Goal: Feedback & Contribution: Submit feedback/report problem

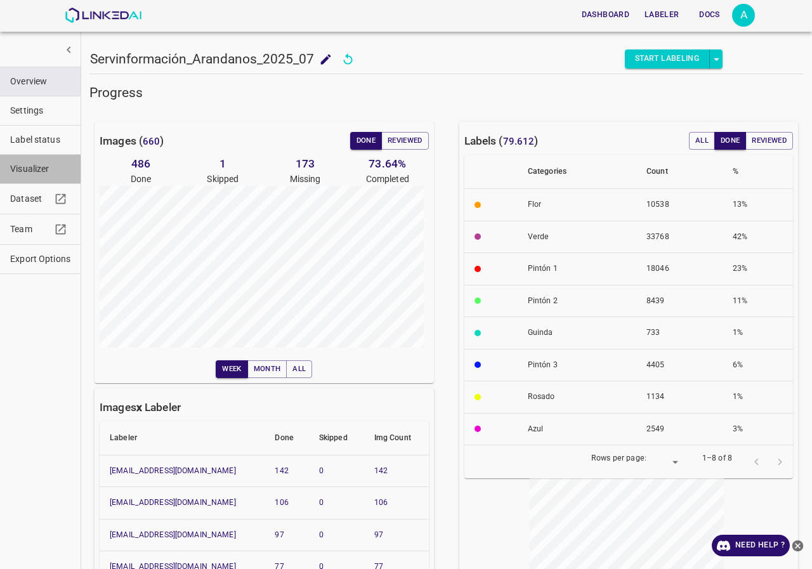
click at [38, 159] on button "Visualizer" at bounding box center [40, 169] width 81 height 29
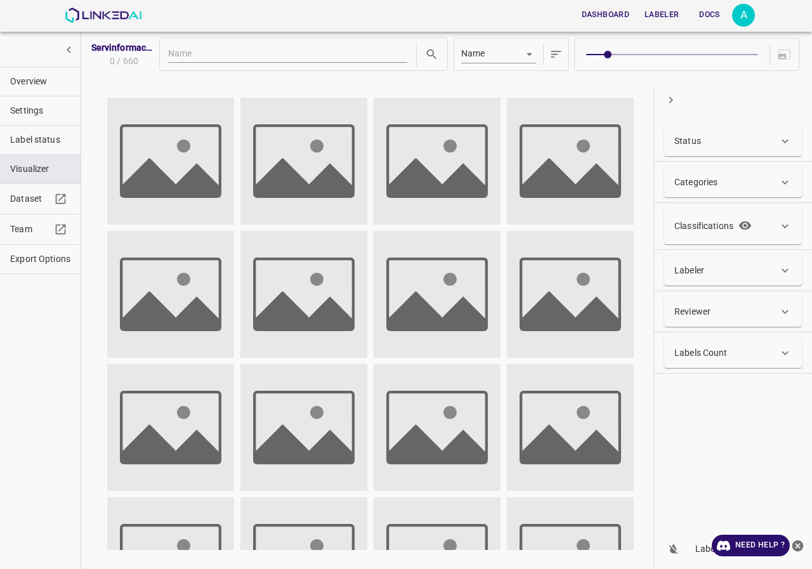
click at [786, 280] on div "Labeler" at bounding box center [733, 270] width 138 height 30
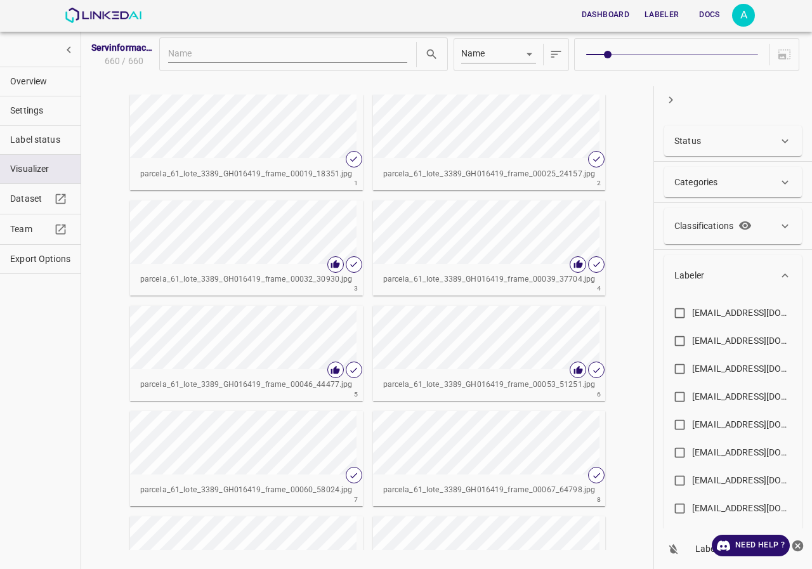
click at [744, 343] on div "evaluna9808@hotmail.com" at bounding box center [743, 340] width 102 height 13
click at [692, 343] on input "evaluna9808@hotmail.com" at bounding box center [680, 343] width 25 height 25
checkbox input "true"
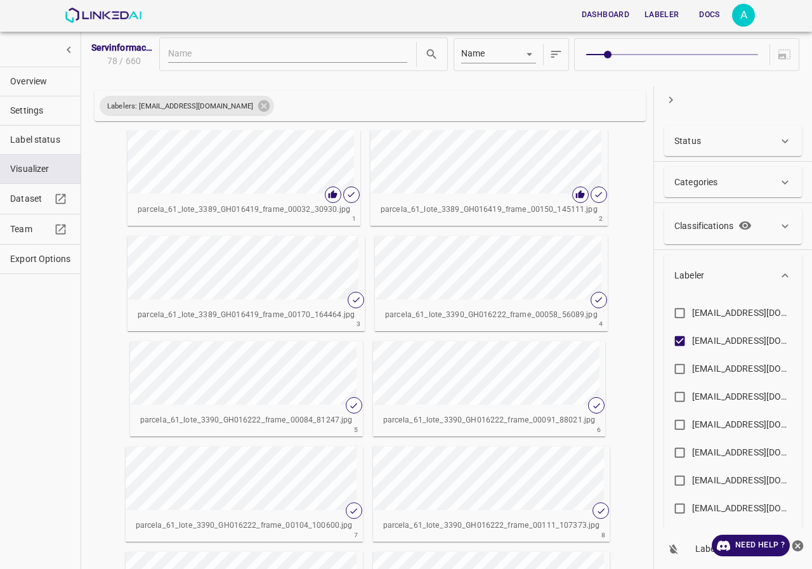
click at [636, 53] on span at bounding box center [671, 55] width 171 height 18
type input "4"
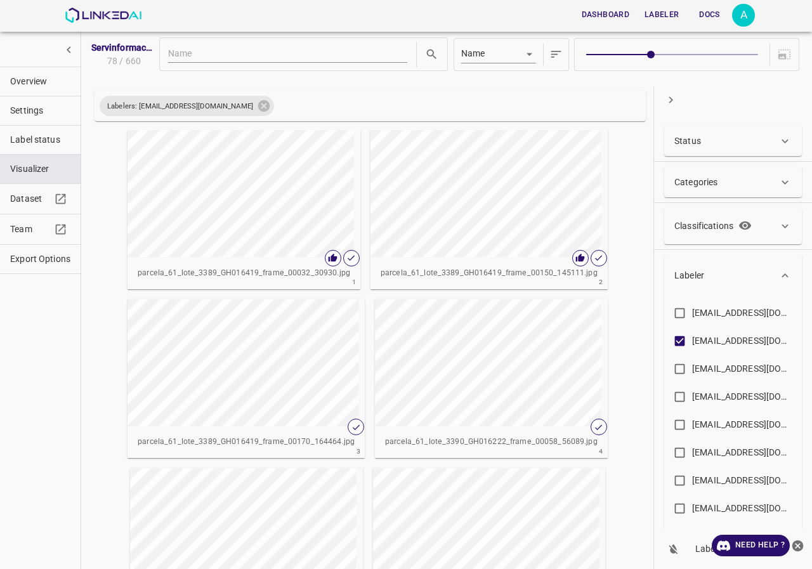
scroll to position [127, 0]
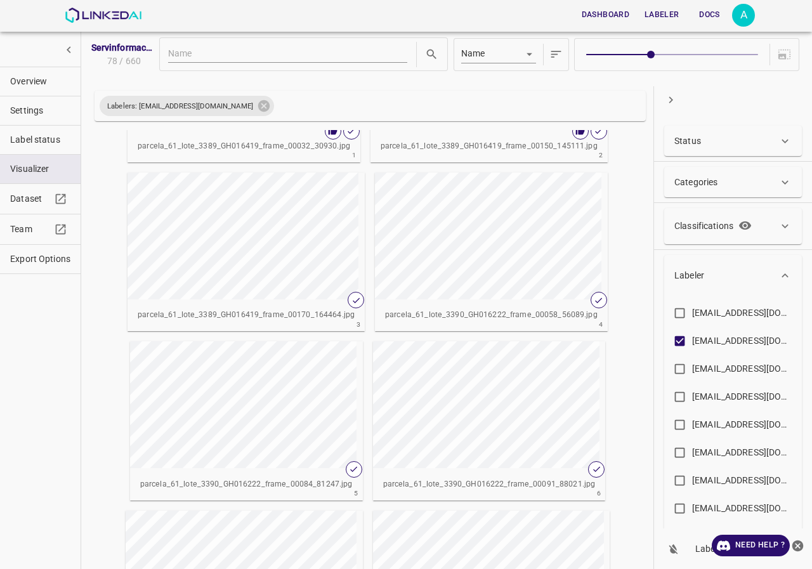
click at [284, 232] on div "button" at bounding box center [241, 236] width 226 height 127
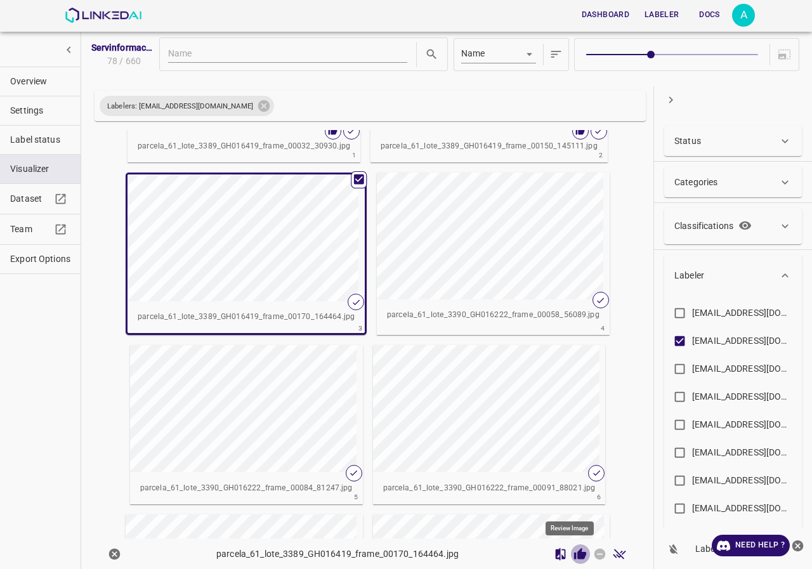
click at [574, 557] on icon "Review Image" at bounding box center [580, 553] width 12 height 11
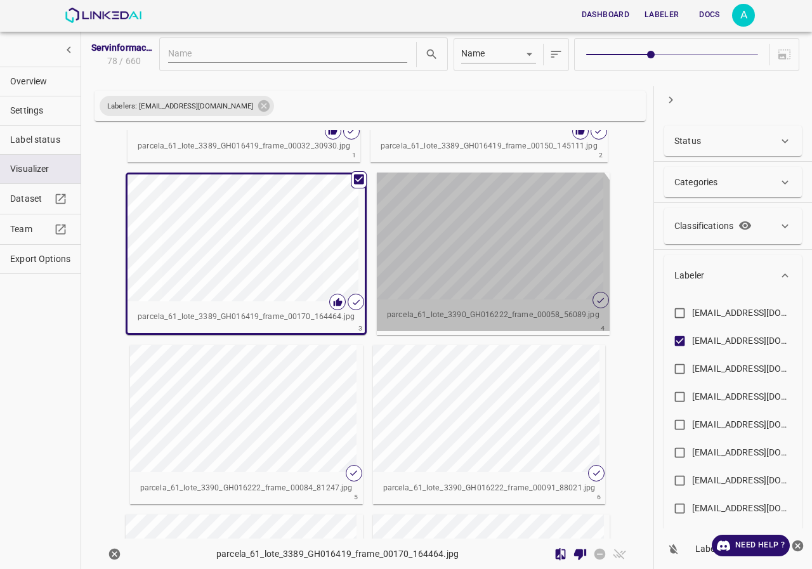
click at [484, 263] on div "button" at bounding box center [490, 236] width 226 height 127
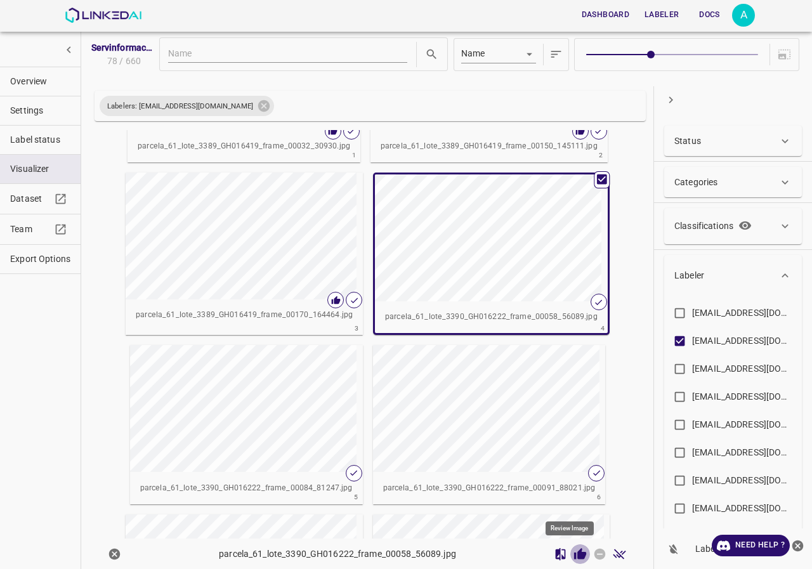
click at [574, 557] on icon "Review Image" at bounding box center [580, 553] width 12 height 11
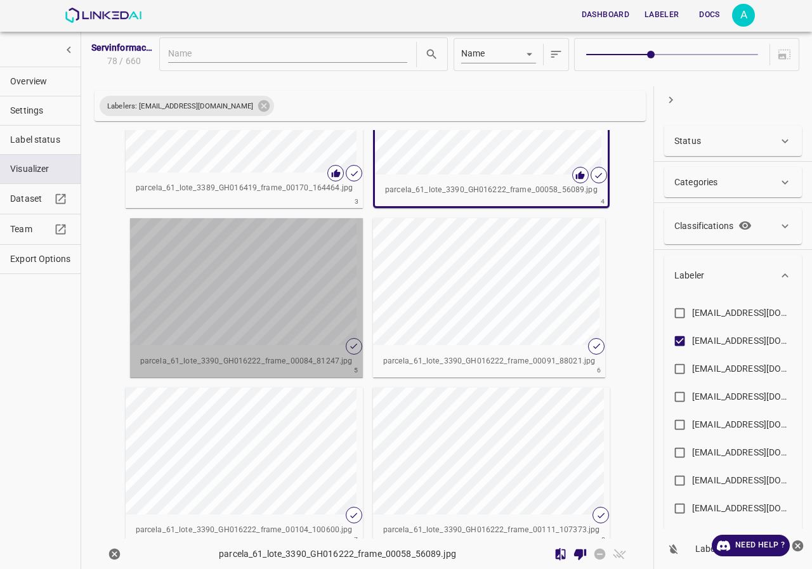
click at [254, 267] on div "button" at bounding box center [243, 281] width 226 height 127
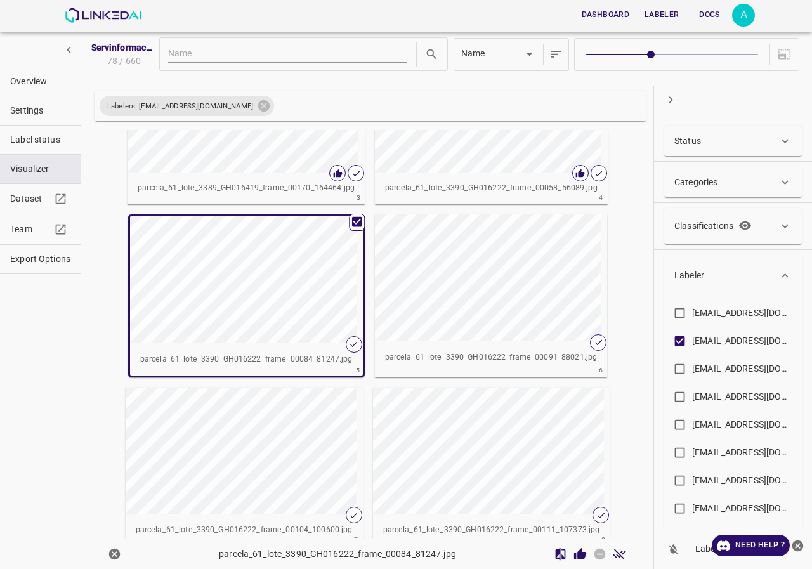
click at [254, 267] on div "button" at bounding box center [243, 279] width 226 height 127
click at [574, 552] on icon "Review Image" at bounding box center [580, 554] width 13 height 13
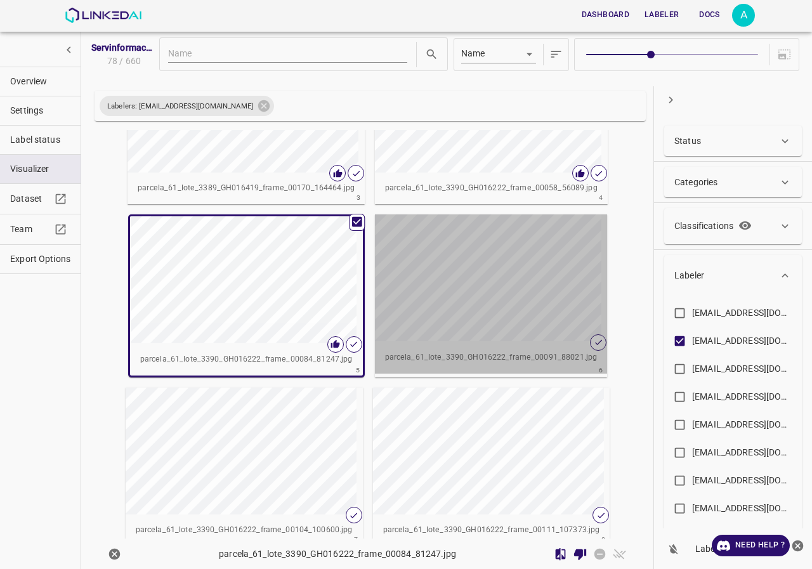
click at [503, 300] on div "button" at bounding box center [488, 278] width 226 height 127
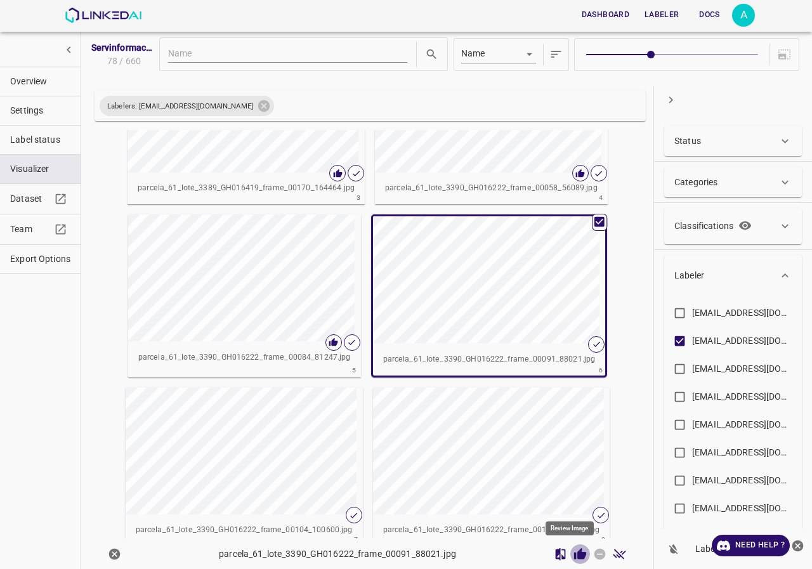
click at [574, 554] on icon "Review Image" at bounding box center [580, 553] width 12 height 11
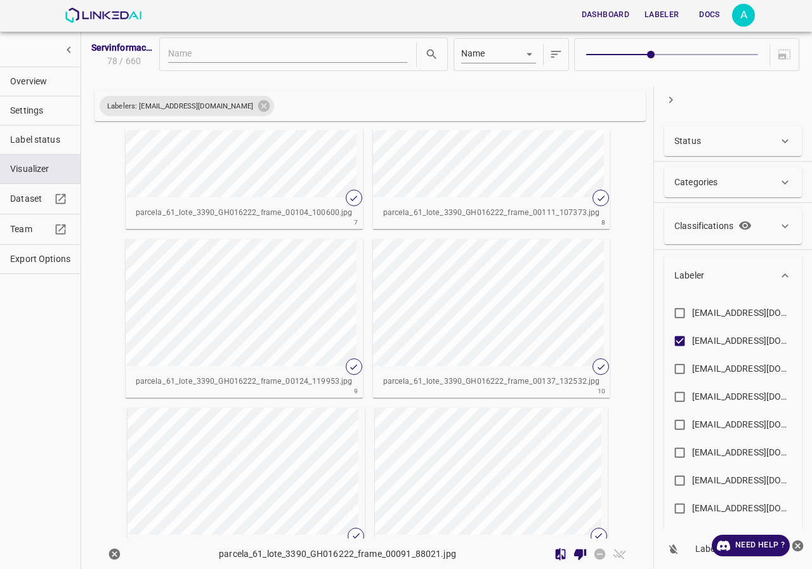
scroll to position [317, 0]
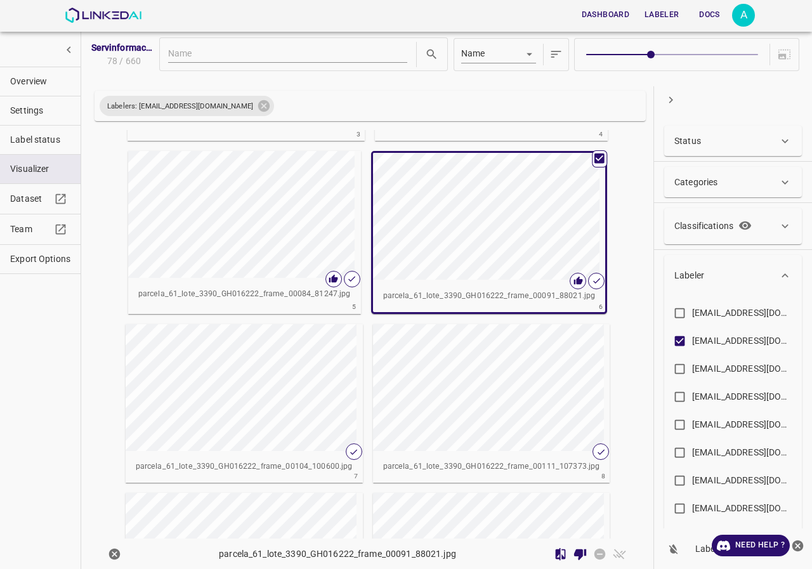
click at [287, 374] on div "button" at bounding box center [239, 387] width 226 height 127
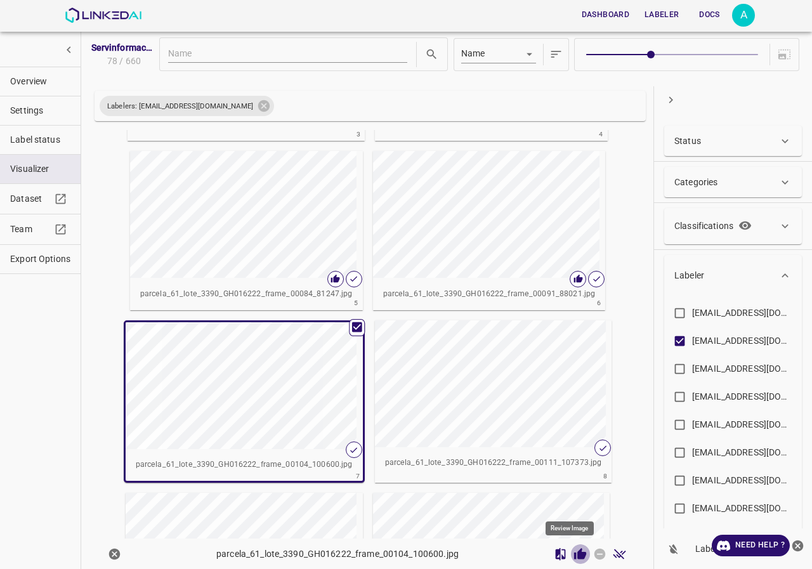
click at [574, 555] on icon "Review Image" at bounding box center [580, 553] width 12 height 11
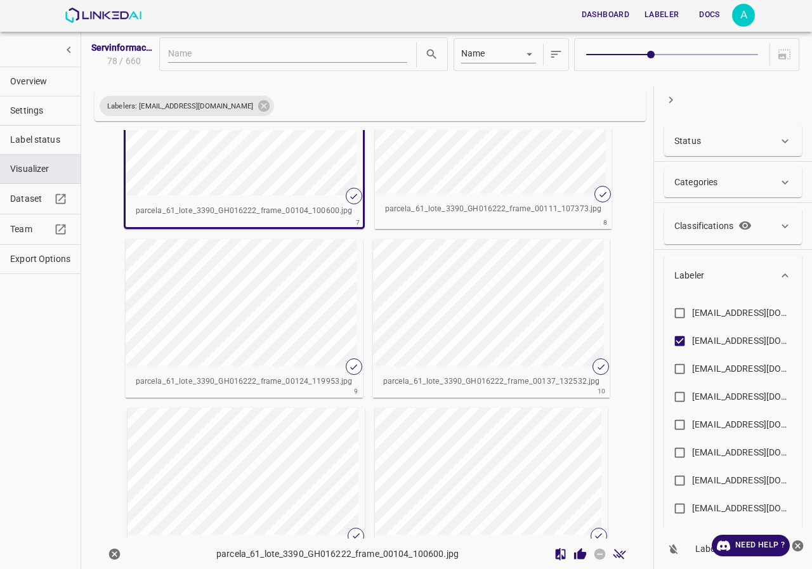
click at [480, 310] on div "button" at bounding box center [486, 302] width 226 height 127
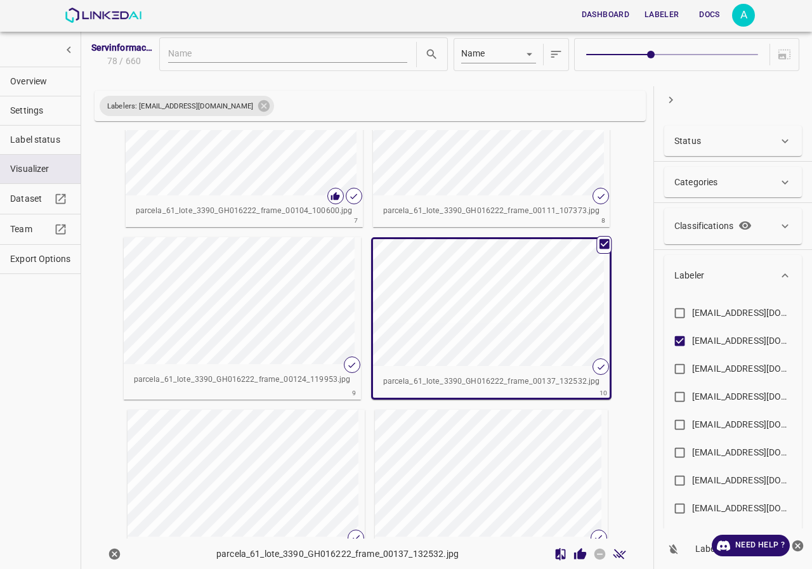
scroll to position [442, 0]
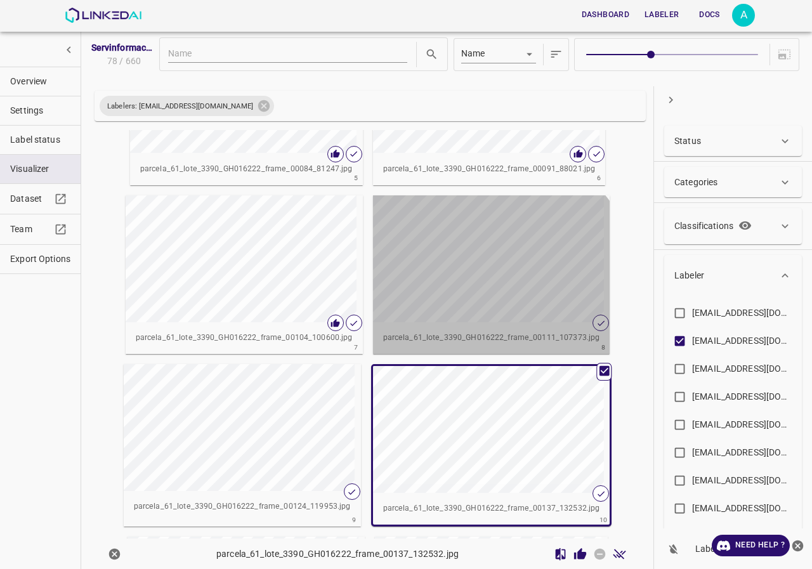
click at [473, 301] on div "button" at bounding box center [486, 258] width 226 height 127
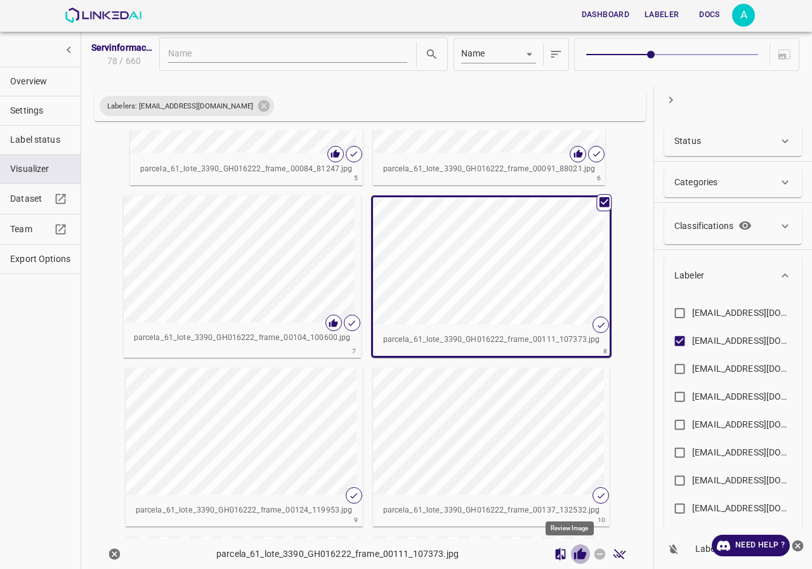
click at [574, 549] on icon "Review Image" at bounding box center [580, 554] width 13 height 13
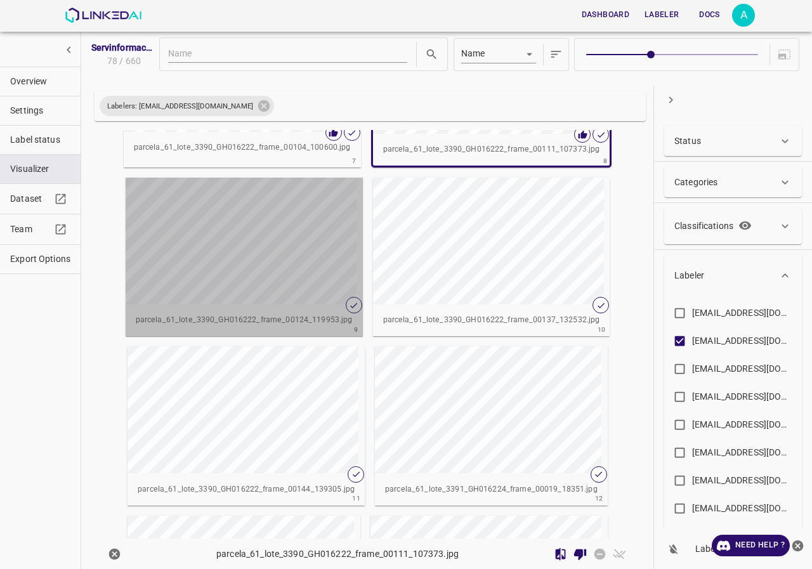
click at [278, 262] on div "button" at bounding box center [239, 241] width 226 height 127
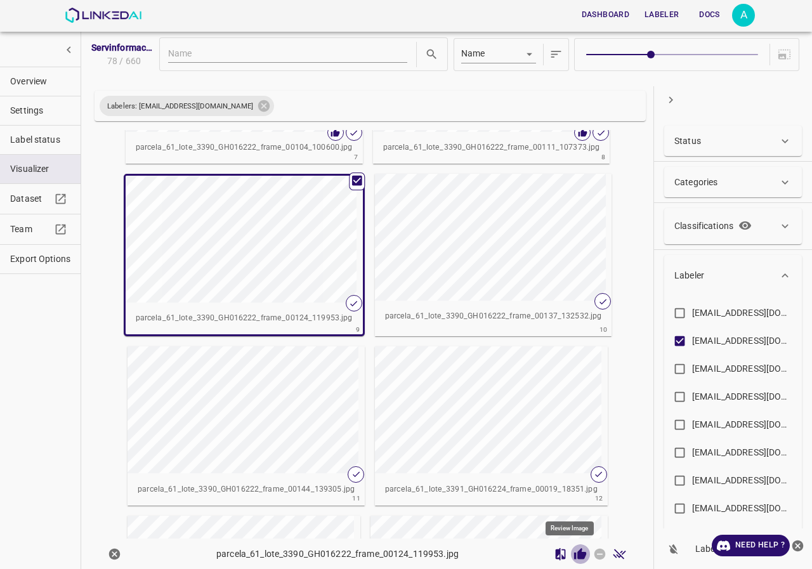
click at [574, 558] on icon "Review Image" at bounding box center [580, 553] width 12 height 11
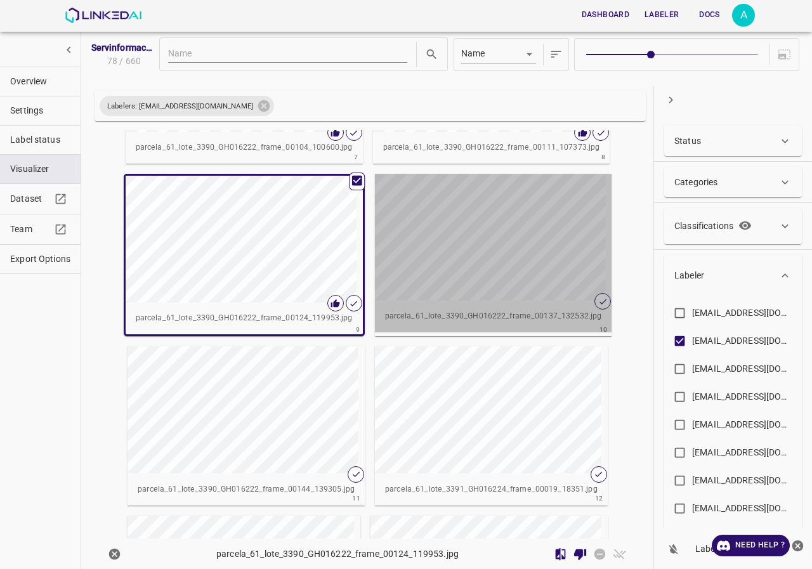
click at [544, 282] on div "button" at bounding box center [488, 237] width 226 height 127
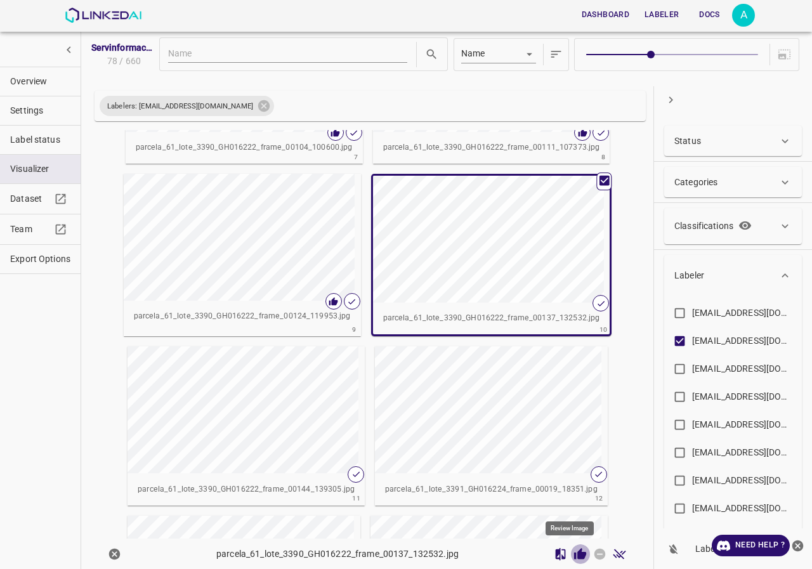
click at [571, 561] on button "Review Image" at bounding box center [581, 555] width 20 height 20
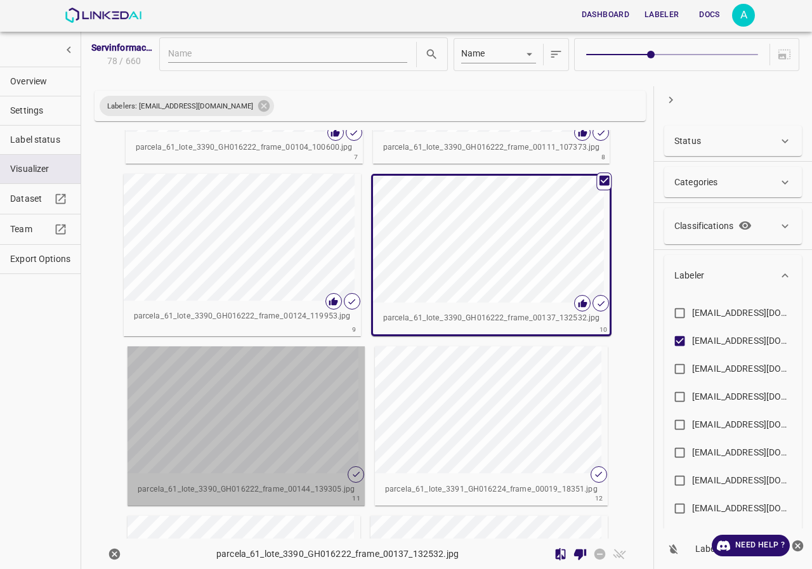
scroll to position [696, 0]
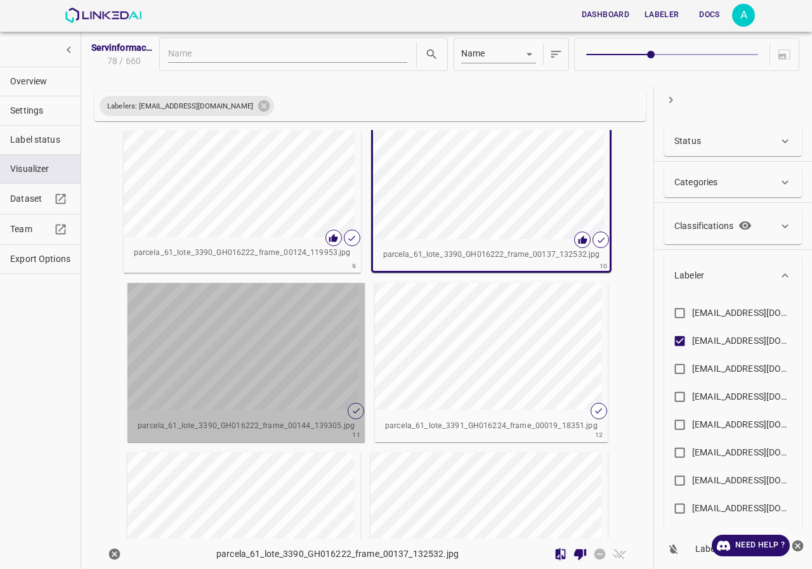
click at [282, 355] on div "button" at bounding box center [241, 346] width 226 height 127
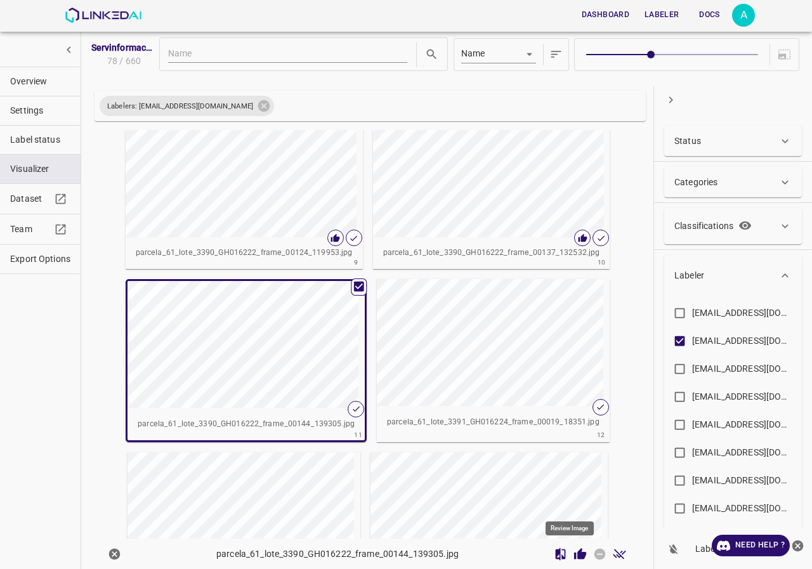
click at [574, 557] on icon "Review Image" at bounding box center [580, 553] width 12 height 11
click at [524, 360] on div "button" at bounding box center [490, 342] width 226 height 127
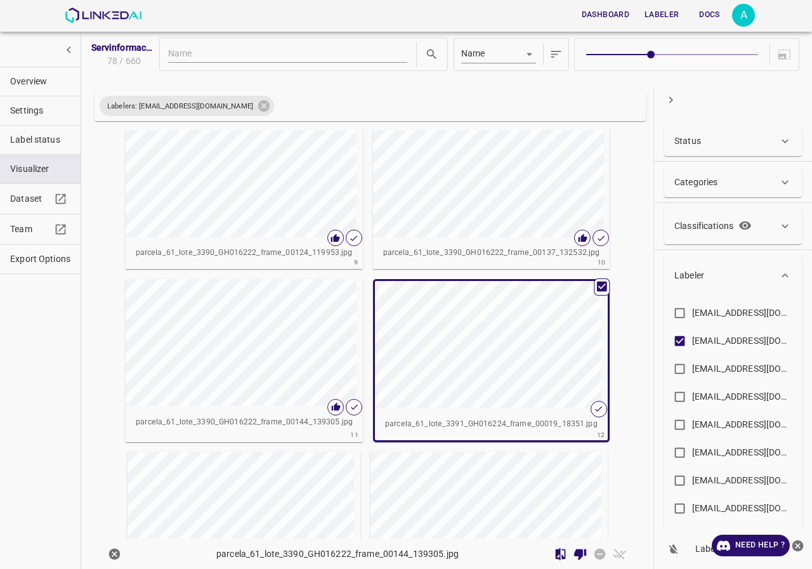
drag, startPoint x: 574, startPoint y: 557, endPoint x: 645, endPoint y: 437, distance: 139.4
click at [645, 437] on div "Servinformación_Arandanos_2025_07 78 / 660 Name key Labelers: evaluna9808@hotma…" at bounding box center [446, 304] width 714 height 546
click at [293, 331] on div "button" at bounding box center [239, 342] width 226 height 127
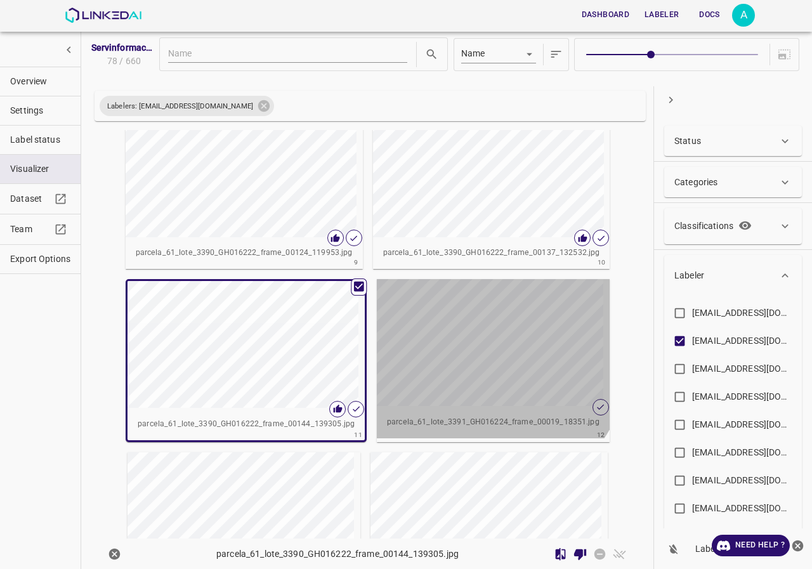
click at [432, 329] on div "button" at bounding box center [490, 342] width 226 height 127
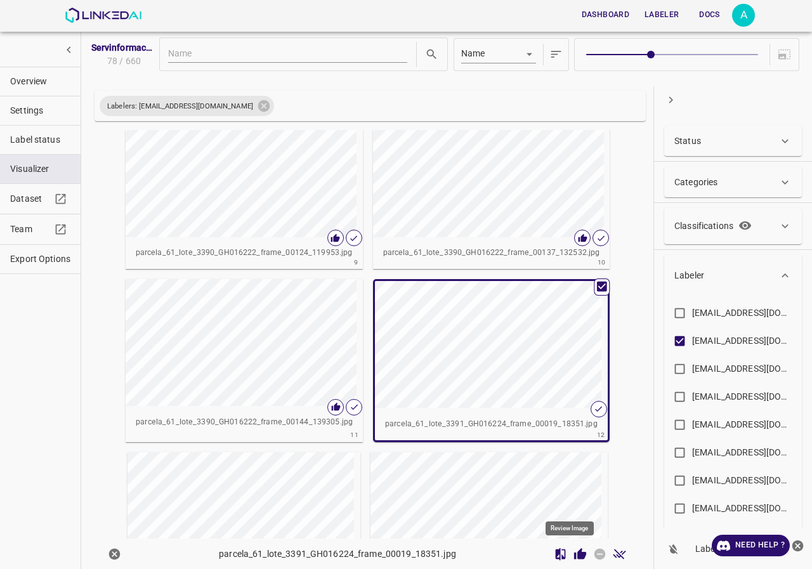
click at [574, 548] on icon "Review Image" at bounding box center [580, 554] width 13 height 13
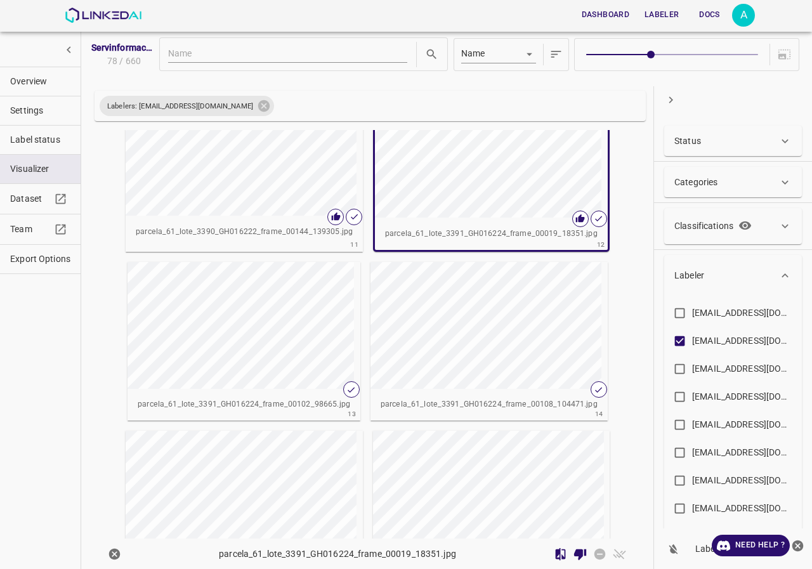
scroll to position [950, 0]
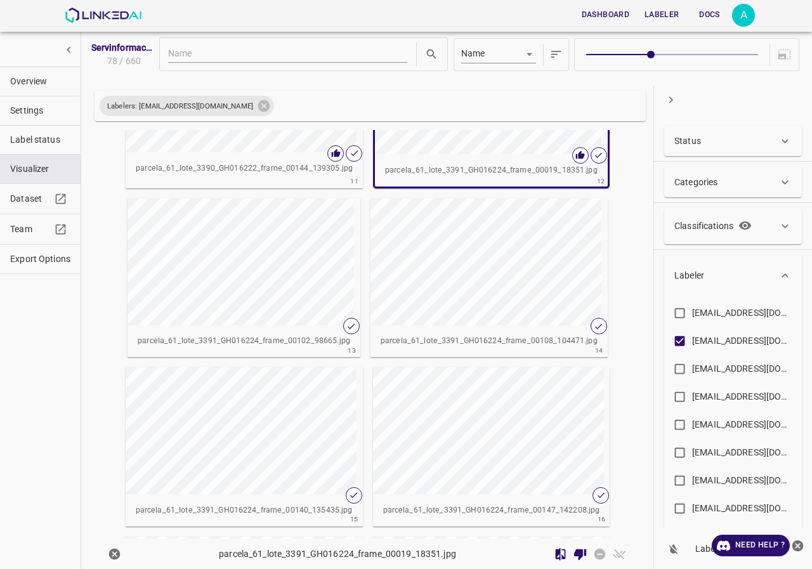
click at [269, 272] on div "button" at bounding box center [241, 262] width 226 height 127
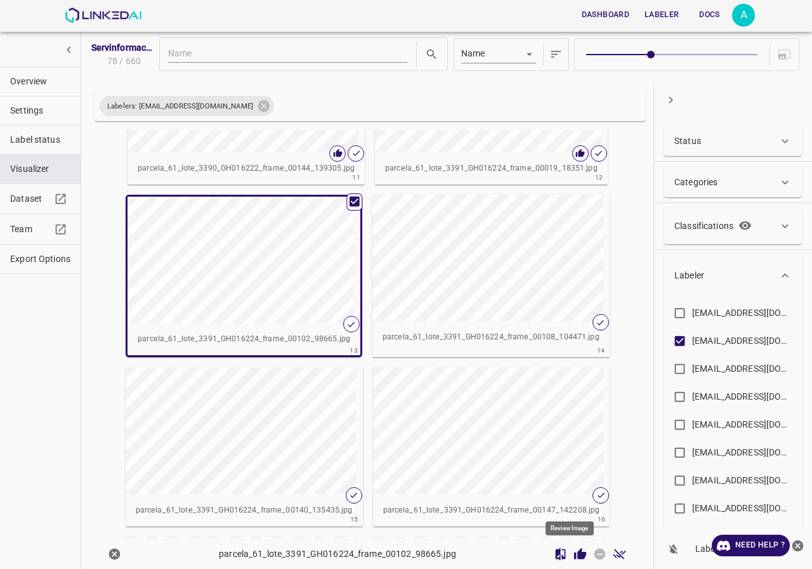
click at [574, 558] on icon "Review Image" at bounding box center [580, 553] width 12 height 11
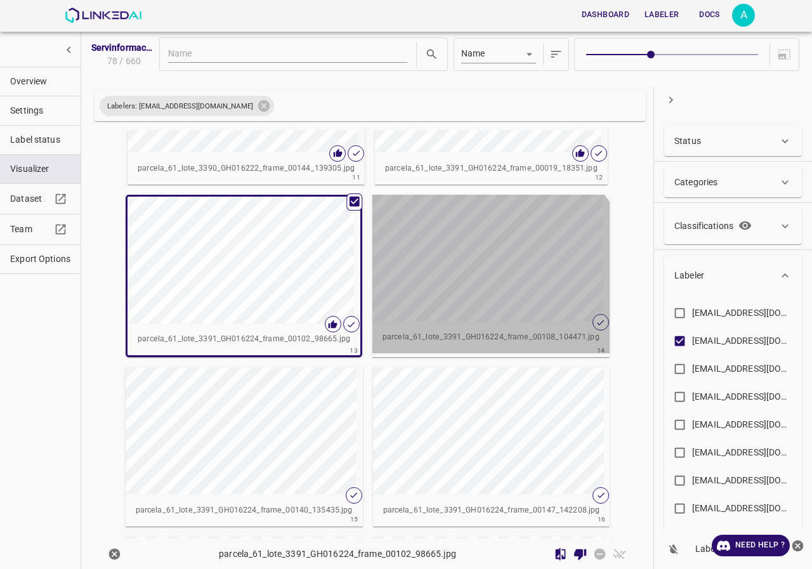
click at [479, 285] on div "button" at bounding box center [486, 258] width 226 height 127
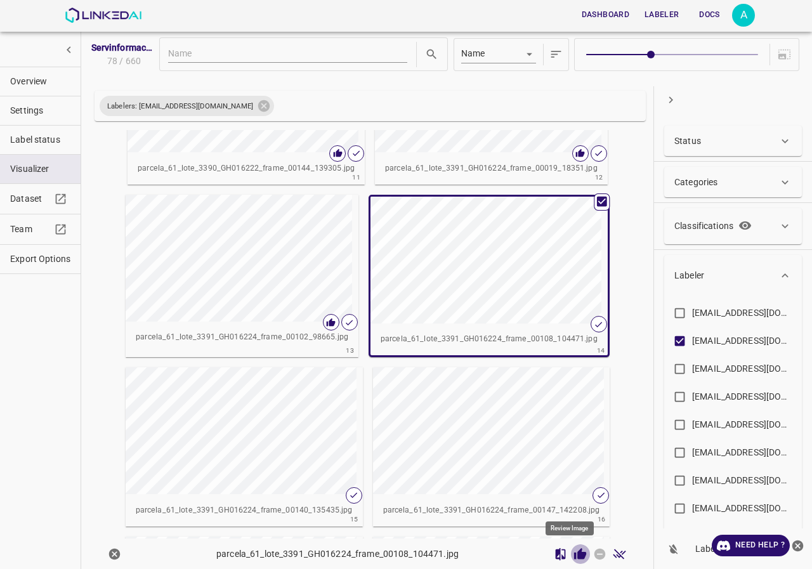
click at [574, 552] on icon "Review Image" at bounding box center [580, 554] width 13 height 13
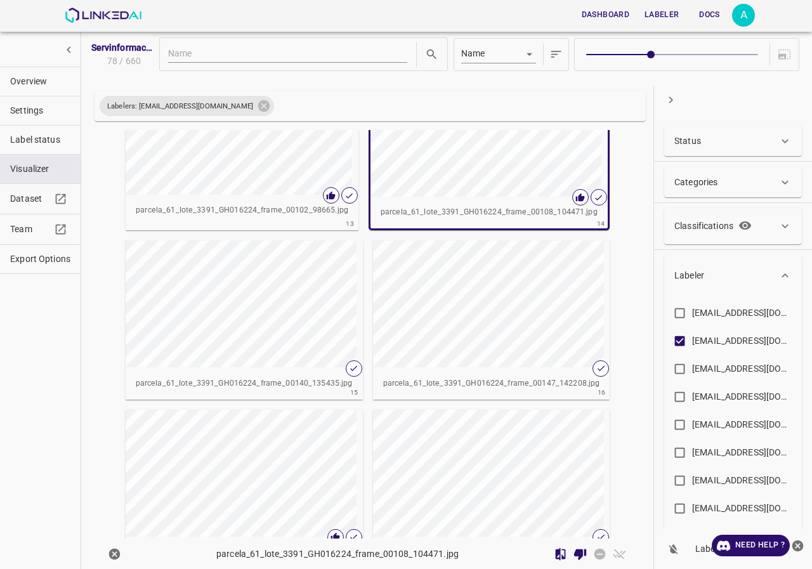
scroll to position [1140, 0]
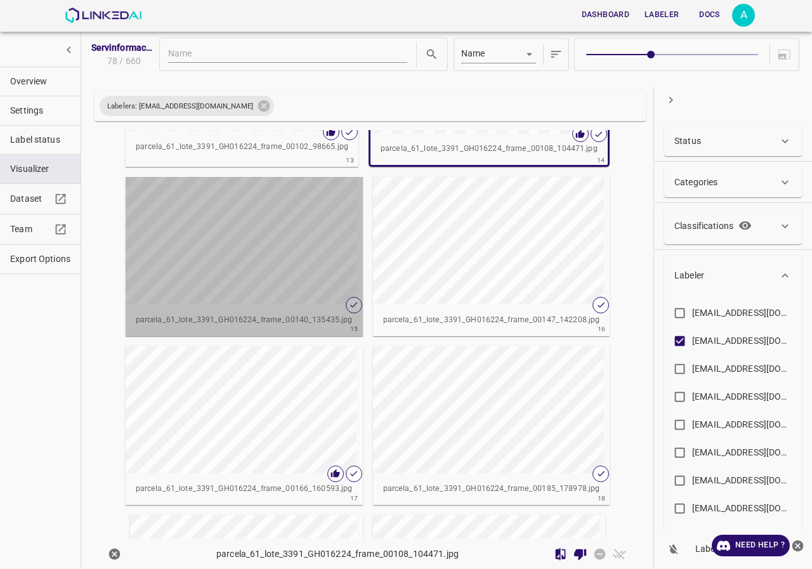
click at [267, 243] on div "button" at bounding box center [239, 240] width 226 height 127
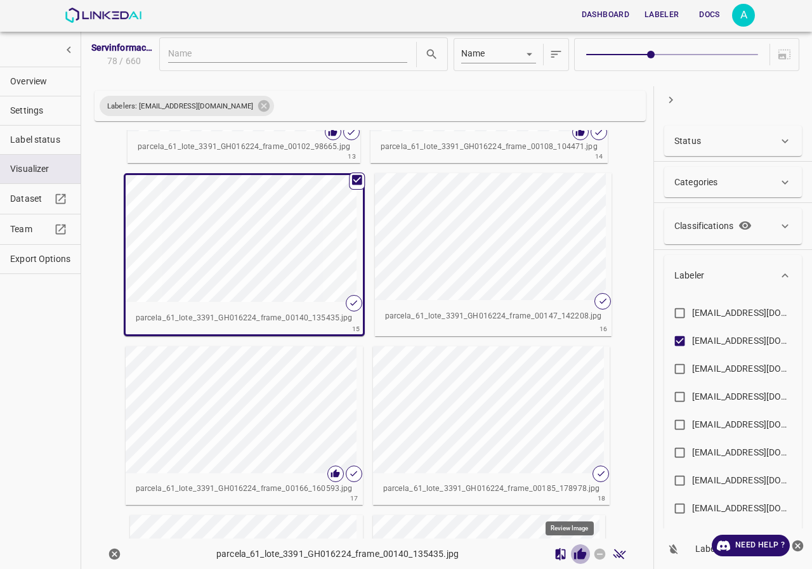
click at [574, 557] on icon "Review Image" at bounding box center [580, 553] width 12 height 11
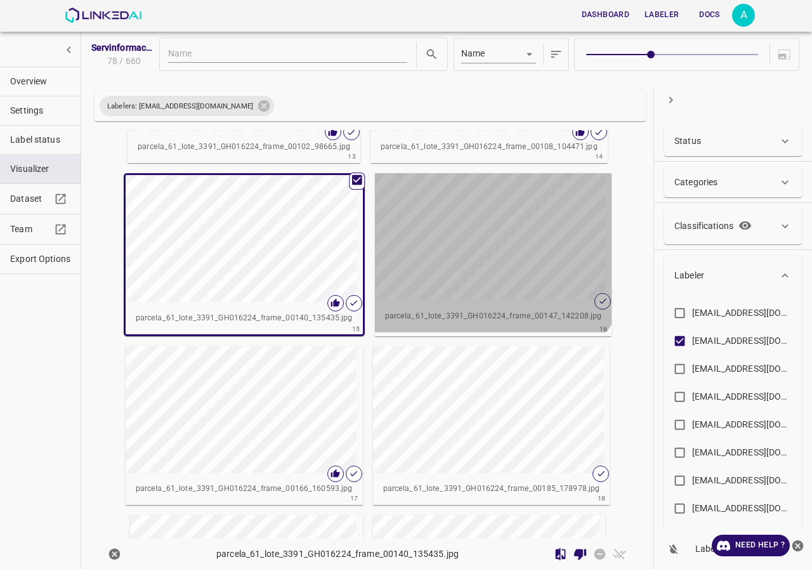
click at [447, 223] on div "button" at bounding box center [488, 236] width 226 height 127
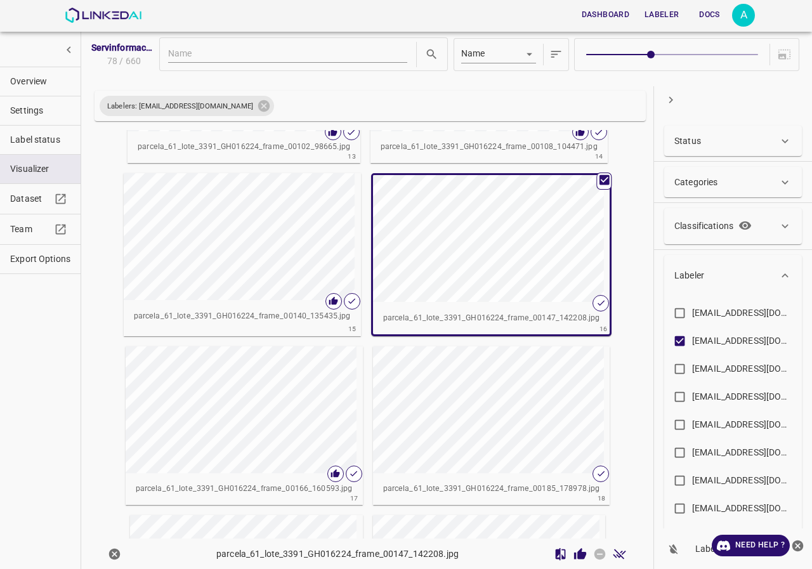
click at [524, 279] on div "button" at bounding box center [486, 238] width 226 height 127
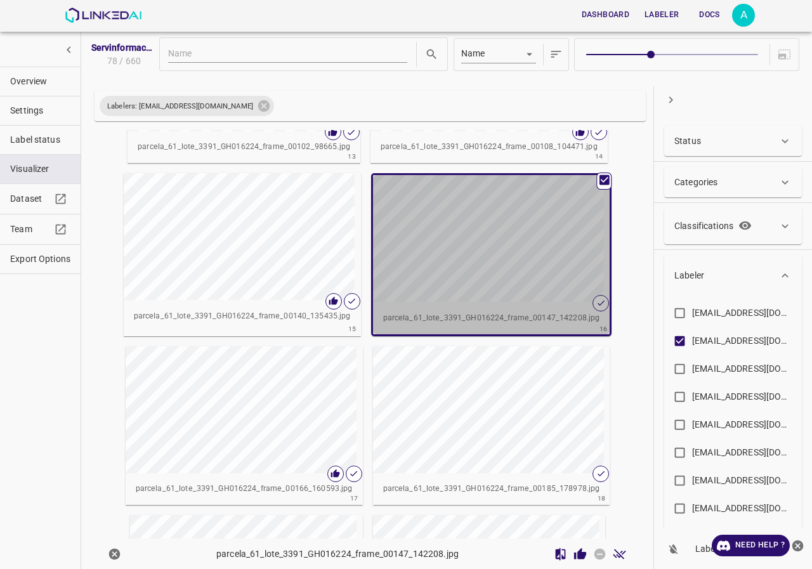
click at [524, 279] on div "button" at bounding box center [486, 238] width 226 height 127
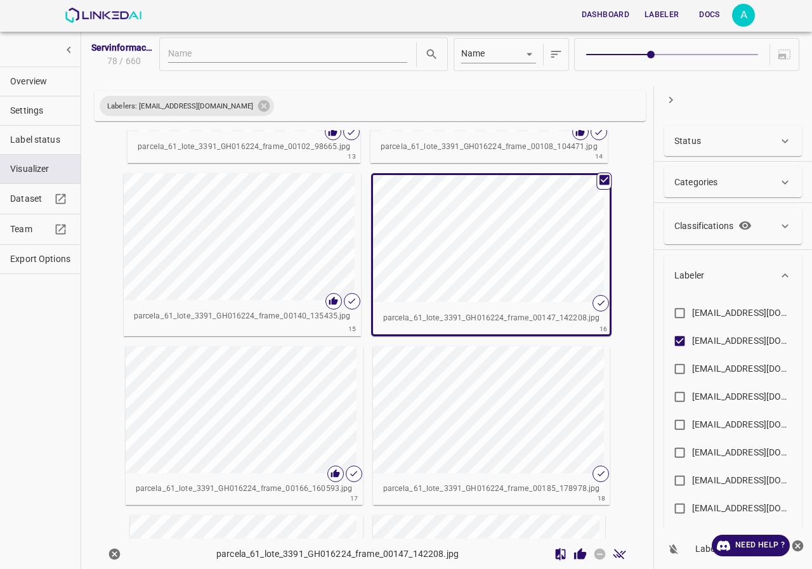
scroll to position [1267, 0]
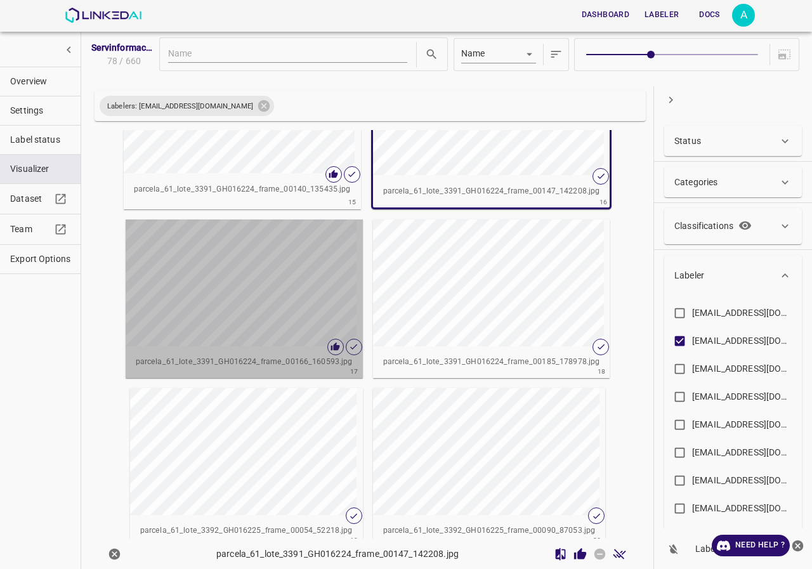
click at [253, 272] on div "button" at bounding box center [239, 283] width 226 height 127
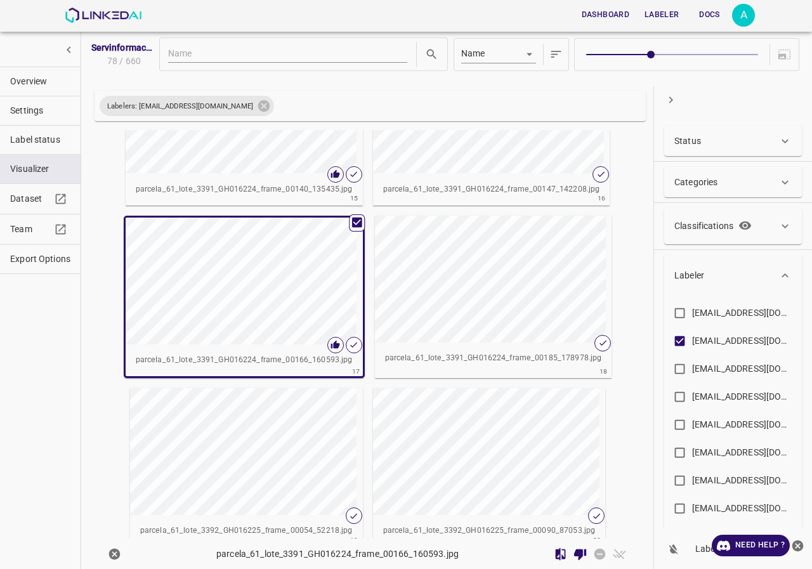
click at [435, 261] on div "button" at bounding box center [488, 279] width 226 height 127
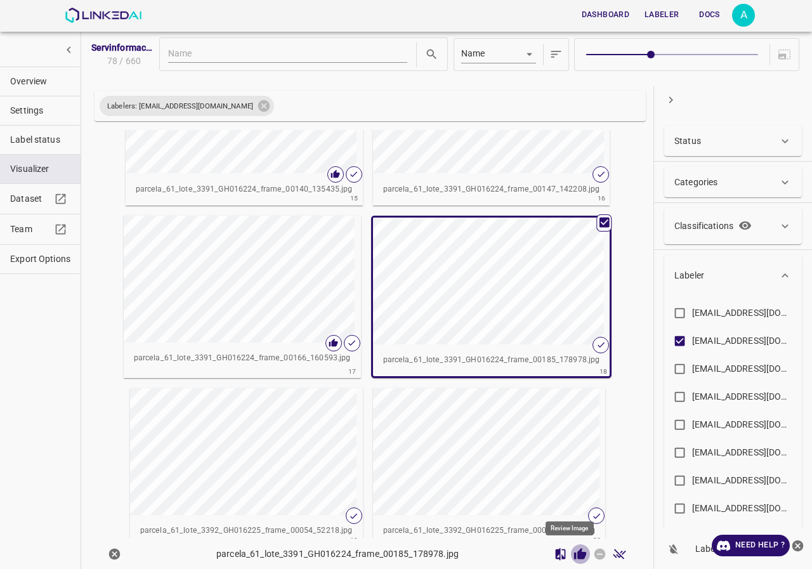
click at [574, 553] on icon "Review Image" at bounding box center [580, 553] width 12 height 11
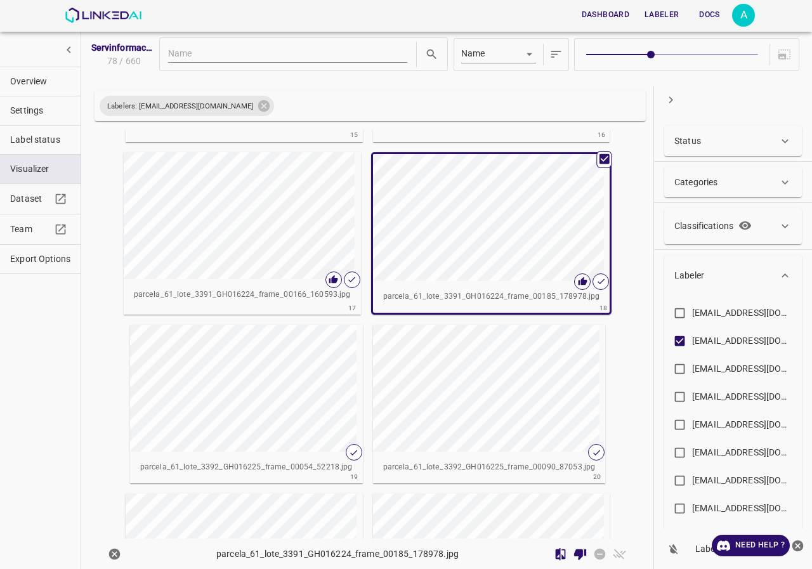
scroll to position [1394, 0]
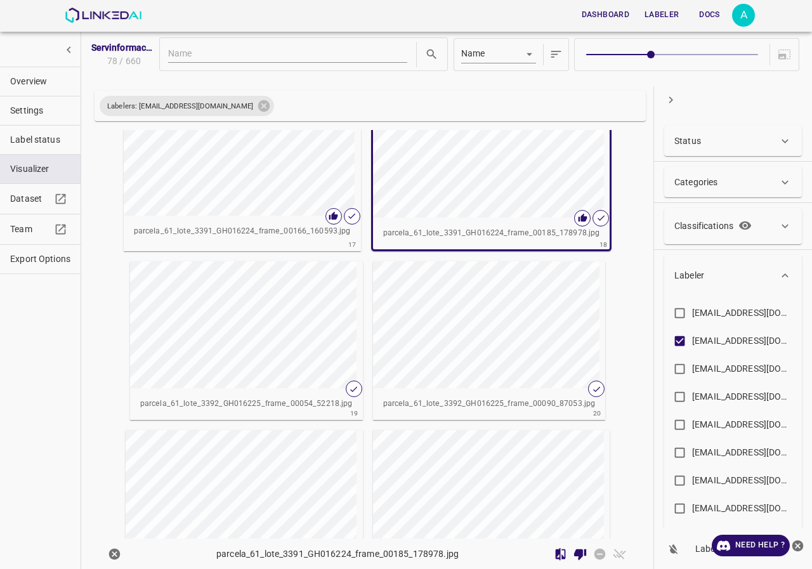
click at [308, 345] on div "button" at bounding box center [243, 324] width 226 height 127
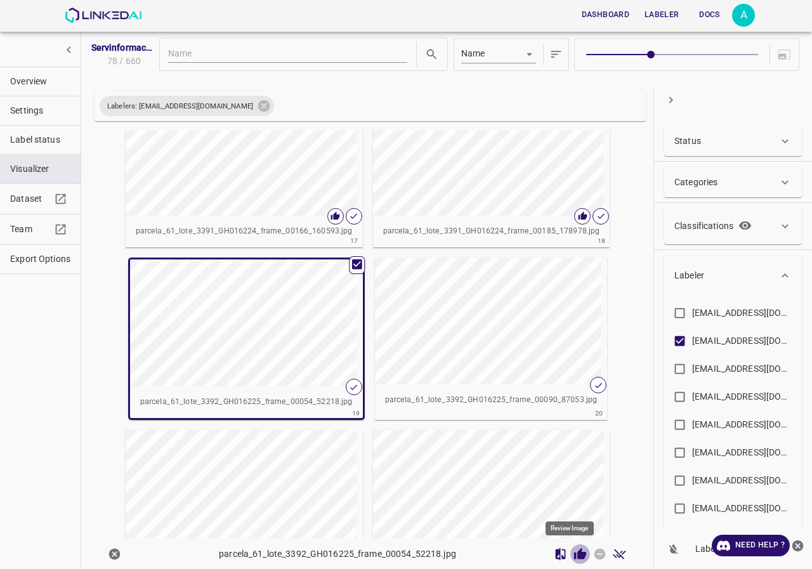
click at [574, 553] on icon "Review Image" at bounding box center [580, 553] width 12 height 11
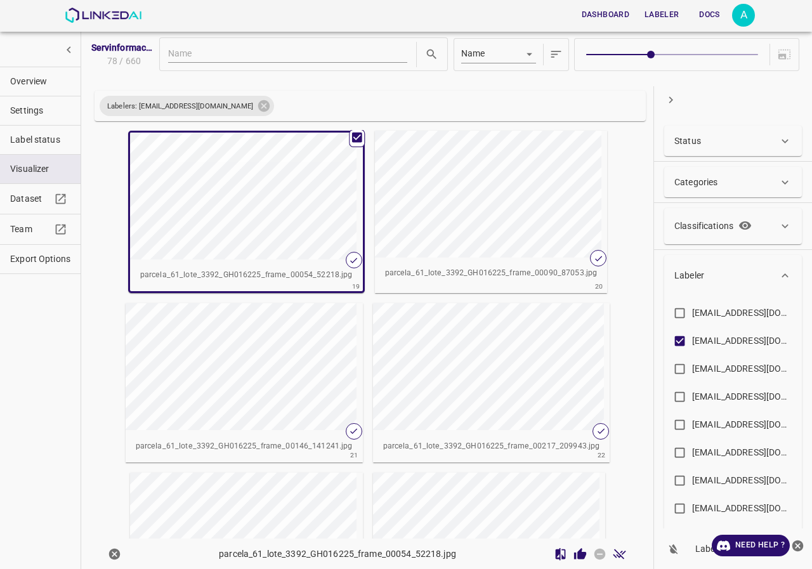
scroll to position [1585, 0]
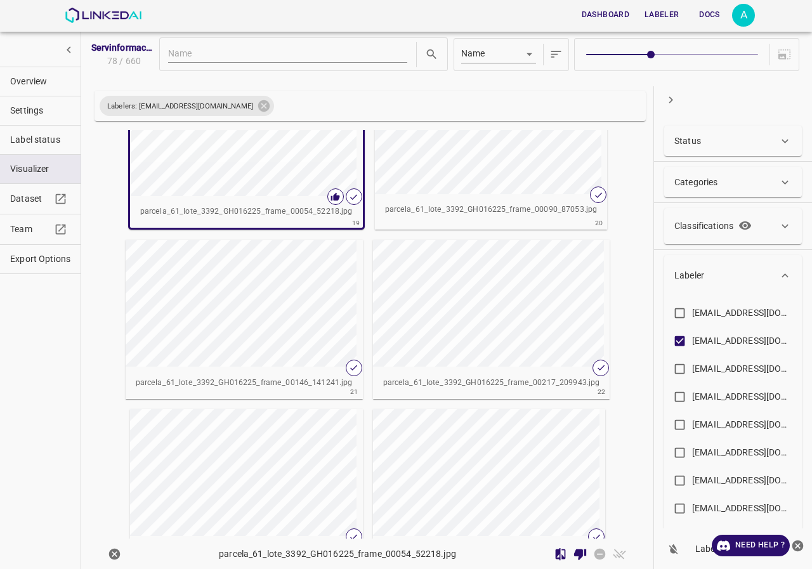
click at [483, 187] on div "button" at bounding box center [488, 130] width 226 height 127
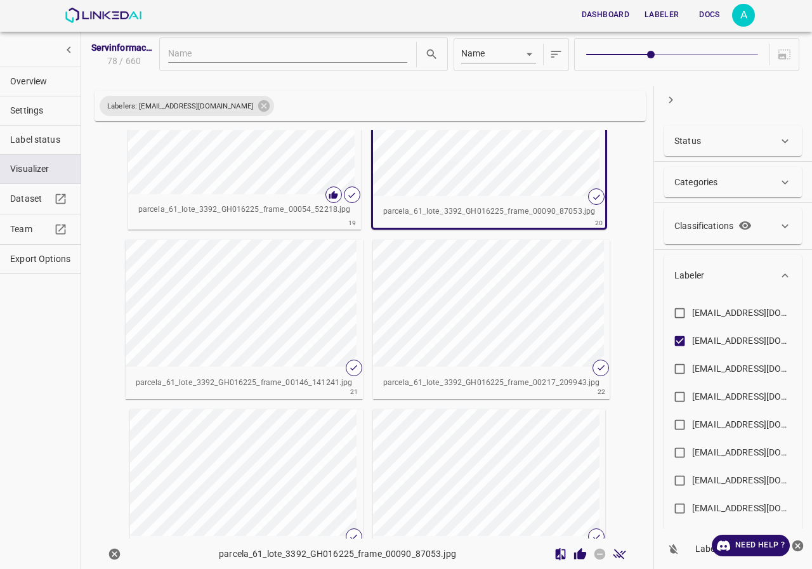
scroll to position [1583, 0]
click at [574, 560] on icon "Review Image" at bounding box center [580, 554] width 13 height 13
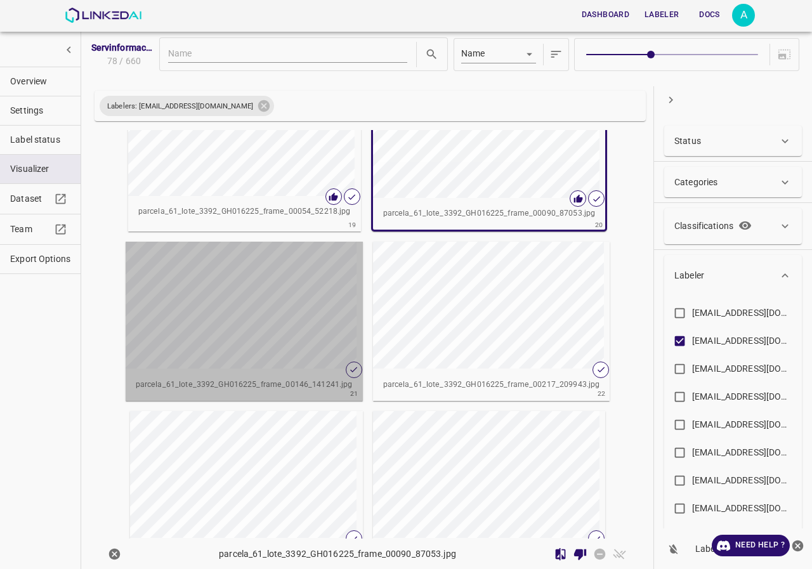
click at [289, 331] on div "button" at bounding box center [239, 305] width 226 height 127
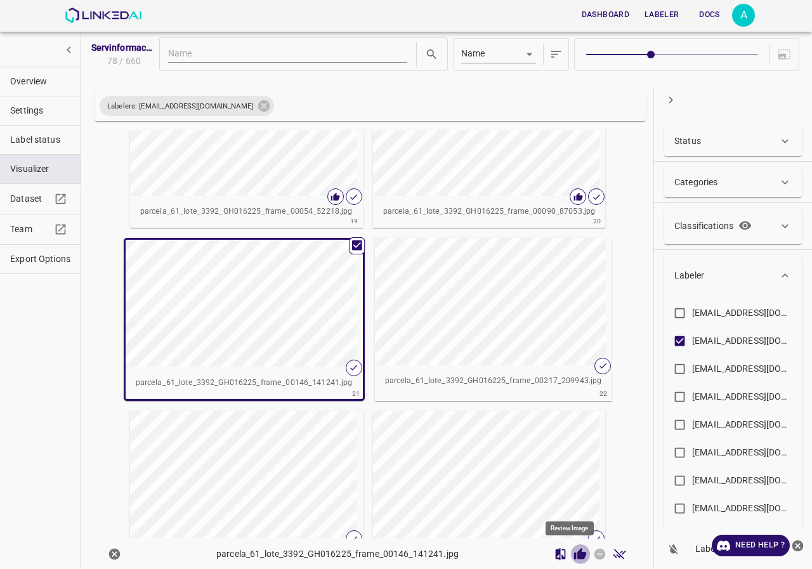
click at [574, 550] on icon "Review Image" at bounding box center [580, 554] width 13 height 13
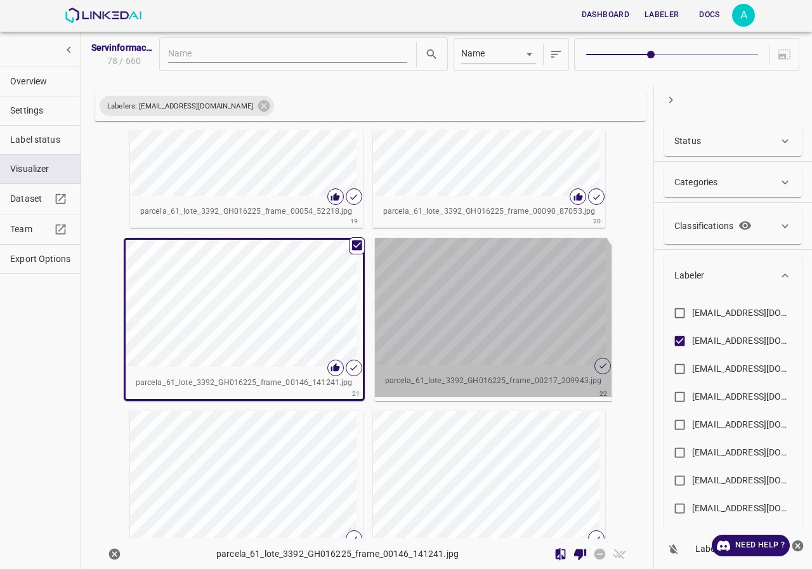
click at [479, 322] on div "button" at bounding box center [488, 301] width 226 height 127
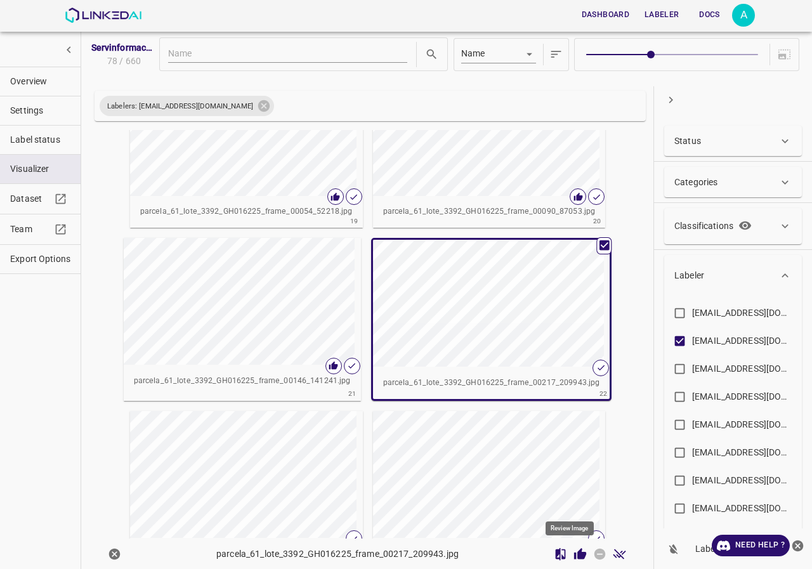
click at [574, 553] on icon "Review Image" at bounding box center [580, 553] width 12 height 11
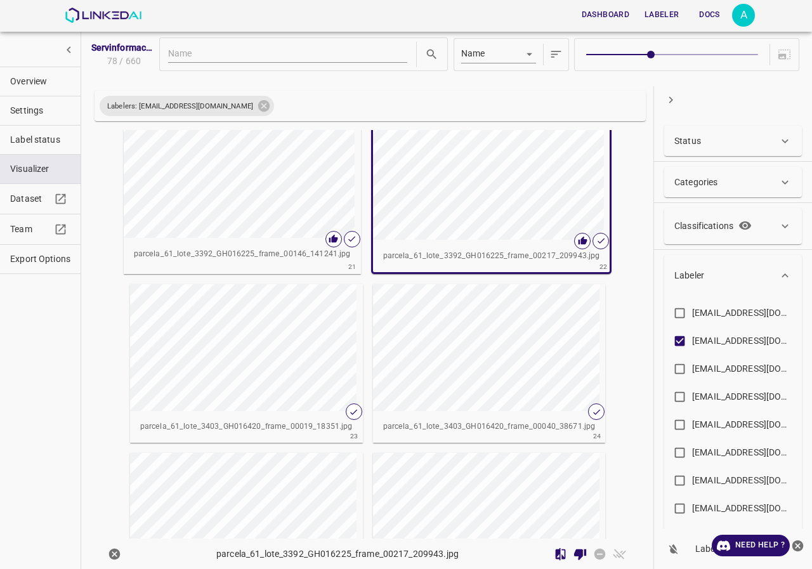
scroll to position [1773, 0]
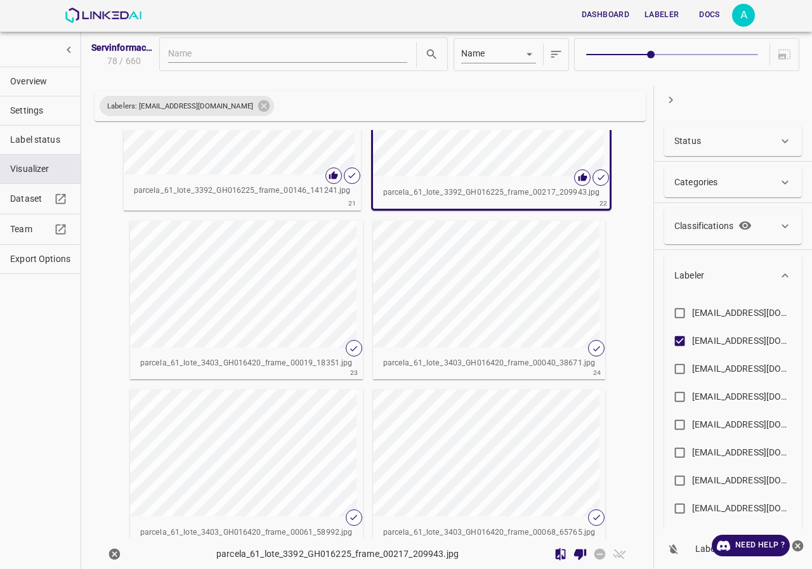
click at [275, 301] on div "button" at bounding box center [243, 284] width 226 height 127
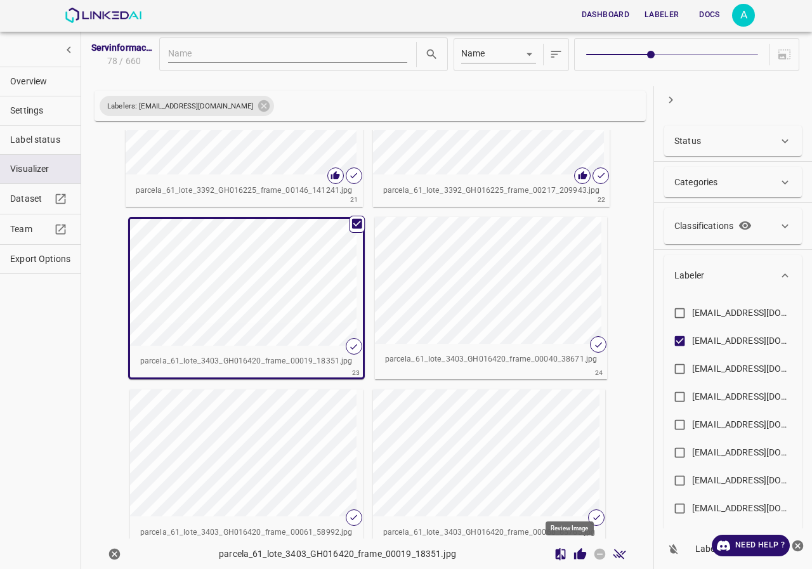
click at [574, 555] on icon "Review Image" at bounding box center [580, 553] width 12 height 11
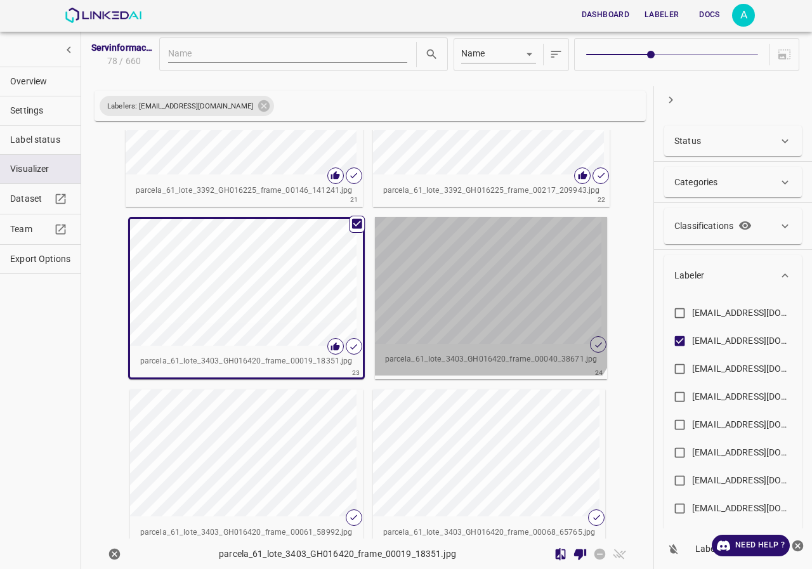
click at [467, 290] on div "button" at bounding box center [488, 280] width 226 height 127
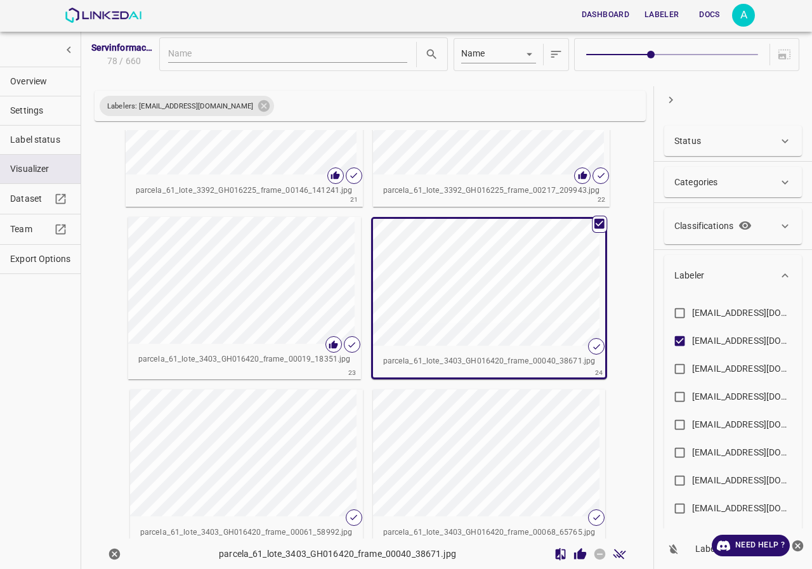
click at [574, 557] on icon "Review Image" at bounding box center [580, 553] width 12 height 11
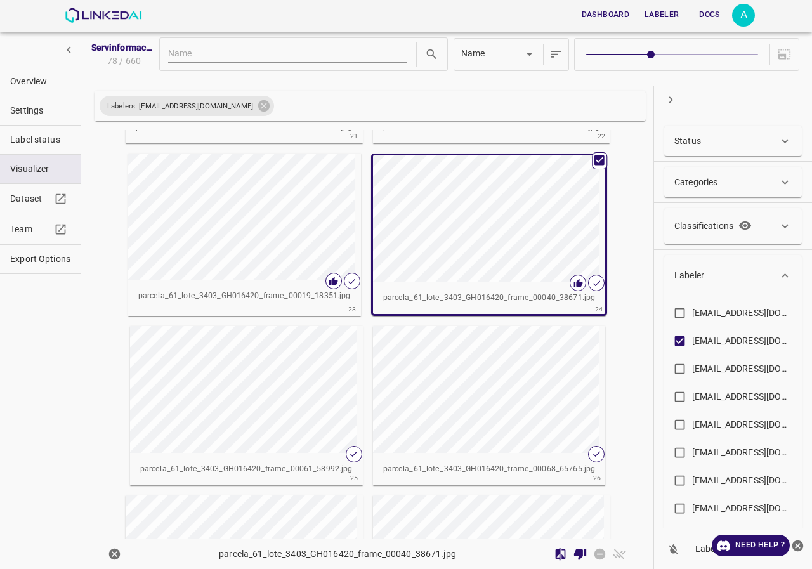
scroll to position [1900, 0]
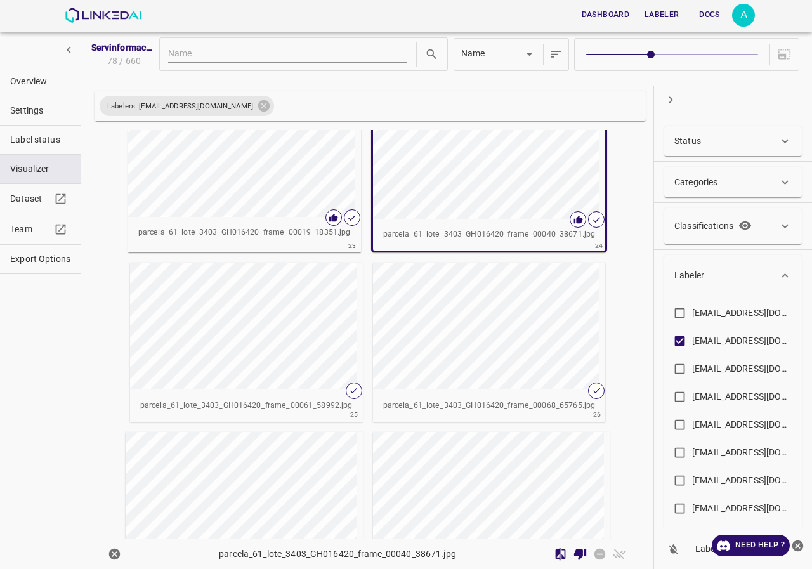
click at [267, 333] on div "button" at bounding box center [243, 326] width 226 height 127
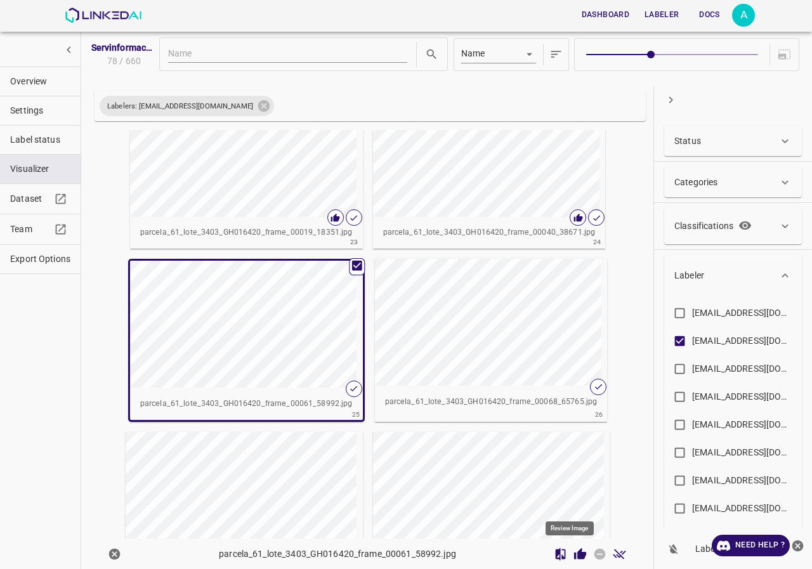
click at [574, 556] on icon "Review Image" at bounding box center [580, 553] width 12 height 11
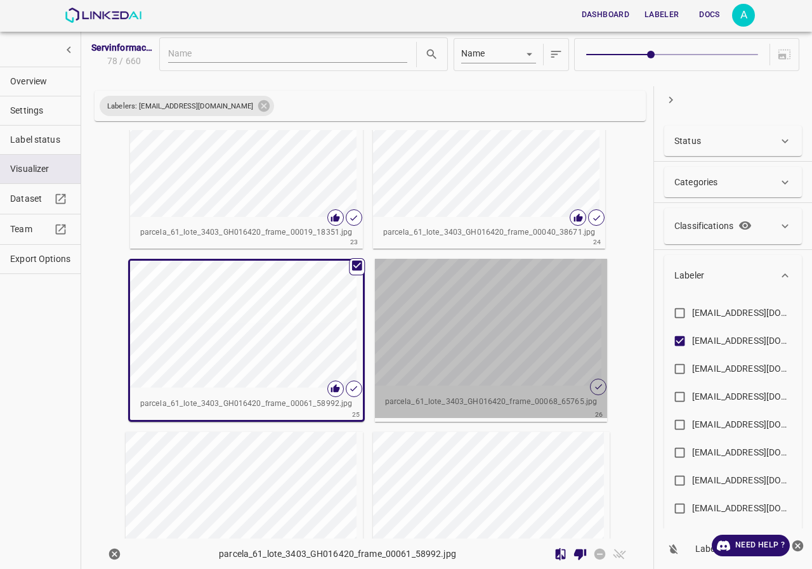
click at [486, 342] on div "button" at bounding box center [488, 322] width 226 height 127
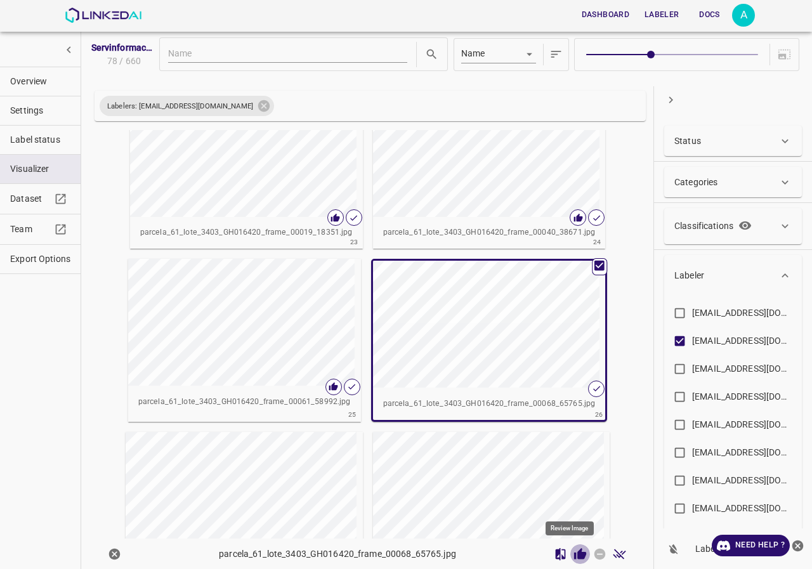
click at [574, 553] on icon "Review Image" at bounding box center [580, 553] width 12 height 11
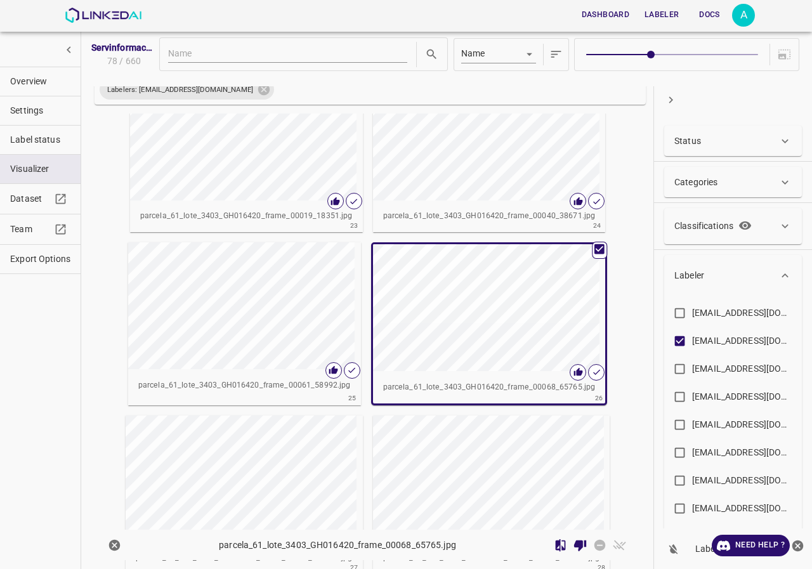
scroll to position [2027, 0]
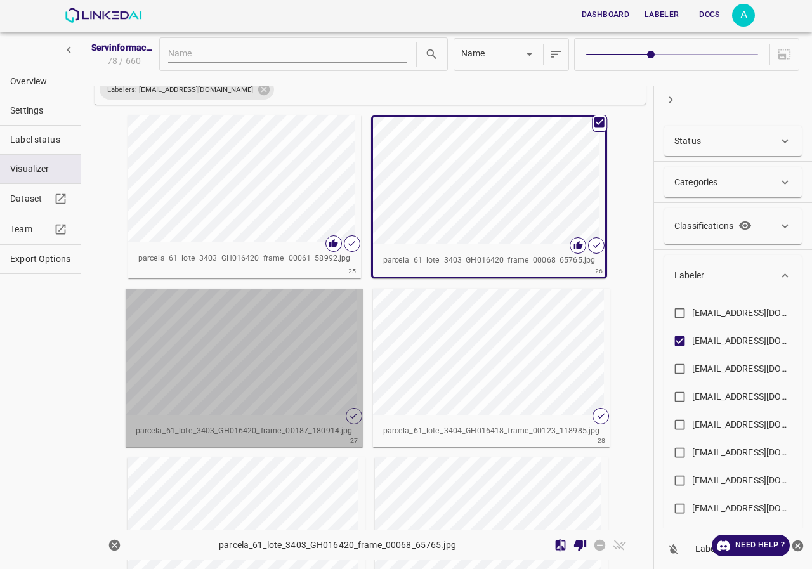
click at [303, 359] on div "button" at bounding box center [239, 352] width 226 height 127
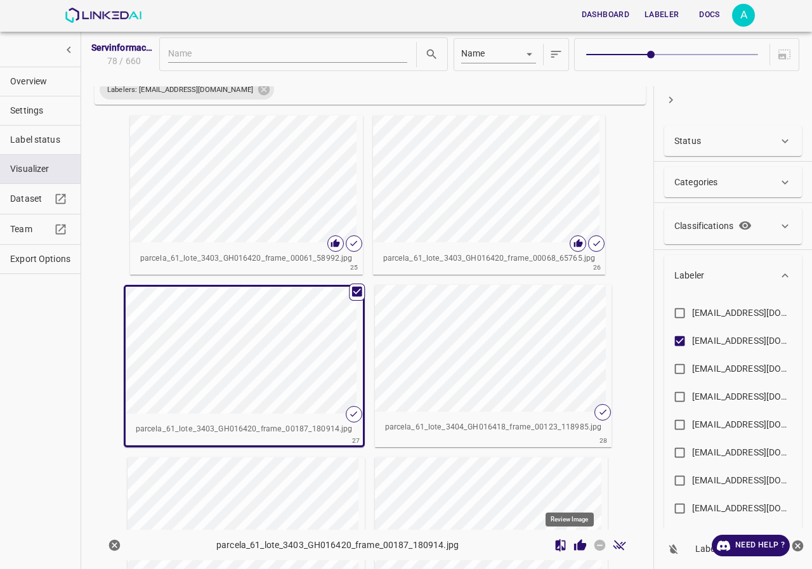
click at [574, 540] on icon "Review Image" at bounding box center [580, 544] width 12 height 11
click at [494, 357] on div "button" at bounding box center [488, 348] width 226 height 127
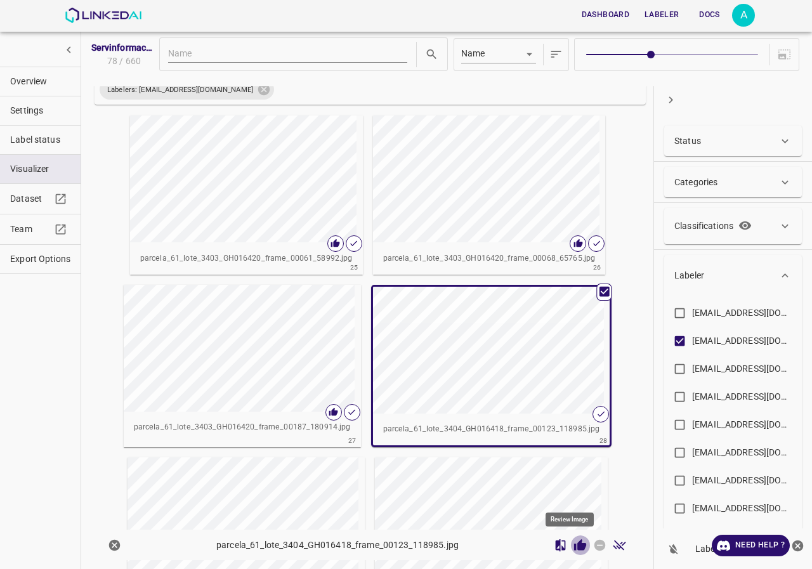
click at [574, 546] on icon "Review Image" at bounding box center [580, 544] width 12 height 11
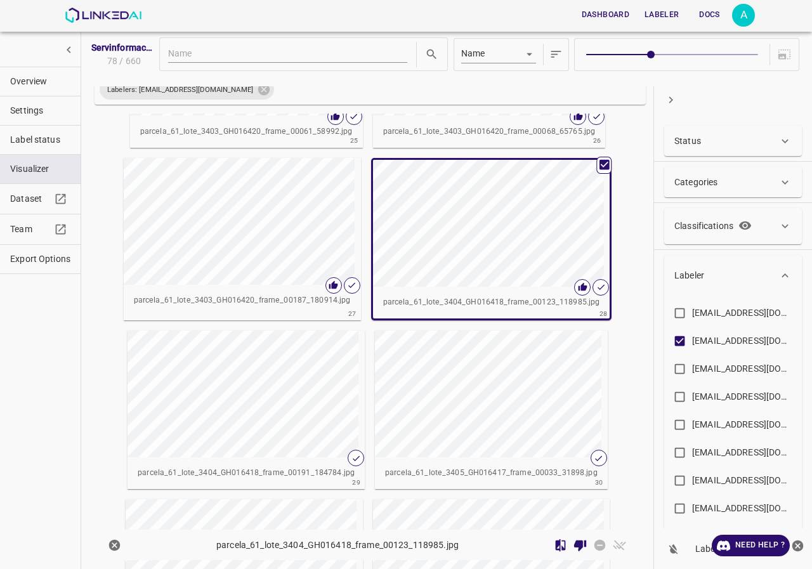
scroll to position [2217, 0]
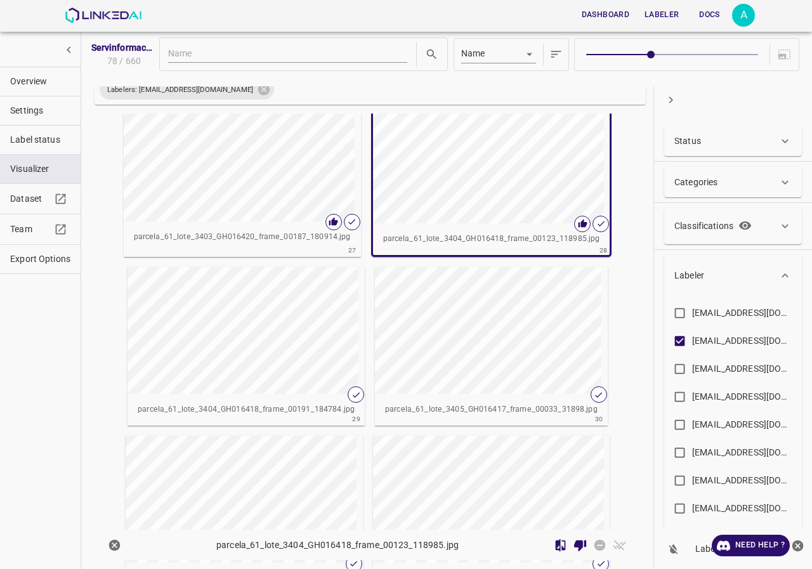
click at [278, 321] on div "button" at bounding box center [241, 330] width 226 height 127
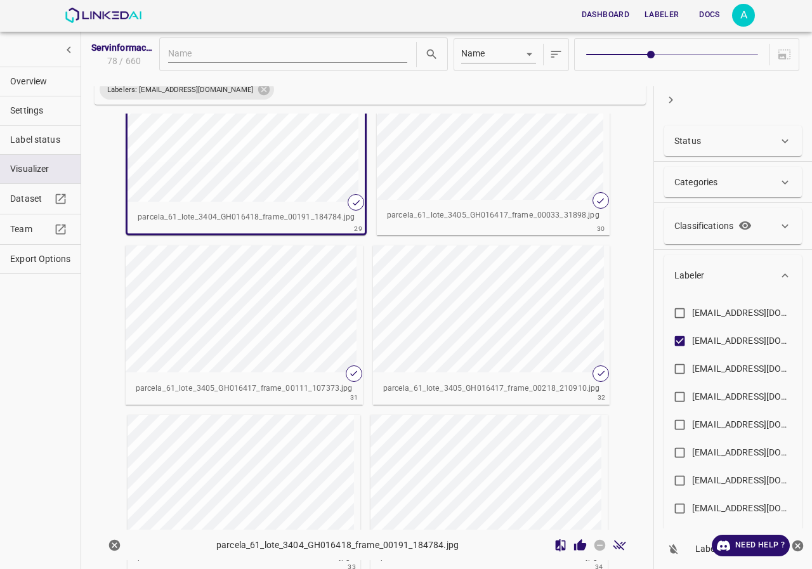
click at [483, 177] on div "button" at bounding box center [490, 136] width 226 height 127
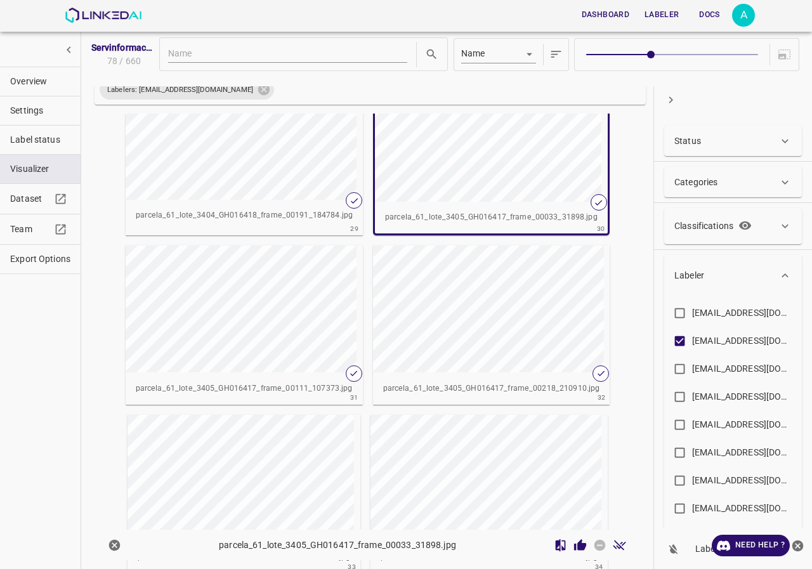
scroll to position [2406, 0]
click at [571, 554] on button "Review Image" at bounding box center [581, 546] width 20 height 20
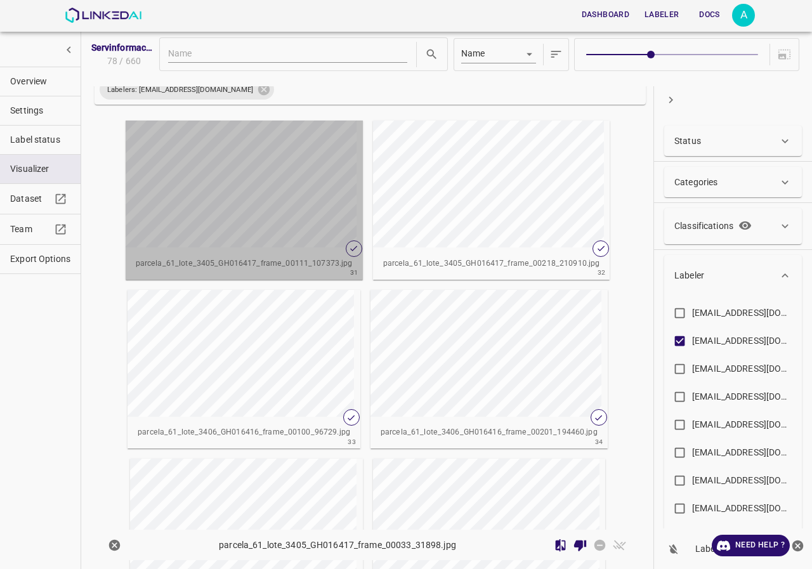
click at [296, 216] on div "button" at bounding box center [239, 184] width 226 height 127
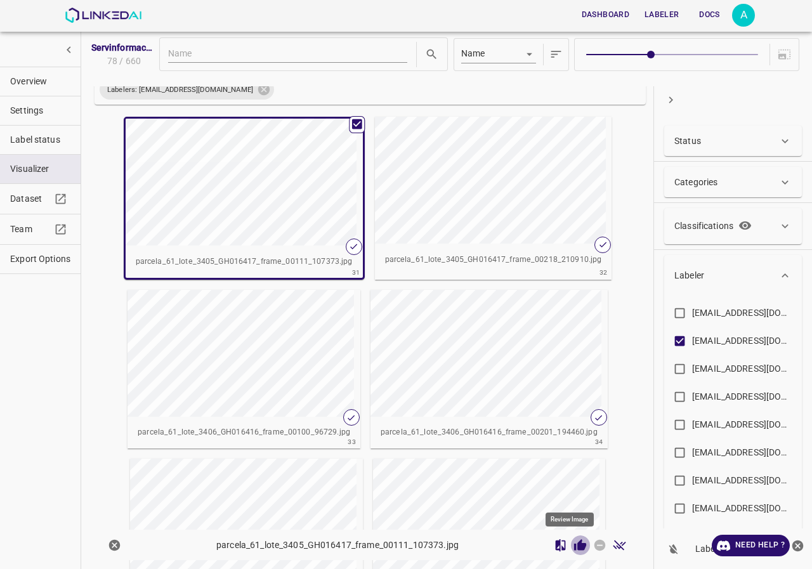
click at [574, 546] on icon "Review Image" at bounding box center [580, 544] width 12 height 11
click at [465, 214] on div "button" at bounding box center [488, 180] width 226 height 127
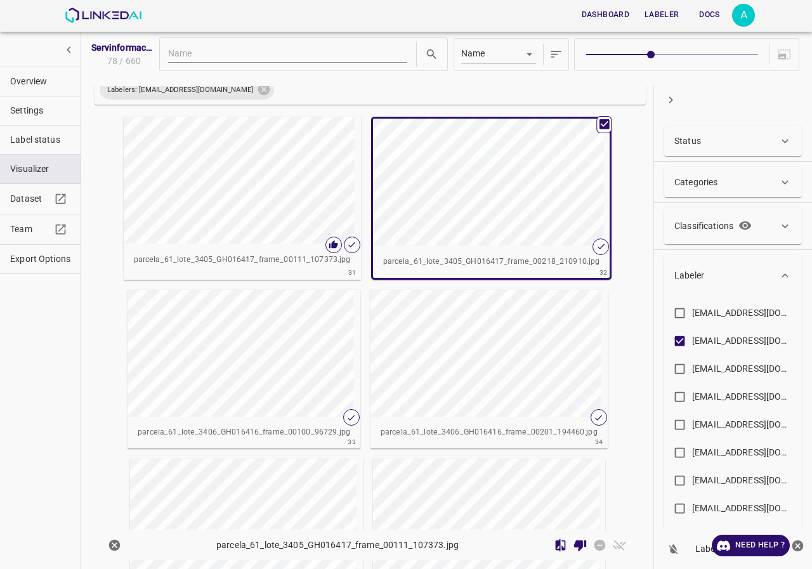
drag, startPoint x: 571, startPoint y: 550, endPoint x: 664, endPoint y: 445, distance: 140.2
click at [664, 450] on div "Servinformación_Arandanos_2025_07 78 / 660 Name key Labelers: evaluna9808@hotma…" at bounding box center [446, 288] width 714 height 546
click at [309, 236] on div "button" at bounding box center [237, 180] width 226 height 127
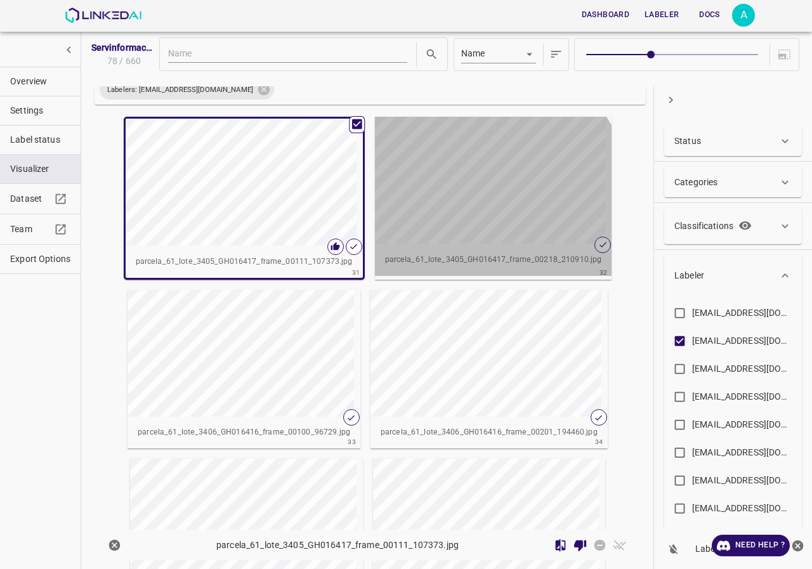
click at [462, 208] on div "button" at bounding box center [488, 180] width 226 height 127
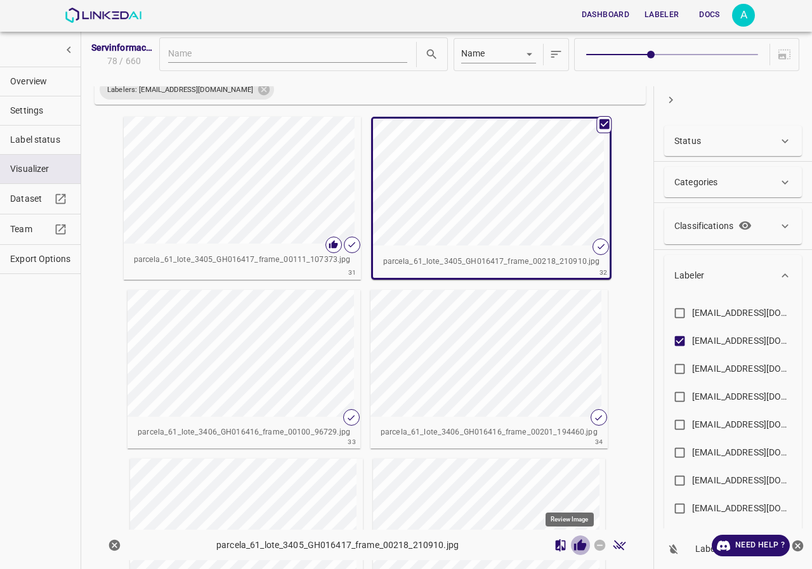
click at [577, 550] on icon "Review Image" at bounding box center [580, 545] width 13 height 13
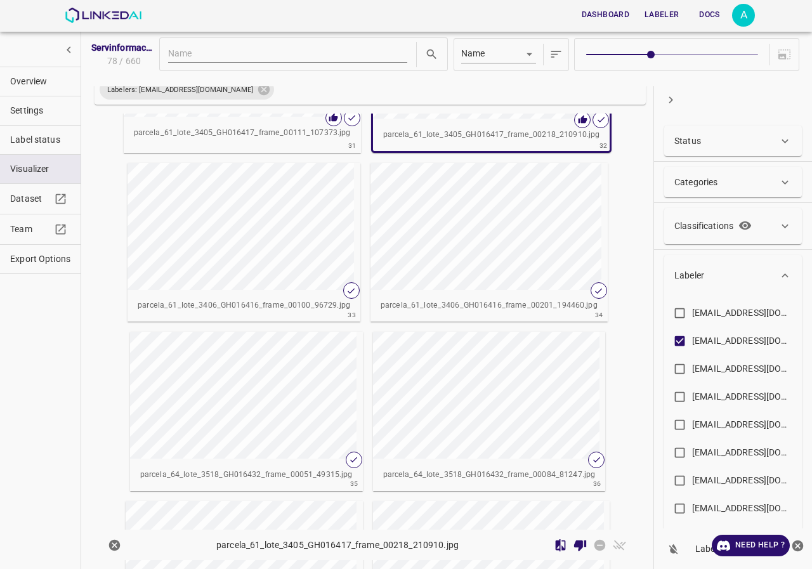
click at [253, 233] on div "button" at bounding box center [241, 226] width 226 height 127
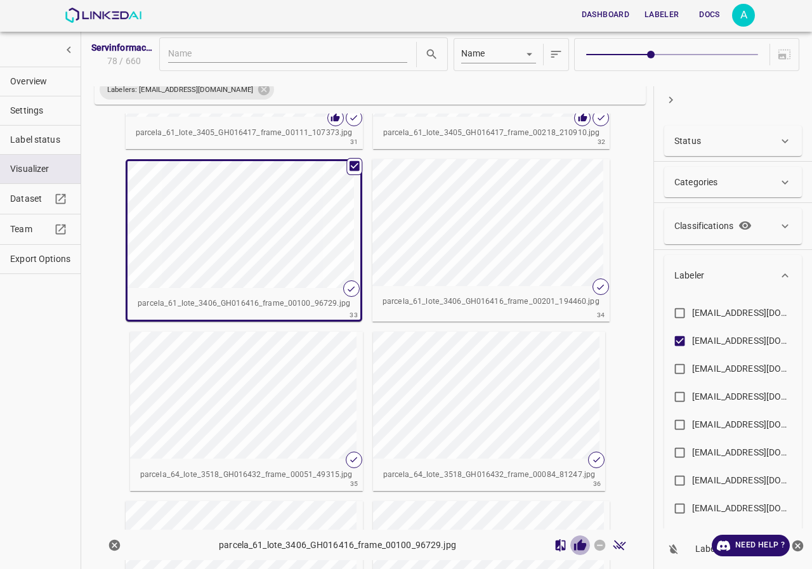
click at [574, 550] on icon "Review Image" at bounding box center [580, 544] width 12 height 11
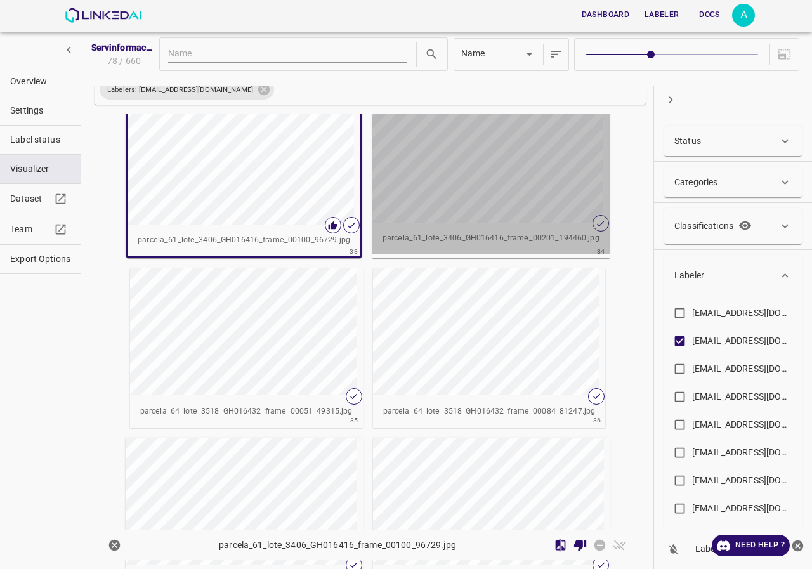
click at [469, 181] on div "button" at bounding box center [486, 159] width 226 height 127
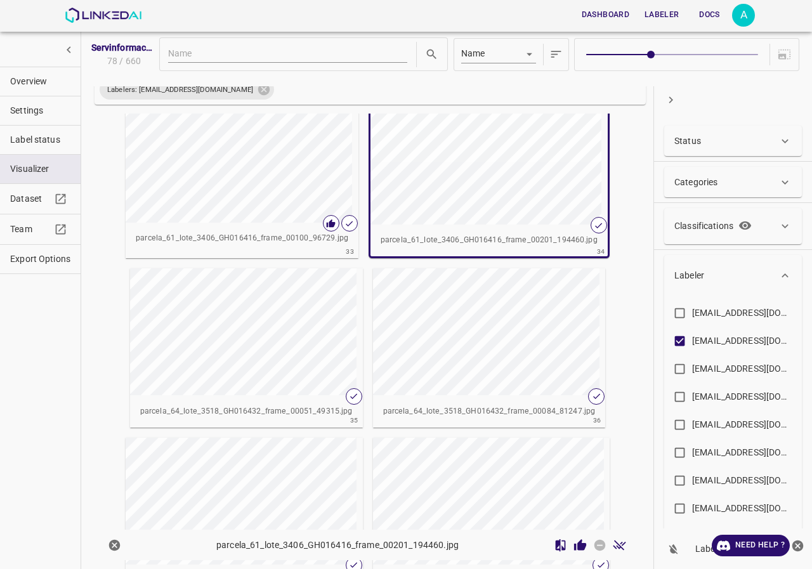
scroll to position [2721, 0]
click at [575, 545] on icon "Review Image" at bounding box center [580, 544] width 12 height 11
click at [242, 326] on div "button" at bounding box center [243, 333] width 226 height 127
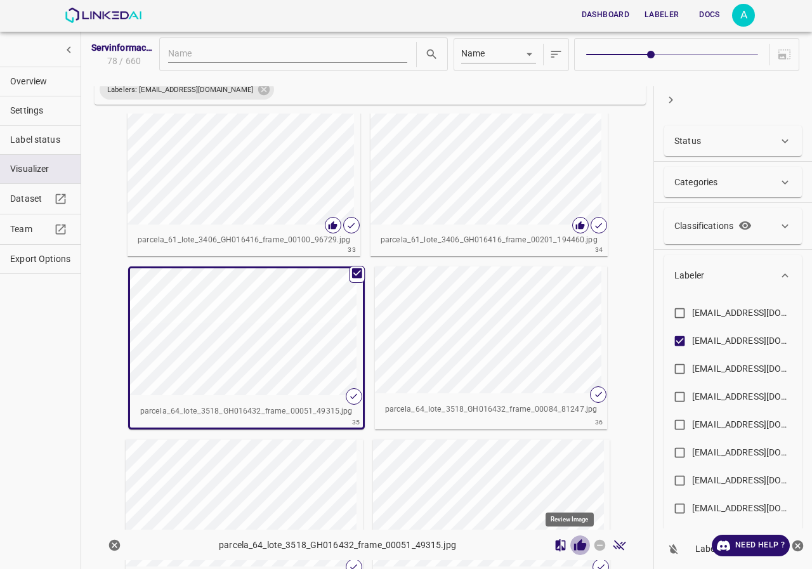
click at [574, 543] on icon "Review Image" at bounding box center [580, 545] width 13 height 13
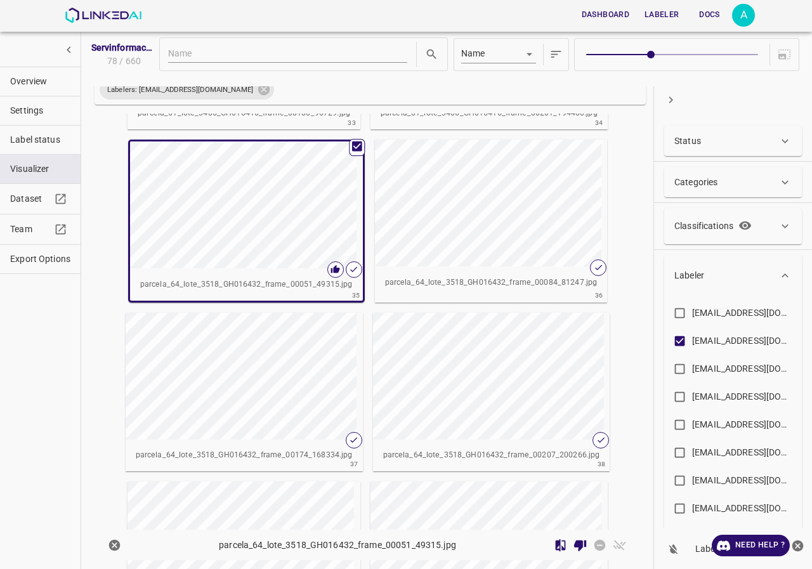
click at [477, 195] on div "button" at bounding box center [488, 203] width 226 height 127
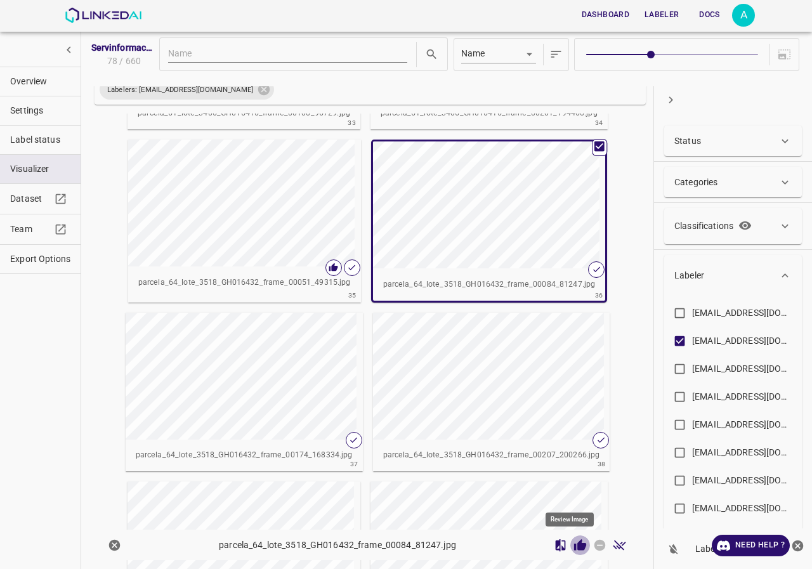
click at [574, 541] on icon "Review Image" at bounding box center [580, 544] width 12 height 11
click at [294, 404] on div "button" at bounding box center [239, 376] width 226 height 127
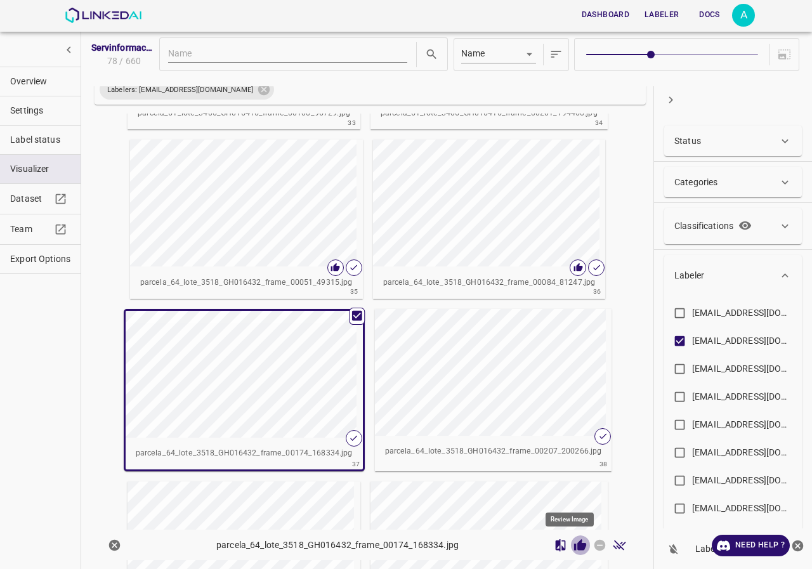
click at [576, 545] on icon "Review Image" at bounding box center [580, 544] width 12 height 11
click at [531, 404] on div "button" at bounding box center [488, 372] width 226 height 127
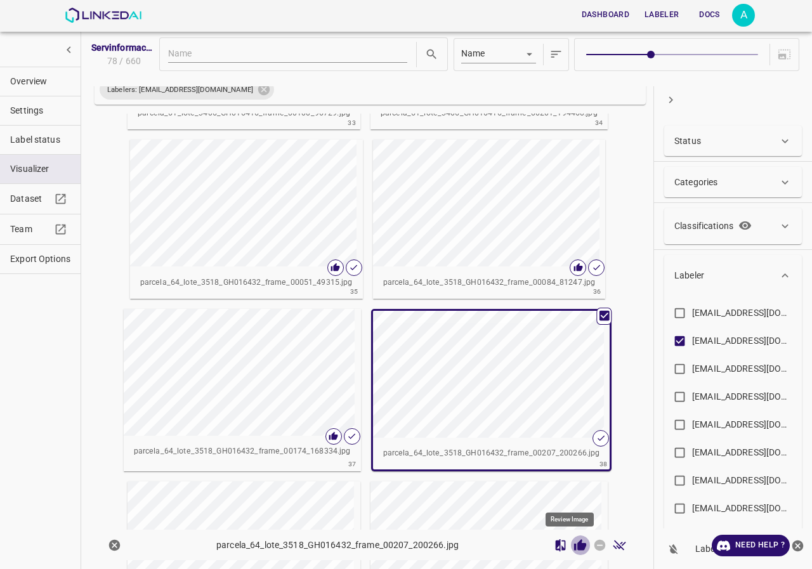
click at [576, 542] on icon "Review Image" at bounding box center [580, 545] width 13 height 13
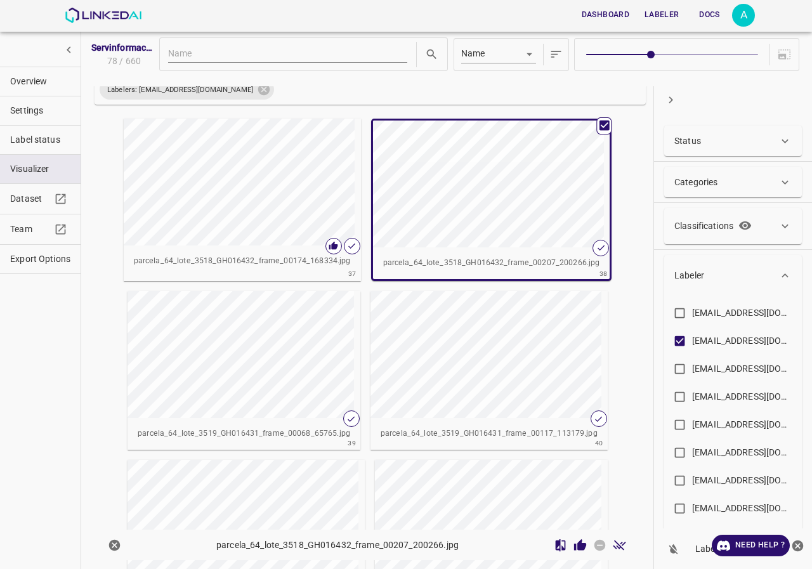
scroll to position [3166, 0]
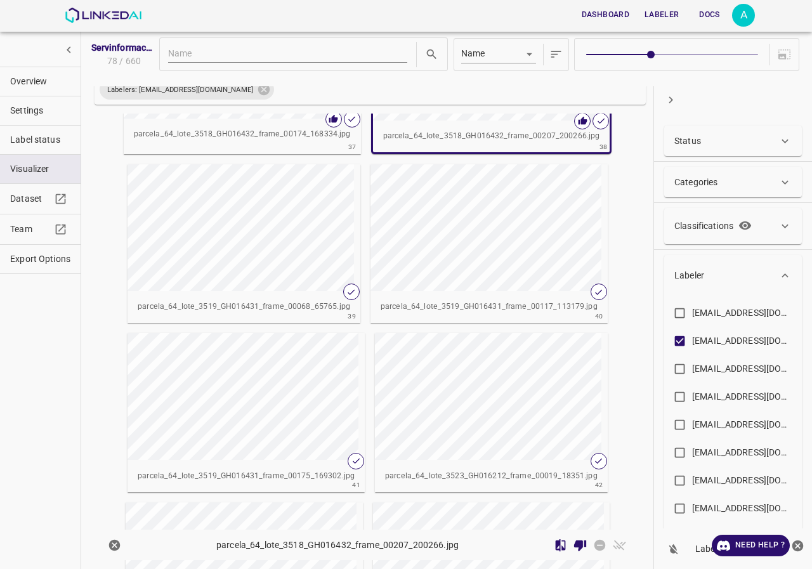
click at [235, 228] on div "button" at bounding box center [241, 227] width 226 height 127
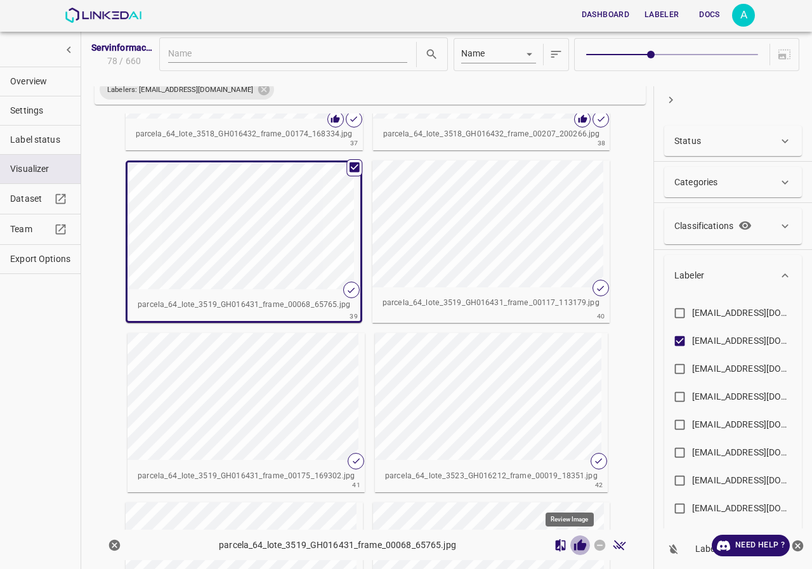
click at [574, 543] on icon "Review Image" at bounding box center [580, 544] width 12 height 11
click at [489, 249] on div "button" at bounding box center [486, 224] width 226 height 127
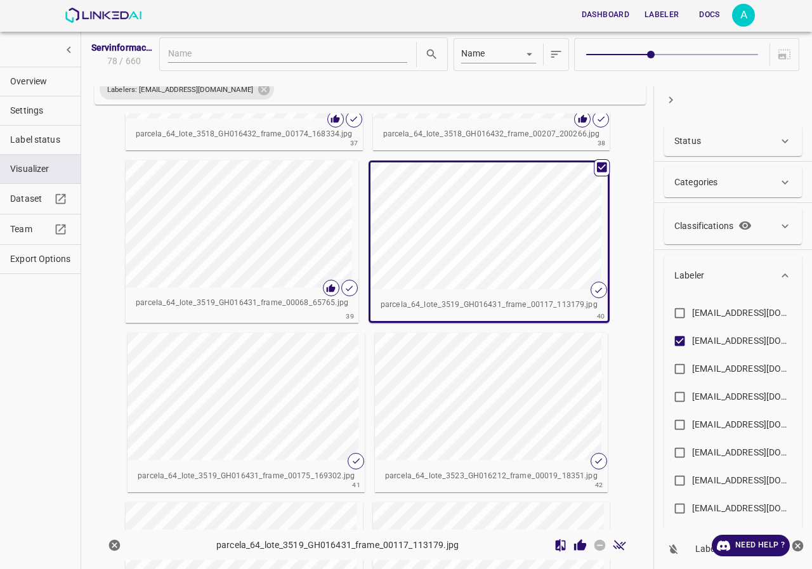
scroll to position [3356, 0]
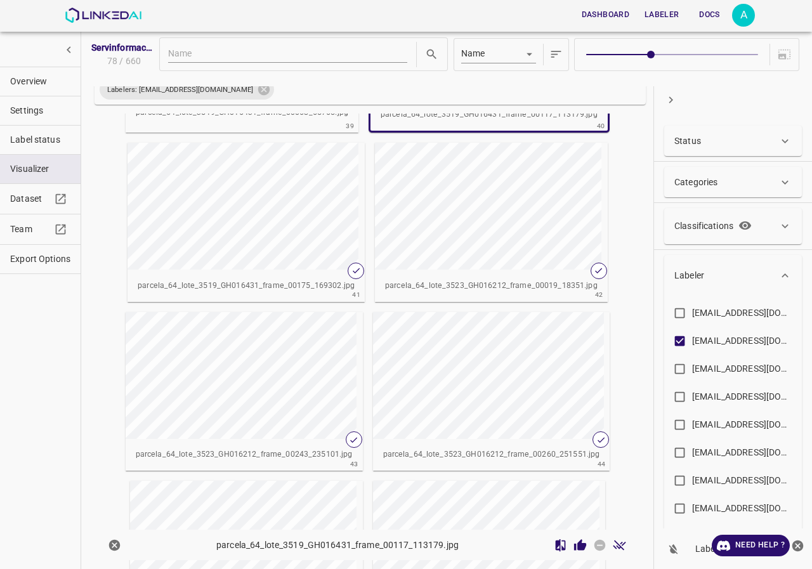
click at [284, 232] on div "button" at bounding box center [241, 206] width 226 height 127
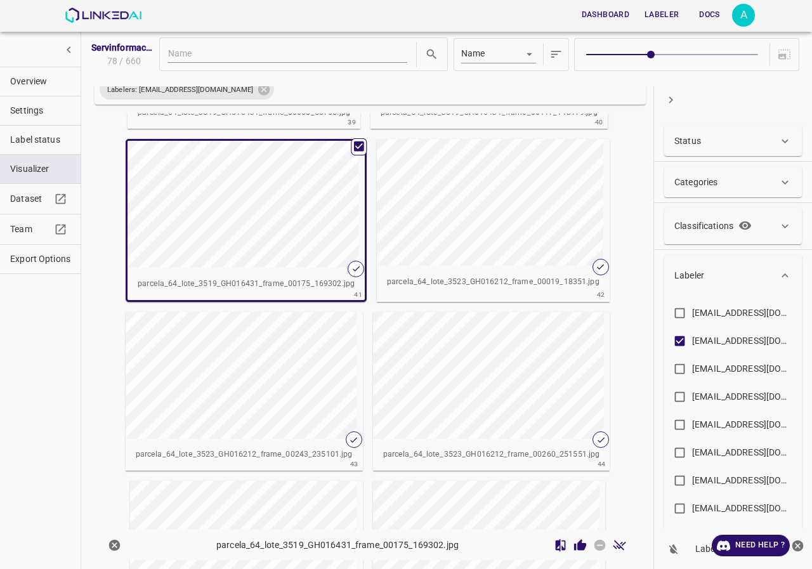
click at [284, 232] on div "button" at bounding box center [241, 204] width 226 height 127
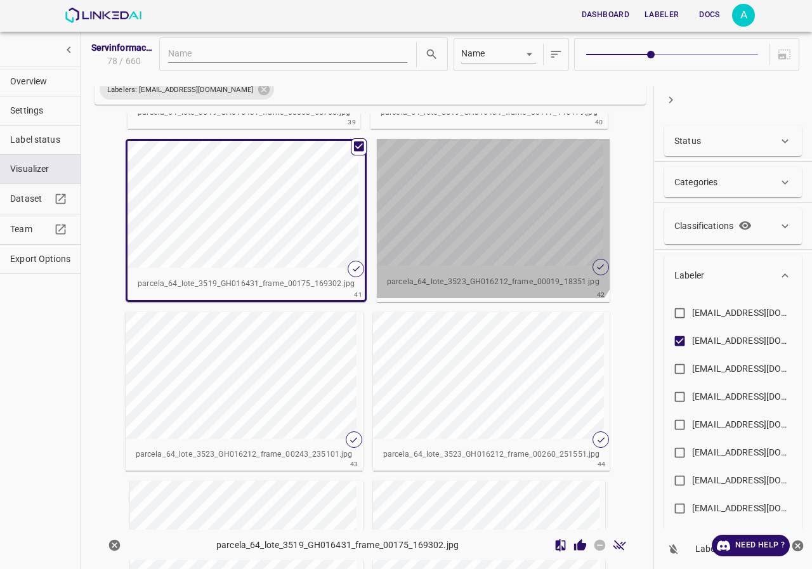
click at [464, 203] on div "button" at bounding box center [490, 202] width 226 height 127
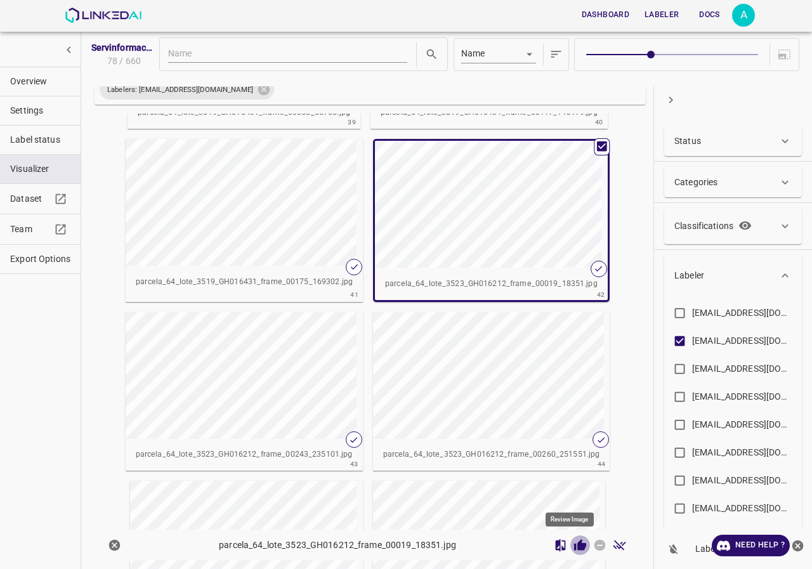
click at [574, 540] on icon "Review Image" at bounding box center [580, 545] width 13 height 13
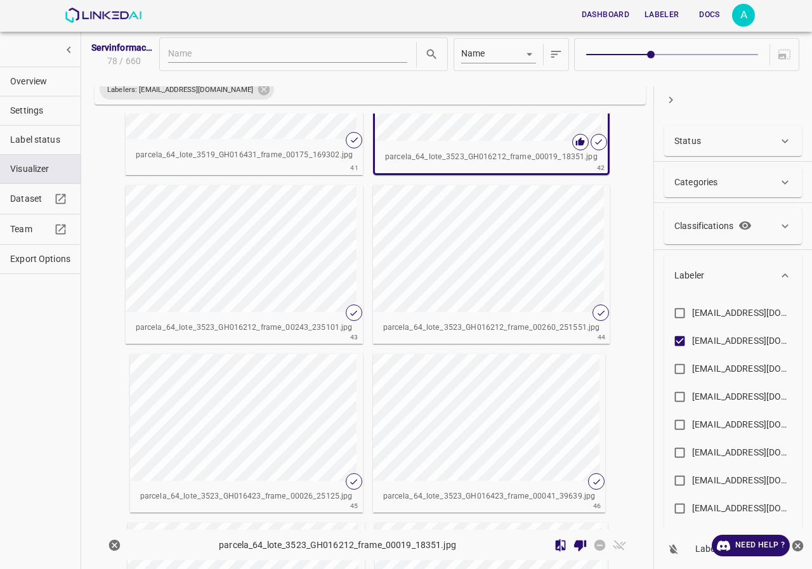
scroll to position [3546, 0]
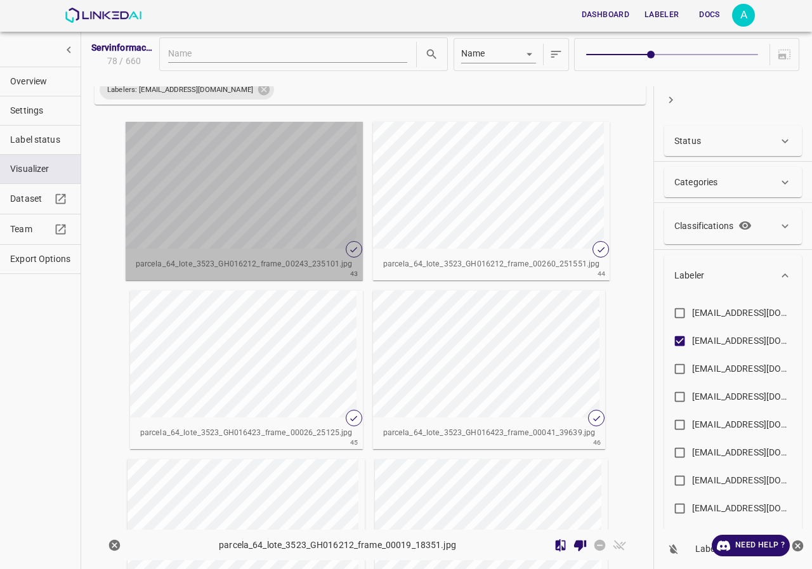
click at [261, 200] on div "button" at bounding box center [239, 185] width 226 height 127
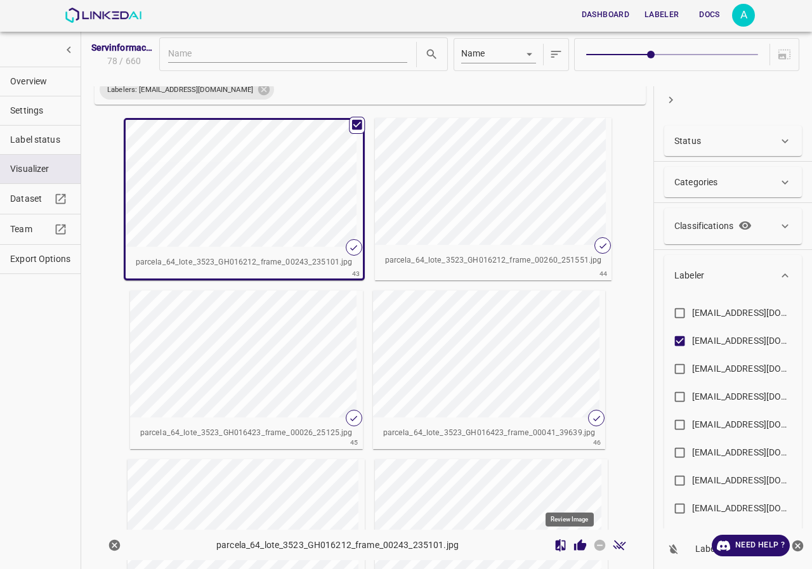
click at [578, 545] on button "Review Image" at bounding box center [581, 546] width 20 height 20
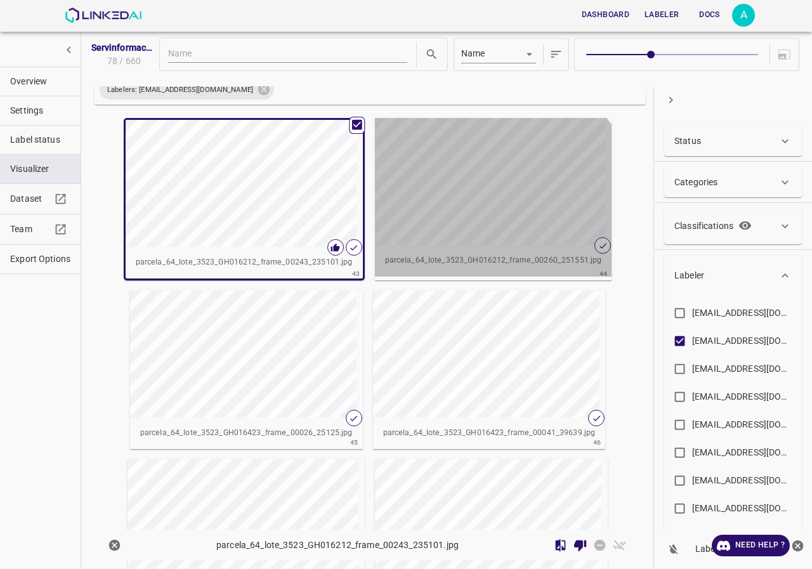
click at [480, 215] on div "button" at bounding box center [488, 181] width 226 height 127
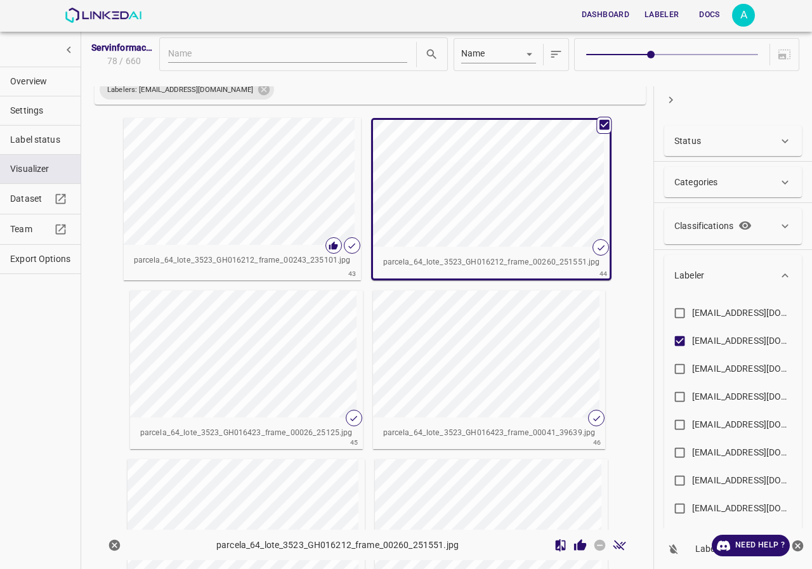
click at [575, 549] on icon "Review Image" at bounding box center [580, 544] width 12 height 11
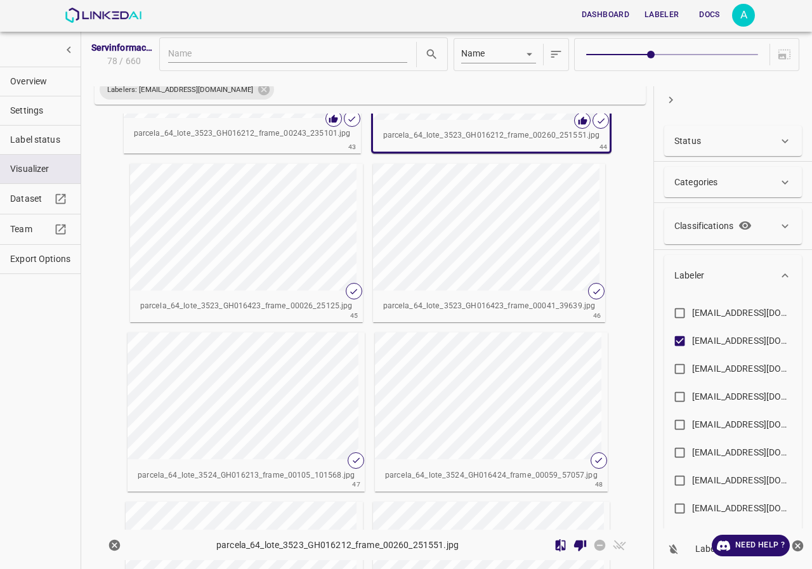
click at [263, 230] on div "button" at bounding box center [243, 227] width 226 height 127
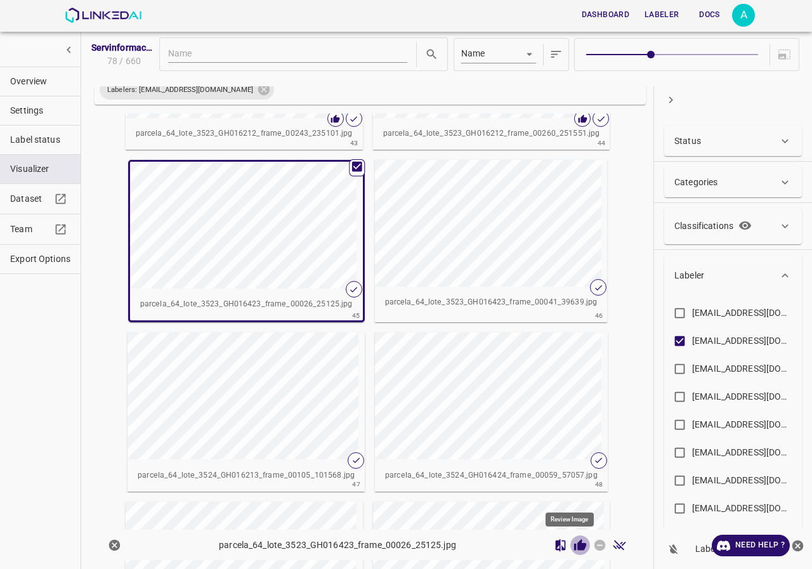
click at [574, 547] on icon "Review Image" at bounding box center [580, 545] width 13 height 13
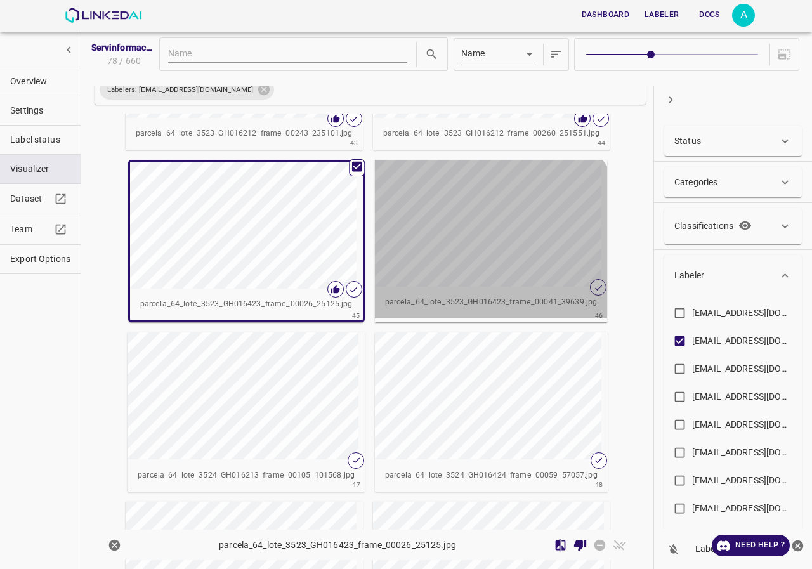
click at [480, 248] on div "button" at bounding box center [488, 223] width 226 height 127
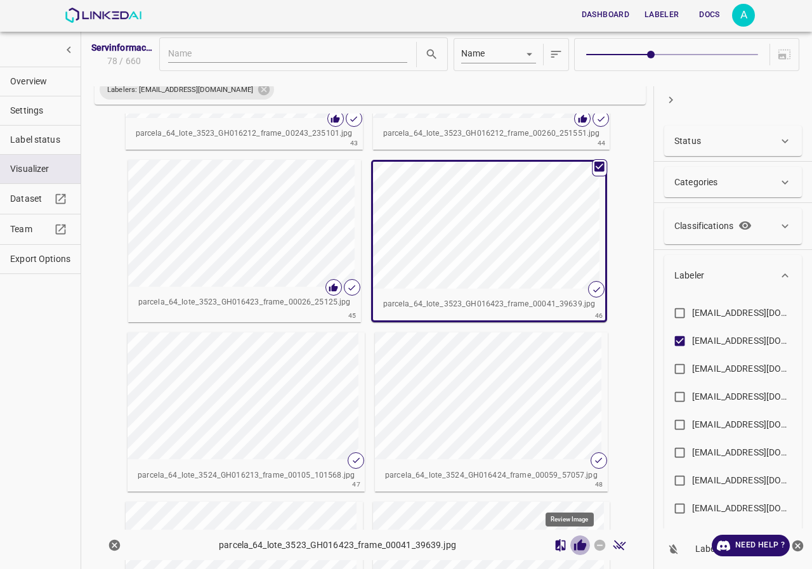
click at [574, 548] on icon "Review Image" at bounding box center [580, 544] width 12 height 11
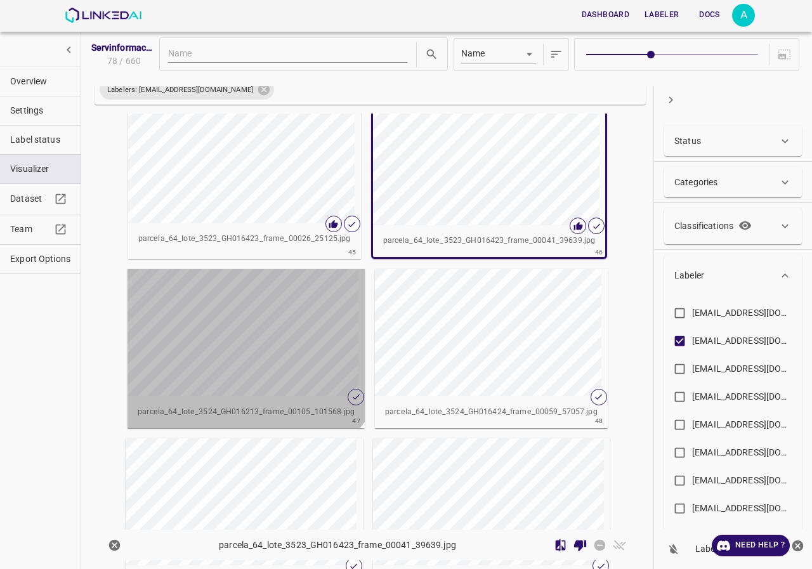
click at [223, 315] on div "button" at bounding box center [241, 332] width 226 height 127
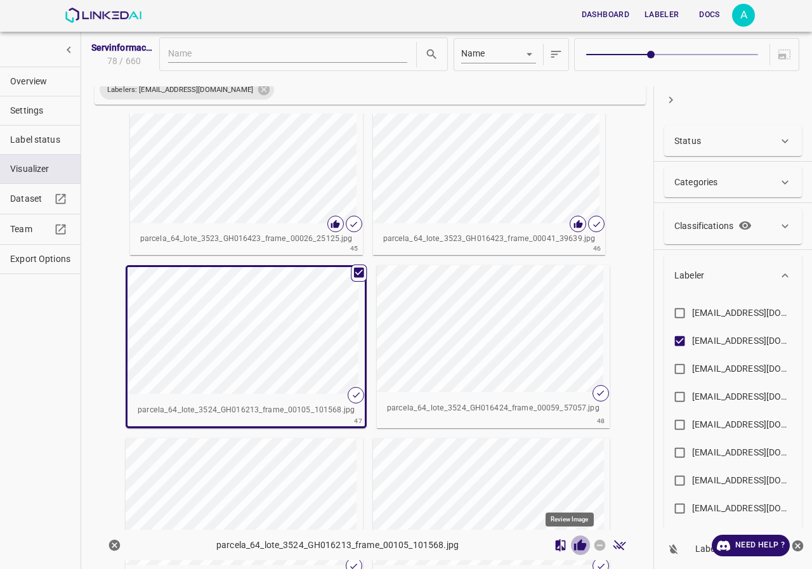
click at [578, 541] on button "Review Image" at bounding box center [581, 546] width 20 height 20
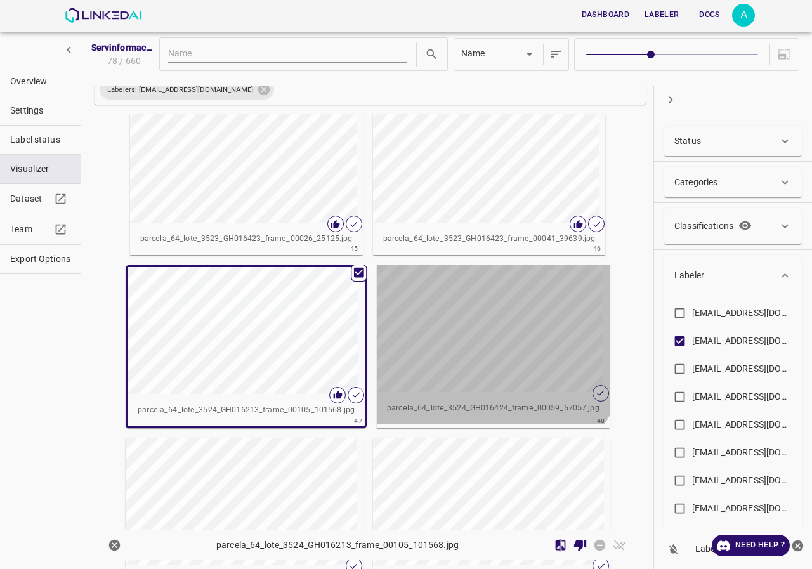
click at [459, 331] on div "button" at bounding box center [490, 328] width 226 height 127
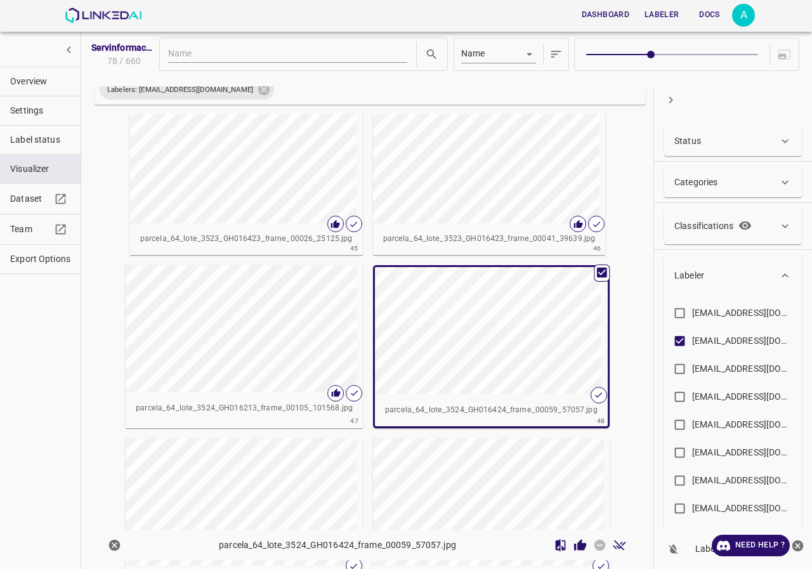
click at [574, 545] on icon "Review Image" at bounding box center [580, 544] width 12 height 11
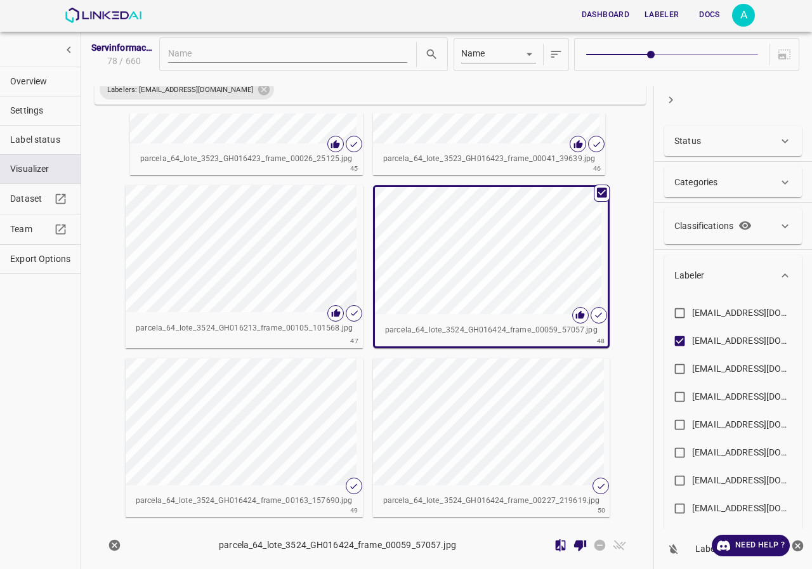
click at [258, 392] on div "button" at bounding box center [239, 422] width 226 height 127
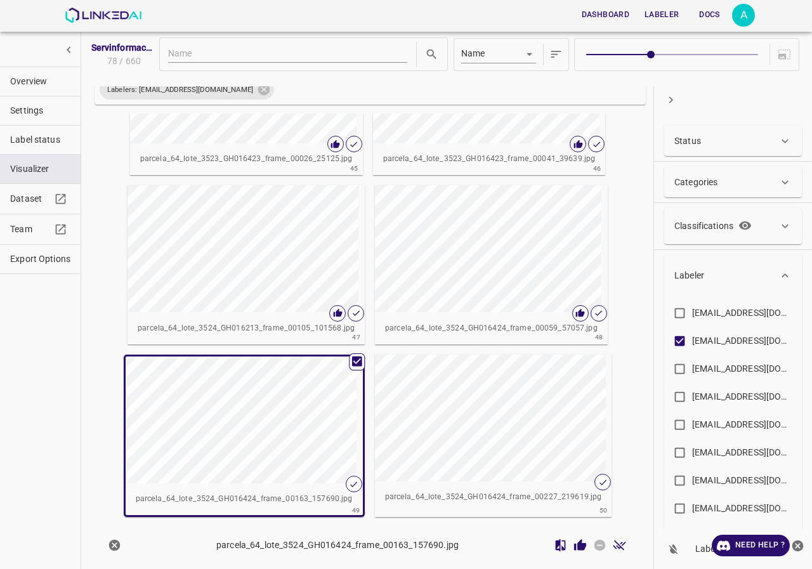
click at [574, 544] on icon "Review Image" at bounding box center [580, 545] width 13 height 13
click at [466, 452] on div "button" at bounding box center [488, 418] width 226 height 127
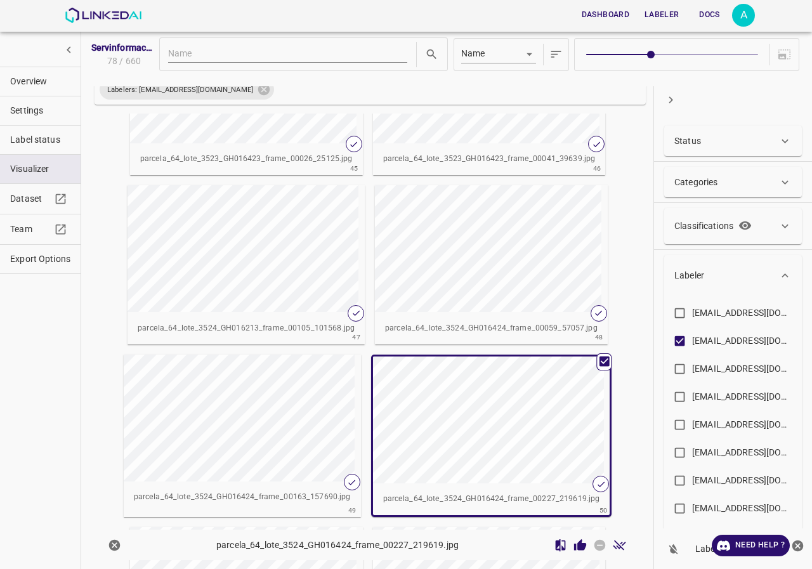
click at [528, 433] on div "button" at bounding box center [486, 420] width 226 height 127
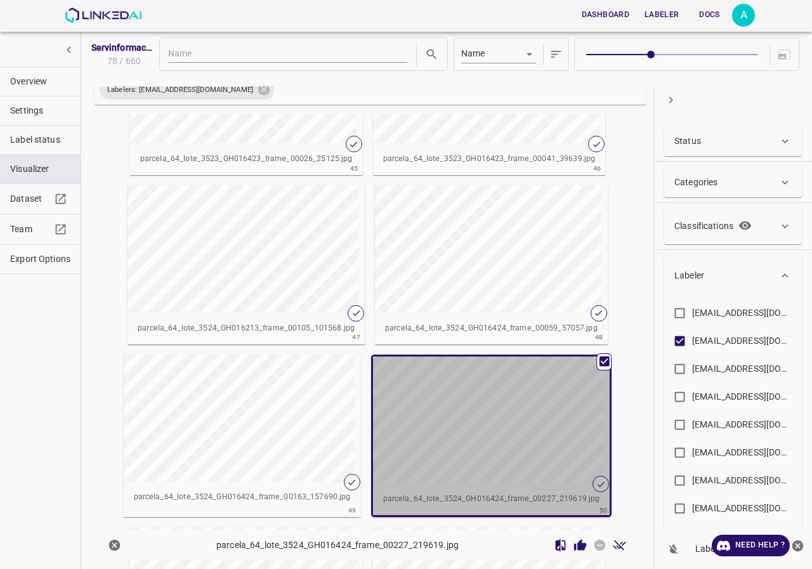
click at [528, 433] on div "button" at bounding box center [486, 420] width 226 height 127
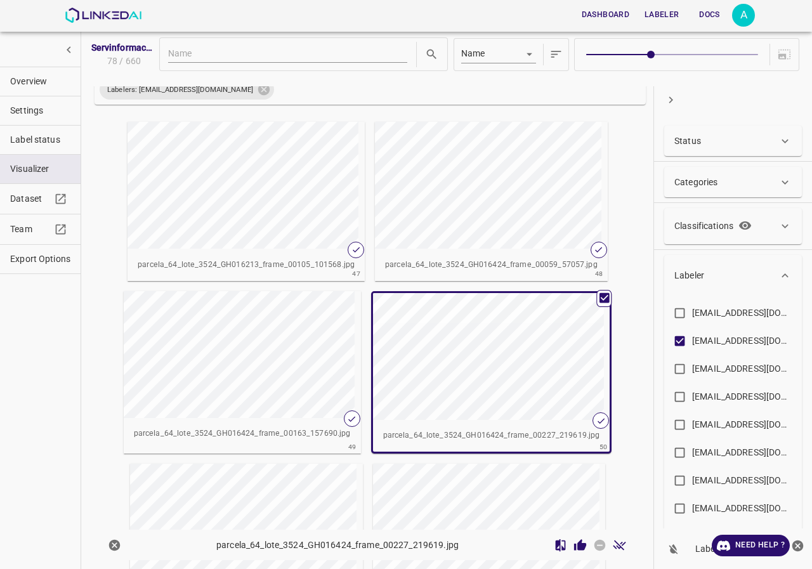
scroll to position [4007, 0]
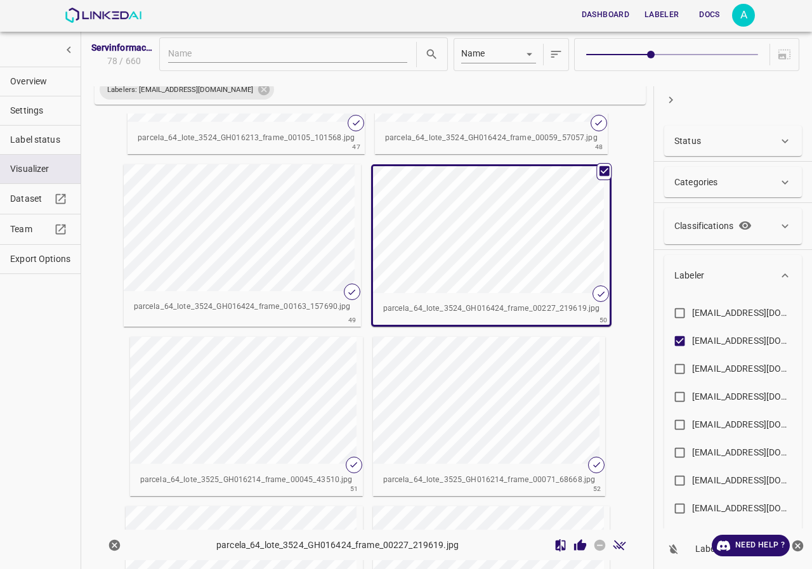
click at [309, 239] on div "button" at bounding box center [237, 227] width 226 height 127
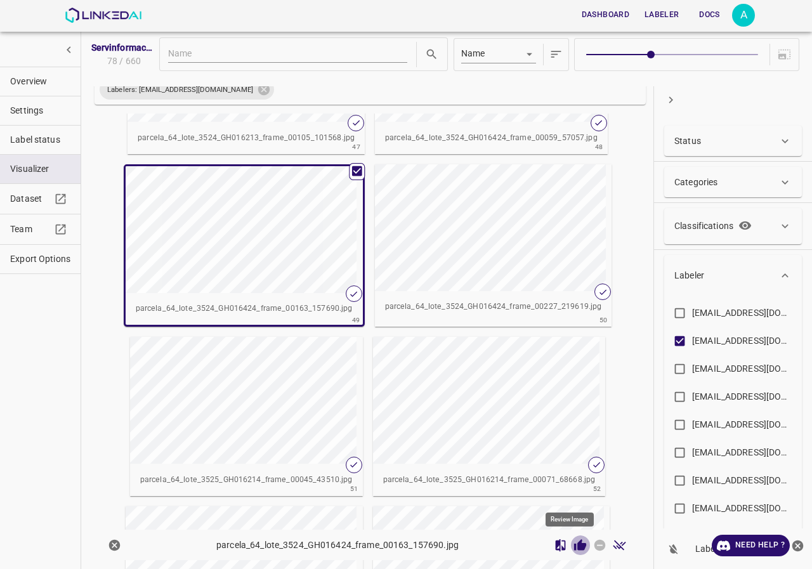
click at [574, 550] on icon "Review Image" at bounding box center [580, 545] width 13 height 13
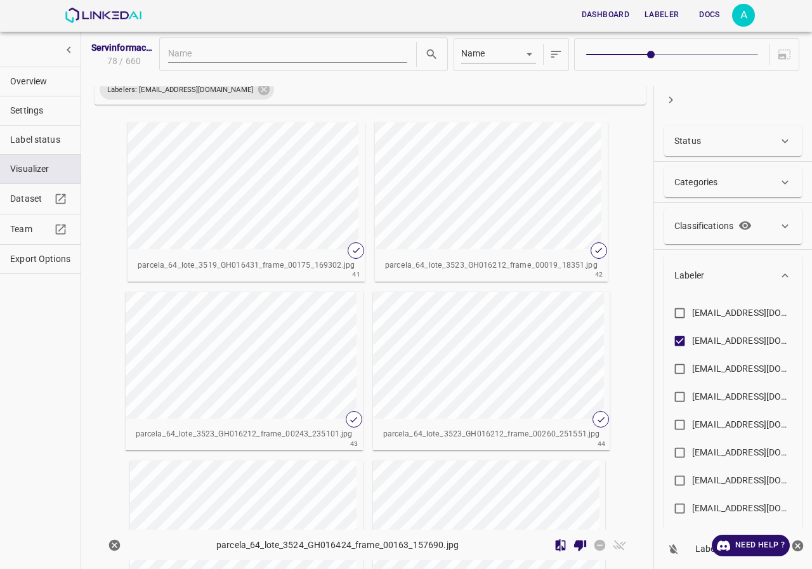
scroll to position [3436, 0]
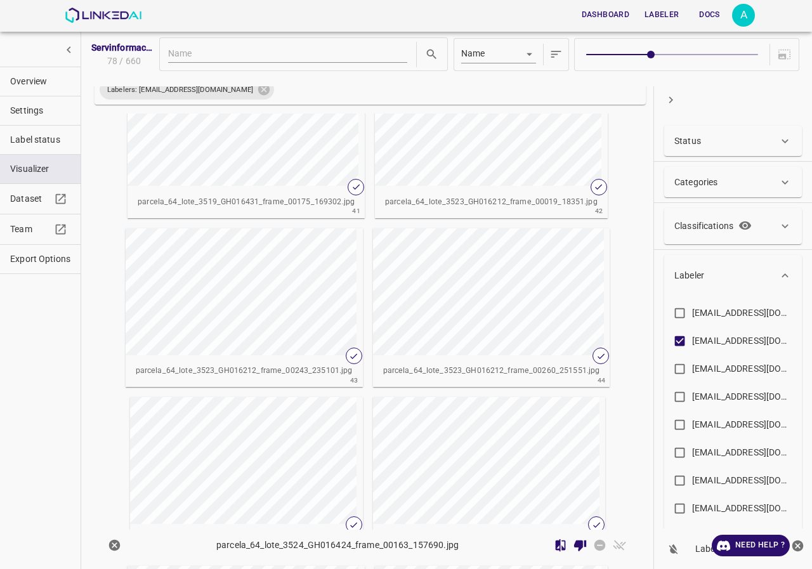
click at [678, 341] on input "evaluna9808@hotmail.com" at bounding box center [680, 343] width 25 height 25
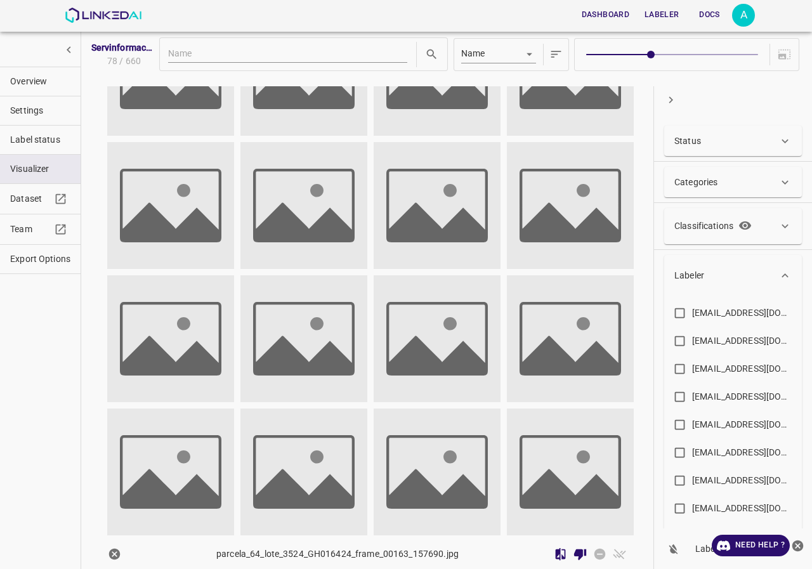
scroll to position [0, 0]
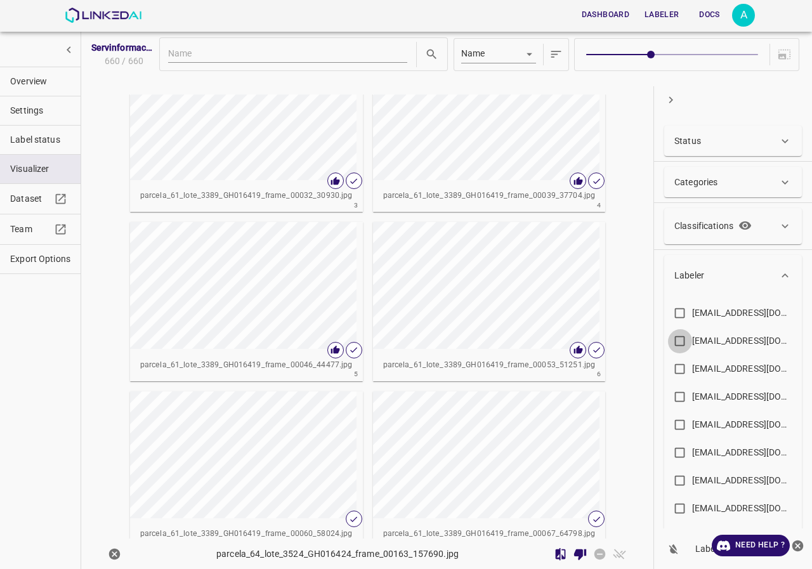
click at [678, 341] on input "evaluna9808@hotmail.com" at bounding box center [680, 343] width 25 height 25
checkbox input "true"
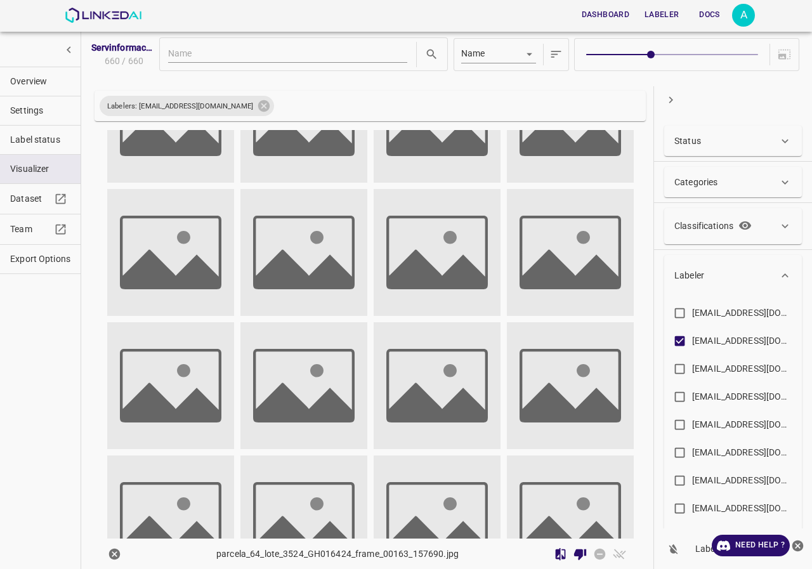
click at [756, 147] on div "Status" at bounding box center [727, 141] width 104 height 13
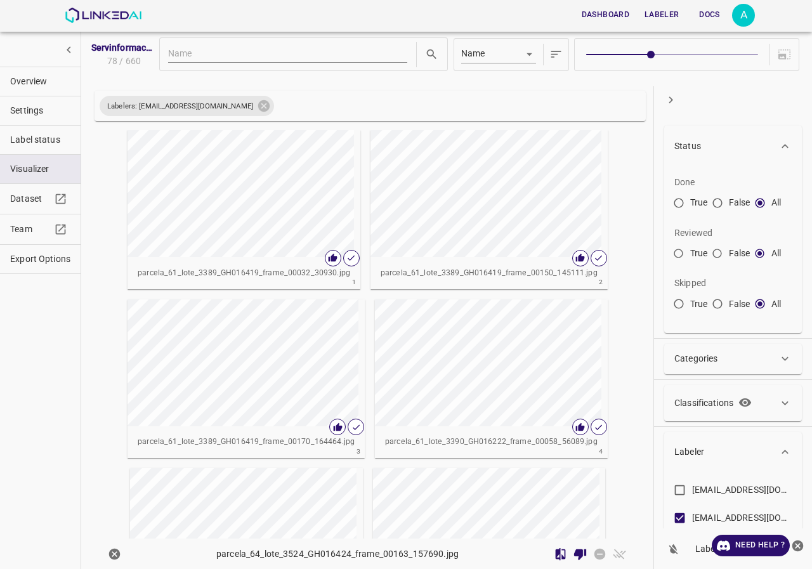
click at [715, 253] on input "False" at bounding box center [717, 256] width 23 height 23
radio input "true"
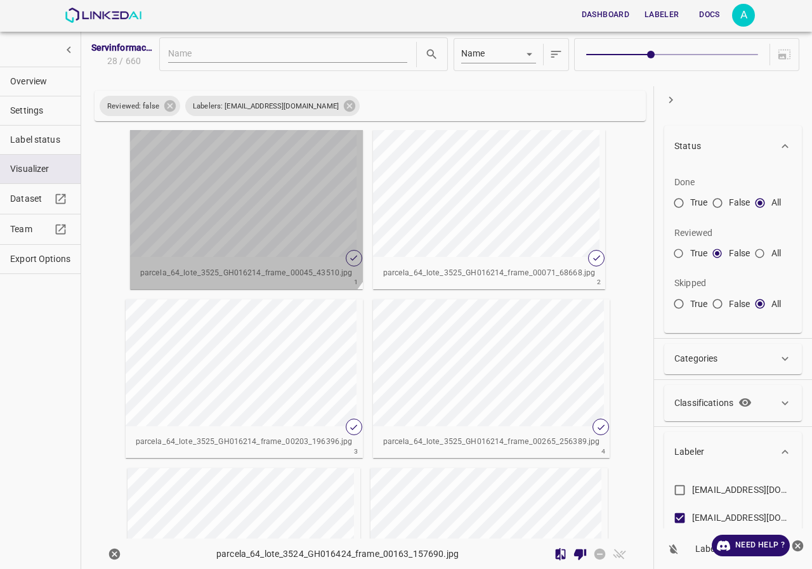
click at [216, 180] on div "button" at bounding box center [243, 193] width 226 height 127
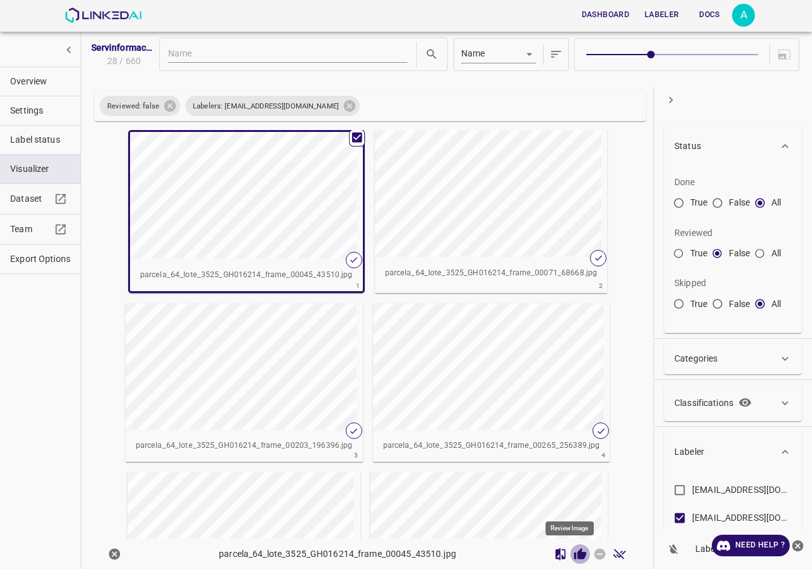
click at [574, 552] on icon "Review Image" at bounding box center [580, 554] width 13 height 13
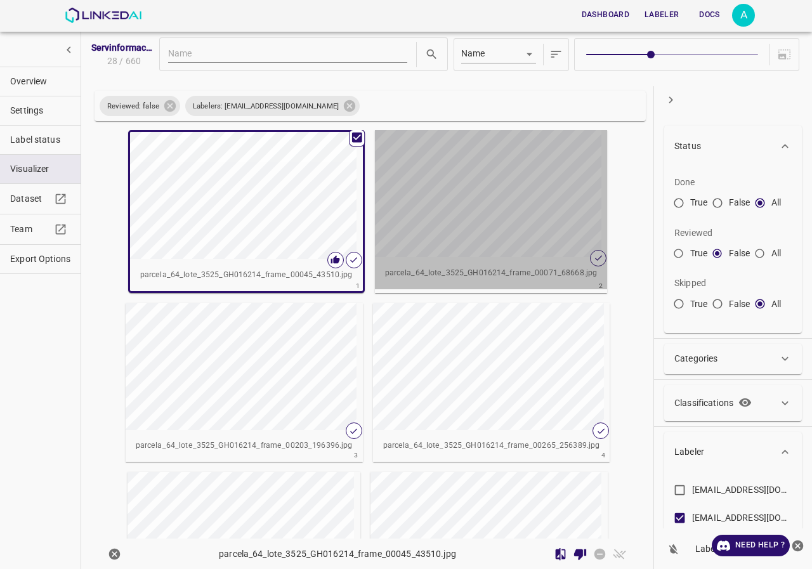
click at [536, 240] on div "button" at bounding box center [488, 193] width 226 height 127
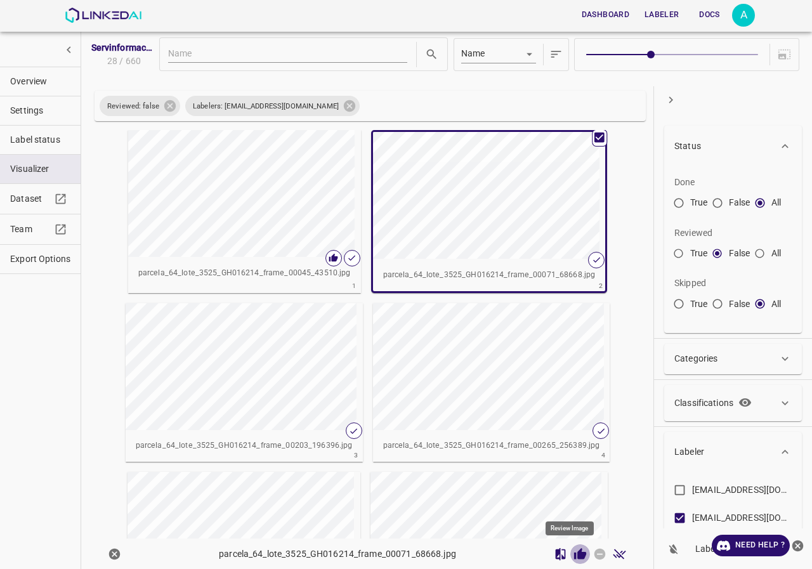
click at [574, 558] on icon "Review Image" at bounding box center [580, 553] width 12 height 11
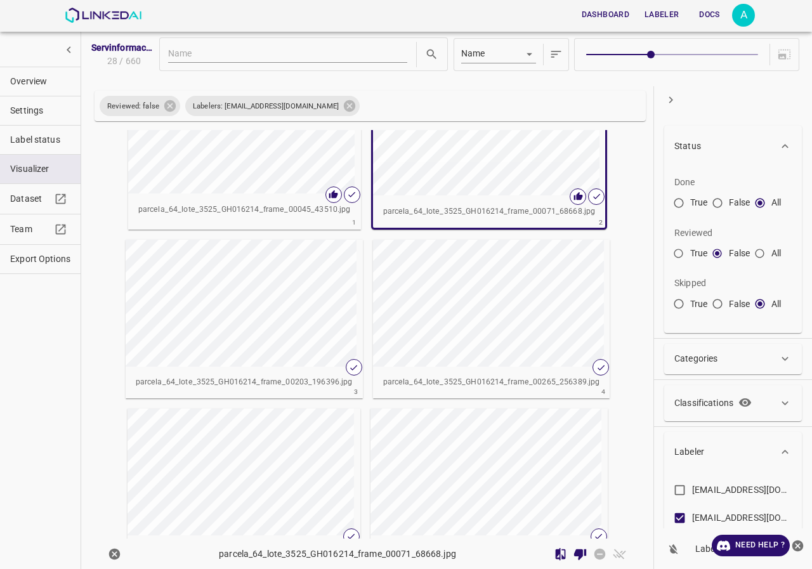
scroll to position [127, 0]
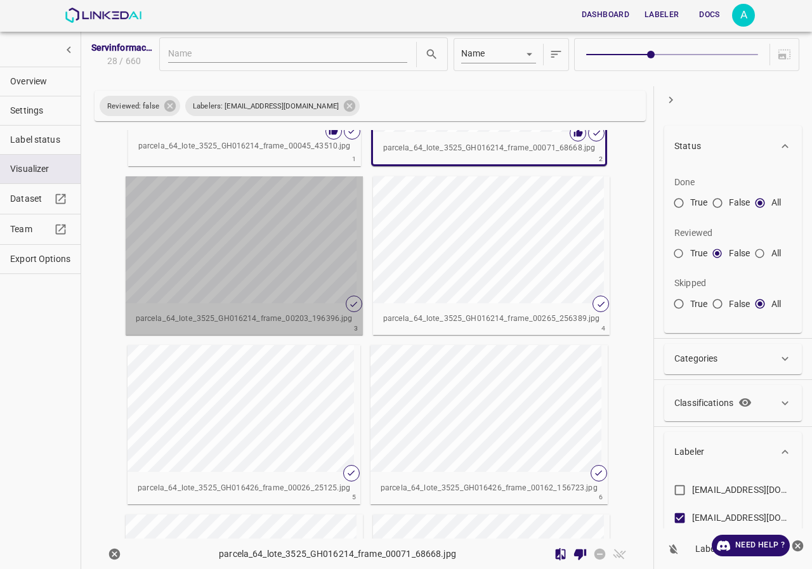
click at [294, 271] on div "button" at bounding box center [239, 239] width 226 height 127
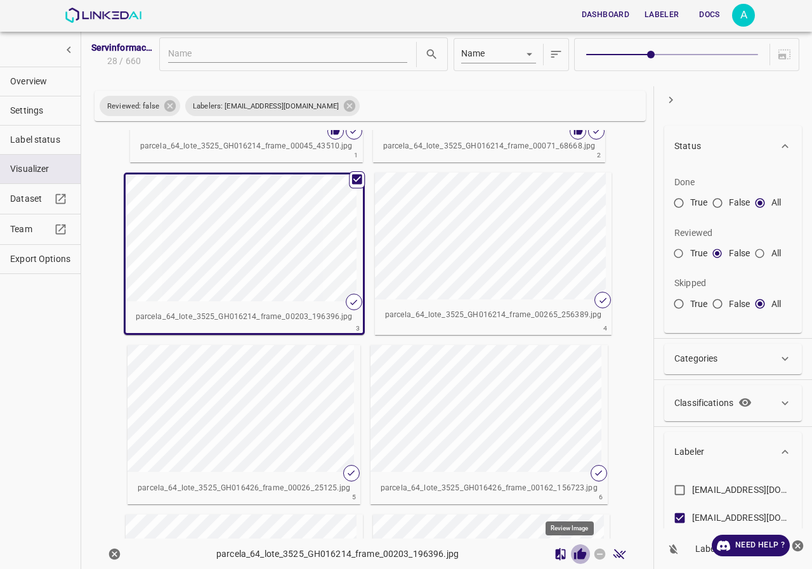
click at [574, 554] on icon "Review Image" at bounding box center [580, 553] width 12 height 11
click at [525, 270] on div "button" at bounding box center [488, 236] width 226 height 127
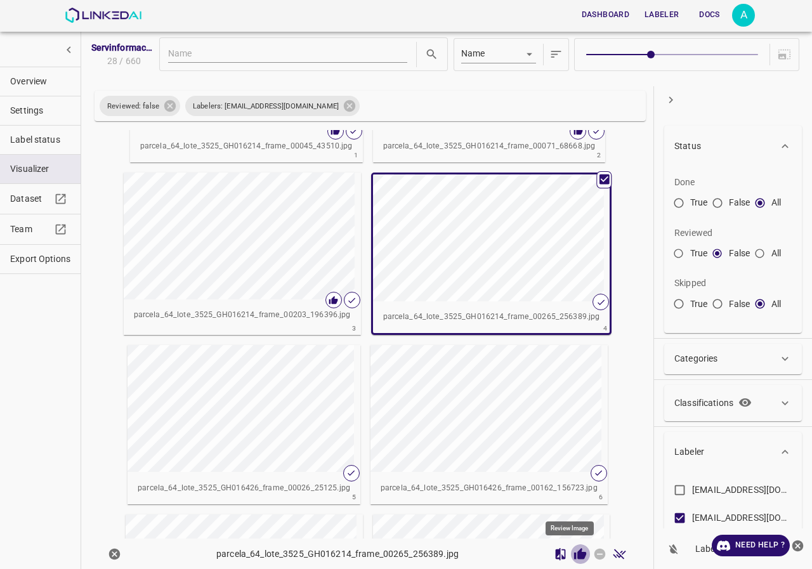
click at [574, 557] on icon "Review Image" at bounding box center [580, 553] width 12 height 11
click at [279, 418] on div "button" at bounding box center [241, 408] width 226 height 127
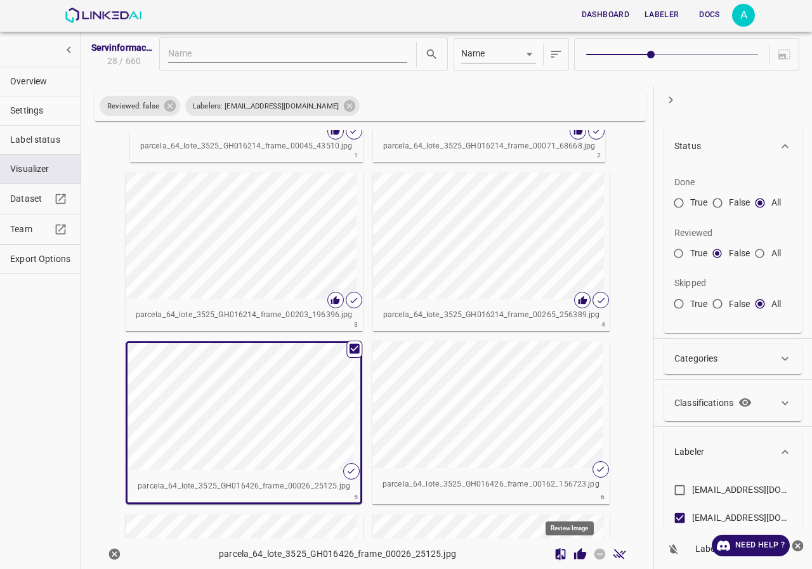
click at [574, 551] on icon "Review Image" at bounding box center [580, 553] width 12 height 11
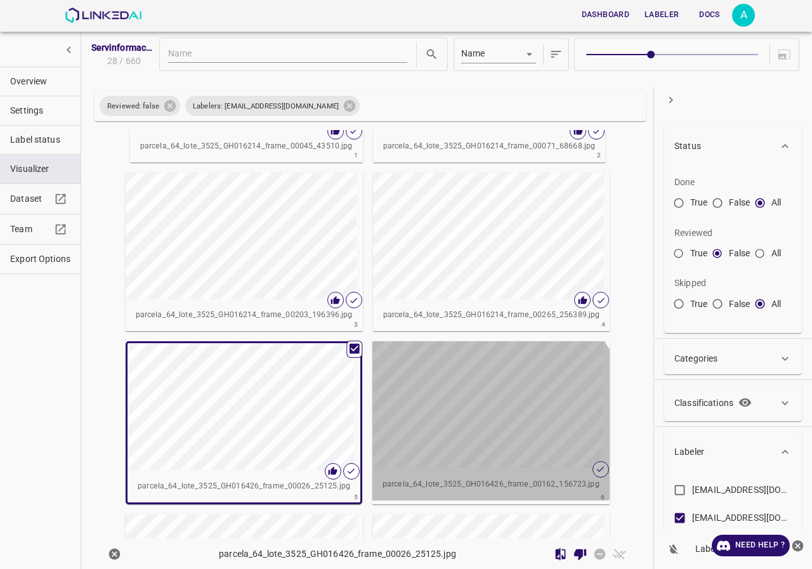
click at [477, 425] on div "button" at bounding box center [486, 404] width 226 height 127
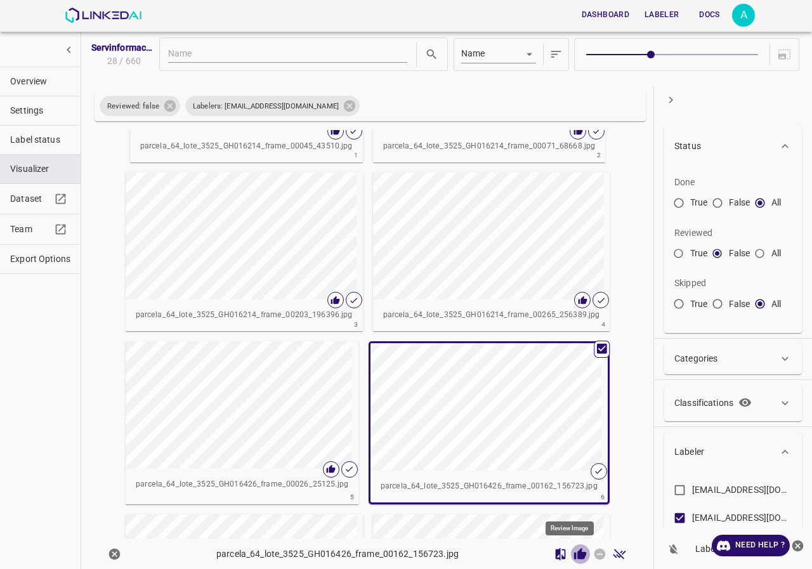
click at [575, 558] on icon "Review Image" at bounding box center [580, 553] width 12 height 11
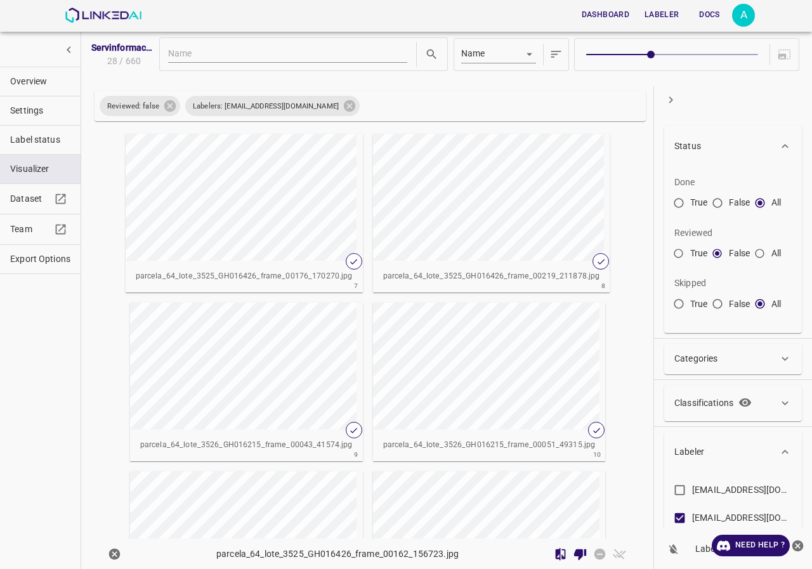
click at [216, 218] on div "button" at bounding box center [239, 197] width 226 height 127
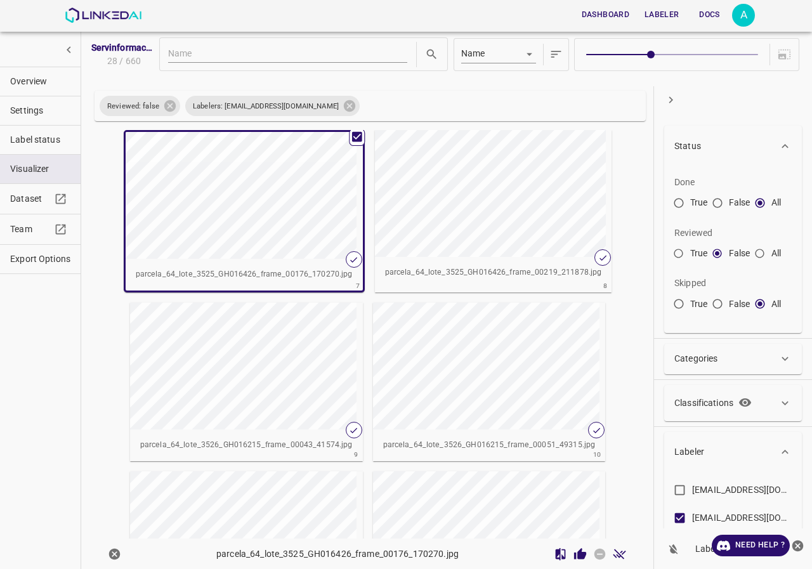
scroll to position [504, 0]
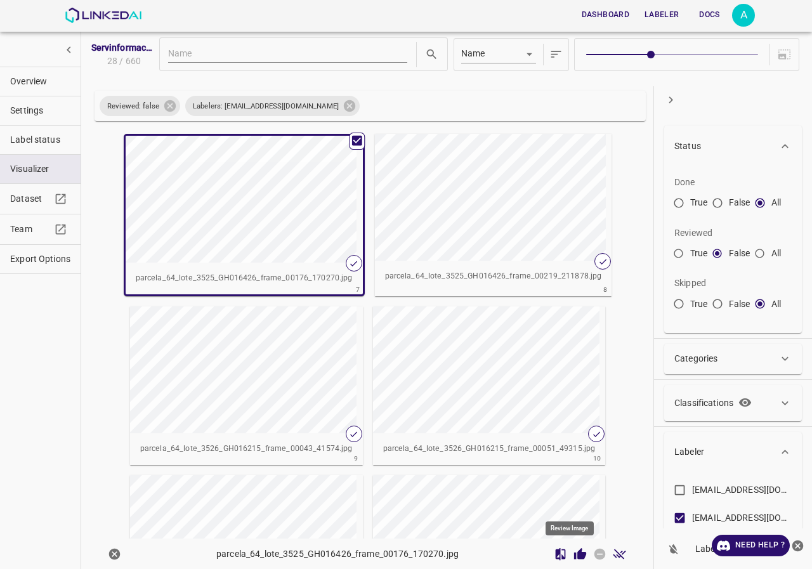
click at [574, 555] on icon "Review Image" at bounding box center [580, 553] width 12 height 11
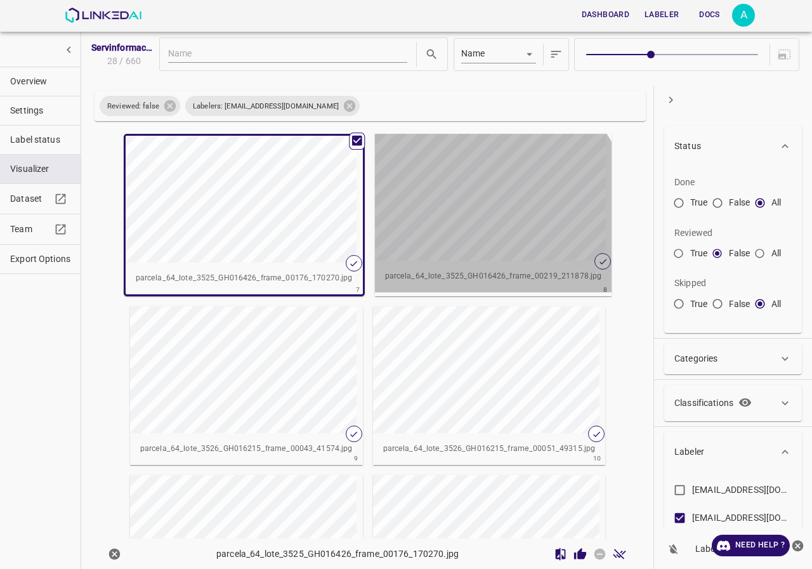
click at [441, 236] on div "button" at bounding box center [488, 197] width 226 height 127
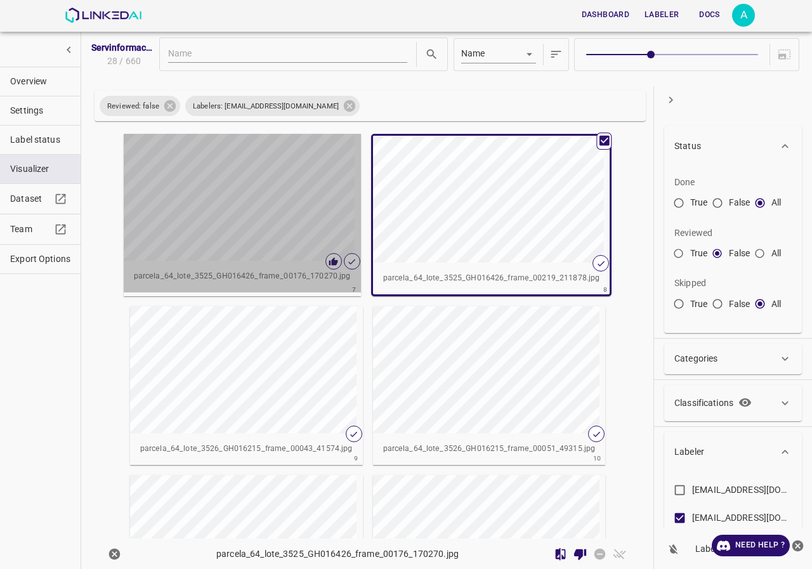
click at [293, 228] on div "button" at bounding box center [237, 197] width 226 height 127
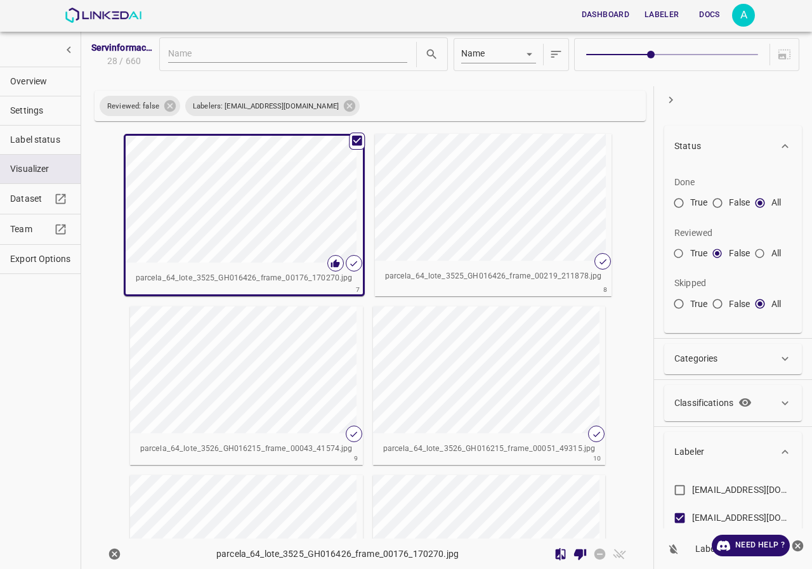
click at [473, 231] on div "button" at bounding box center [488, 197] width 226 height 127
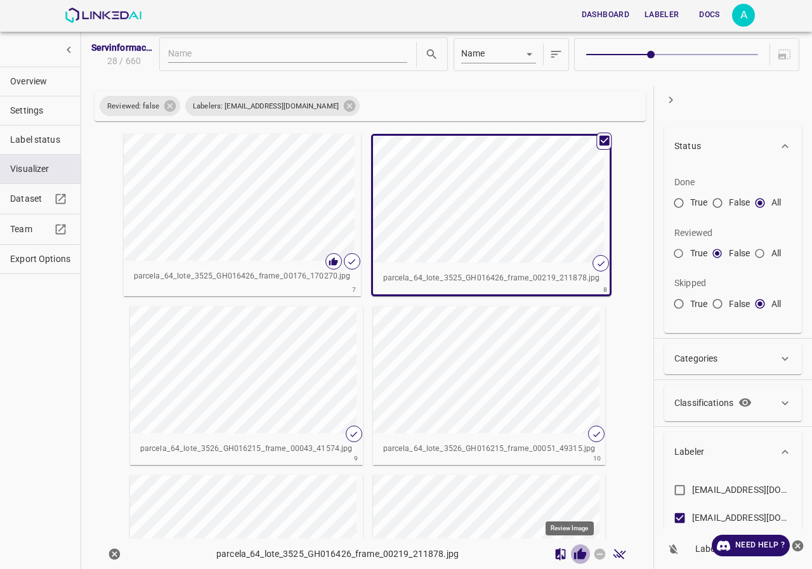
click at [574, 558] on icon "Review Image" at bounding box center [580, 553] width 12 height 11
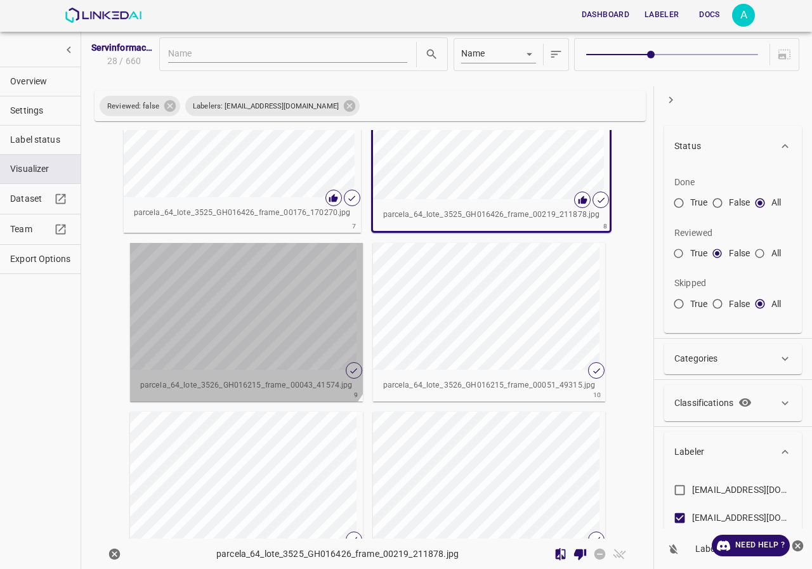
click at [227, 309] on div "button" at bounding box center [243, 306] width 226 height 127
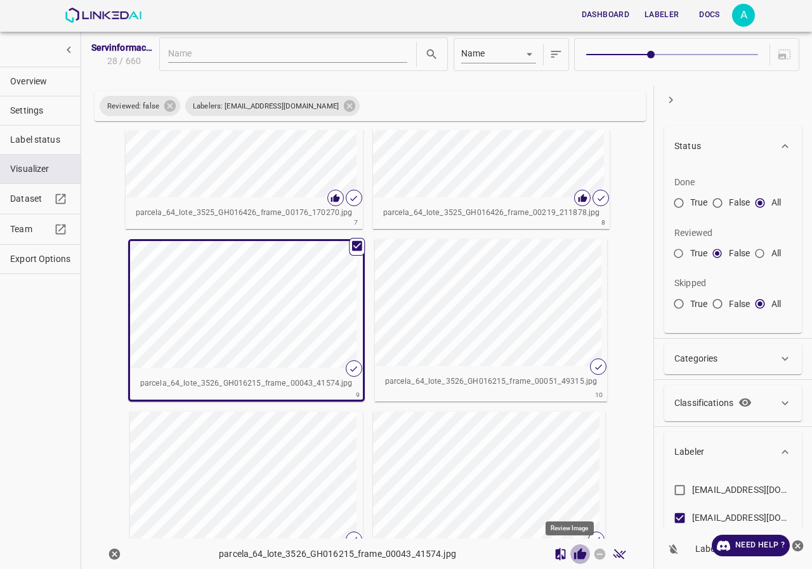
click at [574, 551] on icon "Review Image" at bounding box center [580, 554] width 13 height 13
click at [487, 289] on div "button" at bounding box center [488, 302] width 226 height 127
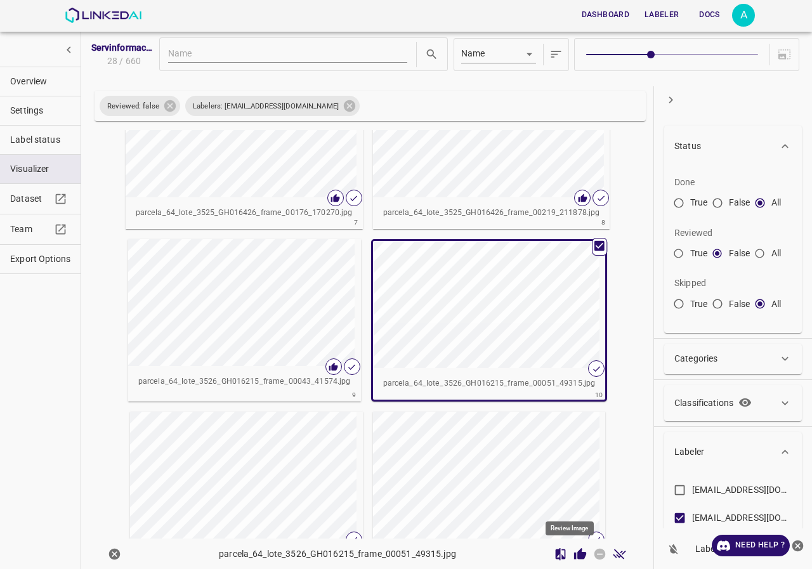
click at [574, 552] on icon "Review Image" at bounding box center [580, 554] width 13 height 13
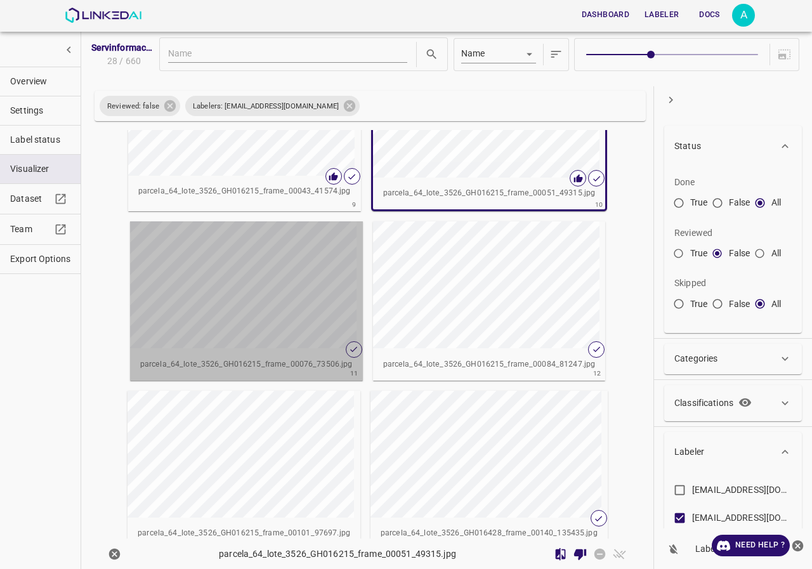
click at [282, 281] on div "button" at bounding box center [243, 284] width 226 height 127
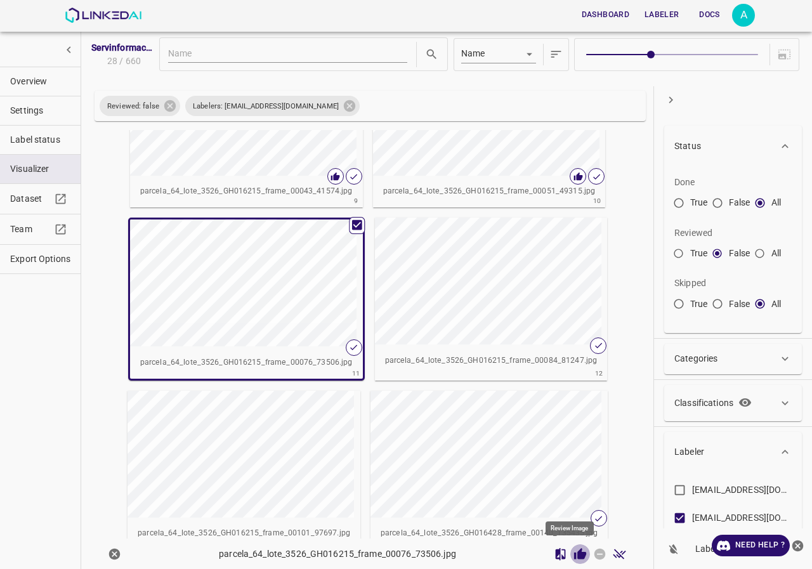
click at [574, 554] on icon "Review Image" at bounding box center [580, 553] width 12 height 11
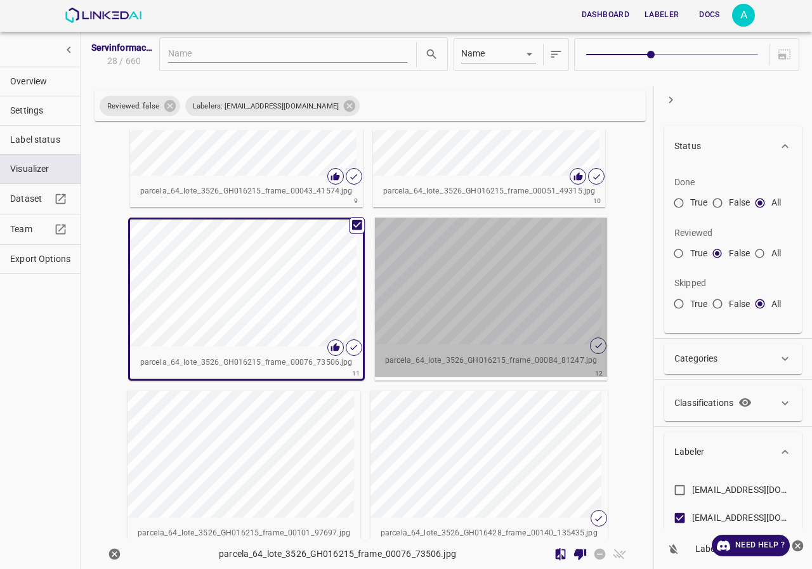
click at [553, 305] on div "button" at bounding box center [488, 281] width 226 height 127
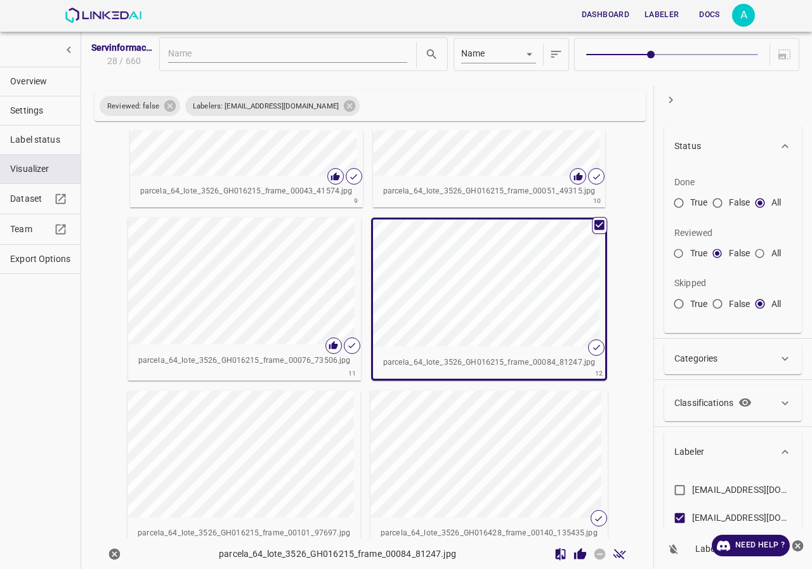
click at [552, 309] on div "button" at bounding box center [486, 283] width 226 height 127
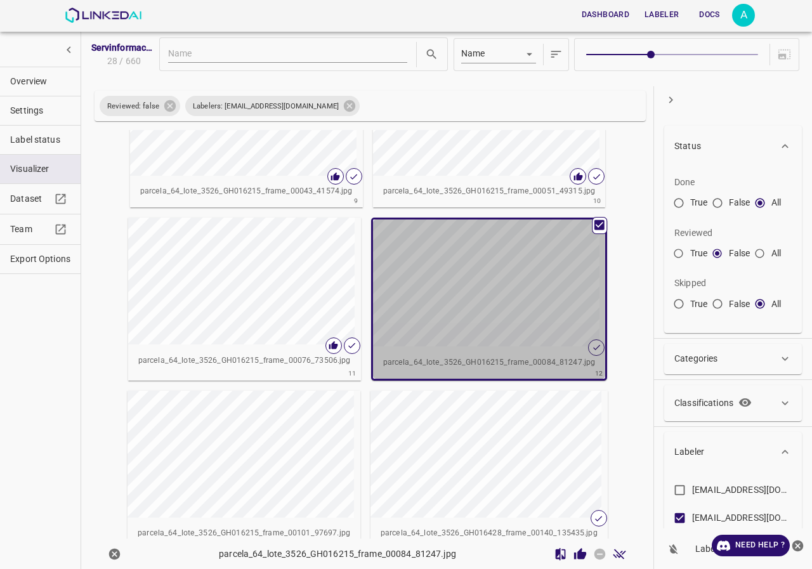
click at [552, 309] on div "button" at bounding box center [486, 283] width 226 height 127
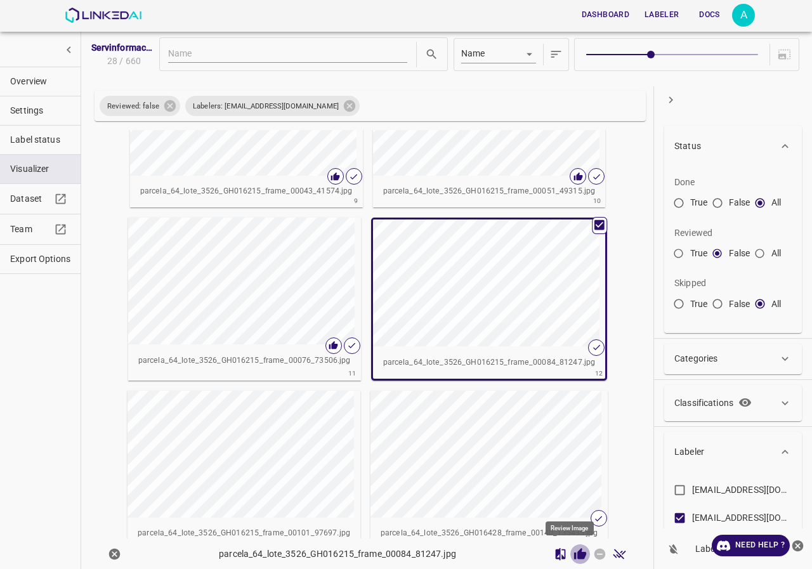
click at [574, 548] on icon "Review Image" at bounding box center [580, 554] width 13 height 13
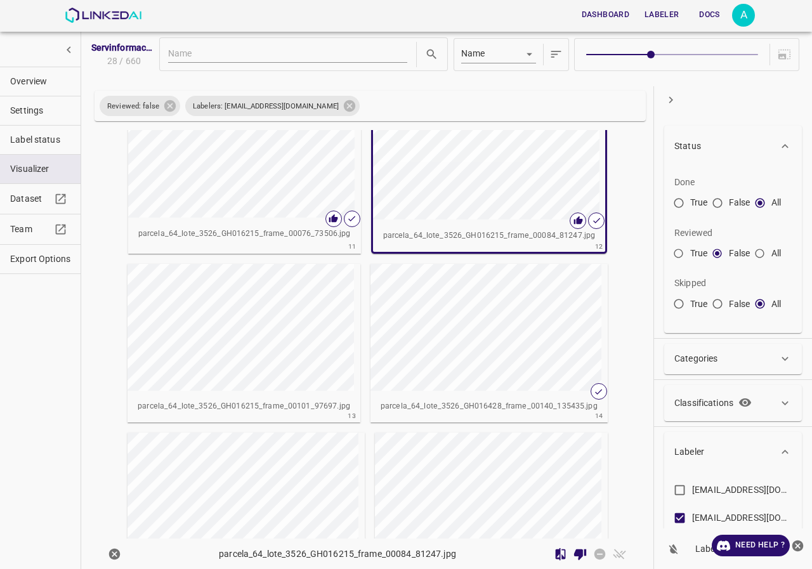
click at [215, 323] on div "button" at bounding box center [241, 327] width 226 height 127
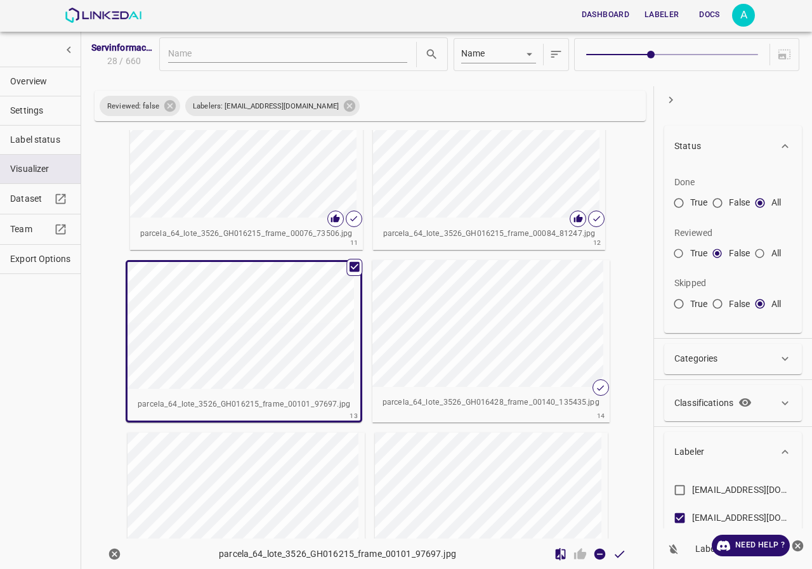
click at [223, 209] on div "button" at bounding box center [243, 154] width 226 height 127
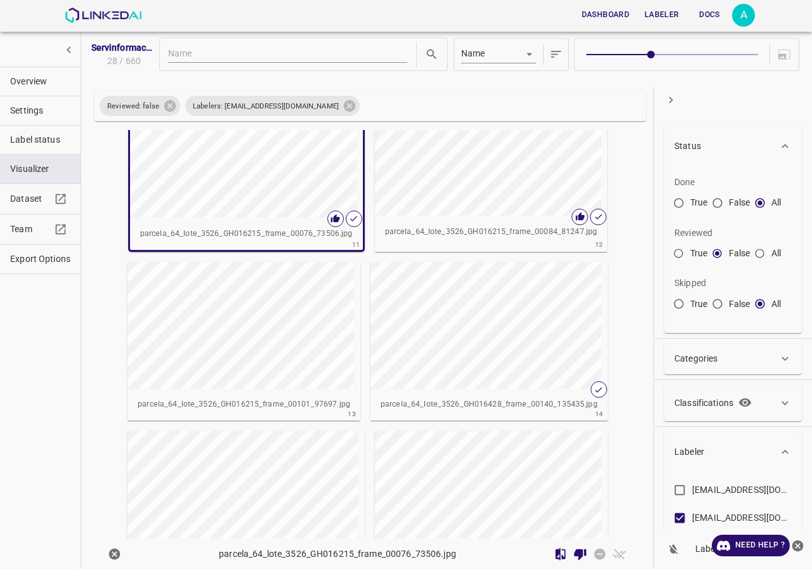
click at [222, 289] on div "button" at bounding box center [241, 325] width 226 height 127
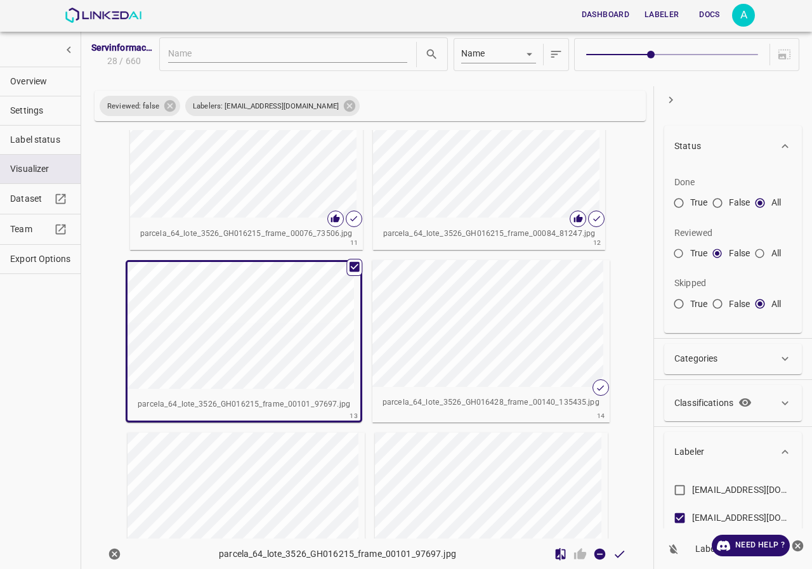
scroll to position [1012, 0]
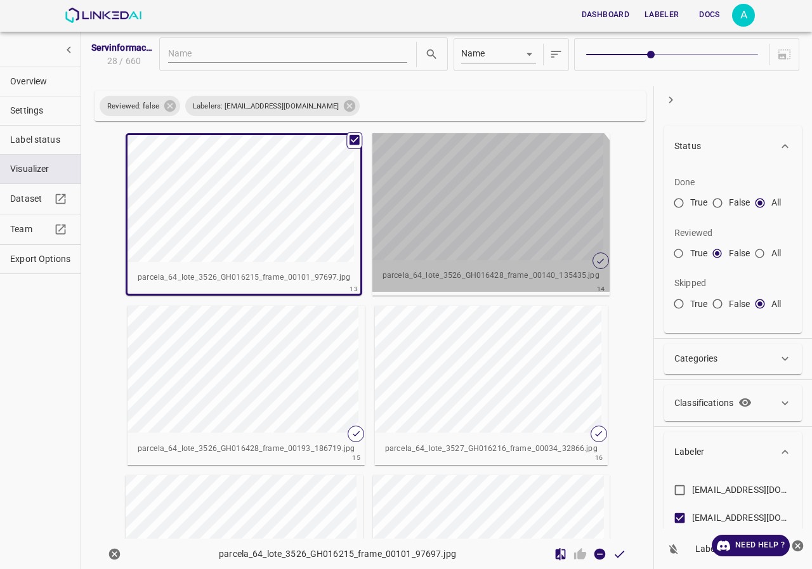
click at [470, 239] on div "button" at bounding box center [486, 196] width 226 height 127
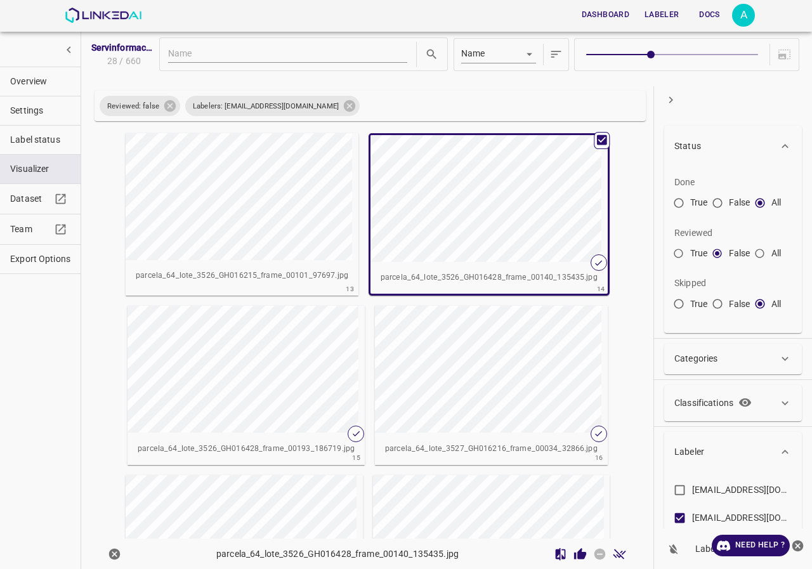
click at [574, 556] on icon "Review Image" at bounding box center [580, 553] width 12 height 11
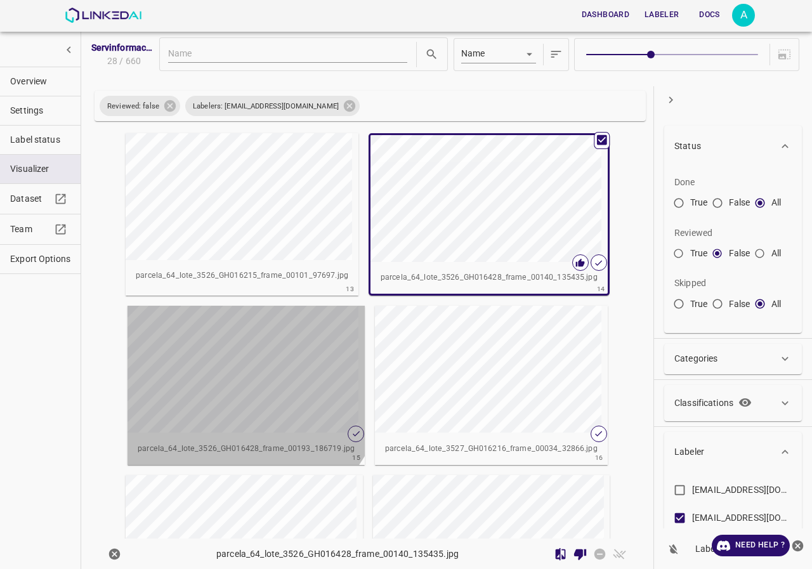
click at [208, 360] on div "button" at bounding box center [241, 369] width 226 height 127
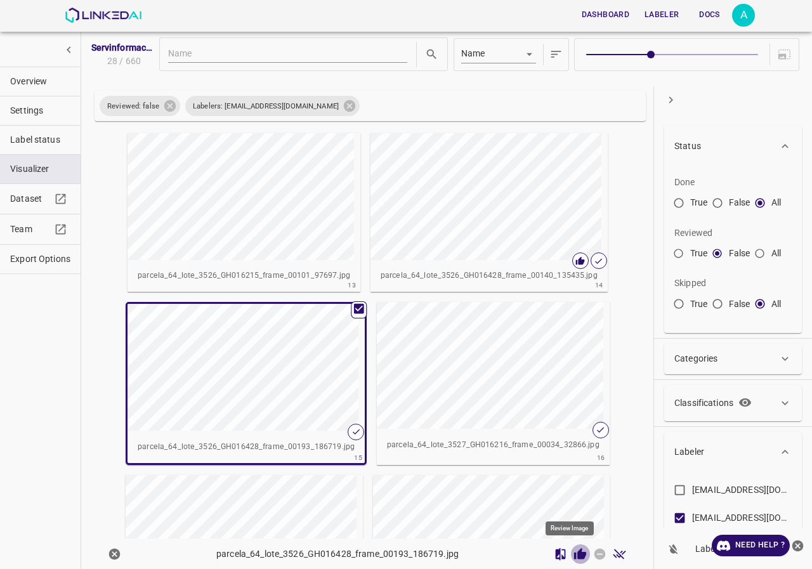
click at [571, 555] on button "Review Image" at bounding box center [581, 555] width 20 height 20
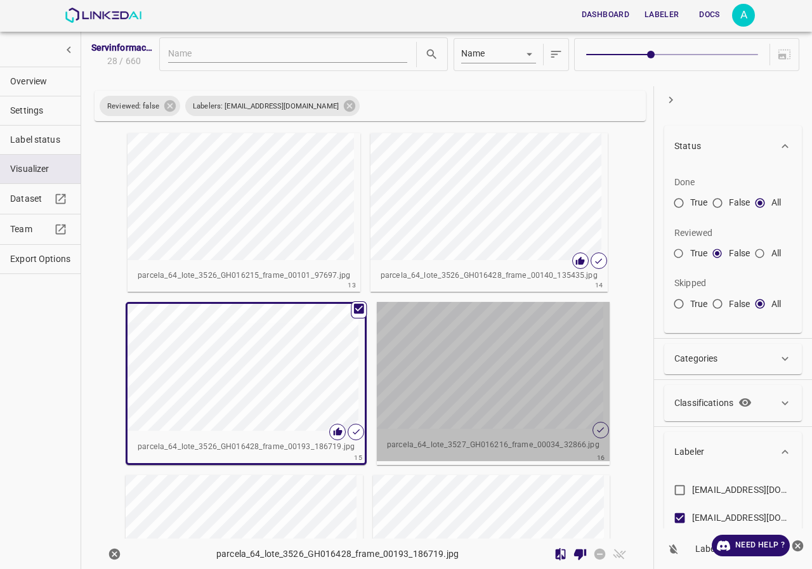
click at [511, 365] on div "button" at bounding box center [490, 365] width 226 height 127
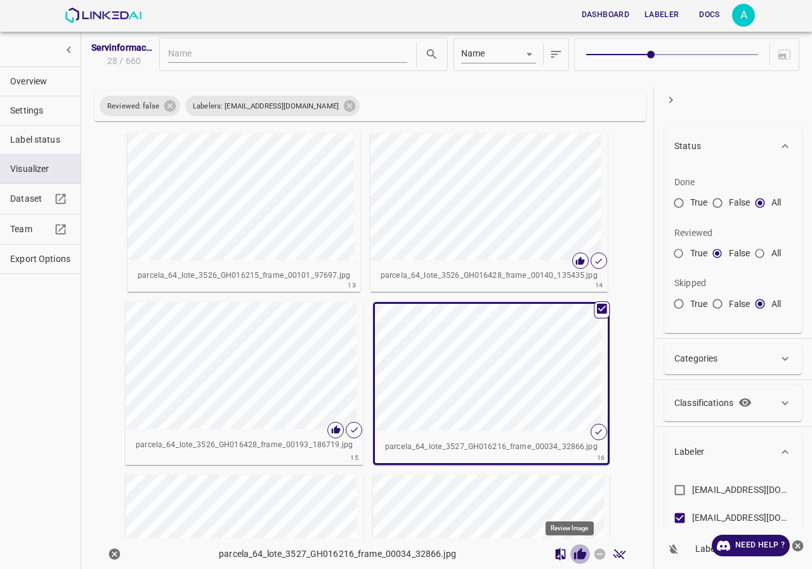
click at [574, 553] on icon "Review Image" at bounding box center [580, 553] width 12 height 11
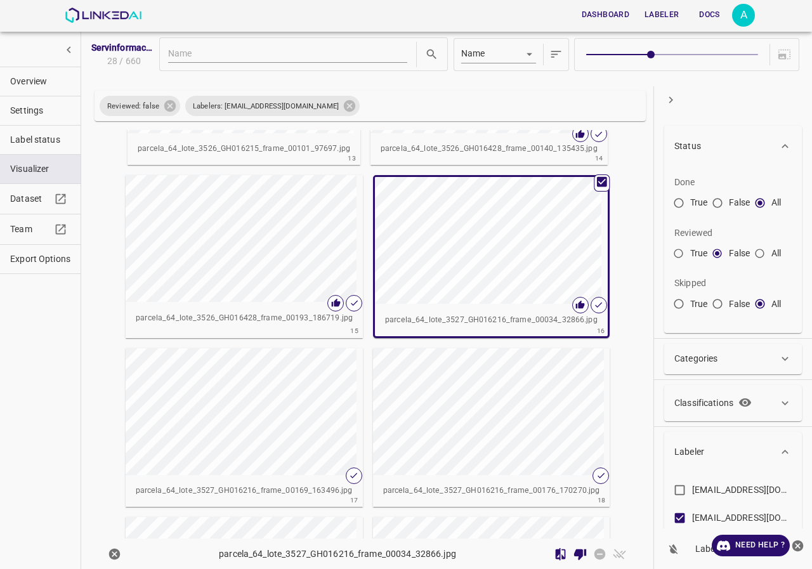
scroll to position [1265, 0]
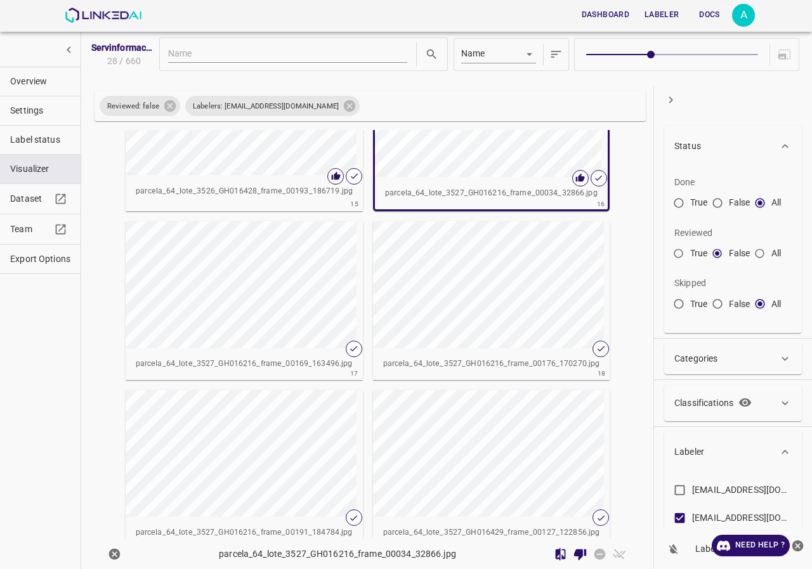
click at [263, 324] on div "button" at bounding box center [239, 284] width 226 height 127
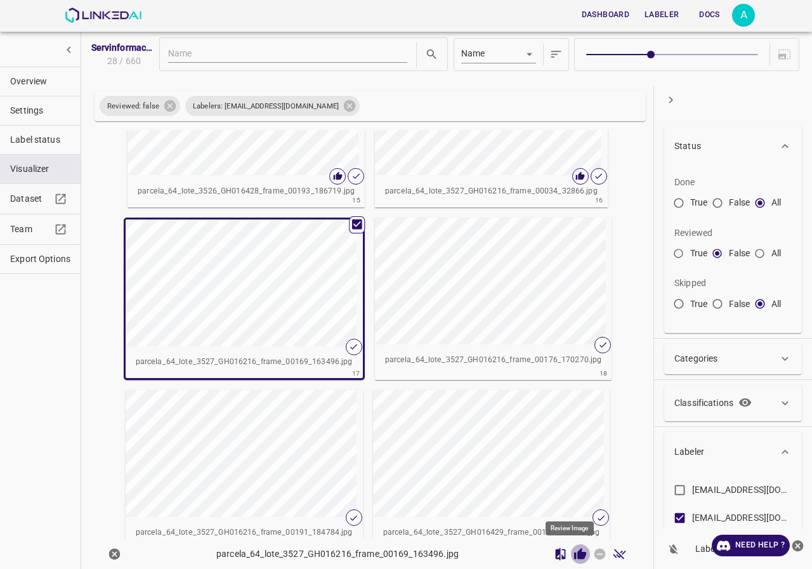
click at [574, 553] on icon "Review Image" at bounding box center [580, 553] width 12 height 11
click at [492, 296] on div "button" at bounding box center [488, 281] width 226 height 127
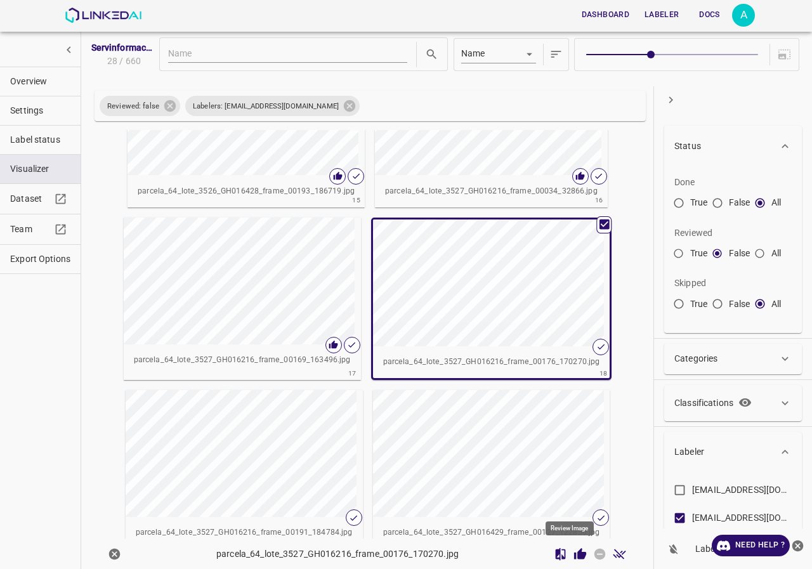
click at [578, 556] on button "Review Image" at bounding box center [581, 555] width 20 height 20
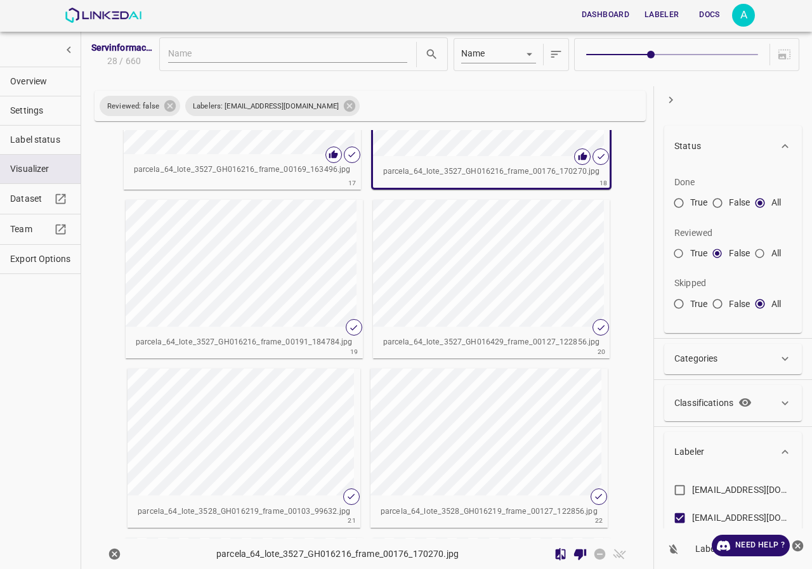
click at [286, 279] on div "button" at bounding box center [239, 263] width 226 height 127
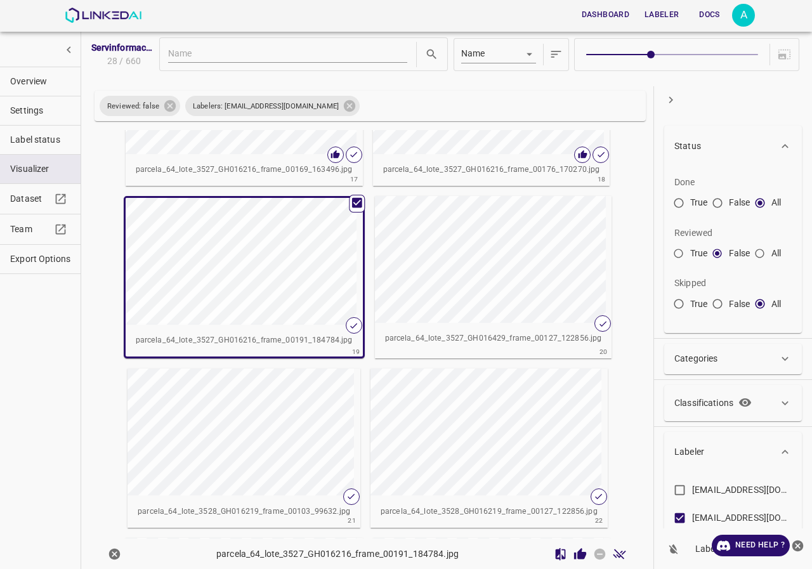
click at [574, 553] on icon "Review Image" at bounding box center [580, 553] width 12 height 11
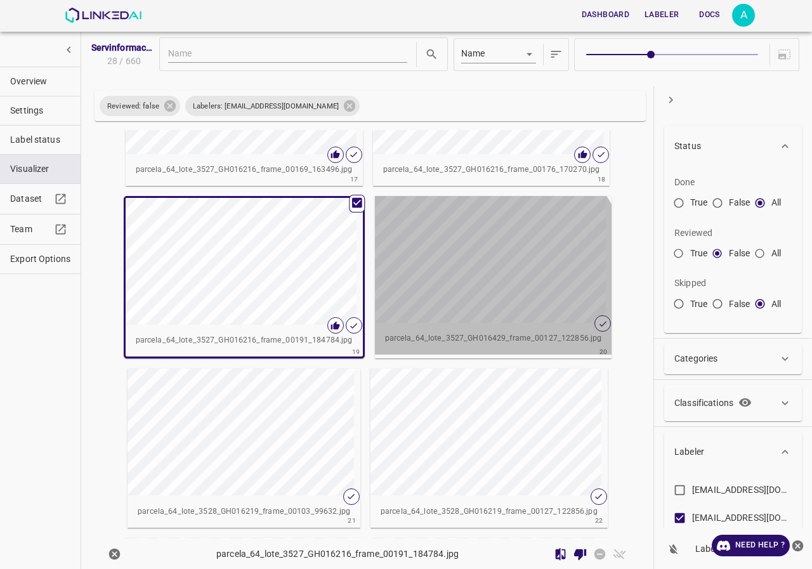
click at [461, 283] on div "button" at bounding box center [488, 259] width 226 height 127
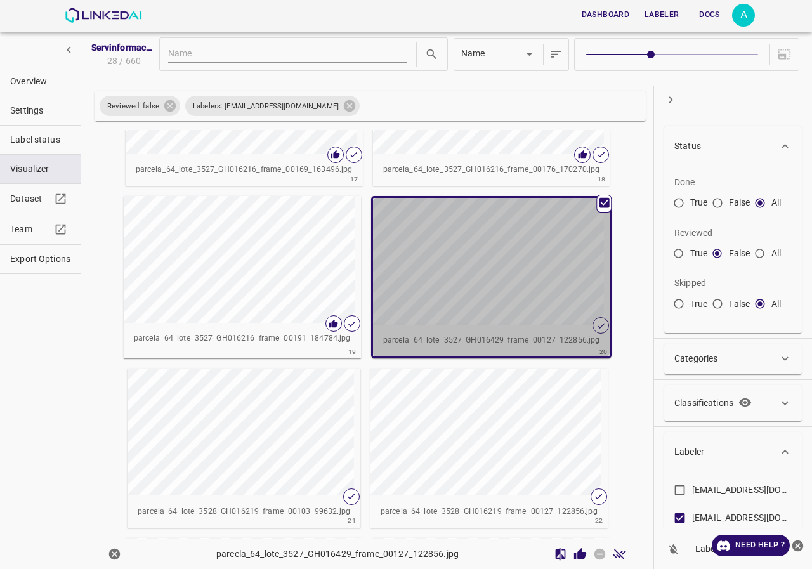
click at [461, 283] on div "button" at bounding box center [486, 261] width 226 height 127
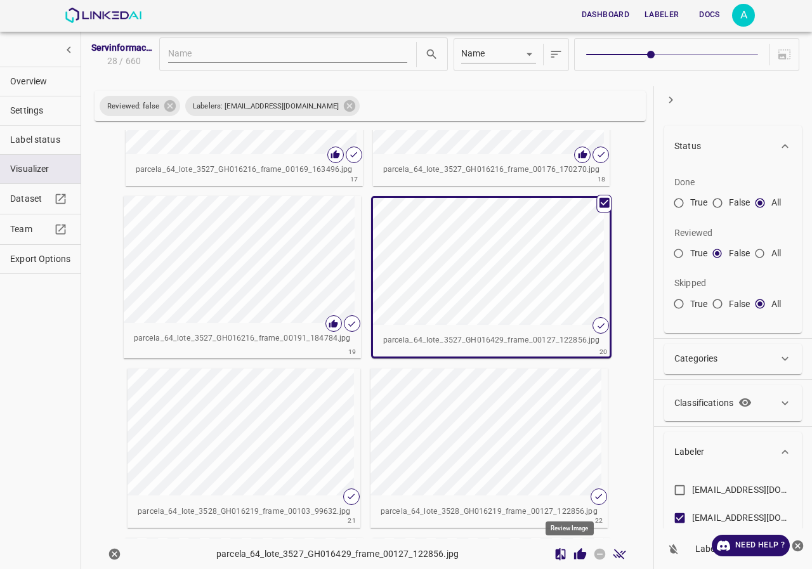
click at [578, 557] on button "Review Image" at bounding box center [581, 555] width 20 height 20
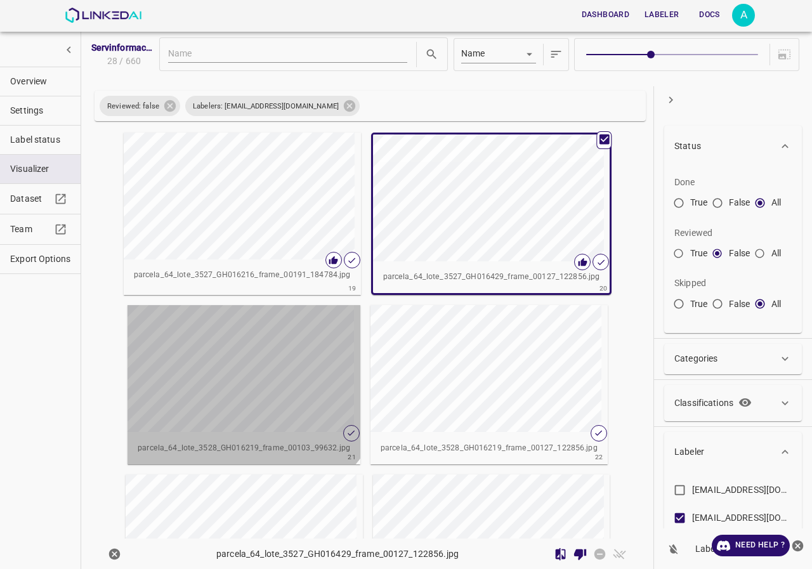
click at [243, 370] on div "button" at bounding box center [241, 368] width 226 height 127
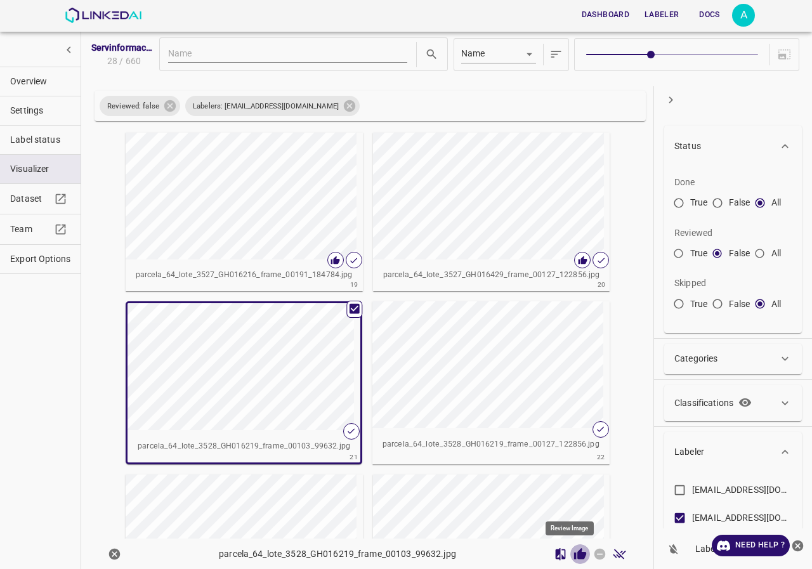
click at [574, 551] on icon "Review Image" at bounding box center [580, 554] width 13 height 13
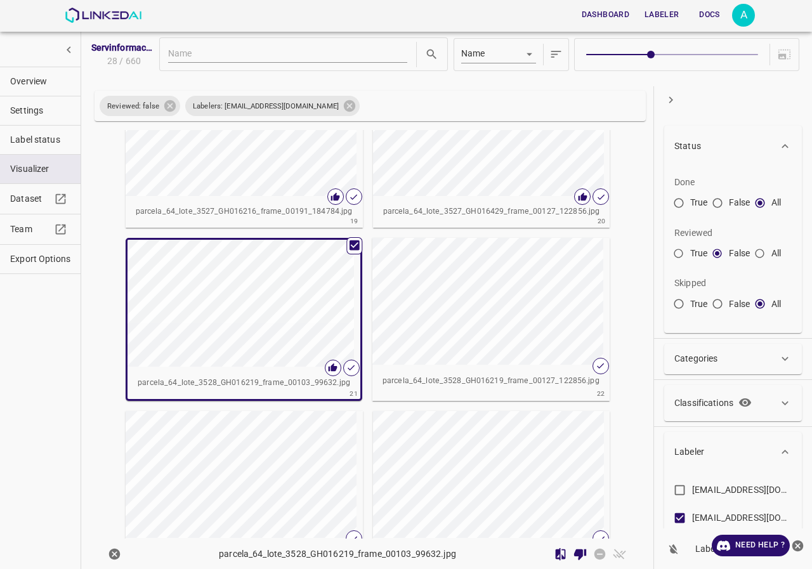
scroll to position [1646, 0]
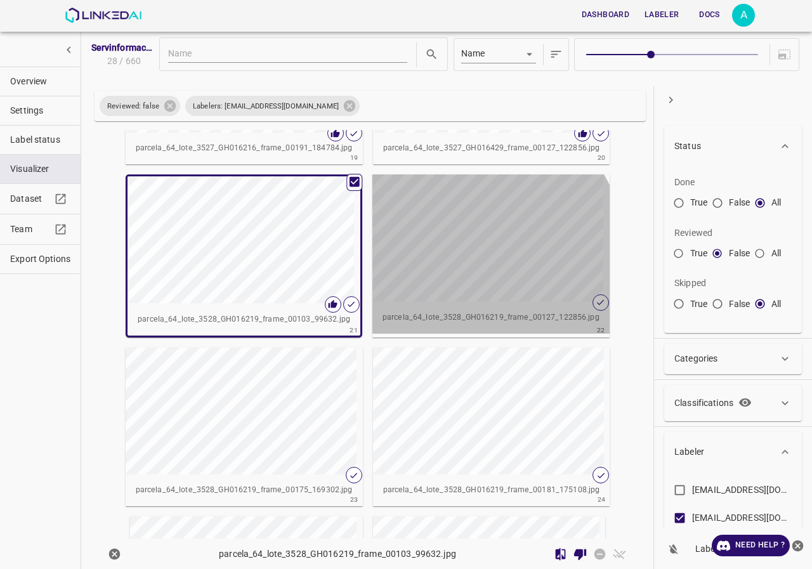
click at [452, 262] on div "button" at bounding box center [486, 238] width 226 height 127
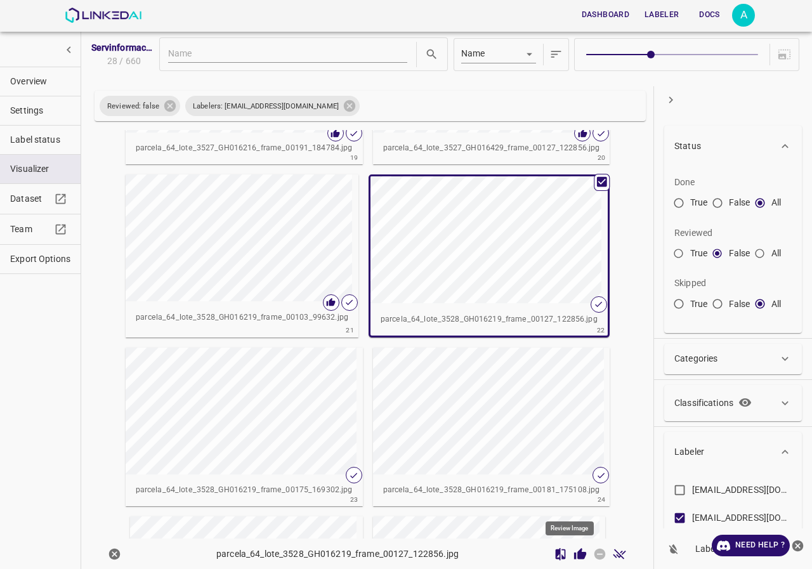
click at [574, 558] on icon "Review Image" at bounding box center [580, 553] width 12 height 11
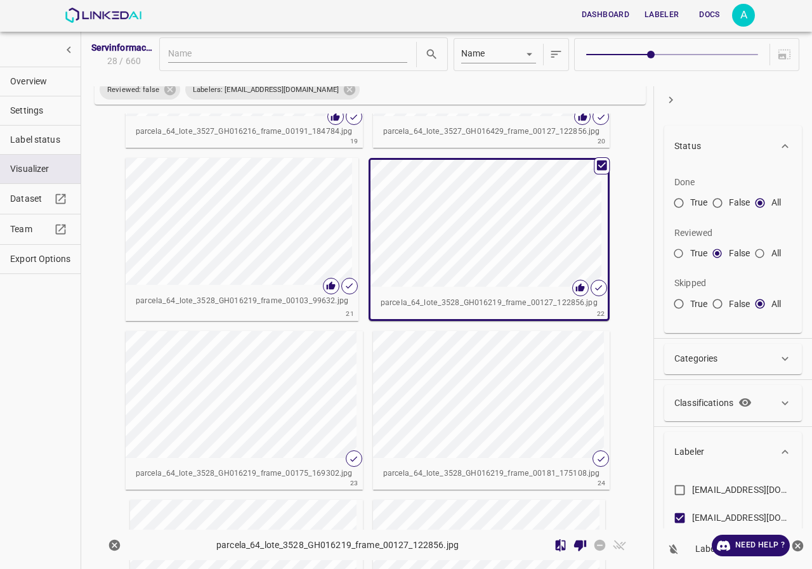
scroll to position [1837, 0]
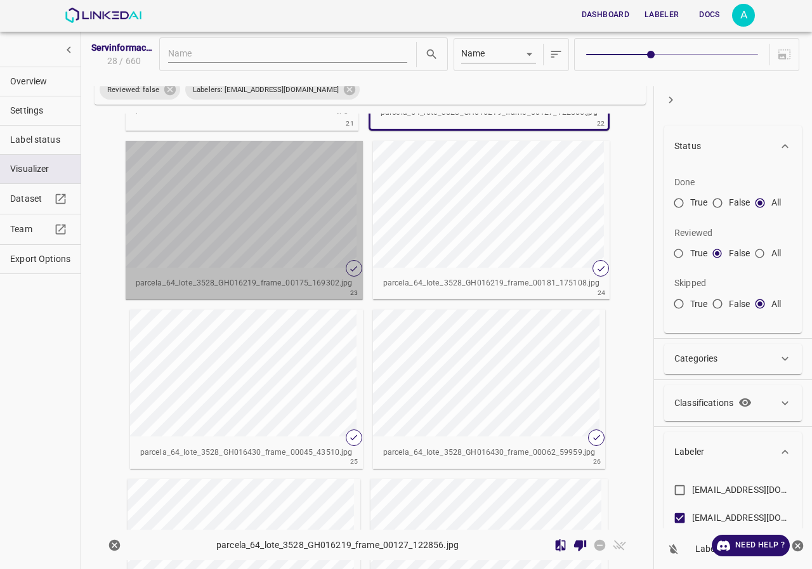
click at [297, 255] on div "button" at bounding box center [239, 204] width 226 height 127
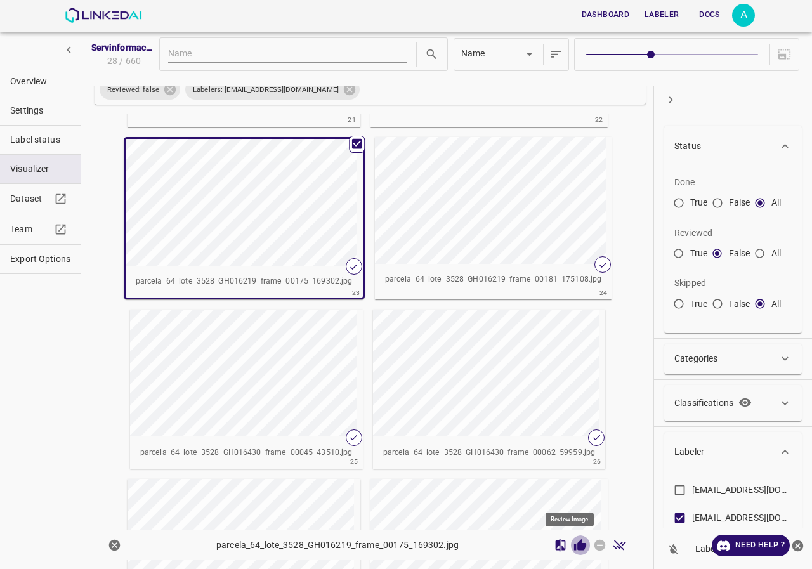
click at [576, 547] on icon "Review Image" at bounding box center [580, 544] width 12 height 11
click at [514, 200] on div "button" at bounding box center [488, 200] width 226 height 127
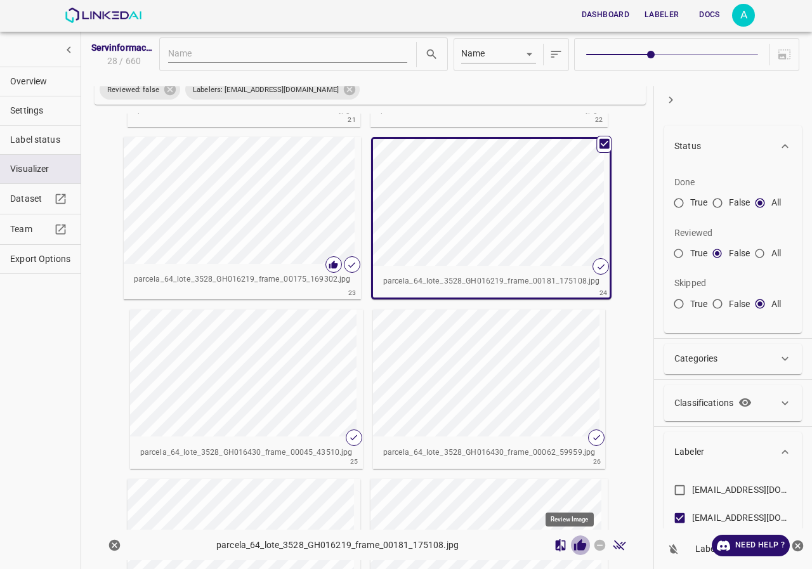
click at [576, 548] on icon "Review Image" at bounding box center [580, 544] width 12 height 11
click at [226, 359] on div "button" at bounding box center [243, 373] width 226 height 127
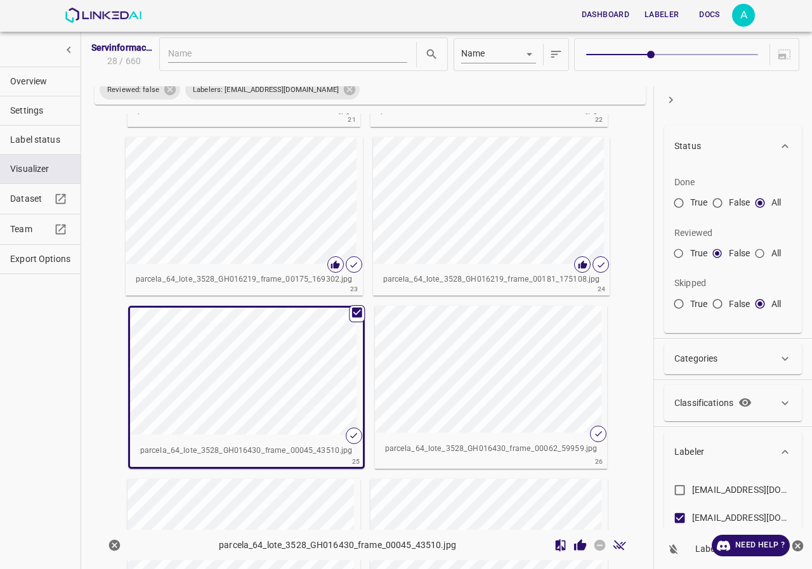
click at [574, 547] on icon "Review Image" at bounding box center [580, 544] width 12 height 11
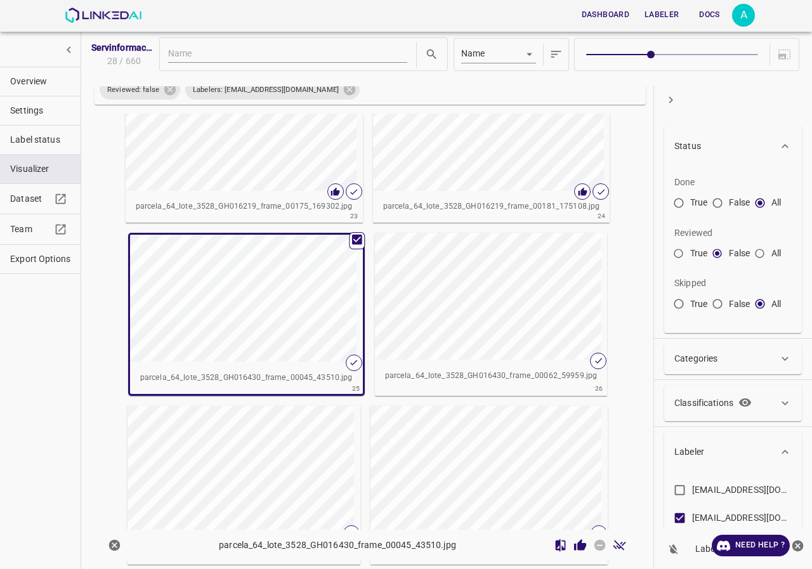
click at [487, 319] on div "button" at bounding box center [488, 296] width 226 height 127
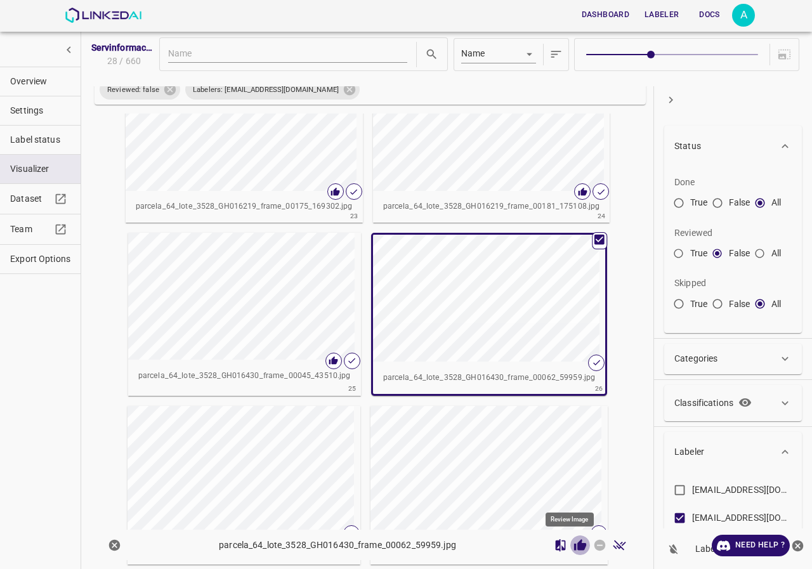
click at [578, 550] on button "Review Image" at bounding box center [581, 546] width 20 height 20
click at [268, 449] on div "button" at bounding box center [241, 469] width 226 height 127
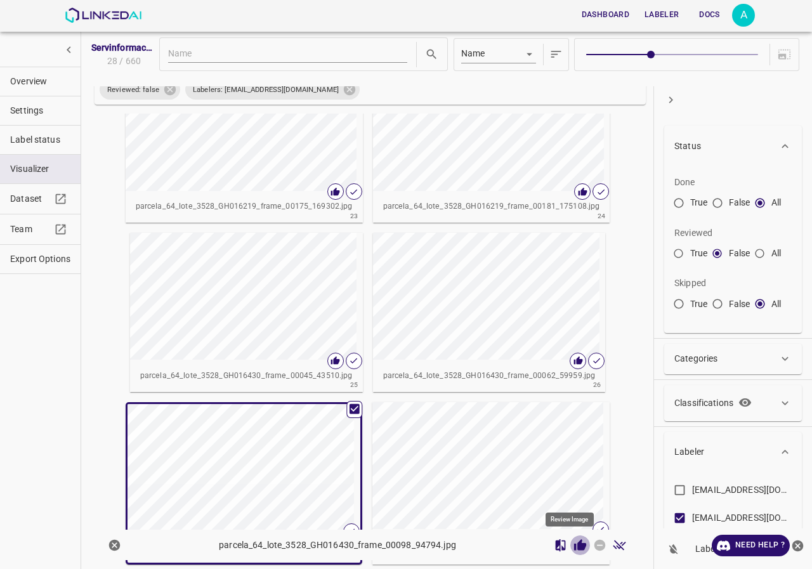
click at [574, 548] on icon "Review Image" at bounding box center [580, 544] width 12 height 11
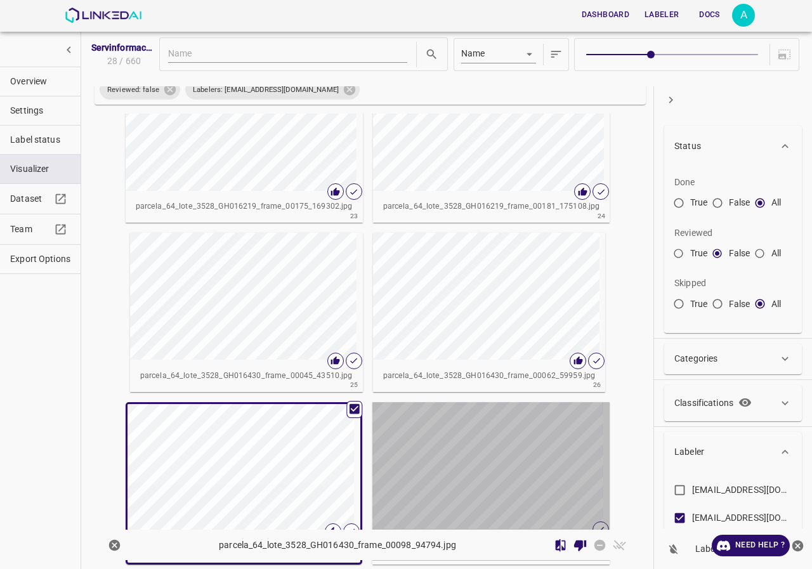
click at [515, 460] on div "button" at bounding box center [486, 465] width 226 height 127
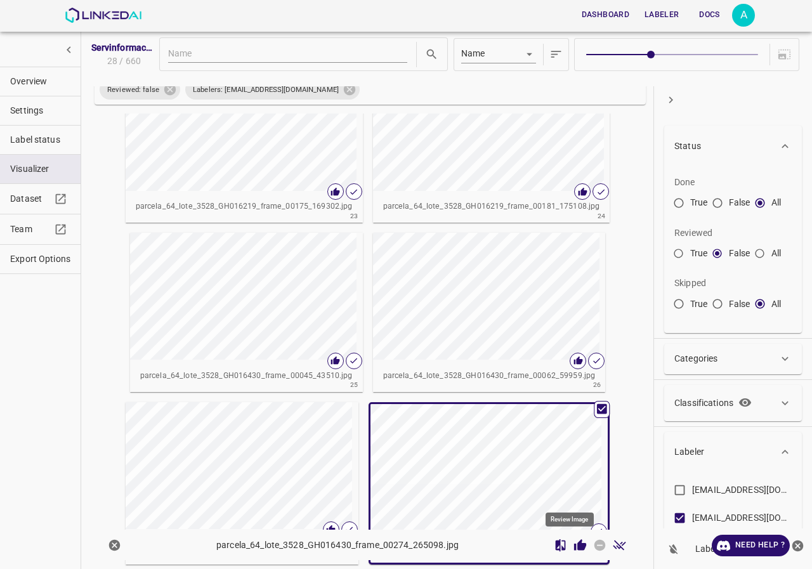
click at [574, 548] on icon "Review Image" at bounding box center [580, 544] width 12 height 11
click at [48, 80] on span "Overview" at bounding box center [40, 81] width 60 height 13
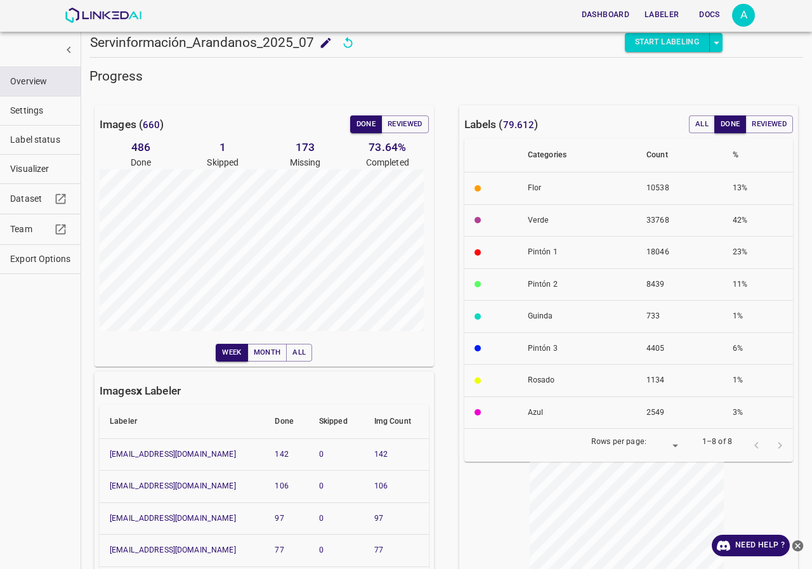
scroll to position [91, 0]
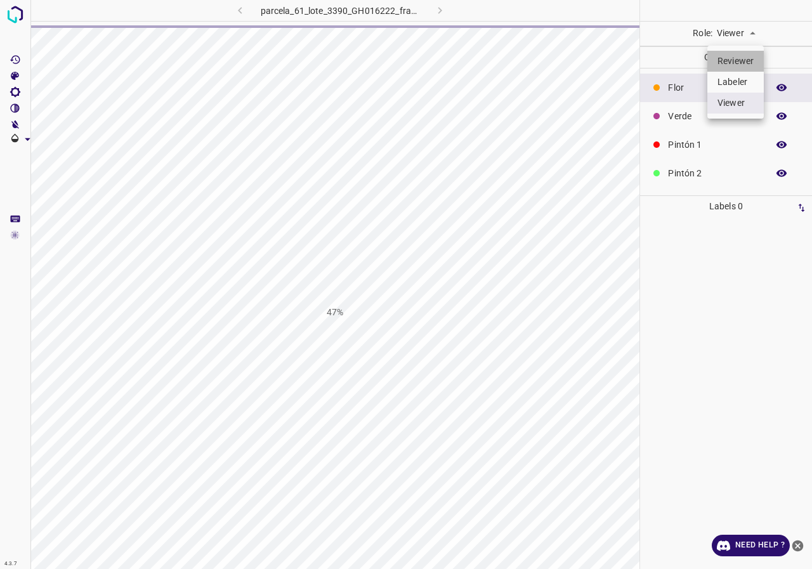
click at [734, 64] on li "Reviewer" at bounding box center [736, 61] width 56 height 21
type input "reviewer"
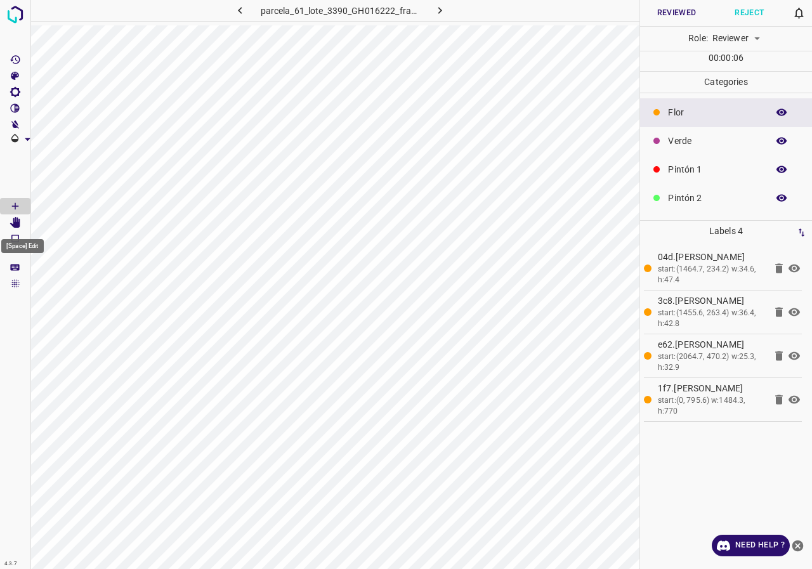
click at [14, 215] on Edit"] "[Space] Edit" at bounding box center [15, 223] width 30 height 17
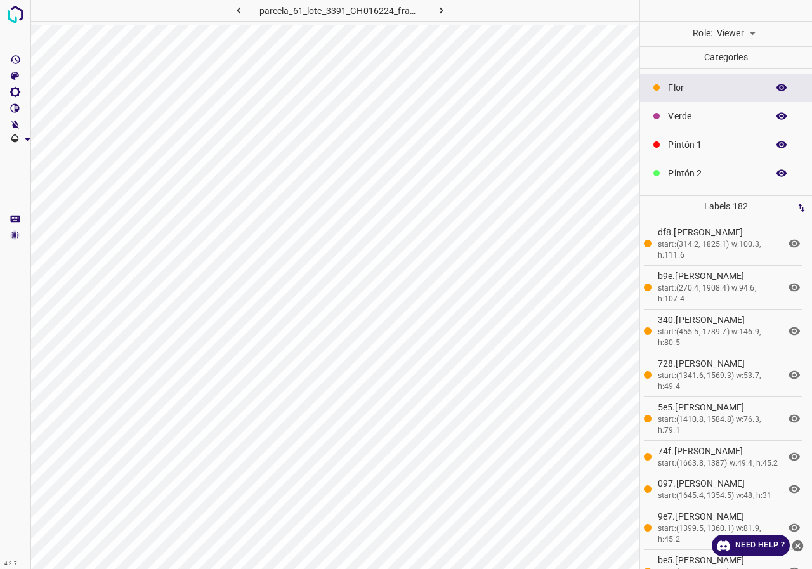
click at [739, 43] on div "Viewer viewer" at bounding box center [736, 34] width 47 height 24
click at [741, 35] on body "4.3.7 parcela_61_lote_3391_GH016224_frame_00147_142208.jpg Role: Viewer viewer …" at bounding box center [406, 284] width 812 height 569
drag, startPoint x: 743, startPoint y: 83, endPoint x: 741, endPoint y: 62, distance: 21.6
click at [741, 62] on ul "Reviewer Labeler Viewer" at bounding box center [736, 82] width 56 height 73
click at [741, 62] on li "Reviewer" at bounding box center [736, 61] width 56 height 21
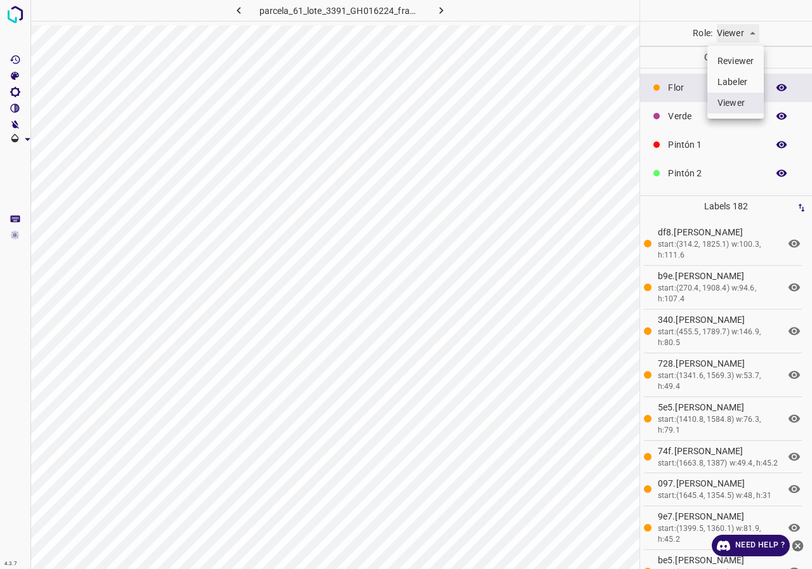
type input "reviewer"
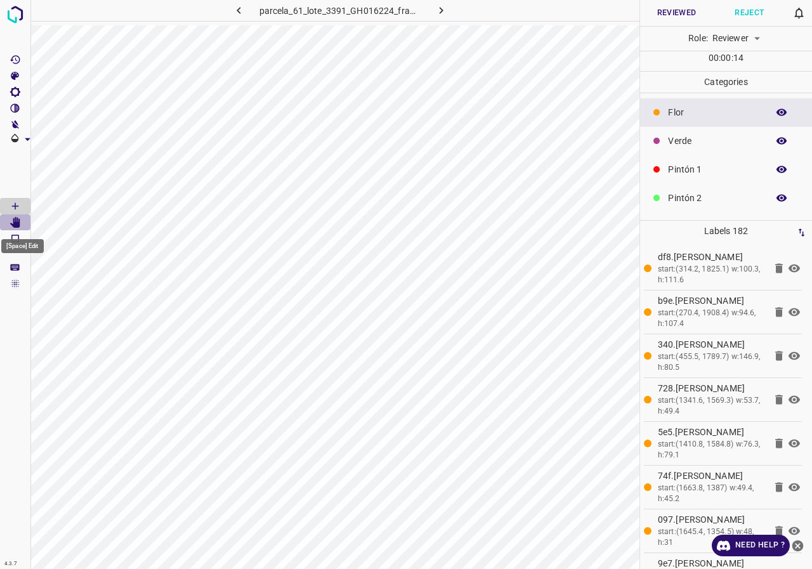
click at [19, 219] on icon "[Space] Edit" at bounding box center [15, 222] width 10 height 11
click at [673, 17] on button "Reviewed" at bounding box center [676, 13] width 73 height 26
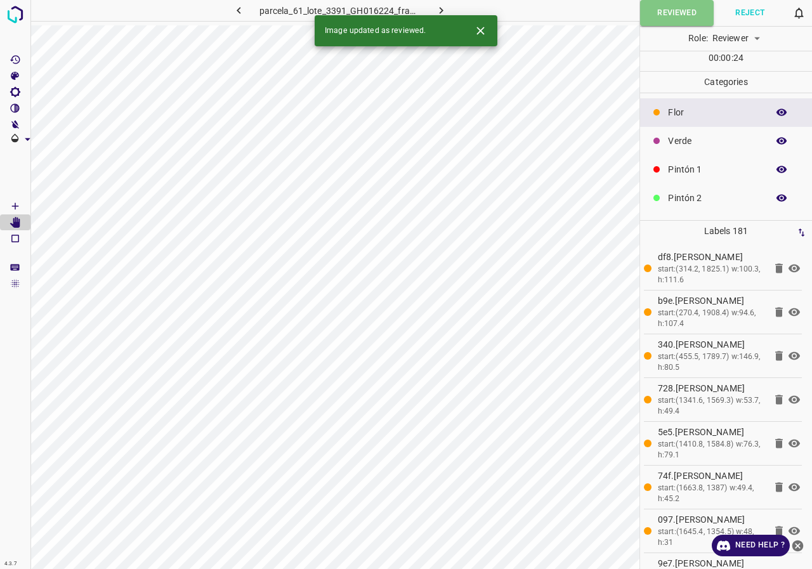
click at [776, 168] on icon "button" at bounding box center [781, 169] width 11 height 11
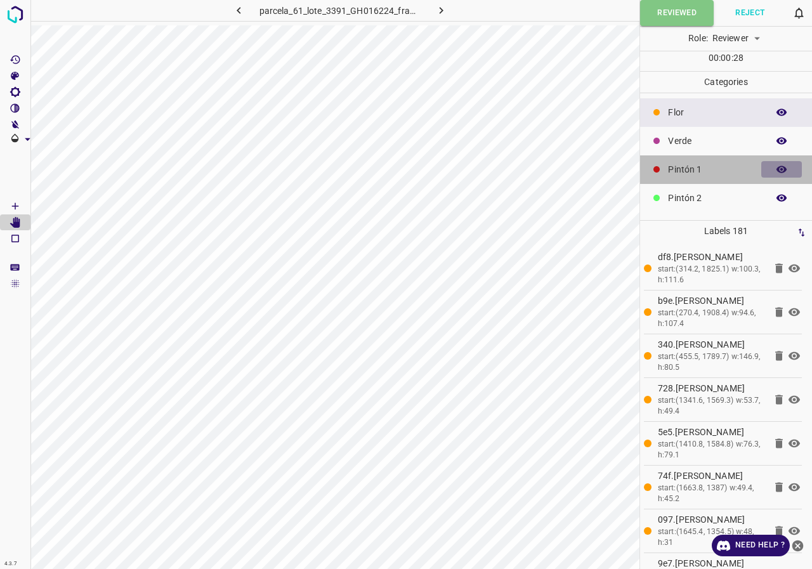
click at [777, 170] on icon "button" at bounding box center [782, 169] width 10 height 7
click at [777, 170] on icon "button" at bounding box center [782, 169] width 10 height 9
click at [777, 169] on icon "button" at bounding box center [782, 169] width 10 height 7
click at [777, 169] on icon "button" at bounding box center [782, 169] width 10 height 9
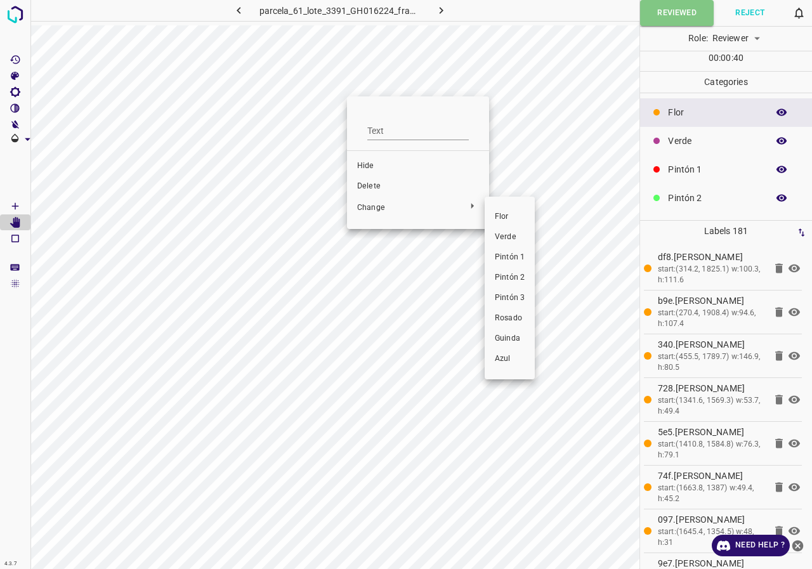
click at [515, 242] on span "Verde" at bounding box center [510, 237] width 30 height 11
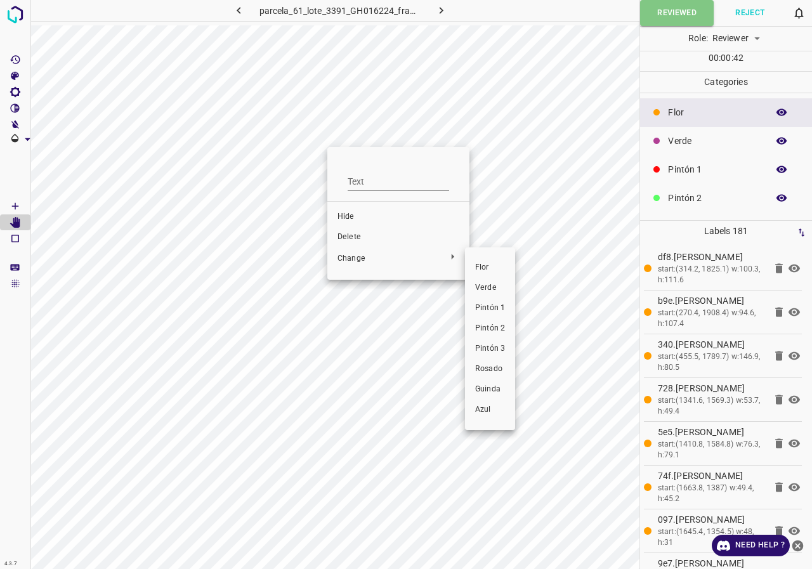
click at [490, 281] on li "Verde" at bounding box center [490, 288] width 50 height 20
click at [22, 209] on div at bounding box center [406, 284] width 812 height 569
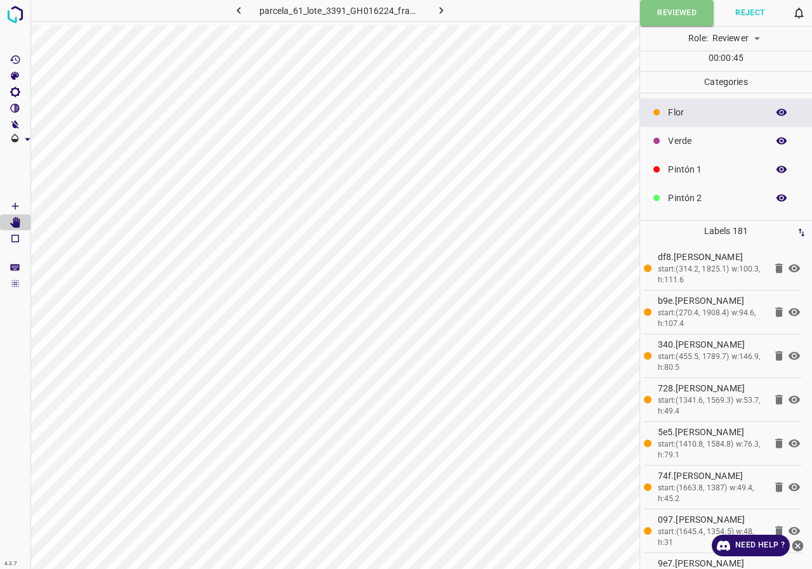
click at [15, 206] on icon "[Space] Draw" at bounding box center [15, 206] width 6 height 6
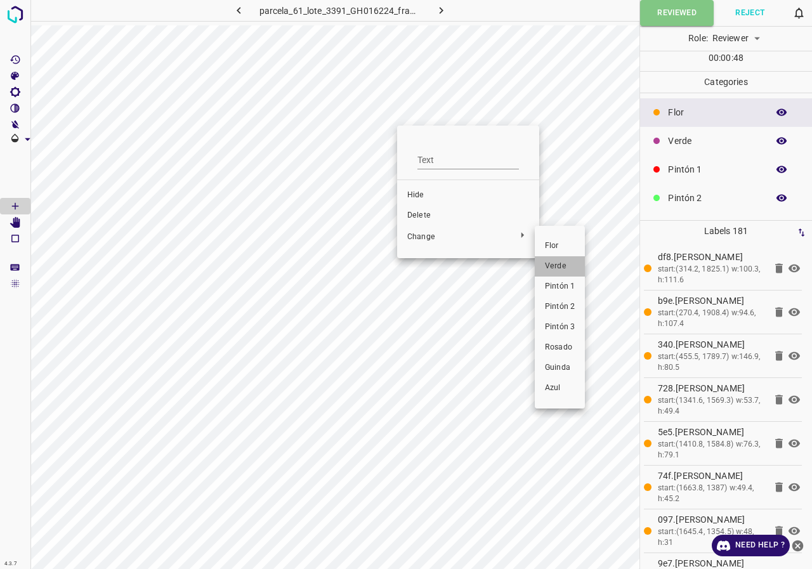
click at [565, 270] on span "Verde" at bounding box center [560, 266] width 30 height 11
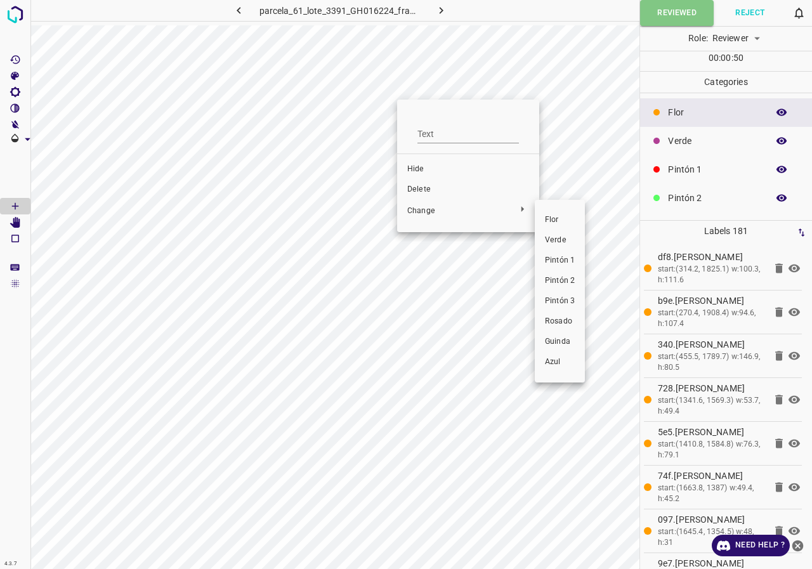
click at [562, 237] on span "Verde" at bounding box center [560, 240] width 30 height 11
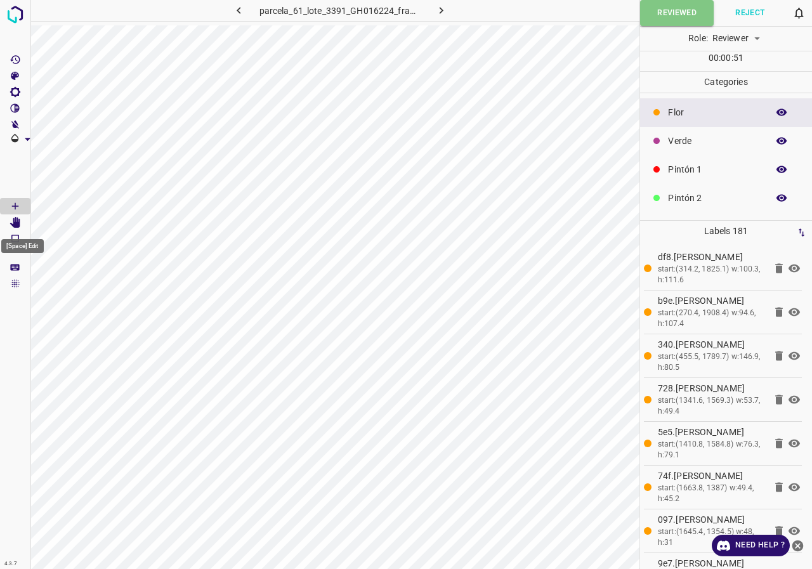
click at [13, 223] on icon "[Space] Edit" at bounding box center [15, 222] width 11 height 11
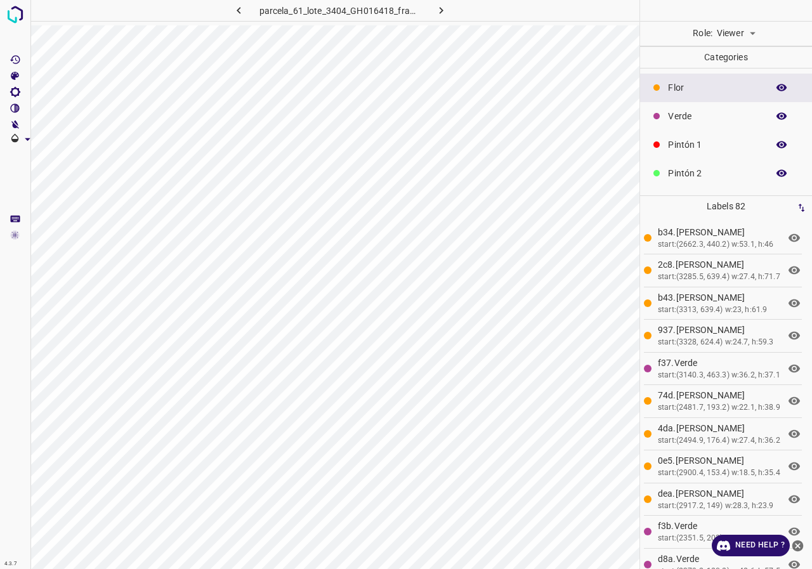
click at [776, 171] on icon "button" at bounding box center [781, 173] width 11 height 11
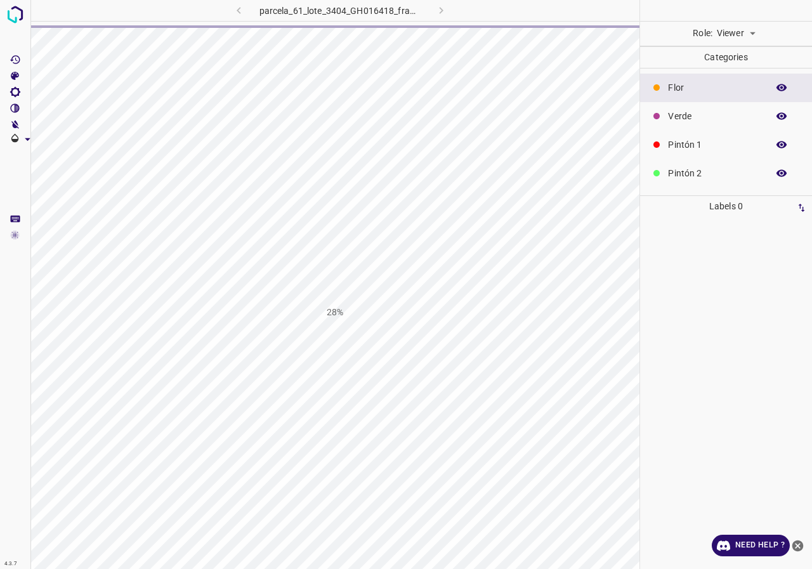
click at [752, 35] on body "4.3.7 parcela_61_lote_3404_GH016418_frame_00191_184784.jpg 28% Role: Viewer vie…" at bounding box center [406, 284] width 812 height 569
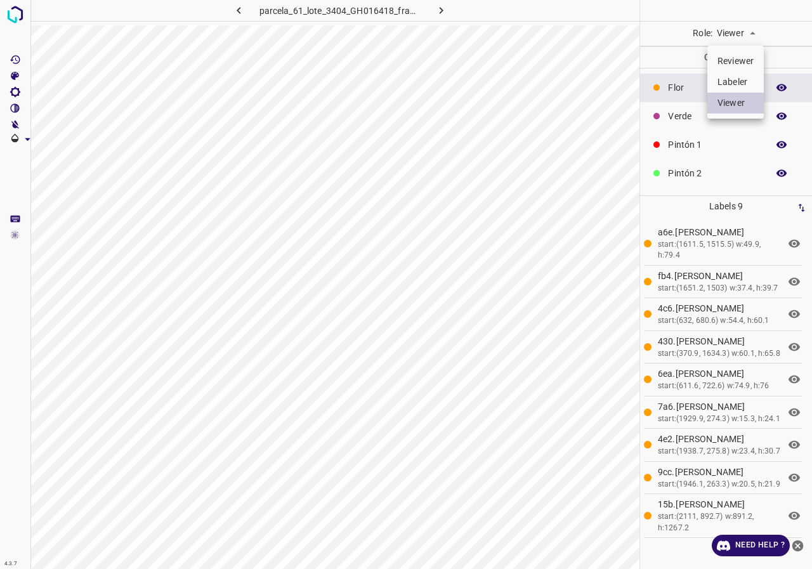
click at [735, 60] on li "Reviewer" at bounding box center [736, 61] width 56 height 21
type input "reviewer"
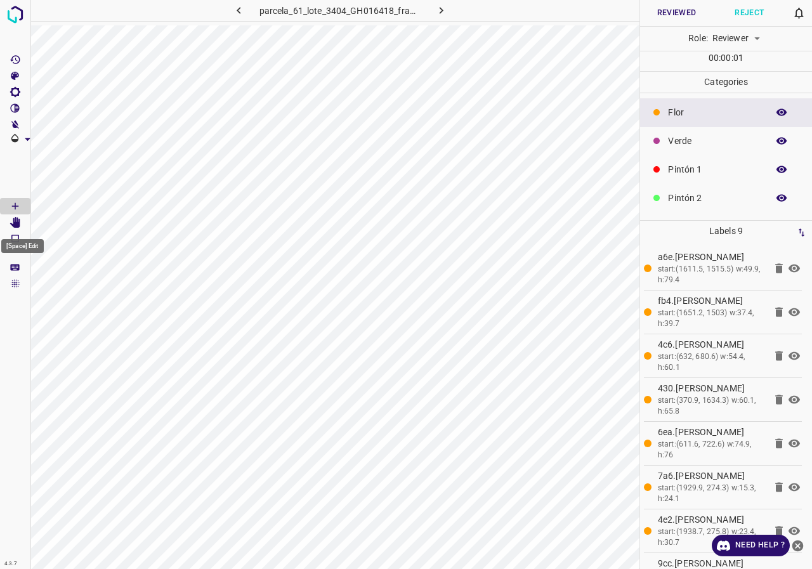
click at [16, 223] on icon "[Space] Edit" at bounding box center [15, 222] width 10 height 11
click at [690, 4] on button "Reviewed" at bounding box center [676, 13] width 73 height 26
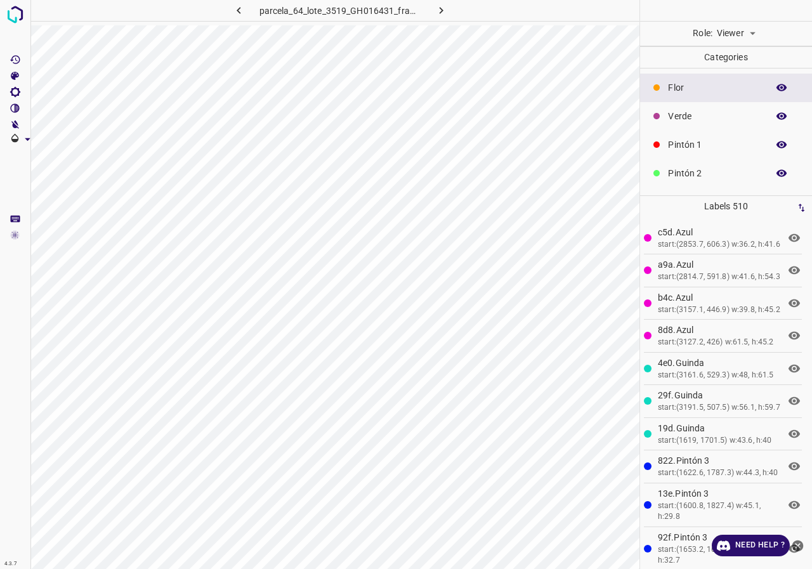
click at [731, 35] on body "4.3.7 parcela_64_lote_3519_GH016431_frame_00117_113179.jpg Role: Viewer viewer …" at bounding box center [406, 284] width 812 height 569
click at [740, 57] on li "Reviewer" at bounding box center [736, 61] width 56 height 21
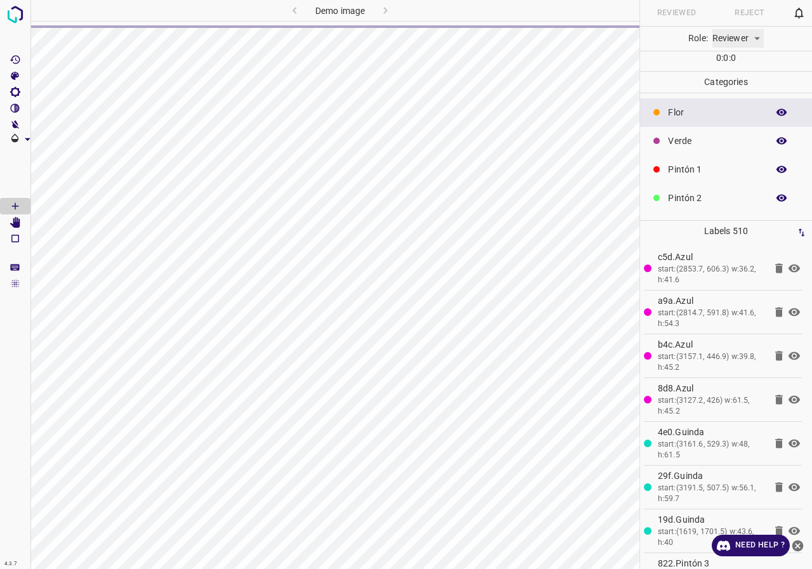
type input "reviewer"
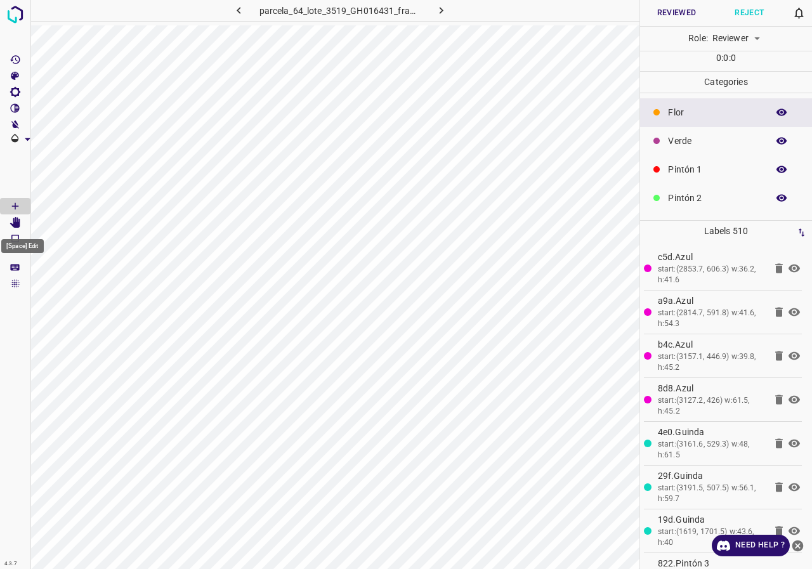
click at [20, 221] on icon "[Space] Edit" at bounding box center [15, 222] width 10 height 11
click at [685, 16] on button "Reviewed" at bounding box center [676, 13] width 73 height 26
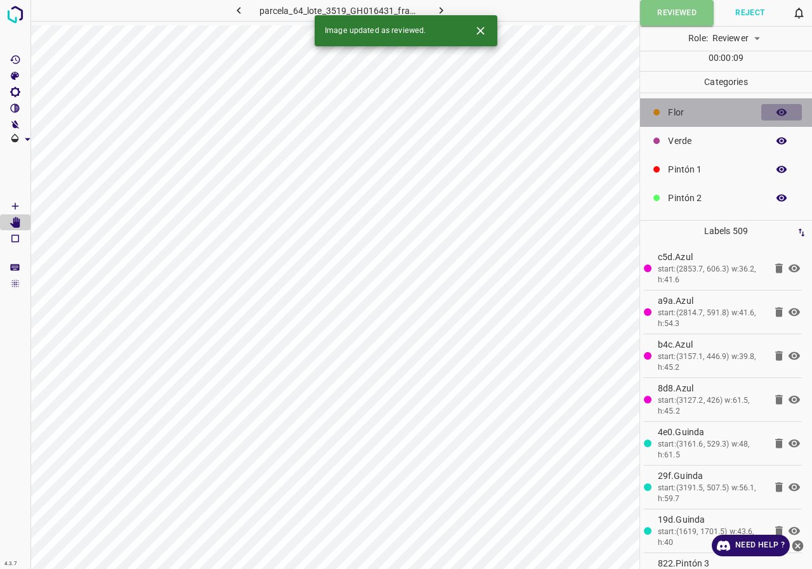
click at [776, 115] on icon "button" at bounding box center [781, 112] width 11 height 11
click at [777, 115] on icon "button" at bounding box center [782, 112] width 10 height 9
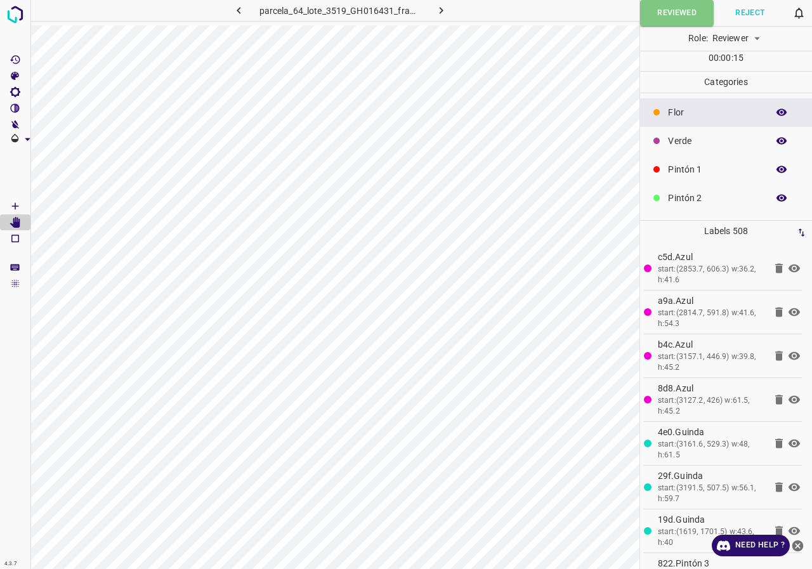
click at [777, 199] on icon "button" at bounding box center [782, 198] width 10 height 7
click at [777, 199] on icon "button" at bounding box center [782, 198] width 10 height 9
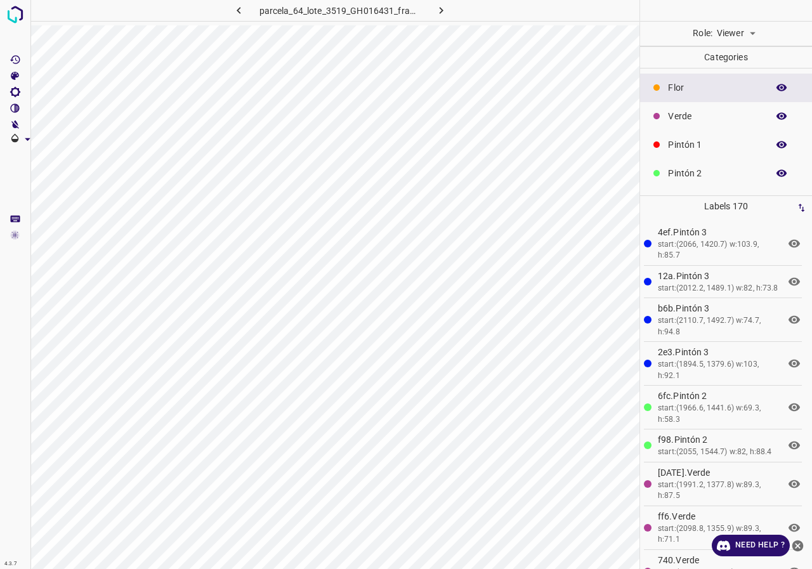
click at [744, 38] on body "4.3.7 parcela_64_lote_3519_GH016431_frame_00175_169302.jpg Role: Viewer viewer …" at bounding box center [406, 284] width 812 height 569
click at [751, 66] on li "Reviewer" at bounding box center [736, 61] width 56 height 21
type input "reviewer"
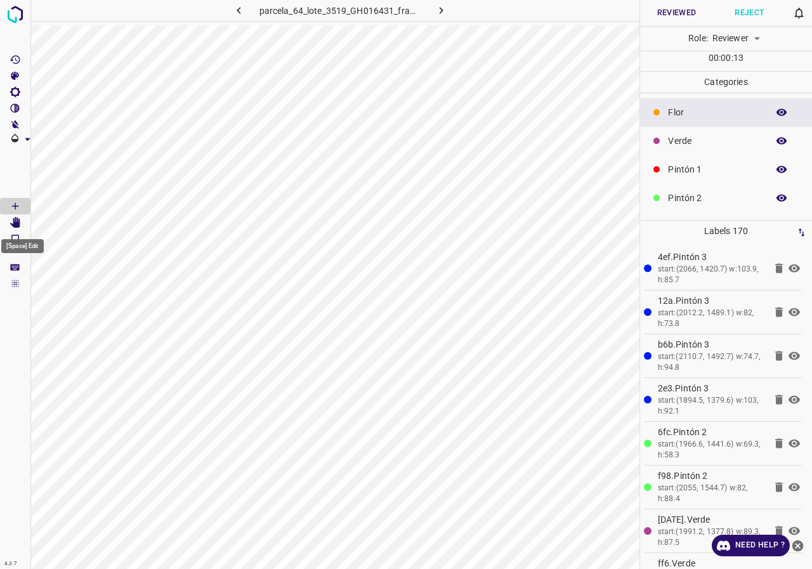
click at [18, 220] on icon "[Space] Edit" at bounding box center [15, 222] width 10 height 11
click at [668, 13] on button "Reviewed" at bounding box center [676, 13] width 73 height 26
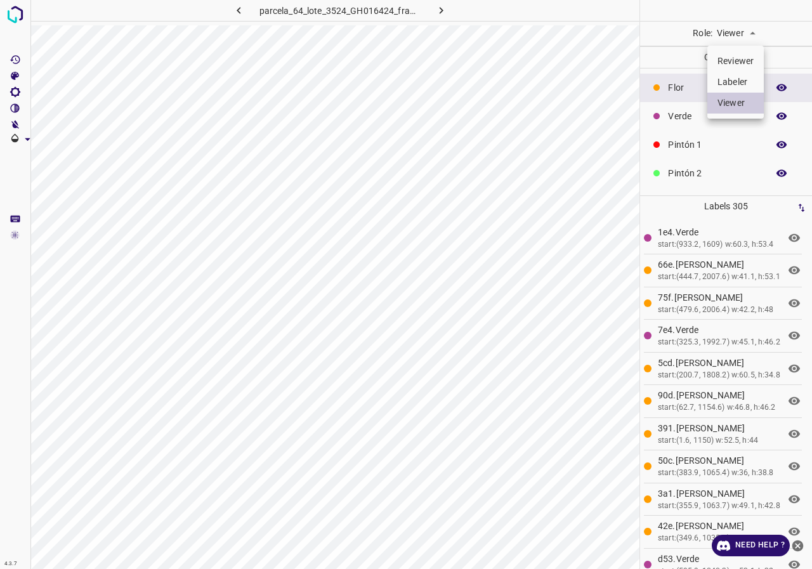
click at [748, 25] on body "4.3.7 parcela_64_lote_3524_GH016424_frame_00227_219619.jpg Role: Viewer viewer …" at bounding box center [406, 284] width 812 height 569
click at [729, 67] on li "Reviewer" at bounding box center [736, 61] width 56 height 21
type input "reviewer"
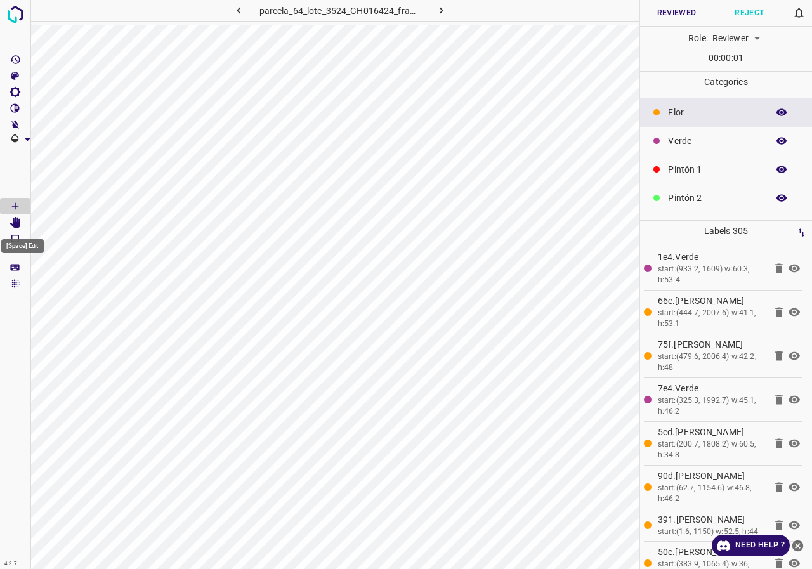
click at [12, 225] on icon "[Space] Edit" at bounding box center [15, 222] width 10 height 11
click at [675, 17] on button "Reviewed" at bounding box center [676, 13] width 73 height 26
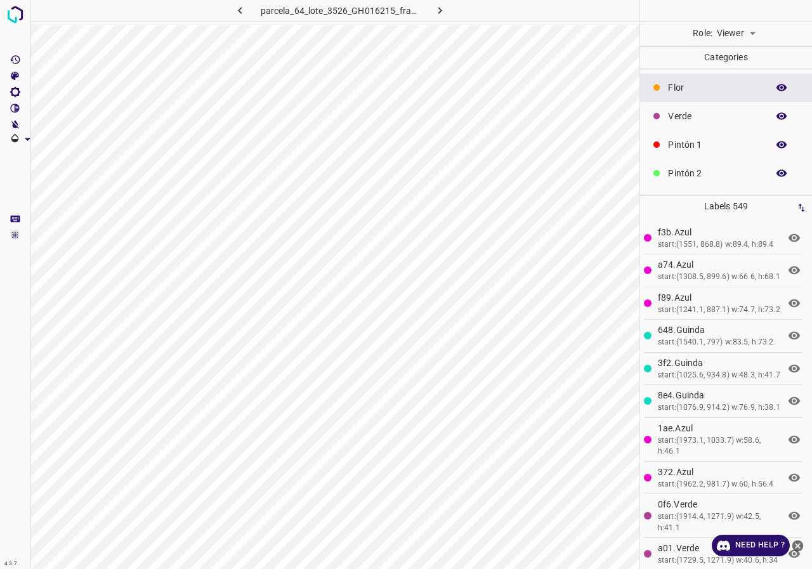
scroll to position [112, 0]
click at [777, 116] on icon "button" at bounding box center [782, 119] width 10 height 7
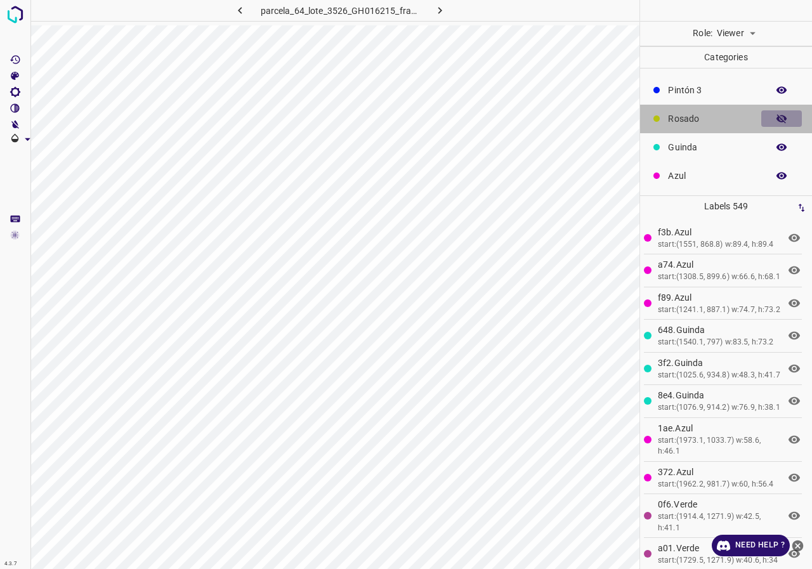
click at [776, 116] on icon "button" at bounding box center [781, 118] width 11 height 11
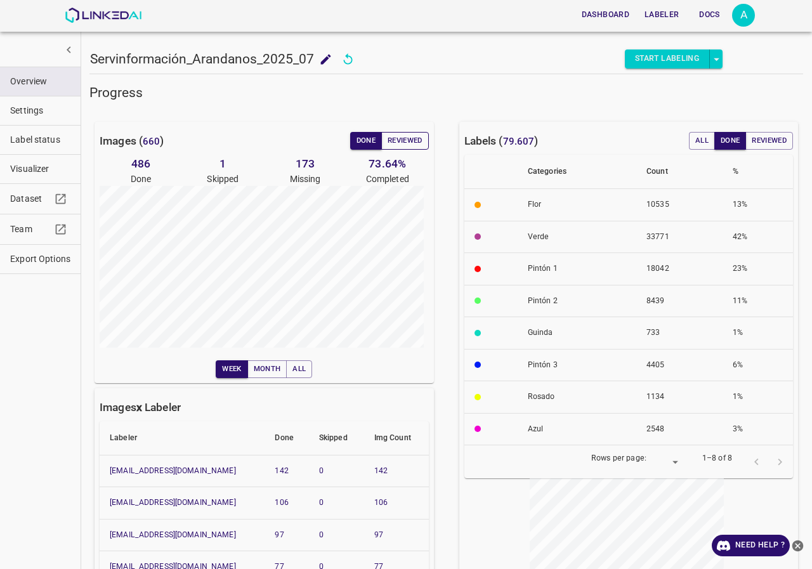
click at [409, 145] on button "Reviewed" at bounding box center [405, 141] width 48 height 18
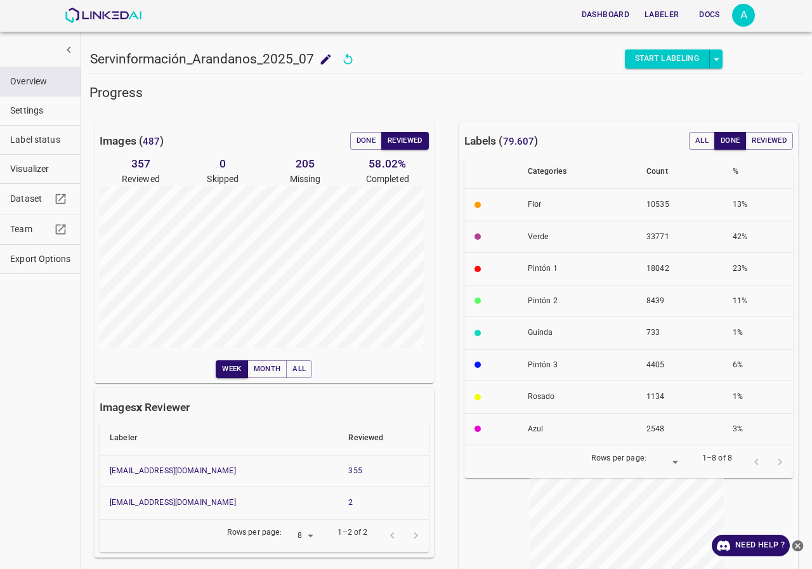
click at [50, 166] on span "Visualizer" at bounding box center [40, 168] width 60 height 13
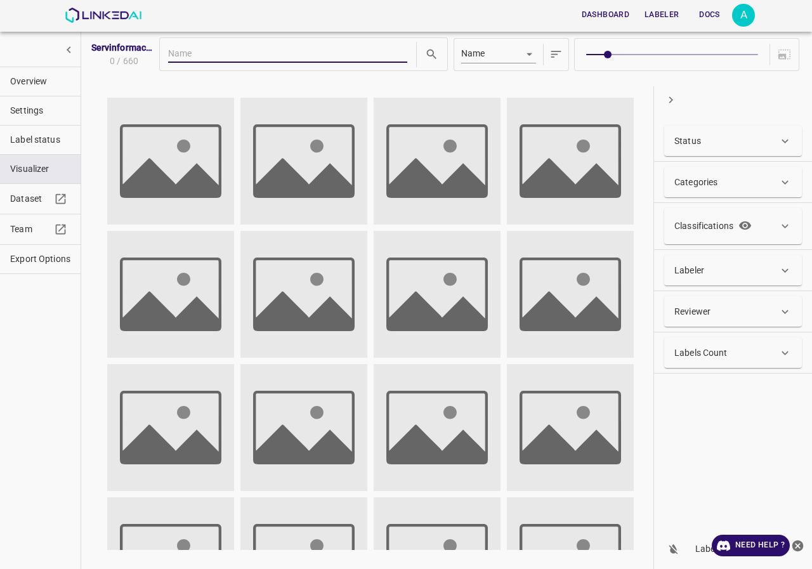
click at [754, 267] on div "Labeler" at bounding box center [727, 270] width 104 height 13
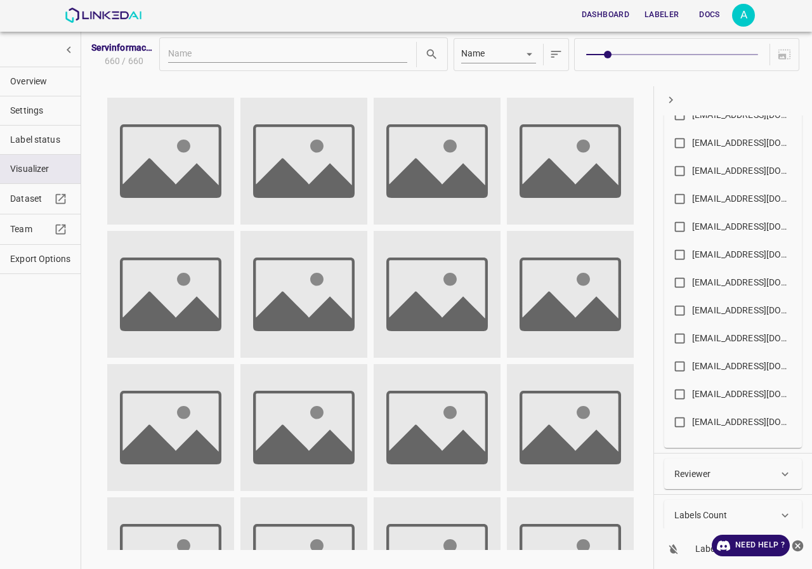
scroll to position [893, 0]
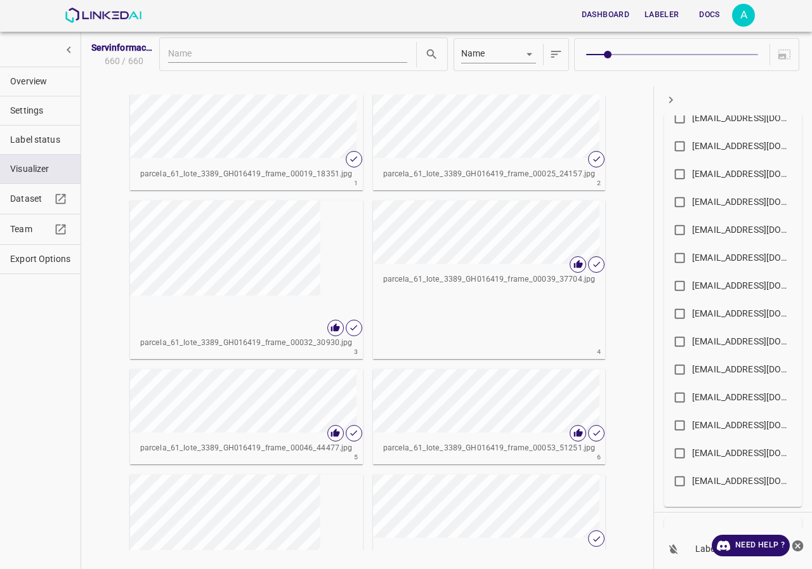
click at [726, 349] on label "[EMAIL_ADDRESS][DOMAIN_NAME]" at bounding box center [731, 341] width 126 height 25
click at [692, 349] on input "[EMAIL_ADDRESS][DOMAIN_NAME]" at bounding box center [680, 344] width 25 height 25
checkbox input "true"
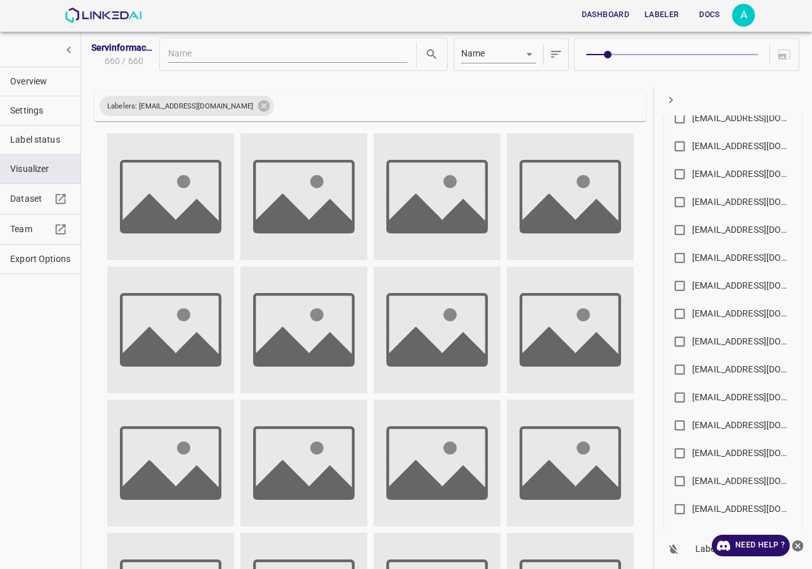
scroll to position [0, 0]
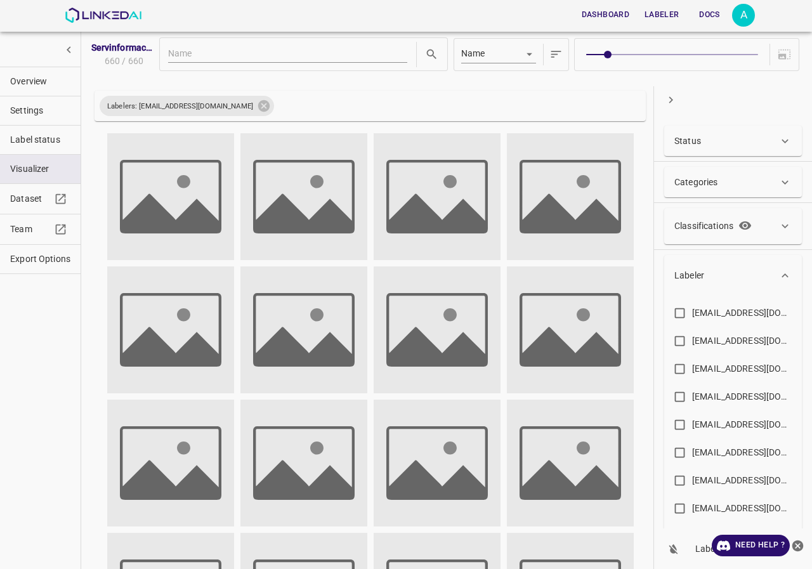
click at [725, 142] on div "Status" at bounding box center [727, 141] width 104 height 13
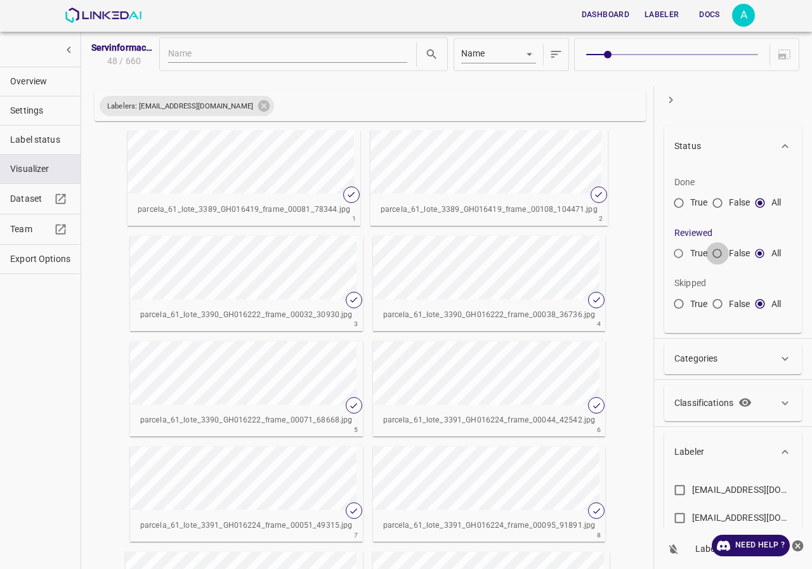
click at [717, 255] on input "False" at bounding box center [717, 256] width 23 height 23
radio input "true"
click at [688, 51] on span at bounding box center [671, 55] width 171 height 18
type input "6"
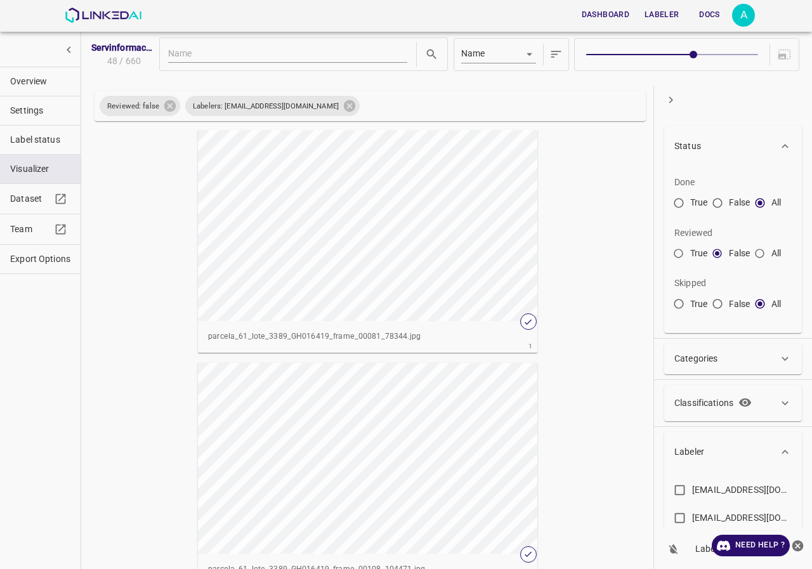
click at [435, 230] on div "button" at bounding box center [368, 225] width 340 height 191
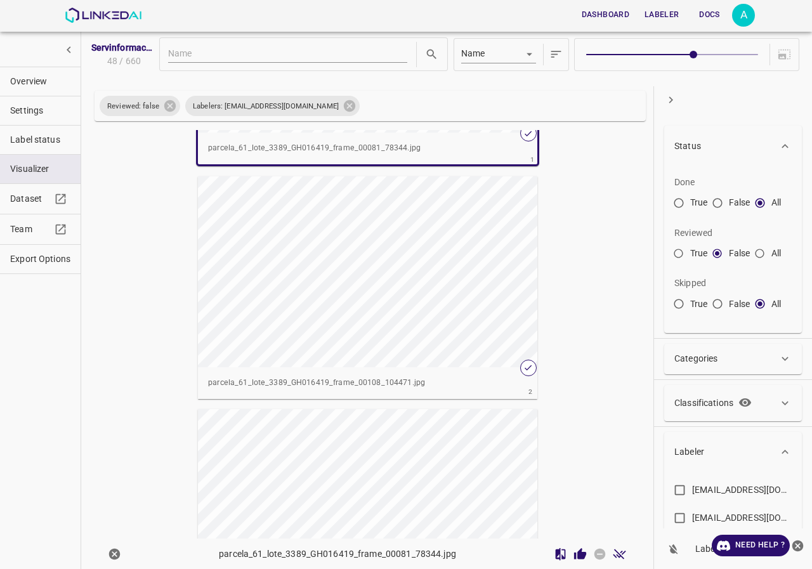
click at [397, 261] on div "button" at bounding box center [368, 271] width 340 height 191
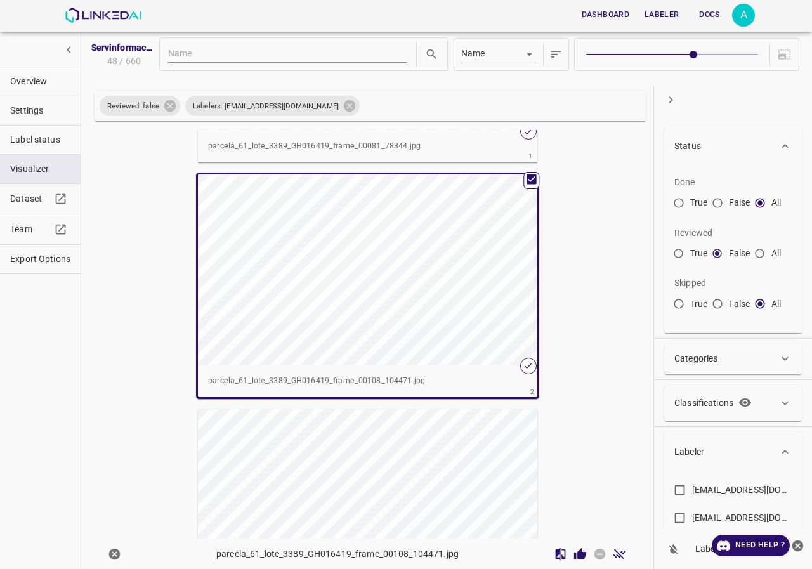
scroll to position [188, 0]
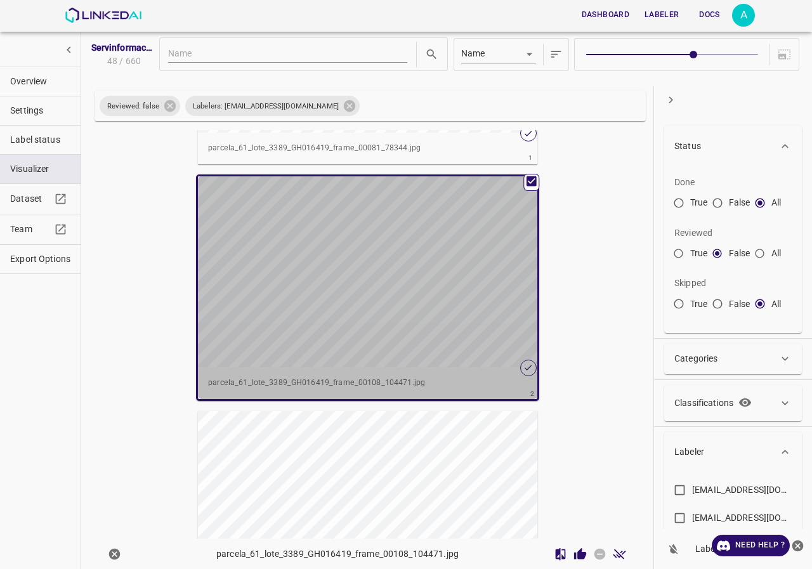
click at [399, 258] on div "button" at bounding box center [368, 271] width 340 height 191
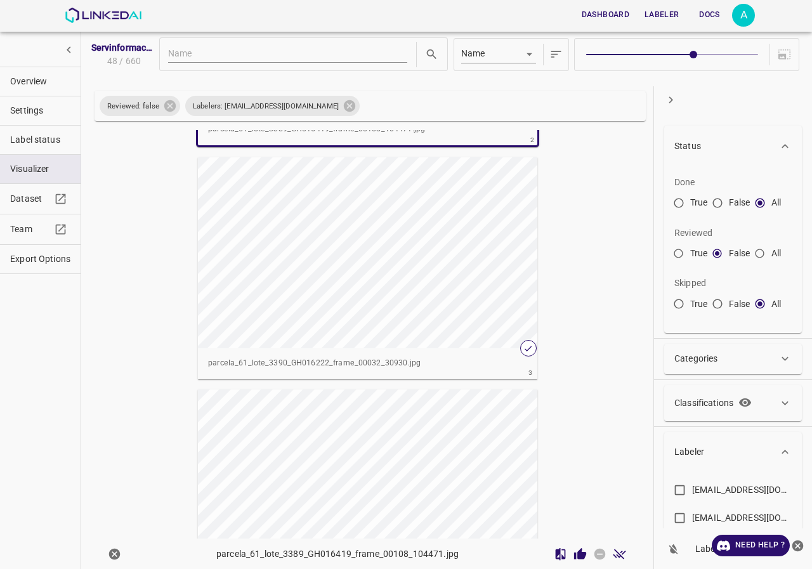
scroll to position [506, 0]
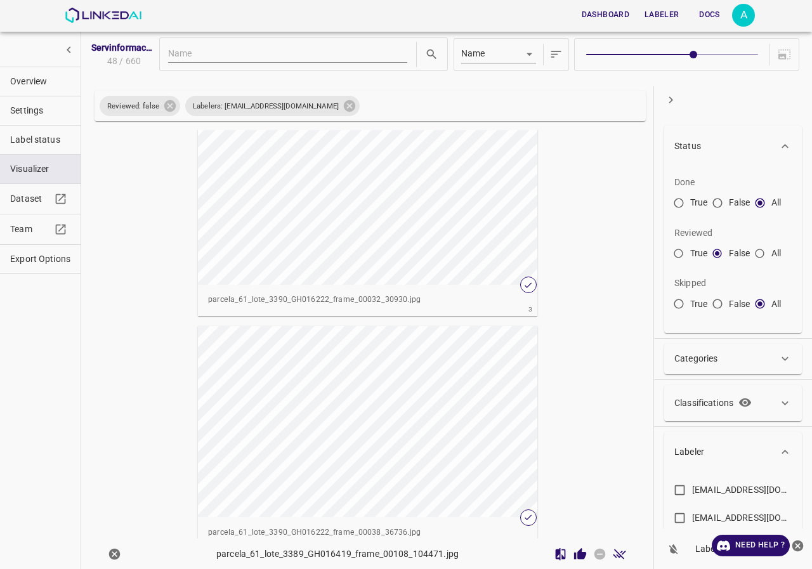
click at [340, 221] on div "button" at bounding box center [368, 189] width 340 height 191
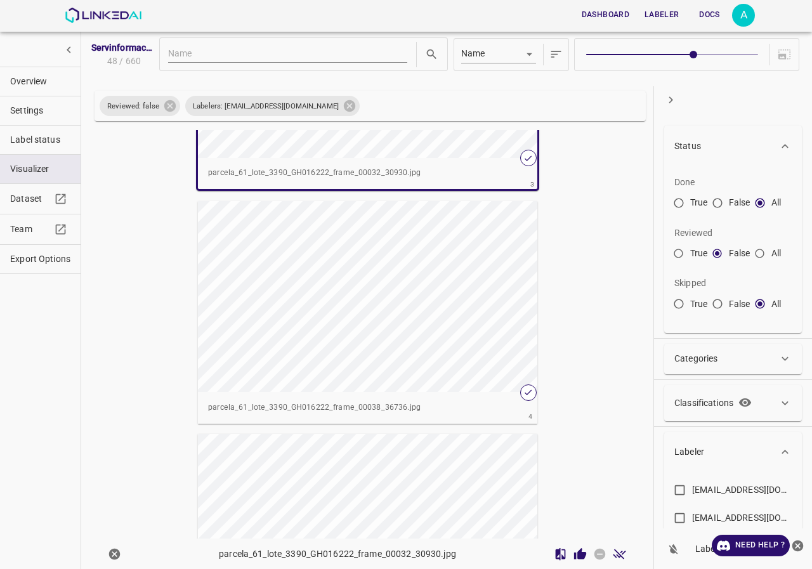
scroll to position [694, 0]
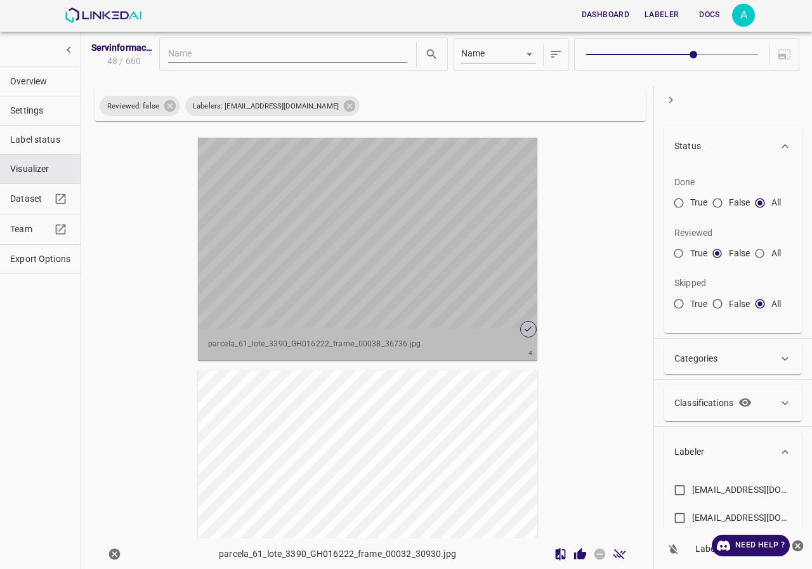
click at [432, 242] on div "button" at bounding box center [368, 233] width 340 height 191
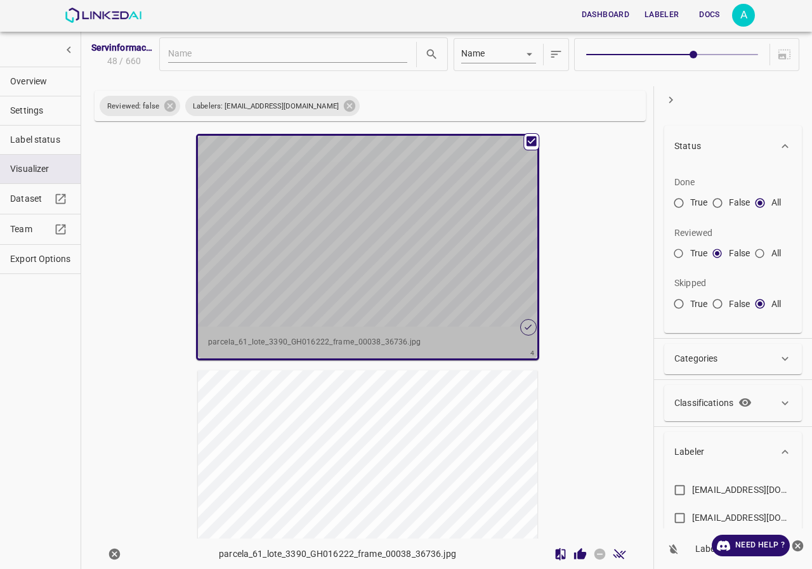
click at [432, 241] on div "button" at bounding box center [368, 231] width 340 height 191
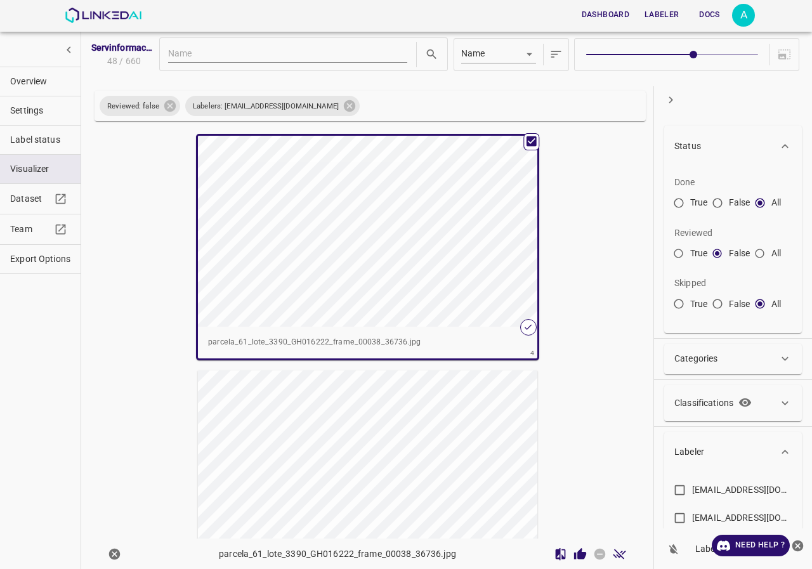
scroll to position [948, 0]
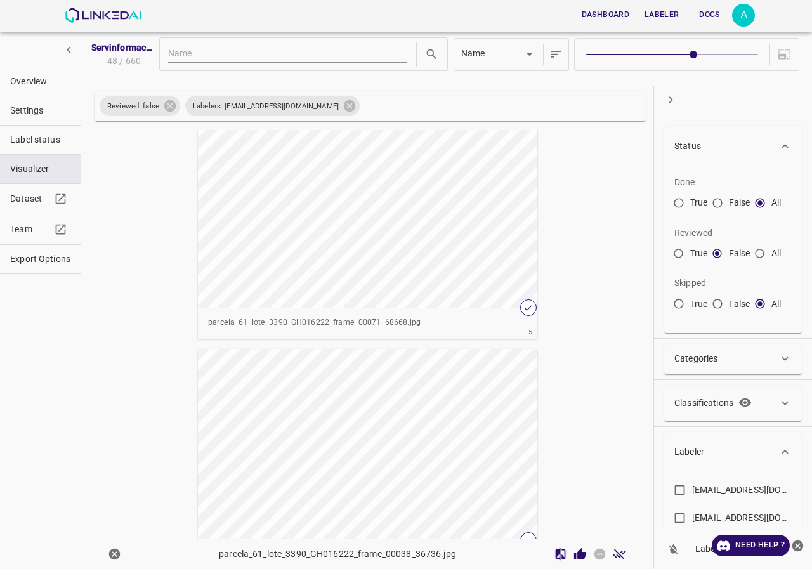
click at [319, 249] on div "button" at bounding box center [368, 212] width 340 height 191
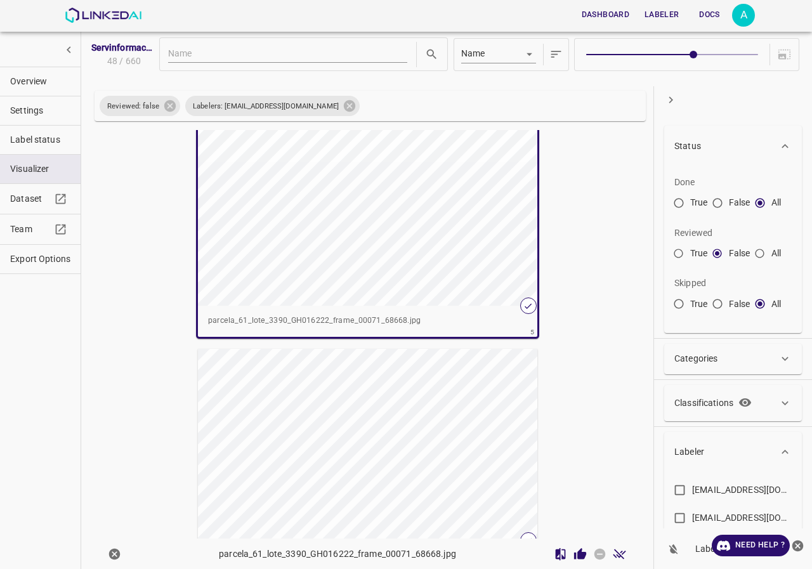
scroll to position [946, 0]
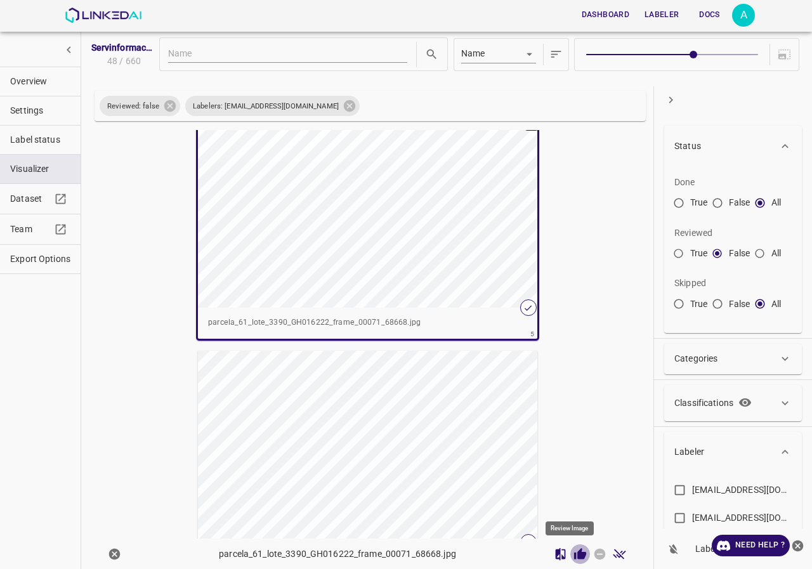
click at [574, 557] on icon "Review Image" at bounding box center [580, 553] width 12 height 11
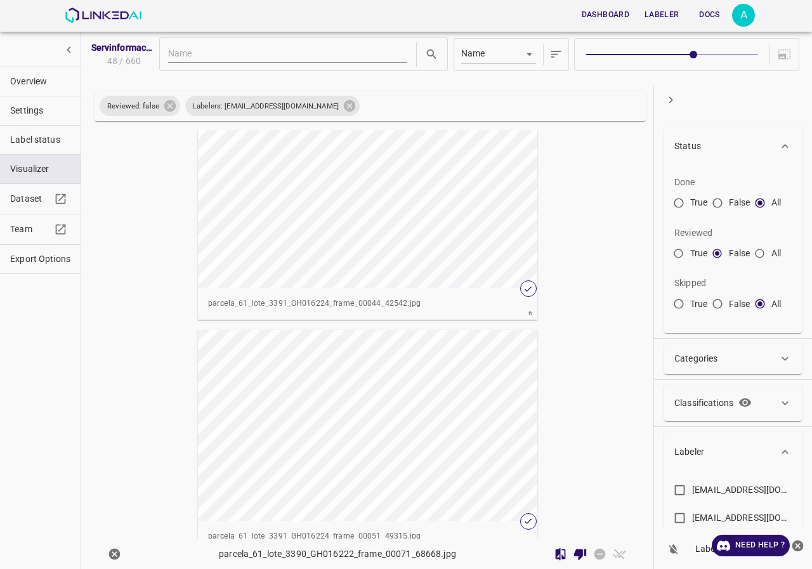
scroll to position [1137, 0]
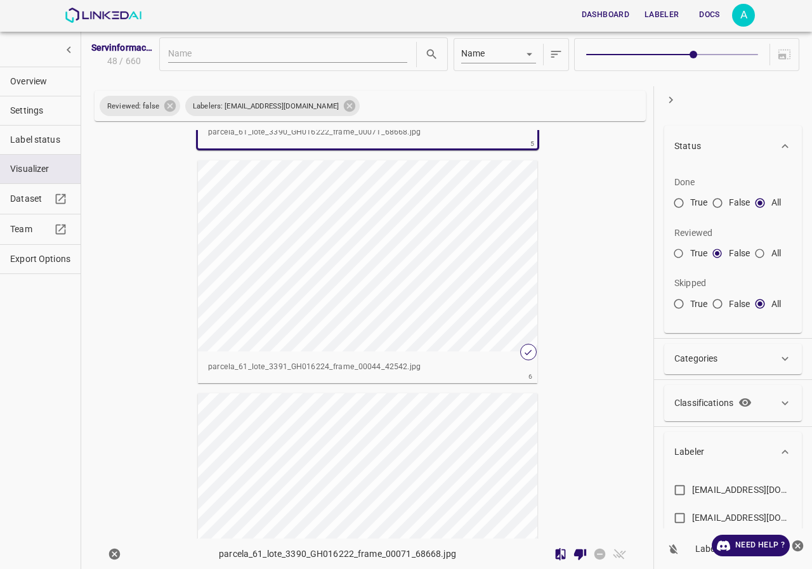
click at [390, 336] on div "button" at bounding box center [368, 256] width 340 height 191
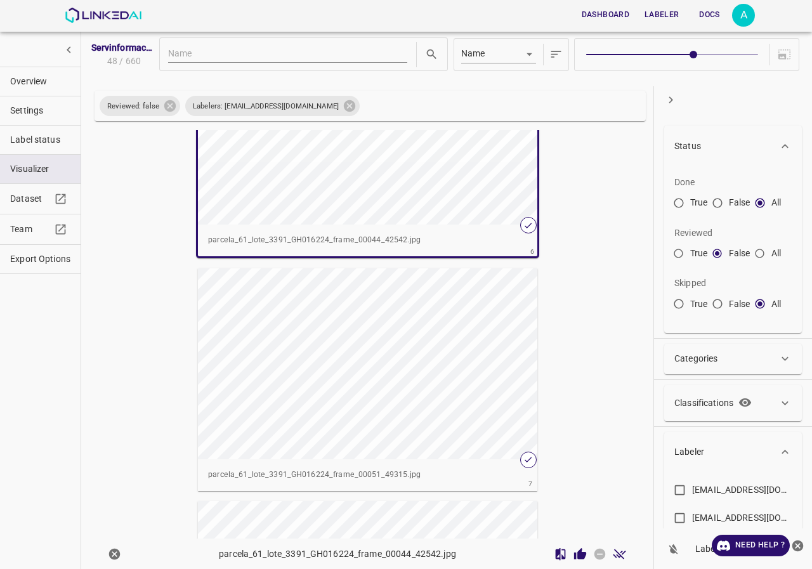
scroll to position [1452, 0]
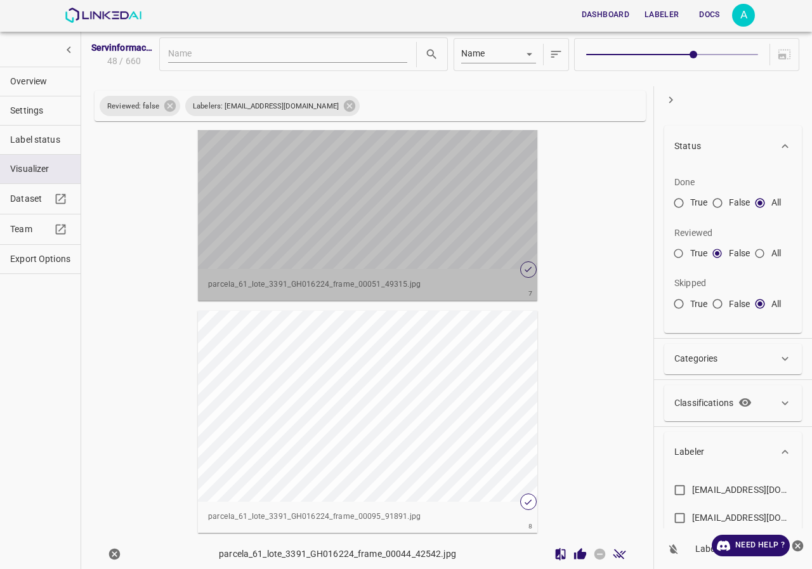
click at [381, 234] on div "button" at bounding box center [368, 173] width 340 height 191
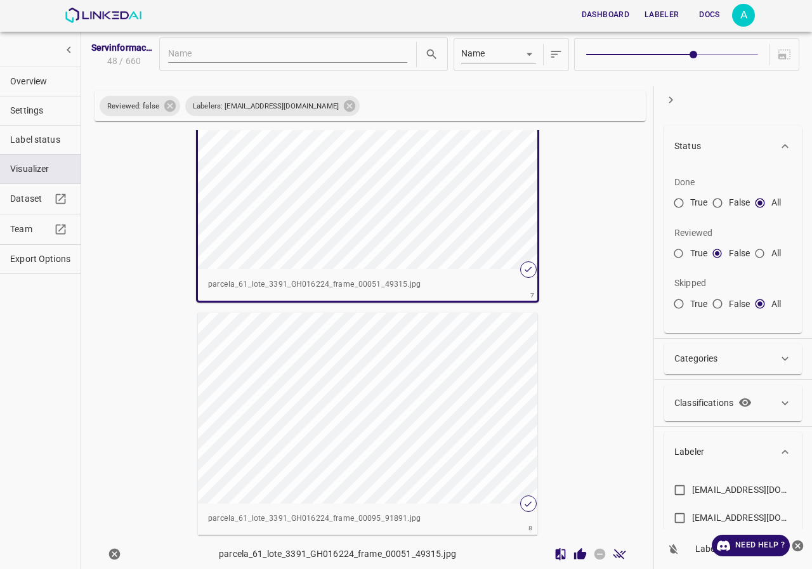
scroll to position [1577, 0]
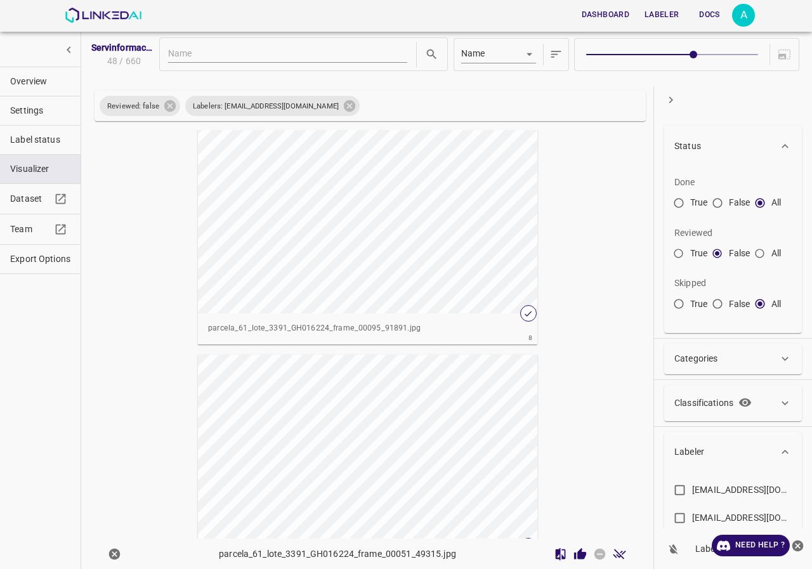
click at [369, 255] on div "button" at bounding box center [368, 217] width 340 height 191
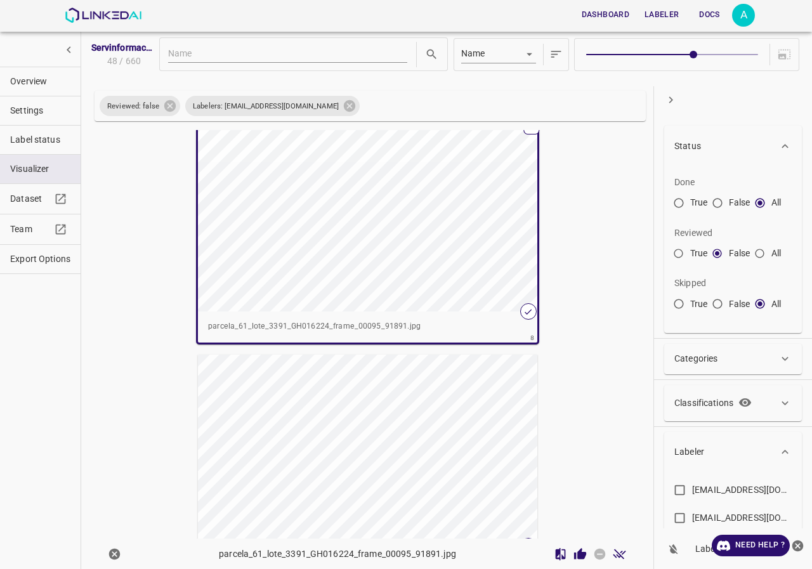
scroll to position [1639, 0]
click at [369, 255] on div "button" at bounding box center [368, 217] width 340 height 191
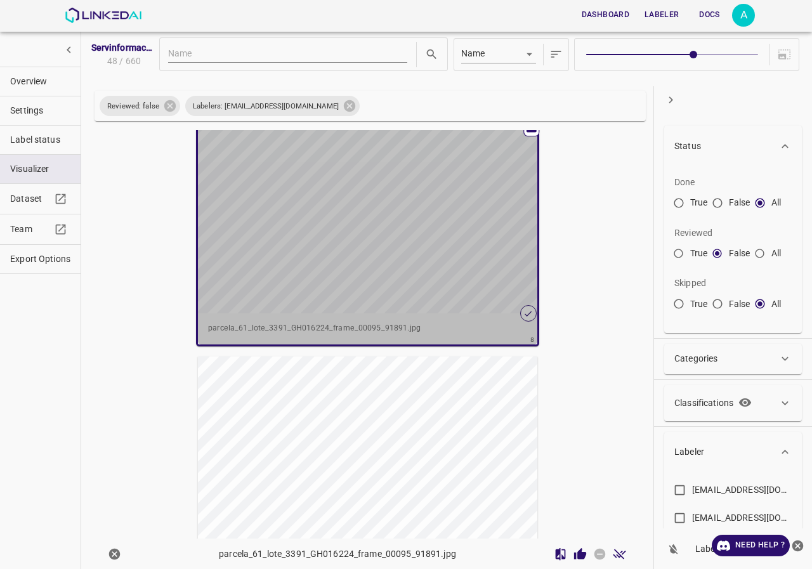
click at [369, 255] on div "button" at bounding box center [368, 217] width 340 height 191
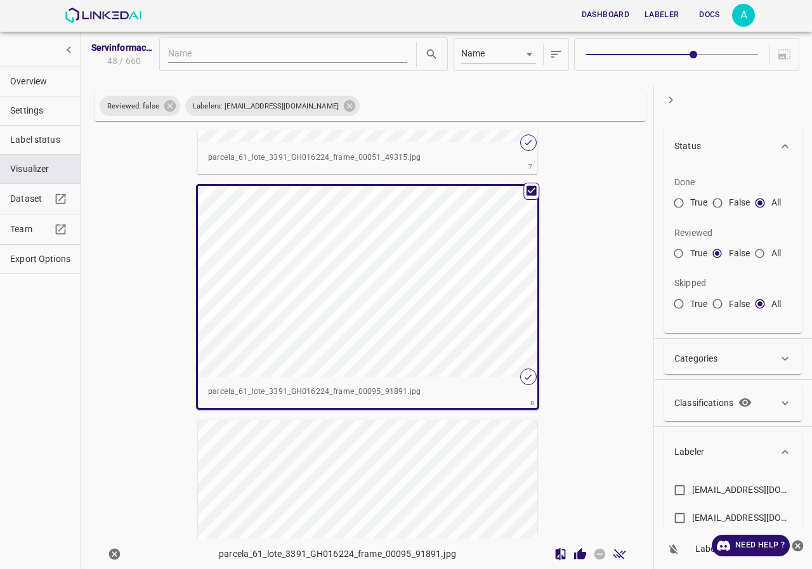
scroll to position [1766, 0]
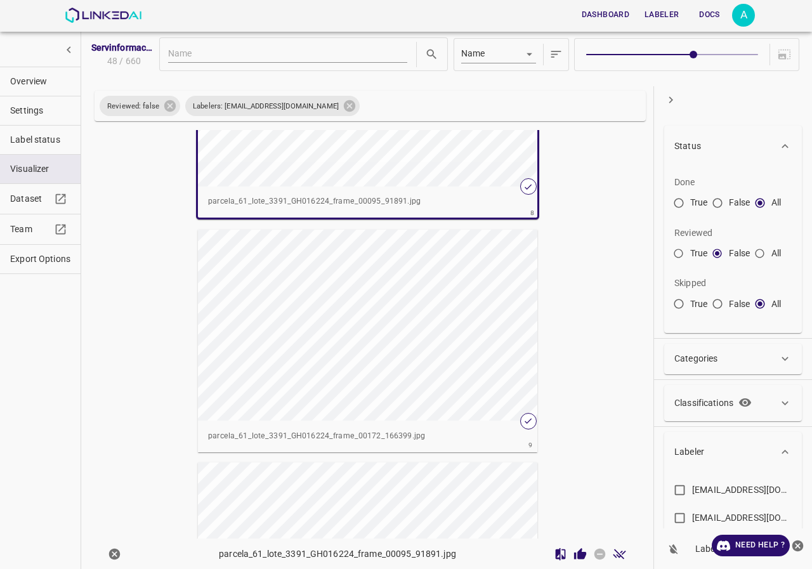
click at [91, 67] on div "Servinformación_Arandanos_2025_07 48 / 660" at bounding box center [122, 54] width 63 height 27
click at [54, 80] on span "Overview" at bounding box center [40, 81] width 60 height 13
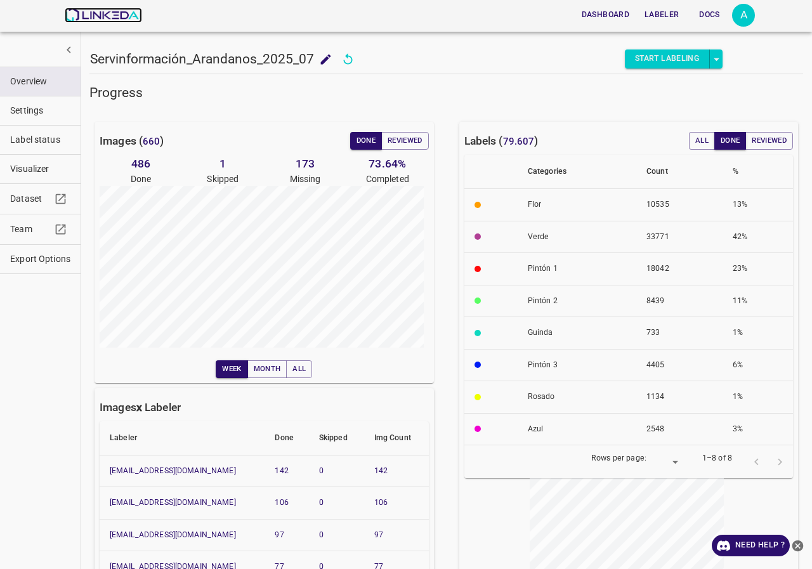
click at [105, 17] on img at bounding box center [103, 15] width 77 height 15
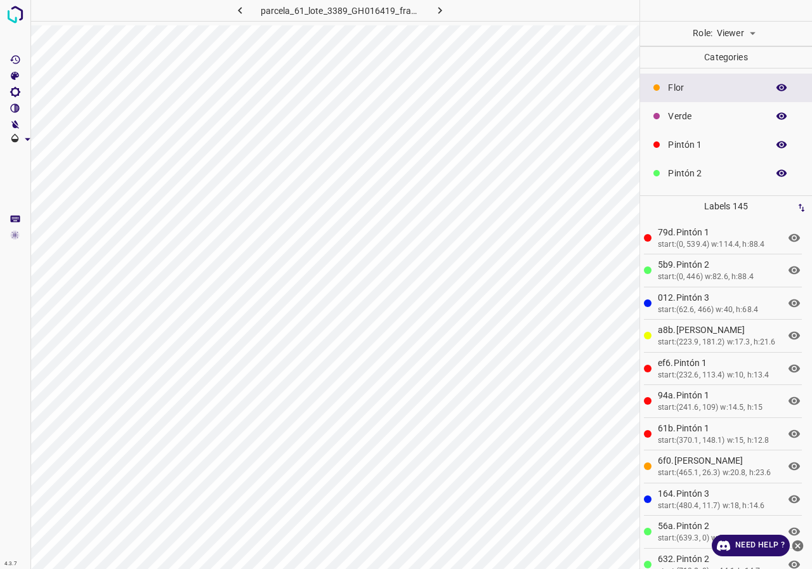
scroll to position [112, 0]
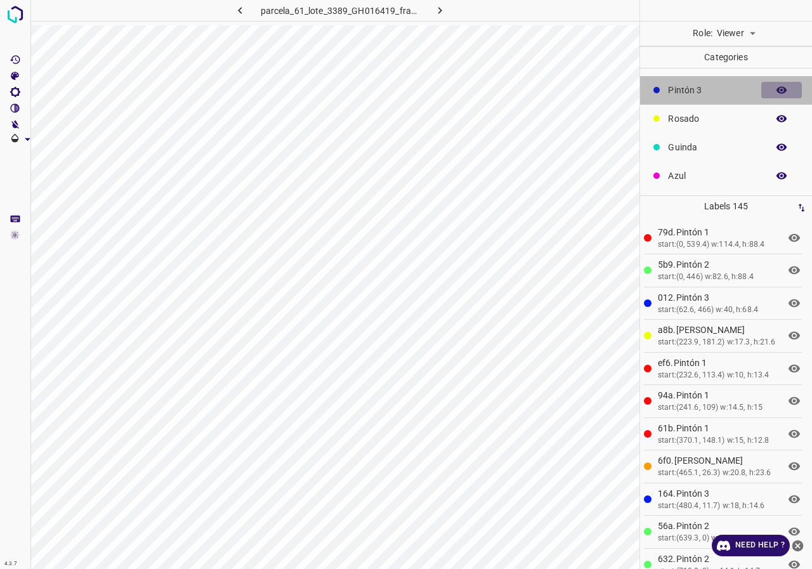
click at [777, 91] on icon "button" at bounding box center [782, 90] width 10 height 7
click at [777, 91] on icon "button" at bounding box center [782, 90] width 10 height 9
click at [777, 91] on icon "button" at bounding box center [782, 90] width 10 height 7
click at [777, 91] on icon "button" at bounding box center [782, 90] width 10 height 9
click at [777, 91] on icon "button" at bounding box center [782, 90] width 10 height 7
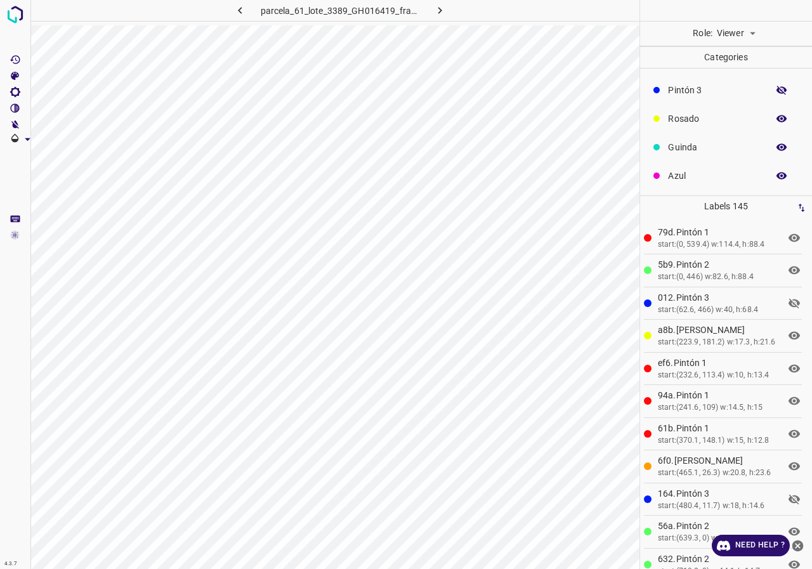
click at [777, 91] on icon "button" at bounding box center [782, 90] width 10 height 9
click at [777, 91] on icon "button" at bounding box center [782, 90] width 10 height 7
click at [777, 91] on icon "button" at bounding box center [782, 90] width 10 height 9
click at [744, 31] on body "4.3.7 parcela_61_lote_3389_GH016419_frame_00081_78344.jpg Role: Viewer viewer C…" at bounding box center [406, 284] width 812 height 569
click at [745, 64] on li "Reviewer" at bounding box center [736, 61] width 56 height 21
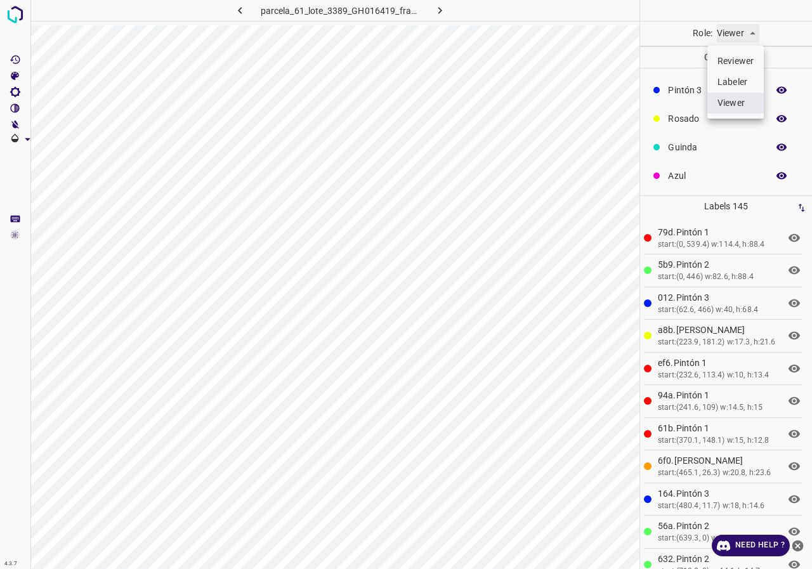
type input "reviewer"
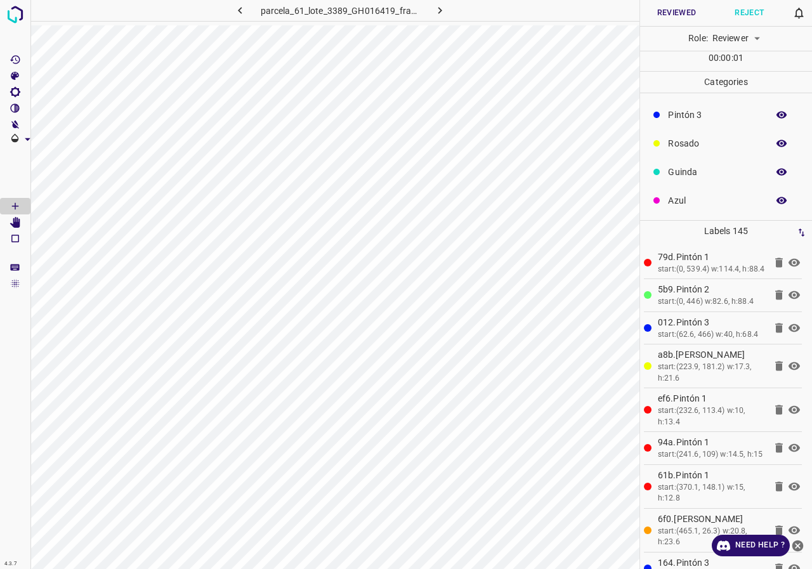
click at [744, 6] on button "Reject" at bounding box center [749, 13] width 73 height 26
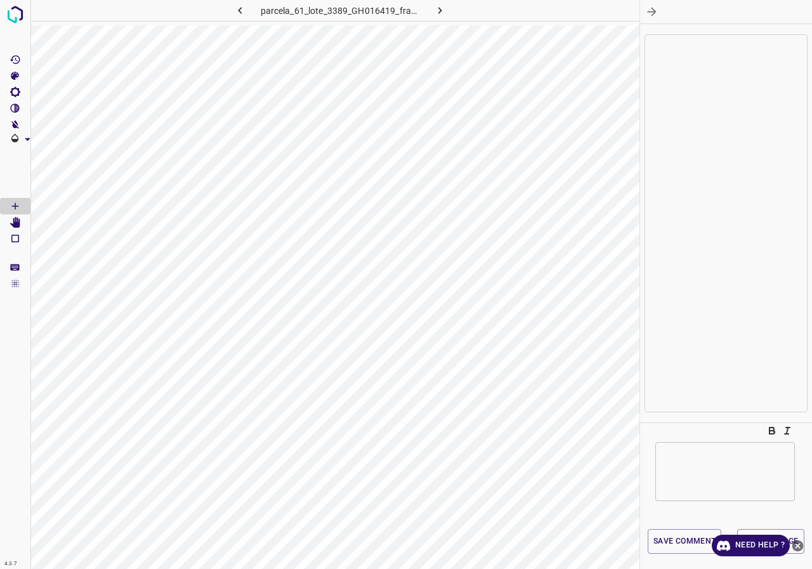
click at [703, 446] on div "x ​" at bounding box center [726, 471] width 140 height 59
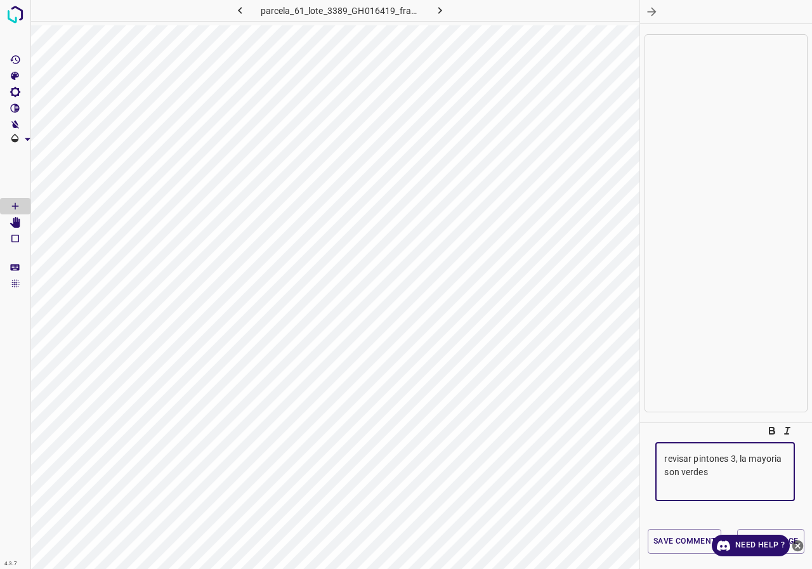
type textarea "revisar pintones 3, la mayoria son verdes"
click at [800, 543] on icon "close-help" at bounding box center [797, 545] width 13 height 13
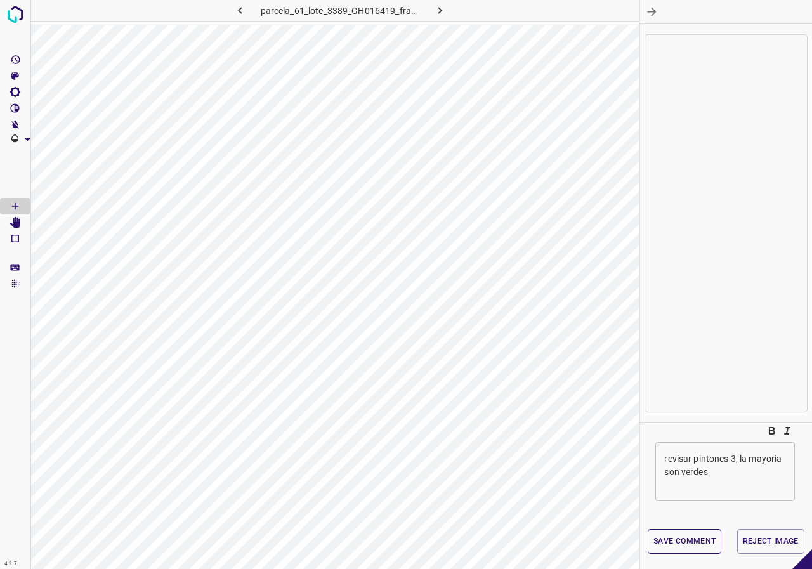
drag, startPoint x: 783, startPoint y: 540, endPoint x: 696, endPoint y: 553, distance: 87.9
click at [696, 553] on div "Save comment Reject Image" at bounding box center [726, 541] width 172 height 25
click at [680, 534] on button "Save comment" at bounding box center [685, 541] width 74 height 25
click at [781, 541] on button "Reject Image" at bounding box center [770, 541] width 67 height 25
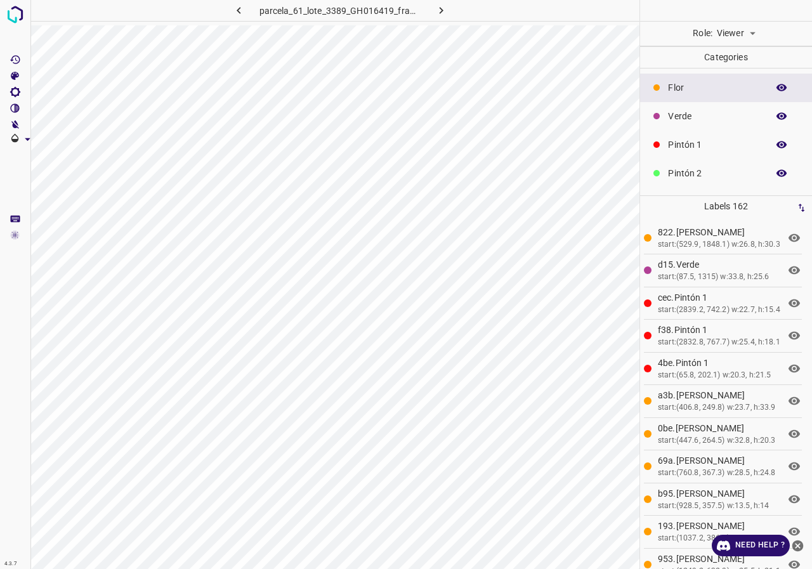
scroll to position [63, 0]
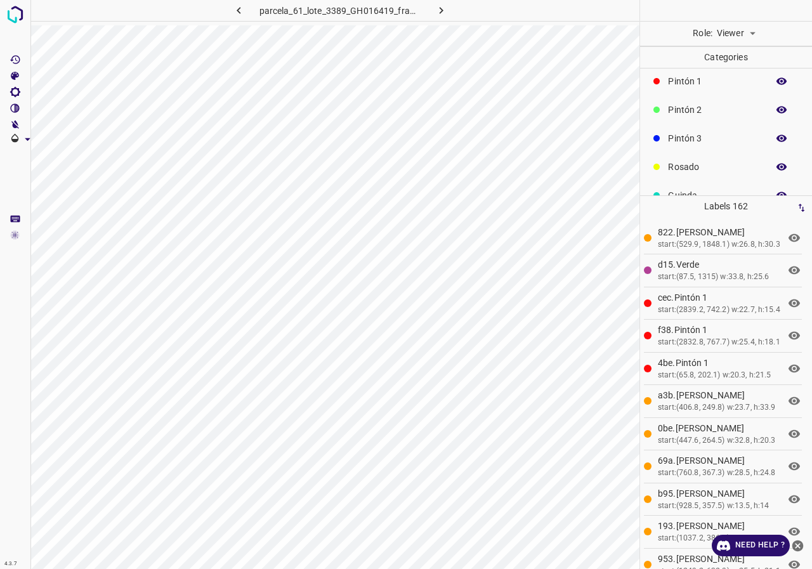
click at [776, 143] on icon "button" at bounding box center [781, 138] width 11 height 11
click at [777, 141] on icon "button" at bounding box center [782, 138] width 10 height 9
click at [777, 141] on icon "button" at bounding box center [782, 138] width 10 height 7
click at [777, 112] on icon "button" at bounding box center [782, 110] width 10 height 7
click at [777, 112] on icon "button" at bounding box center [782, 109] width 10 height 9
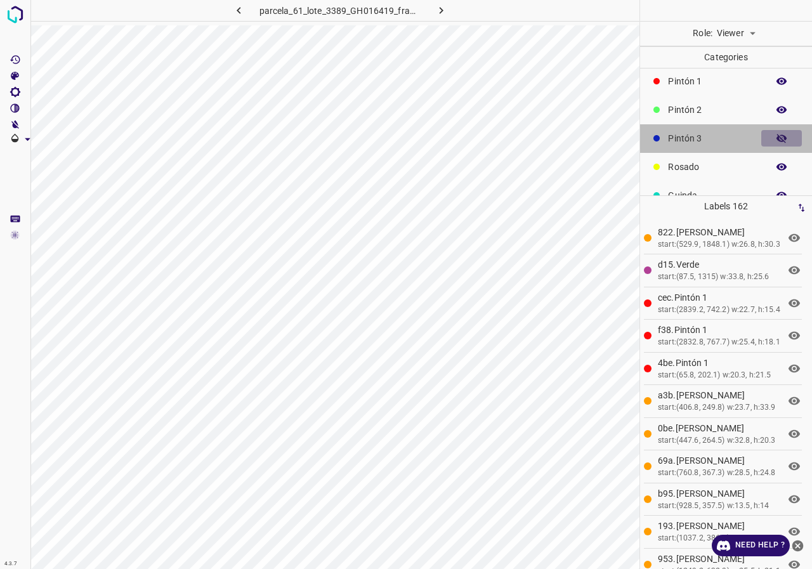
click at [779, 133] on button "button" at bounding box center [782, 138] width 41 height 17
click at [751, 27] on body "4.3.7 parcela_61_lote_3389_GH016419_frame_00108_104471.jpg Role: Viewer viewer …" at bounding box center [406, 284] width 812 height 569
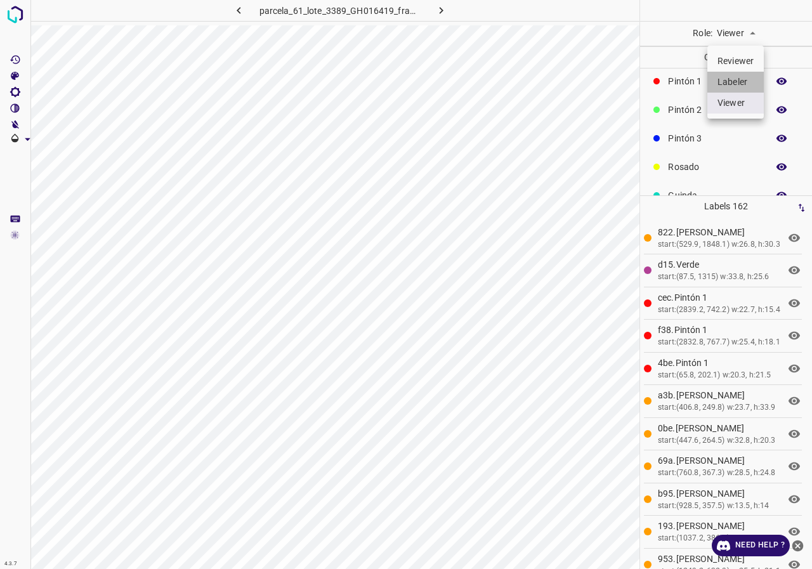
click at [737, 77] on li "Labeler" at bounding box center [736, 82] width 56 height 21
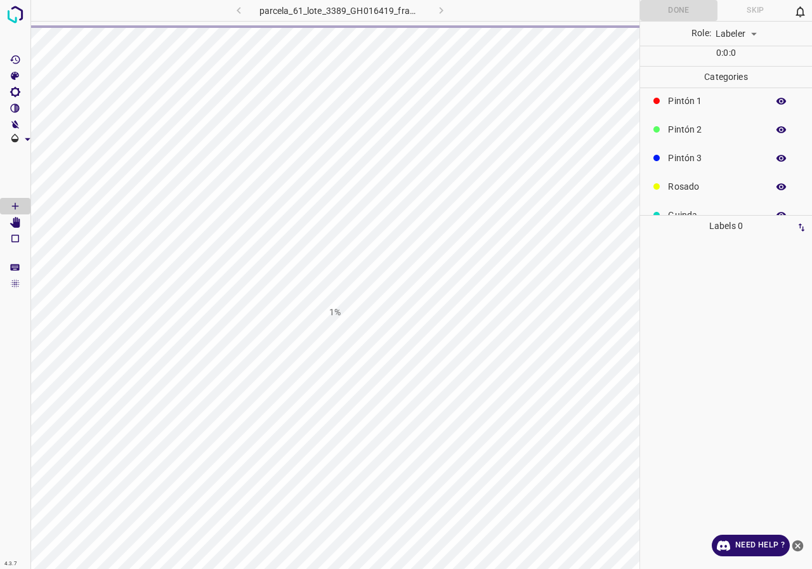
click at [734, 35] on body "4.3.7 parcela_61_lote_3389_GH016419_frame_00108_104471.jpg 1% Done Skip 0 Role:…" at bounding box center [406, 284] width 812 height 569
click at [745, 53] on li "Reviewer" at bounding box center [736, 61] width 56 height 21
type input "reviewer"
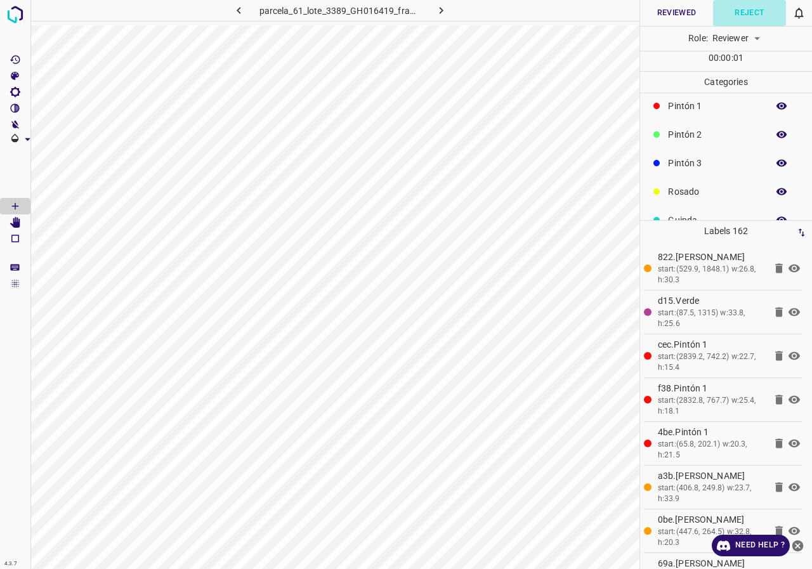
click at [747, 7] on button "Reject" at bounding box center [749, 13] width 73 height 26
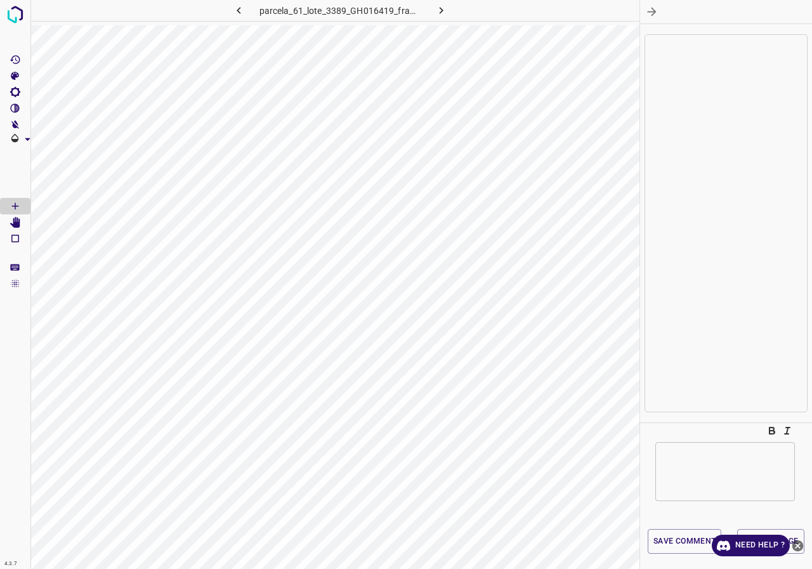
click at [690, 449] on div "x ​" at bounding box center [726, 471] width 140 height 59
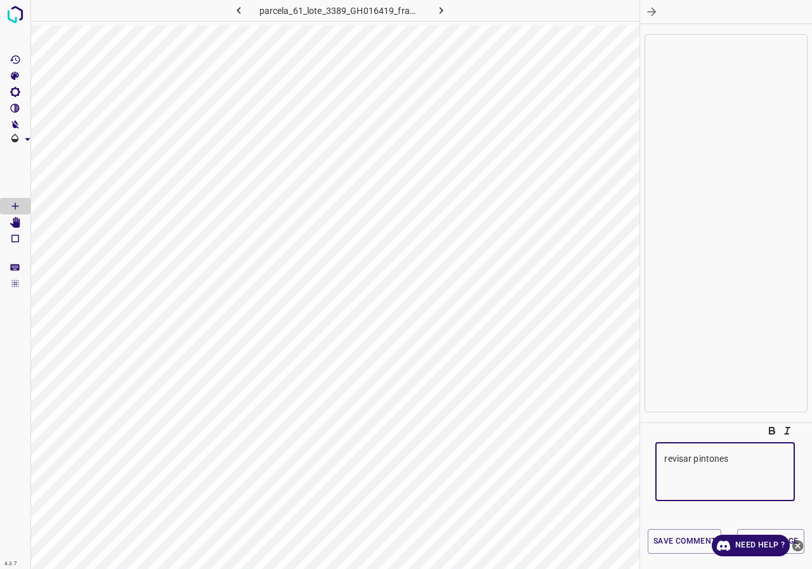
type textarea "revisar pintones"
click at [803, 548] on icon "close-help" at bounding box center [797, 545] width 13 height 13
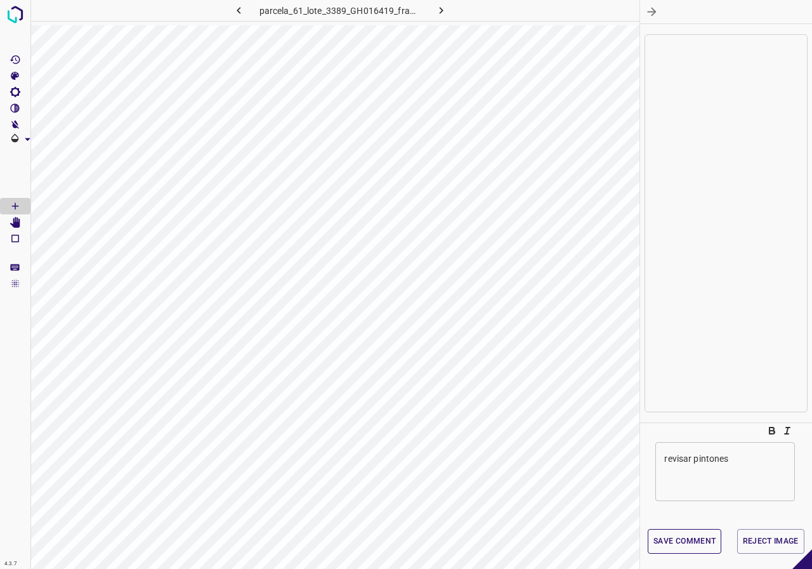
click at [671, 529] on button "Save comment" at bounding box center [685, 541] width 74 height 25
click at [769, 533] on button "Reject Image" at bounding box center [770, 541] width 67 height 25
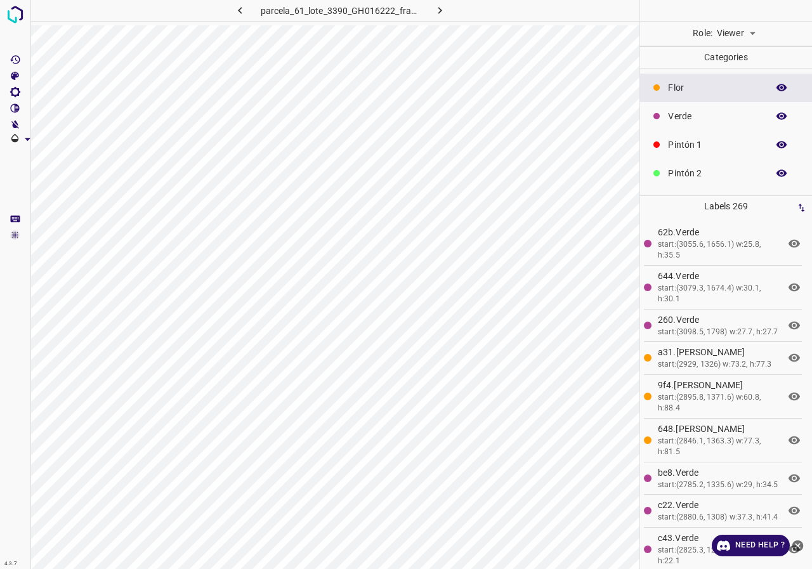
scroll to position [112, 0]
click at [777, 88] on icon "button" at bounding box center [782, 90] width 10 height 7
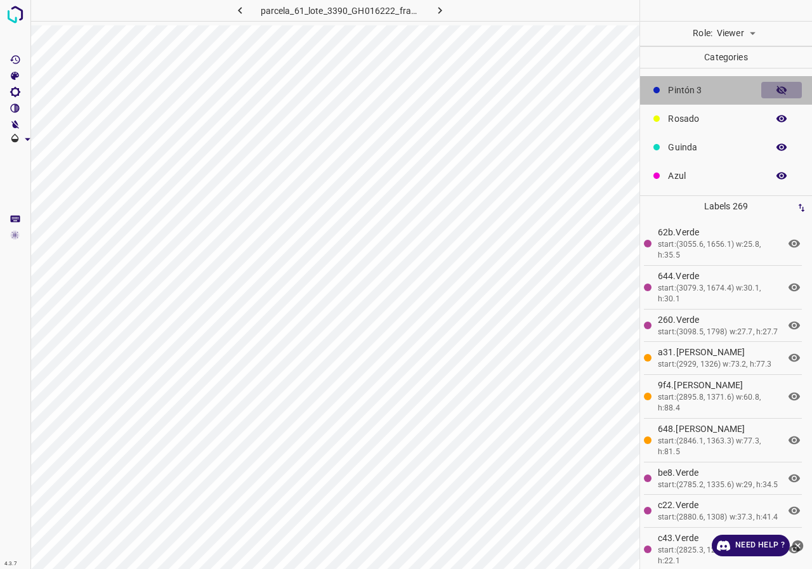
click at [777, 88] on icon "button" at bounding box center [782, 90] width 10 height 9
click at [748, 32] on body "4.3.7 parcela_61_lote_3390_GH016222_frame_00032_30930.jpg Role: Viewer viewer C…" at bounding box center [406, 284] width 812 height 569
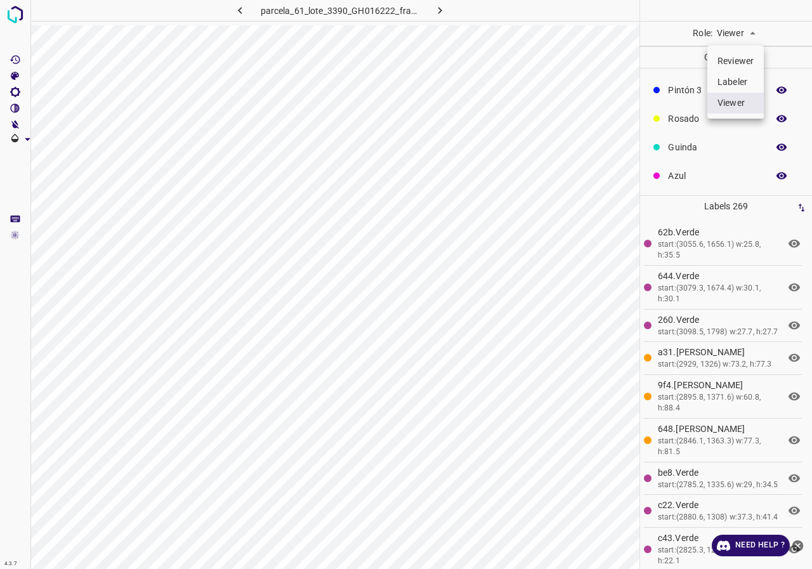
click at [733, 57] on li "Reviewer" at bounding box center [736, 61] width 56 height 21
type input "reviewer"
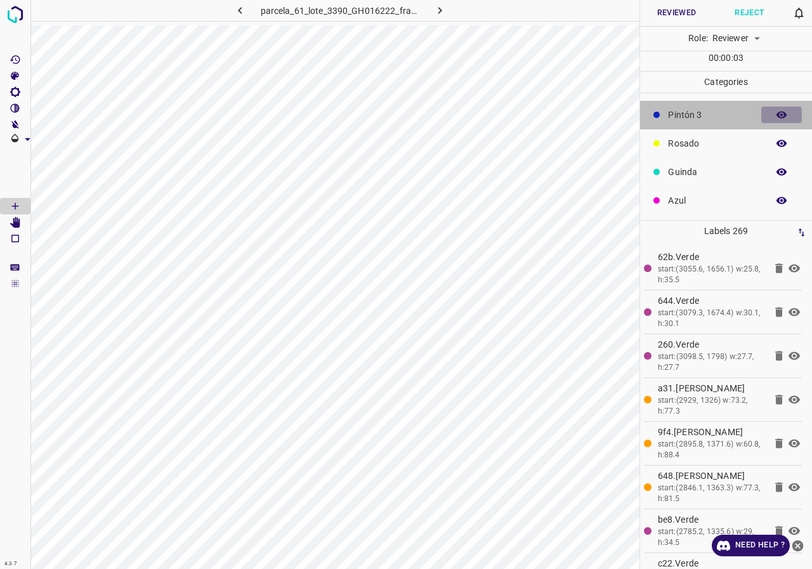
click at [777, 112] on icon "button" at bounding box center [782, 115] width 10 height 7
click at [777, 112] on icon "button" at bounding box center [782, 114] width 10 height 9
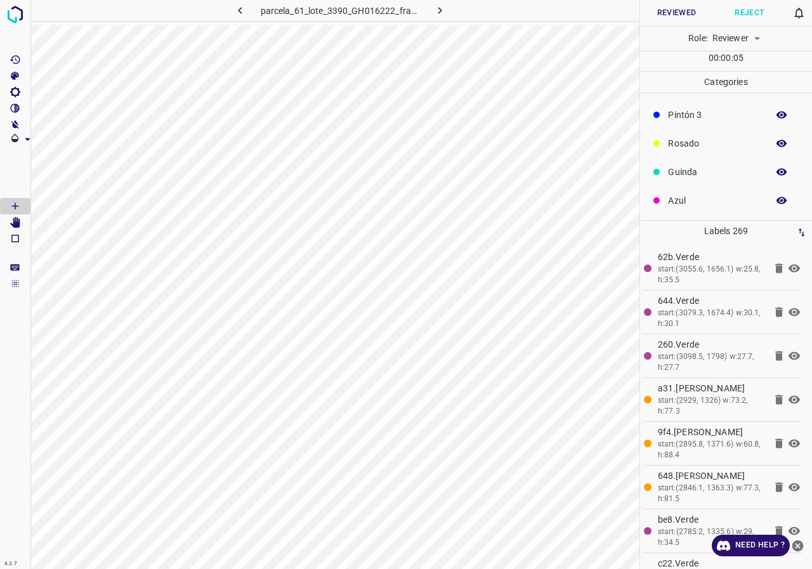
click at [777, 112] on icon "button" at bounding box center [782, 115] width 10 height 7
click at [777, 112] on icon "button" at bounding box center [782, 114] width 10 height 9
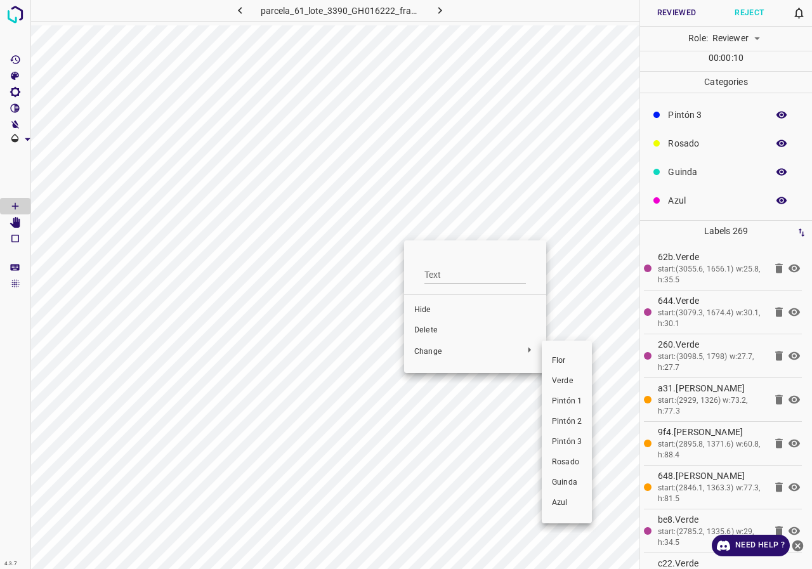
click at [577, 378] on span "Verde" at bounding box center [567, 381] width 30 height 11
click at [0, 310] on div at bounding box center [406, 284] width 812 height 569
click at [396, 249] on div at bounding box center [406, 284] width 812 height 569
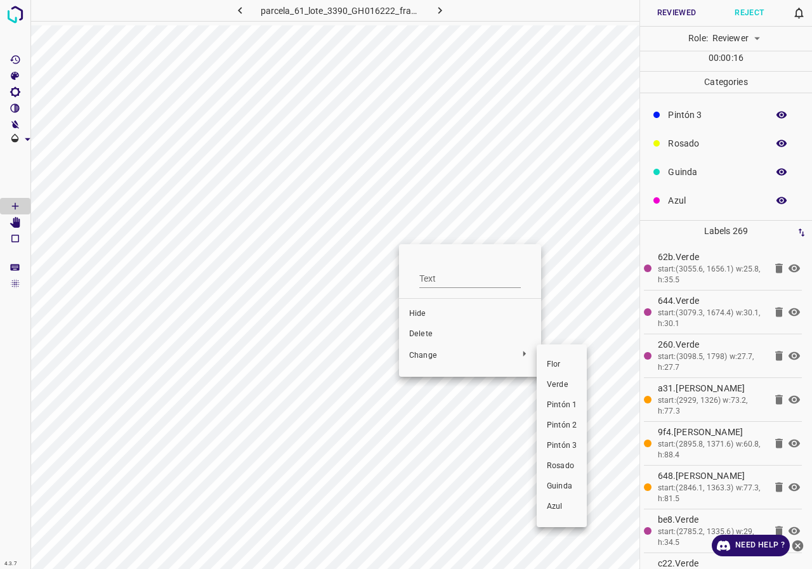
click at [566, 388] on span "Verde" at bounding box center [562, 385] width 30 height 11
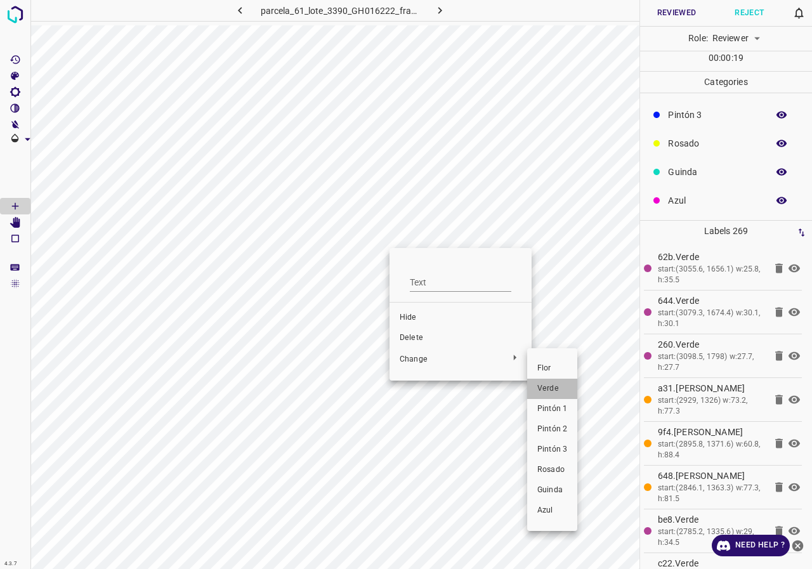
click at [541, 390] on span "Verde" at bounding box center [553, 388] width 30 height 11
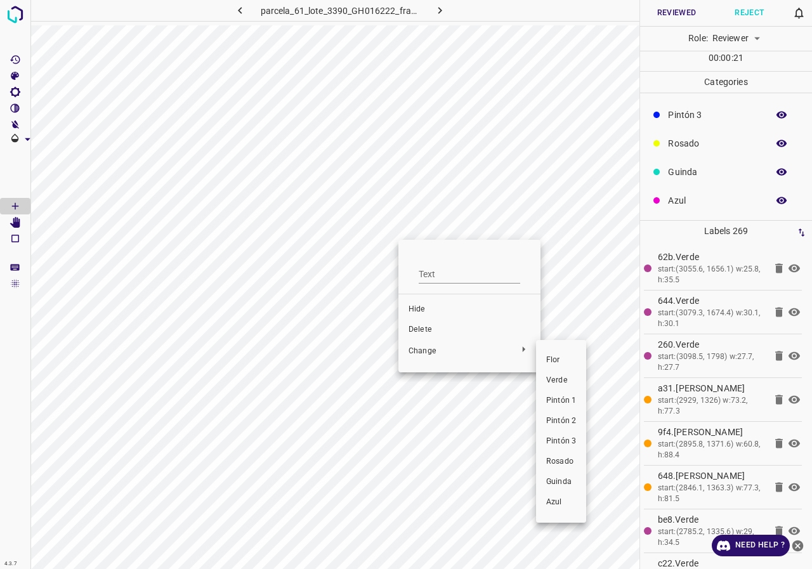
drag, startPoint x: 564, startPoint y: 375, endPoint x: 484, endPoint y: 312, distance: 101.6
click at [564, 376] on span "Verde" at bounding box center [561, 380] width 30 height 11
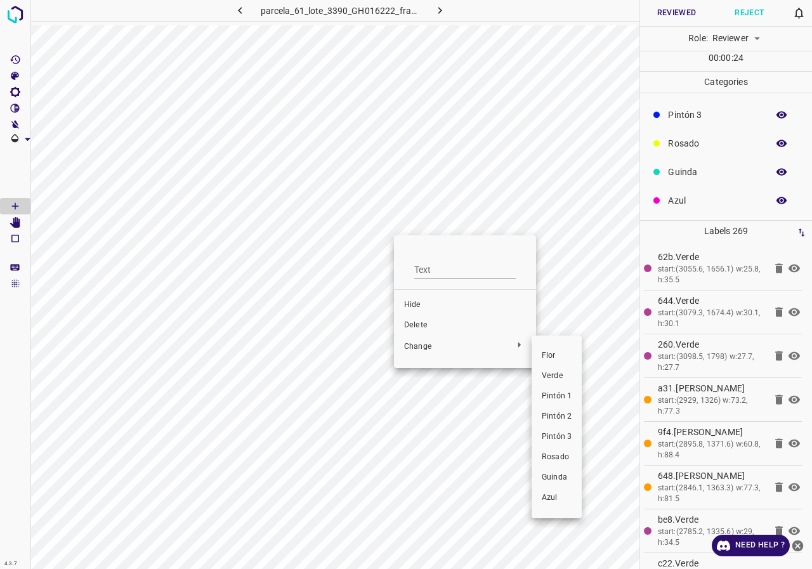
click at [558, 381] on span "Verde" at bounding box center [557, 376] width 30 height 11
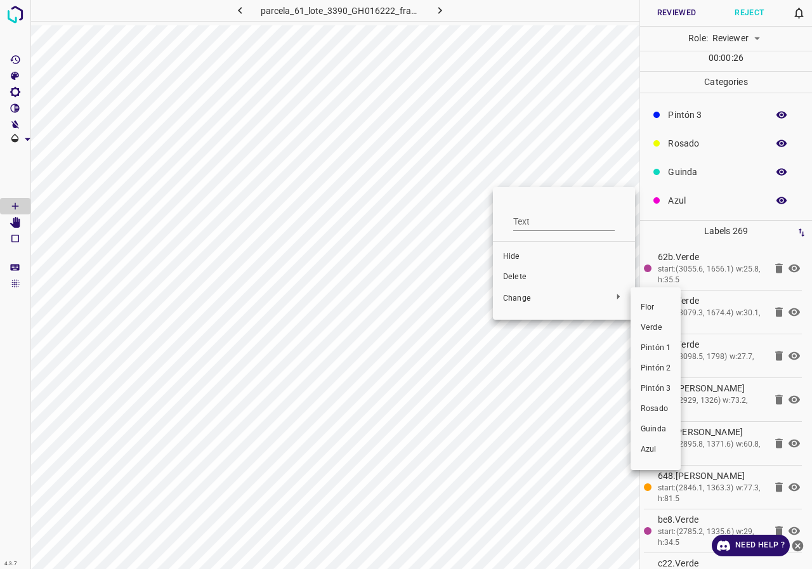
click at [664, 333] on span "Verde" at bounding box center [656, 327] width 30 height 11
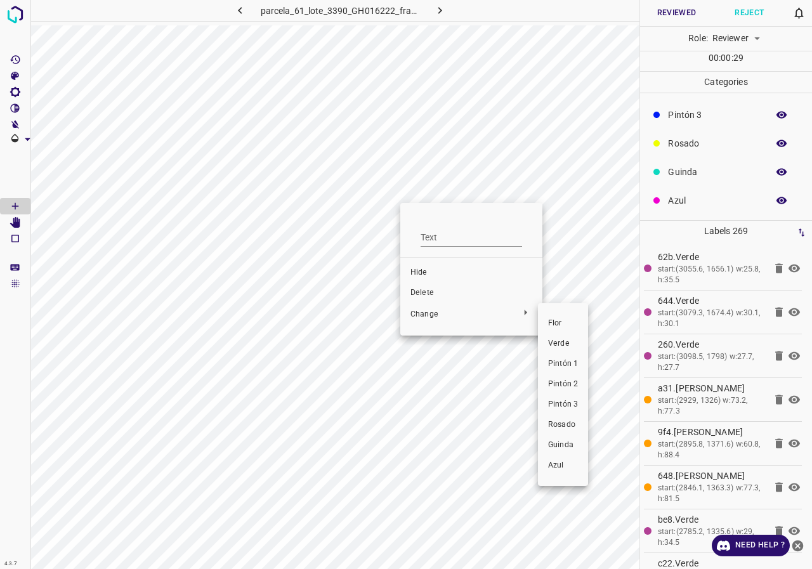
drag, startPoint x: 571, startPoint y: 338, endPoint x: 630, endPoint y: 166, distance: 182.4
click at [572, 336] on li "Verde" at bounding box center [563, 344] width 50 height 20
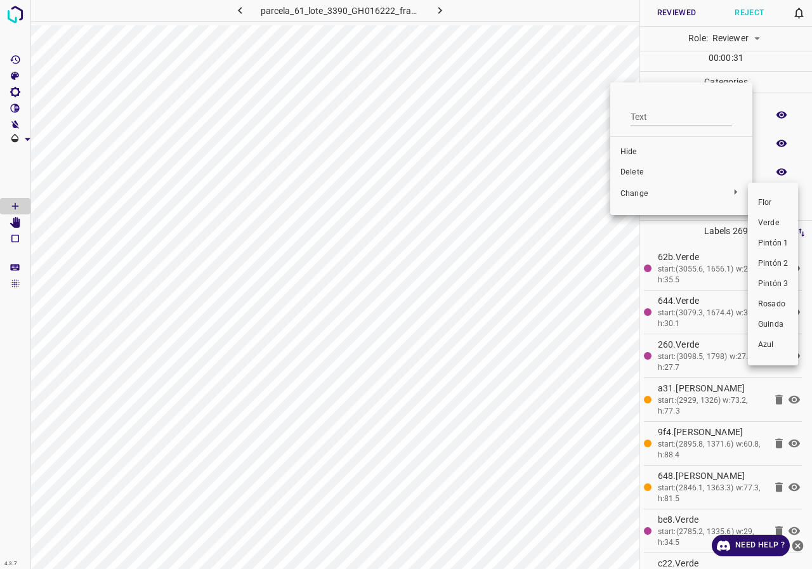
click at [757, 221] on li "Verde" at bounding box center [773, 223] width 50 height 20
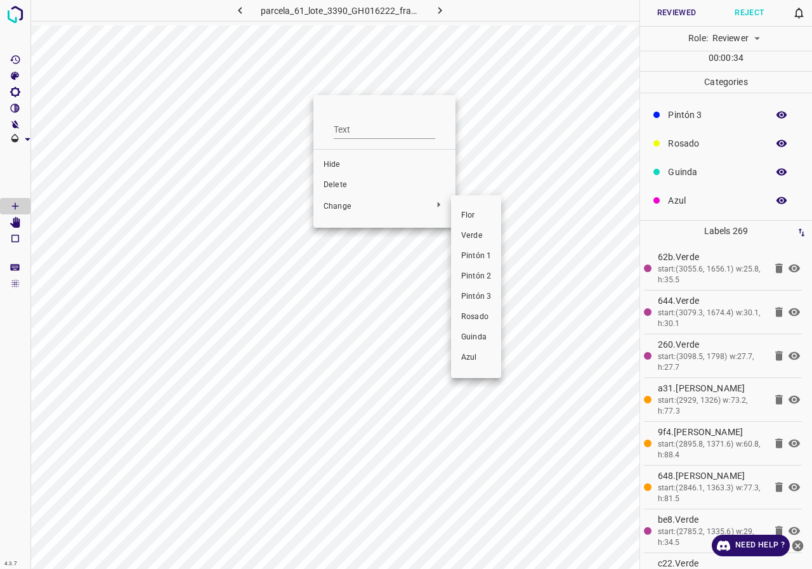
click at [491, 238] on span "Verde" at bounding box center [476, 235] width 30 height 11
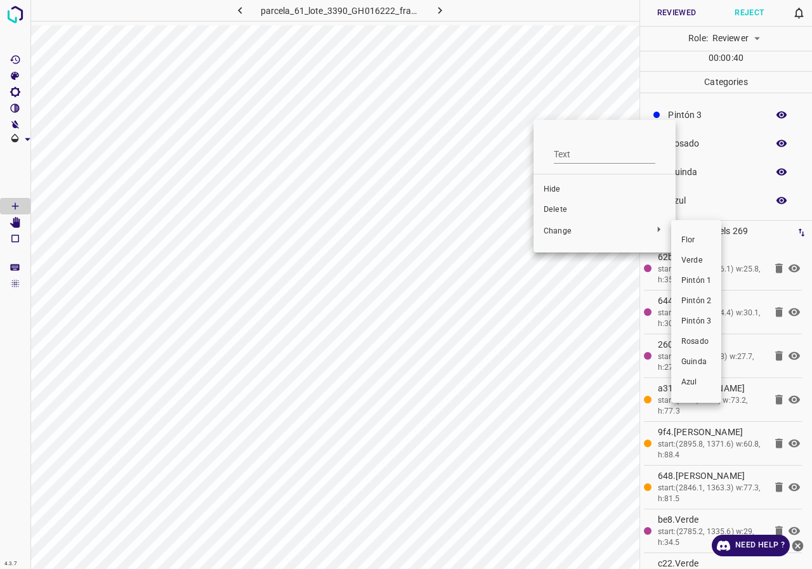
click at [702, 258] on span "Verde" at bounding box center [697, 260] width 30 height 11
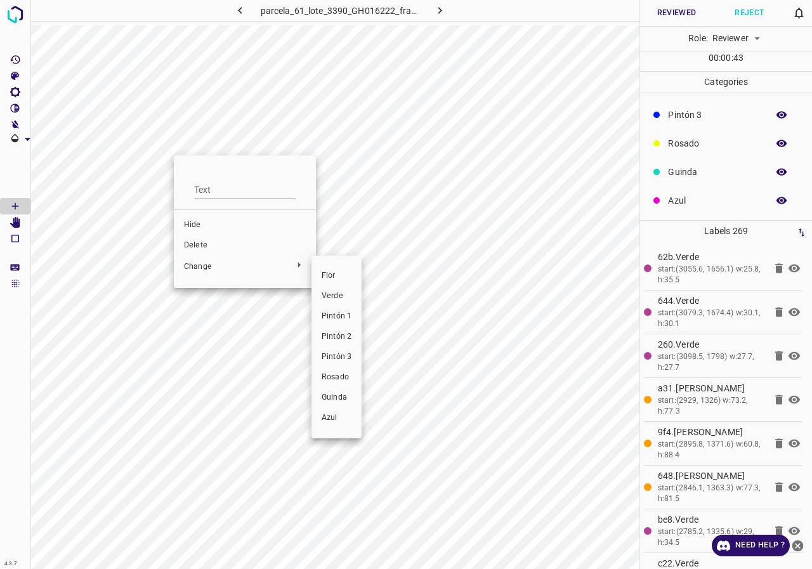
drag, startPoint x: 353, startPoint y: 289, endPoint x: 346, endPoint y: 286, distance: 7.4
click at [352, 289] on li "Verde" at bounding box center [337, 296] width 50 height 20
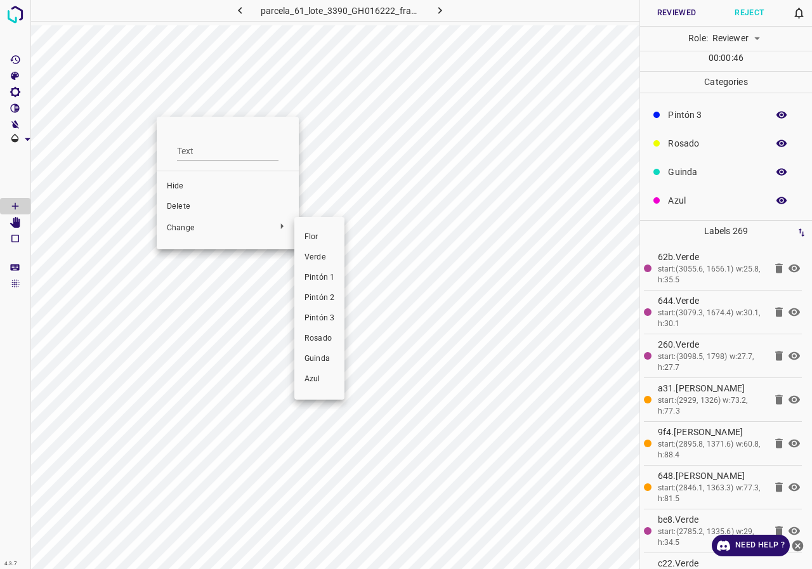
click at [321, 259] on span "Verde" at bounding box center [320, 257] width 30 height 11
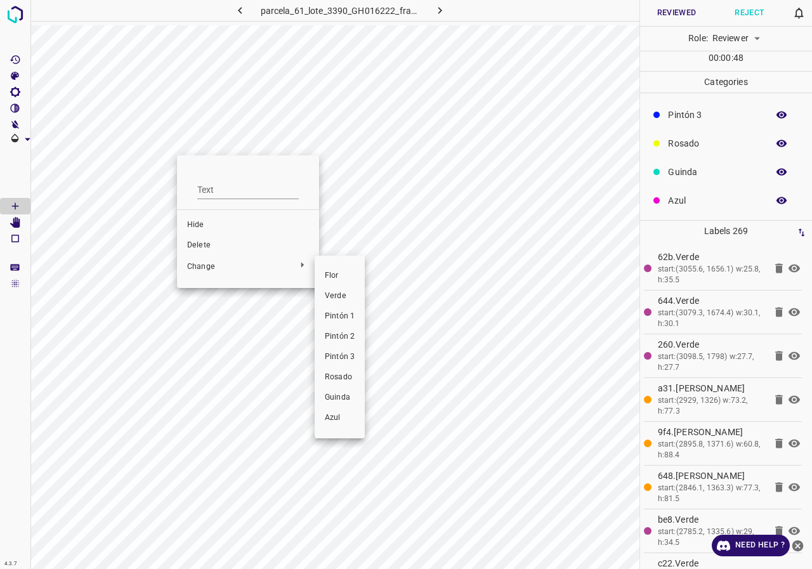
click at [333, 297] on span "Verde" at bounding box center [340, 296] width 30 height 11
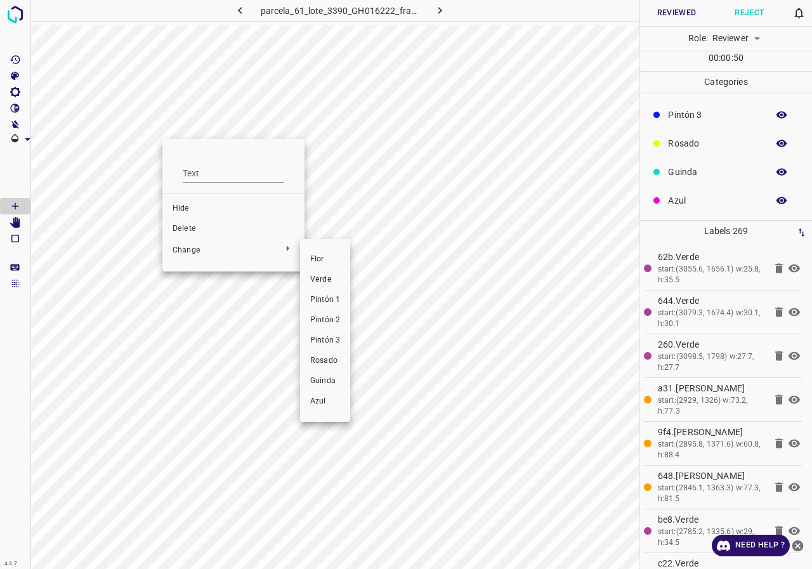
click at [337, 283] on span "Verde" at bounding box center [325, 279] width 30 height 11
click at [345, 260] on li "Flor" at bounding box center [325, 259] width 50 height 20
click at [319, 281] on span "Verde" at bounding box center [322, 279] width 30 height 11
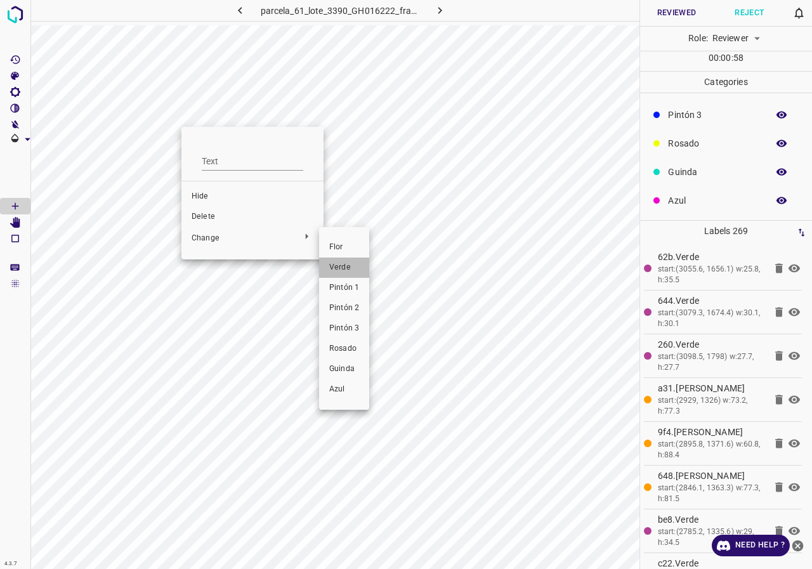
click at [332, 266] on span "Verde" at bounding box center [344, 267] width 30 height 11
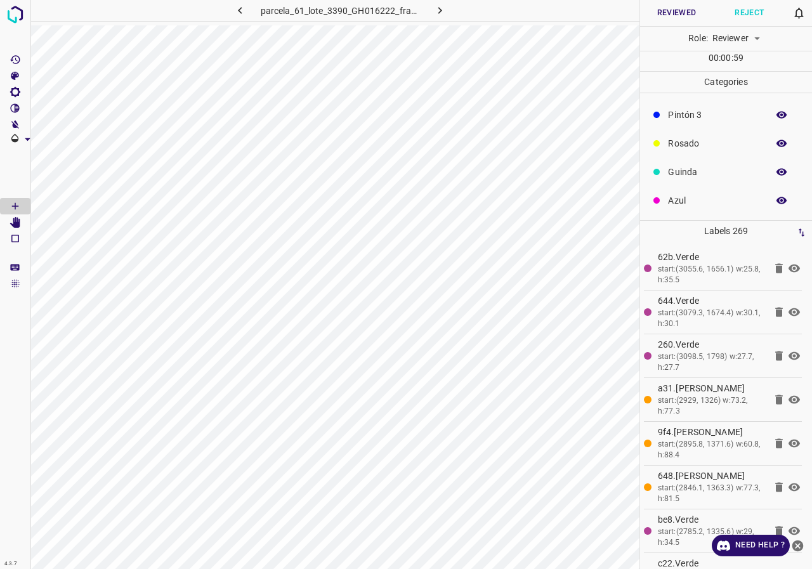
scroll to position [0, 0]
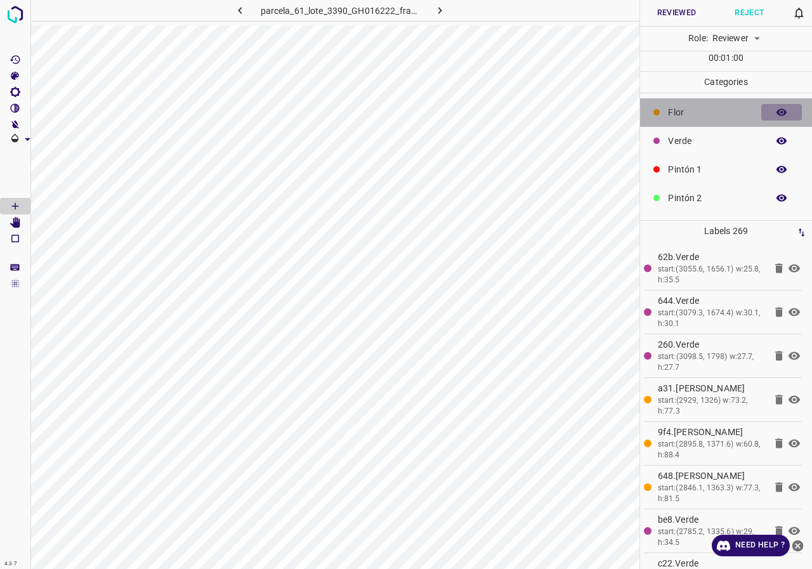
click at [779, 112] on button "button" at bounding box center [782, 112] width 41 height 17
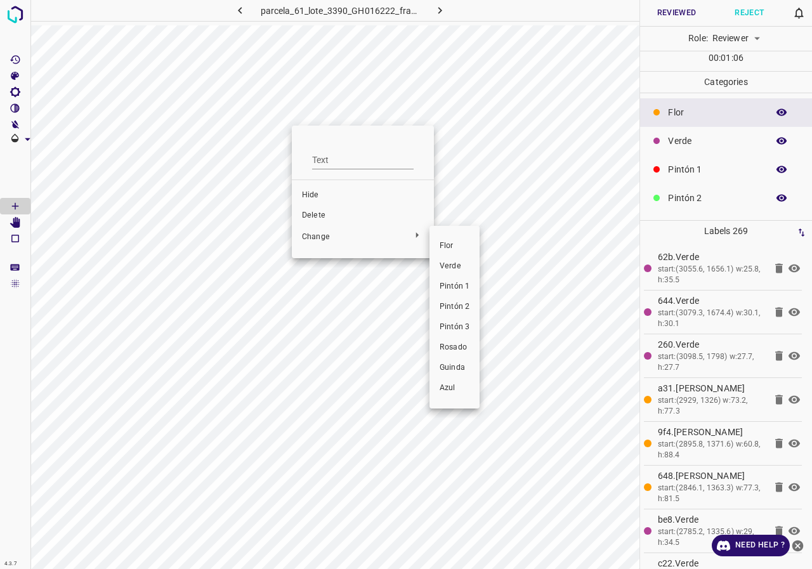
click at [461, 265] on span "Verde" at bounding box center [455, 266] width 30 height 11
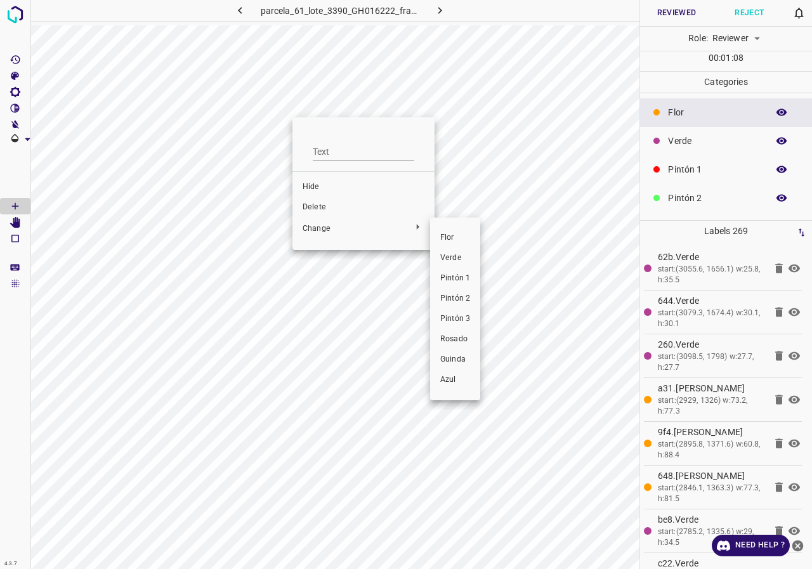
click at [456, 261] on span "Verde" at bounding box center [455, 258] width 30 height 11
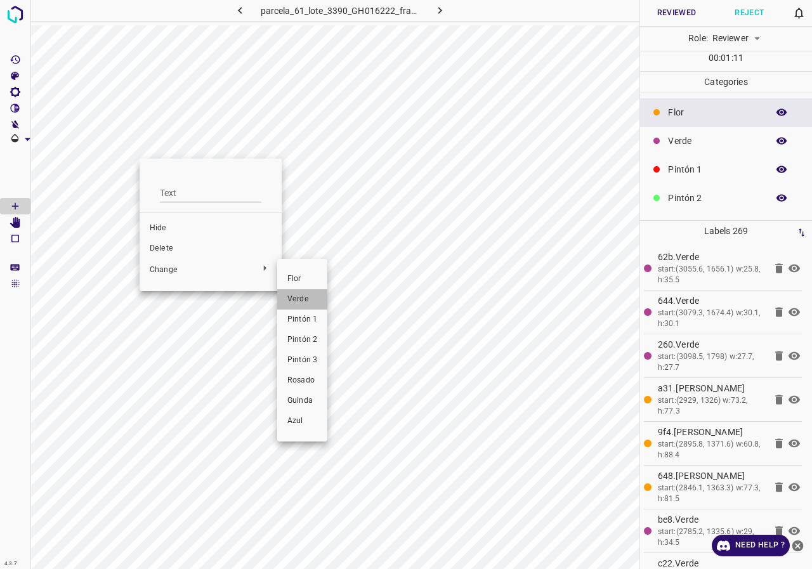
click at [307, 295] on span "Verde" at bounding box center [302, 299] width 30 height 11
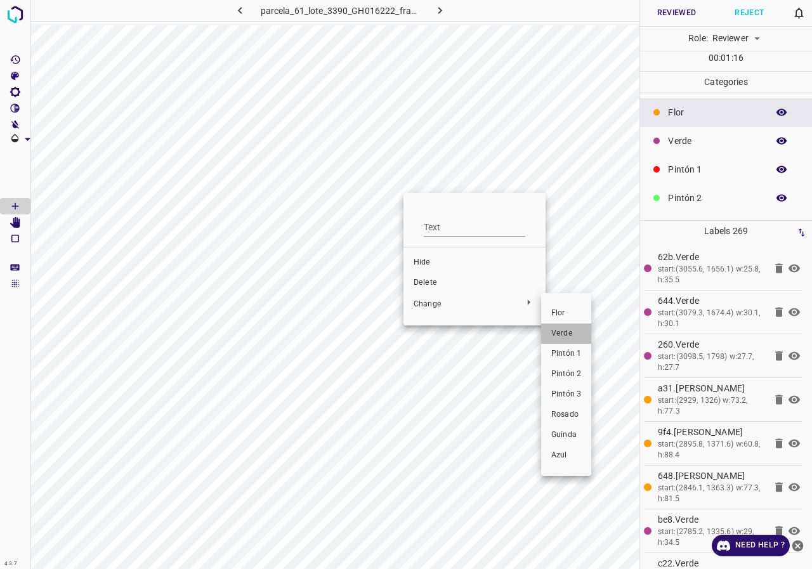
click at [586, 334] on li "Verde" at bounding box center [566, 334] width 50 height 20
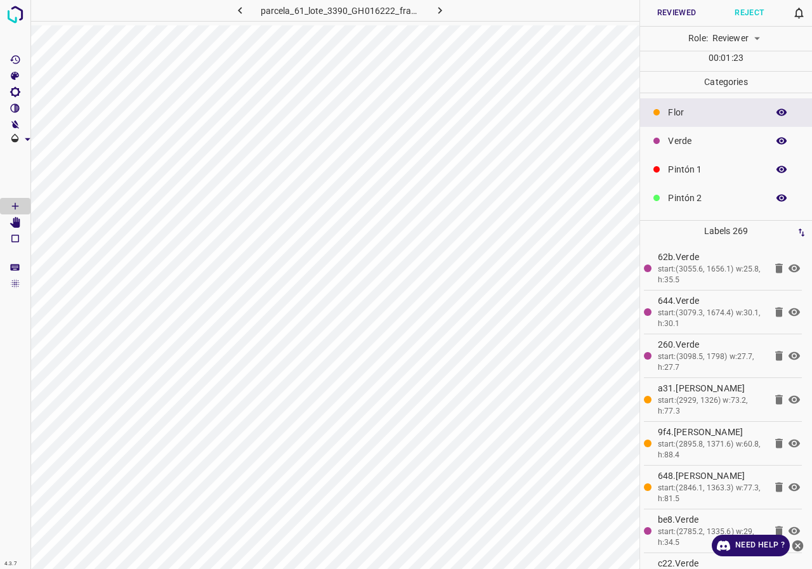
scroll to position [112, 0]
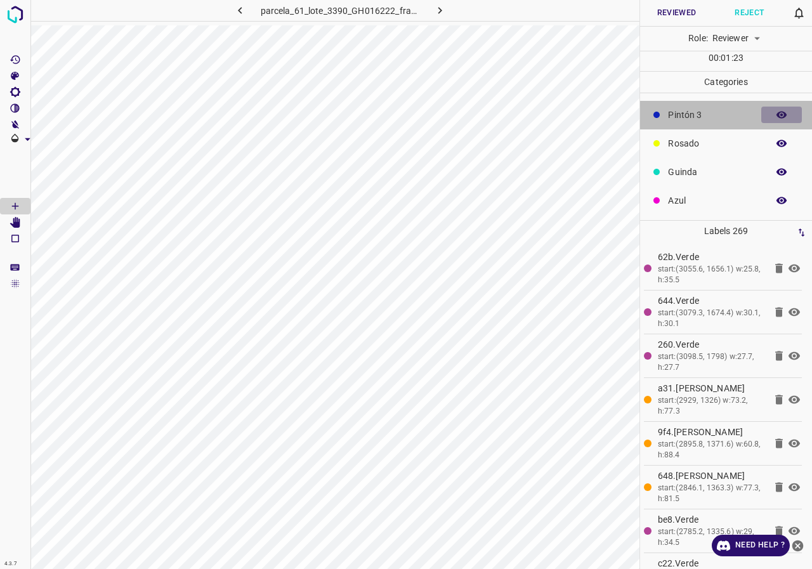
click at [776, 116] on icon "button" at bounding box center [781, 114] width 11 height 11
click at [776, 117] on icon "button" at bounding box center [781, 114] width 11 height 11
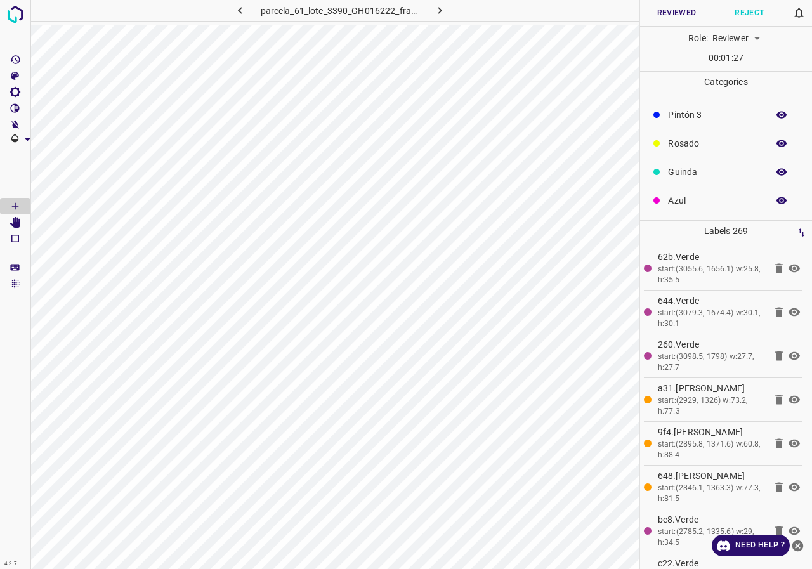
click at [776, 112] on icon "button" at bounding box center [781, 114] width 11 height 11
click at [777, 112] on icon "button" at bounding box center [782, 114] width 10 height 9
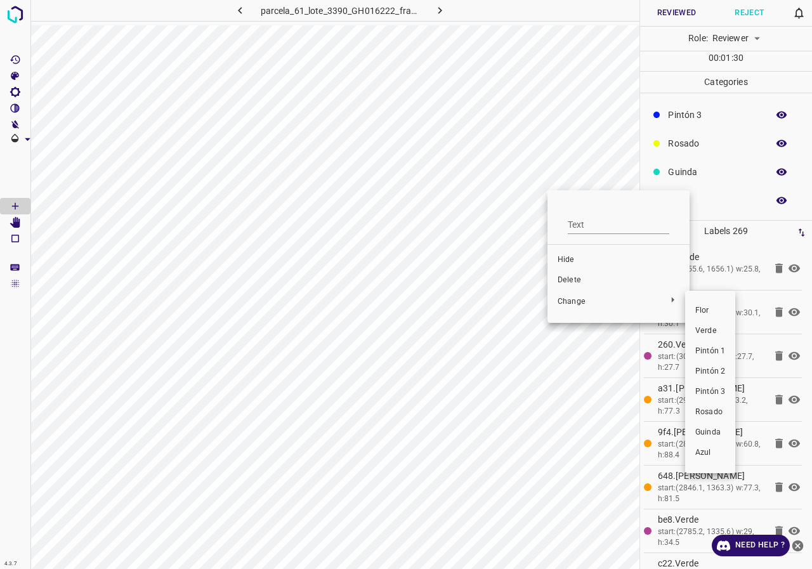
click at [692, 310] on li "Flor" at bounding box center [710, 311] width 50 height 20
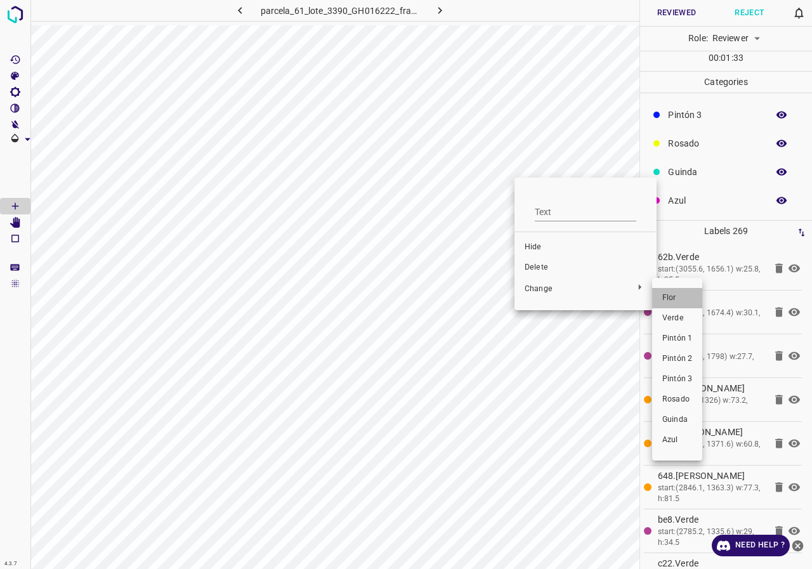
click at [657, 294] on li "Flor" at bounding box center [677, 298] width 50 height 20
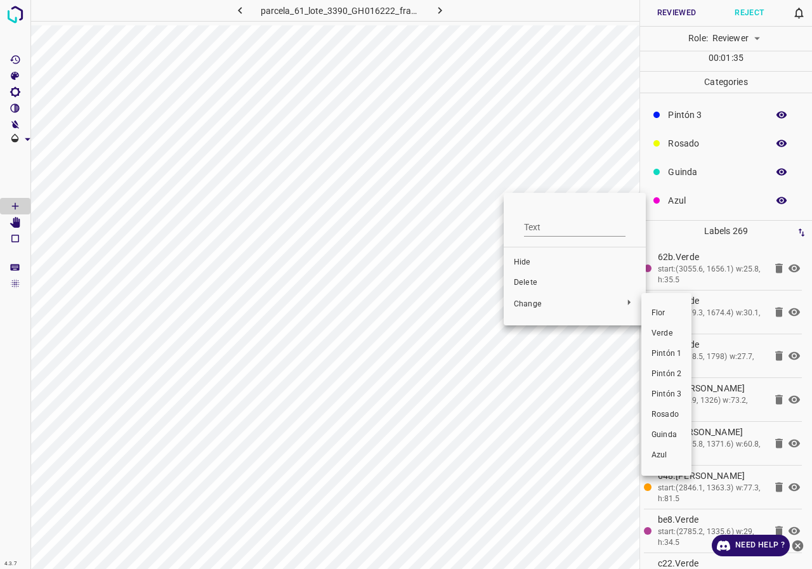
click at [655, 319] on span "Flor" at bounding box center [667, 313] width 30 height 11
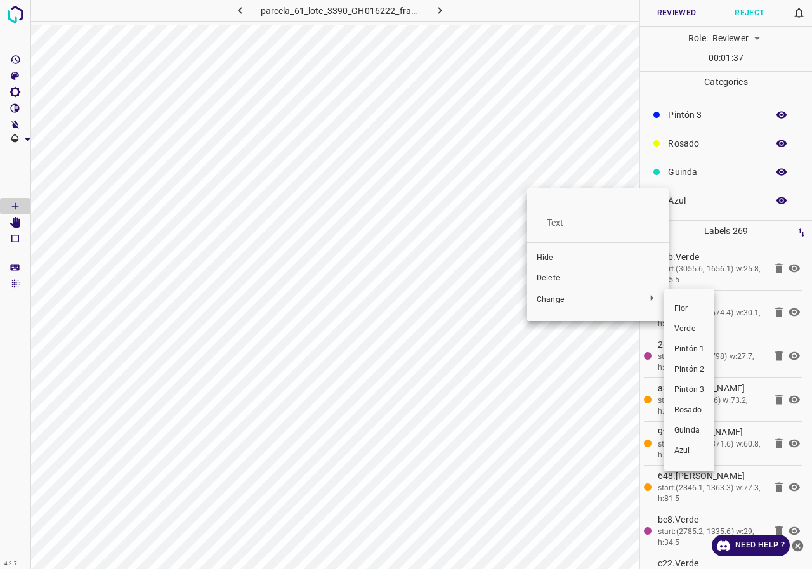
click at [675, 307] on span "Flor" at bounding box center [690, 308] width 30 height 11
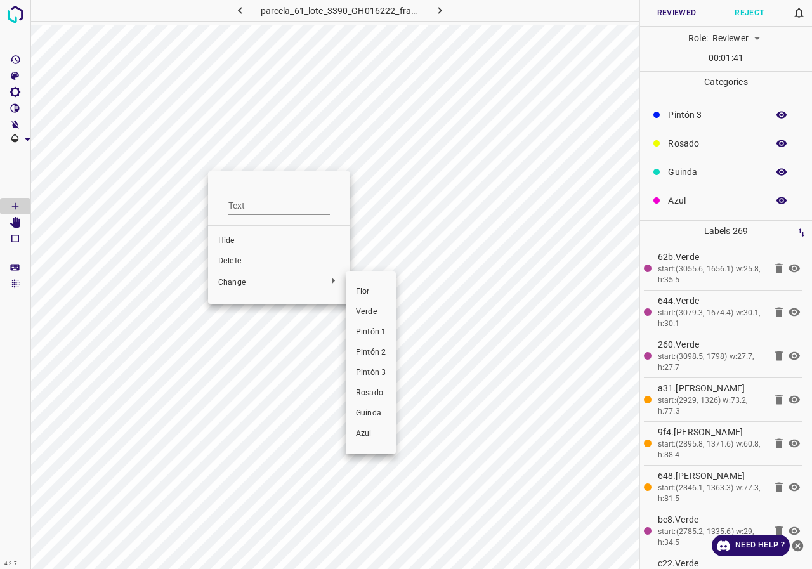
click at [381, 314] on span "Verde" at bounding box center [371, 312] width 30 height 11
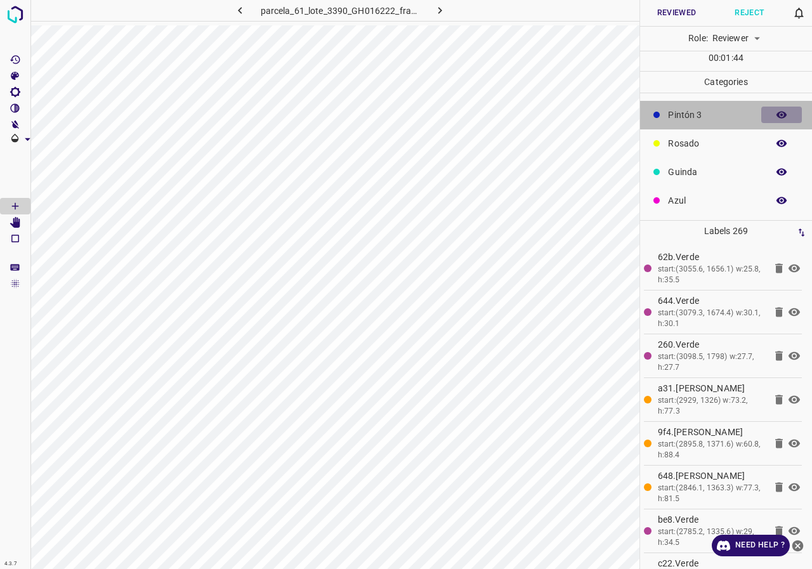
click at [779, 114] on button "button" at bounding box center [782, 115] width 41 height 17
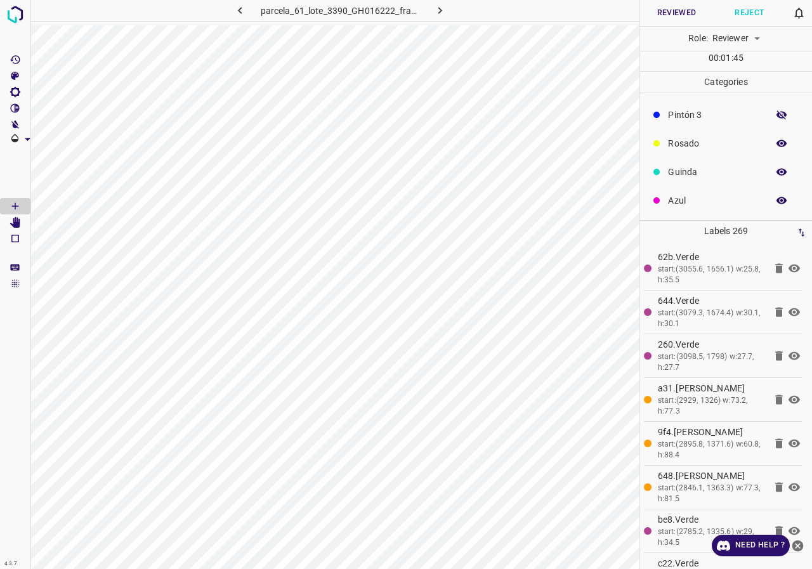
click at [779, 114] on button "button" at bounding box center [782, 115] width 41 height 17
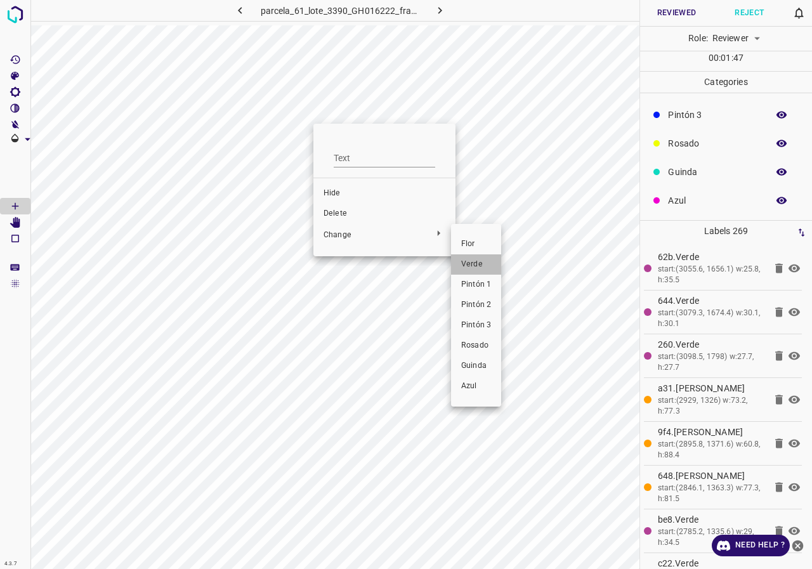
click at [477, 272] on li "Verde" at bounding box center [476, 264] width 50 height 20
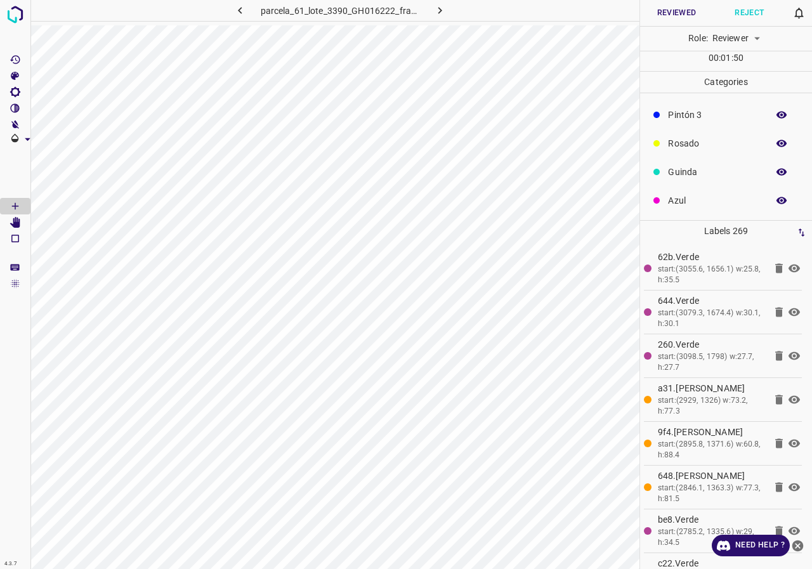
click at [777, 114] on icon "button" at bounding box center [782, 115] width 10 height 7
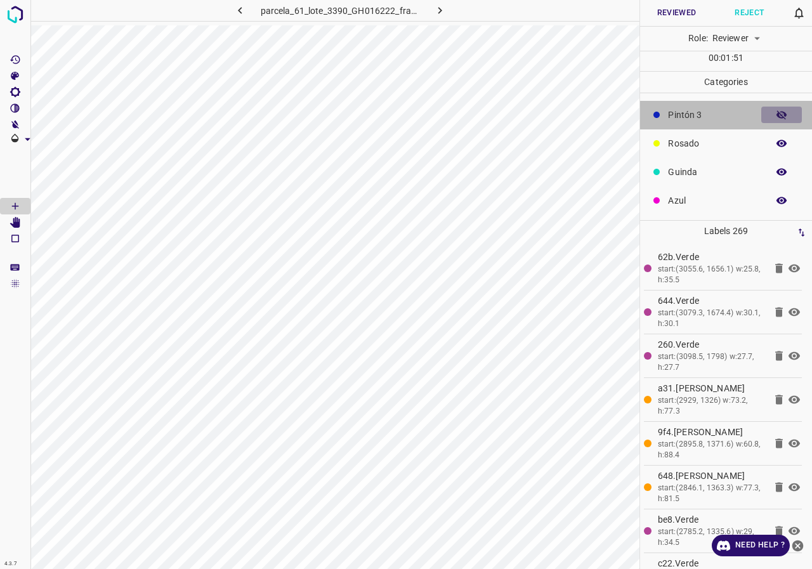
click at [777, 114] on icon "button" at bounding box center [782, 114] width 10 height 9
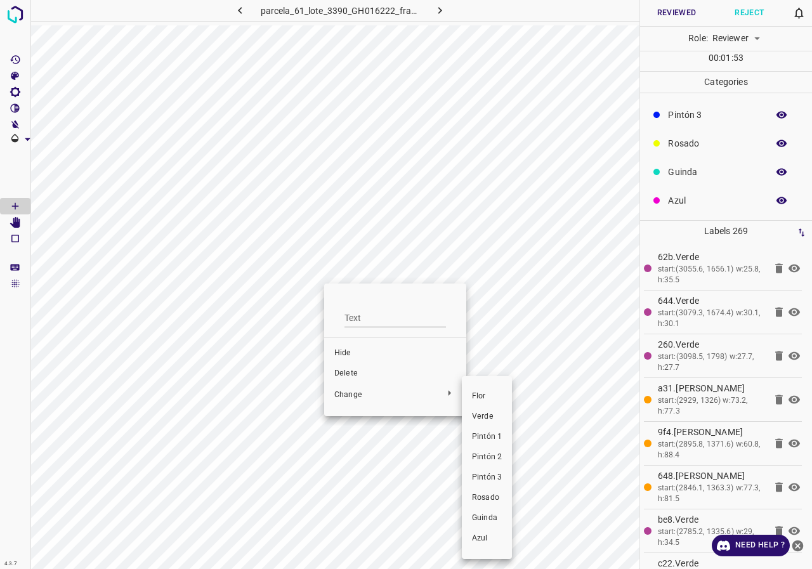
click at [491, 399] on span "Flor" at bounding box center [487, 396] width 30 height 11
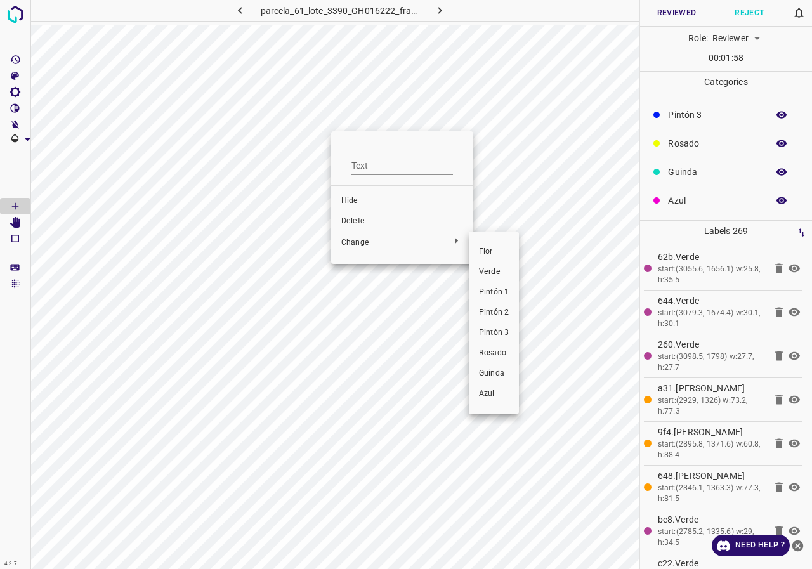
click at [506, 274] on span "Verde" at bounding box center [494, 272] width 30 height 11
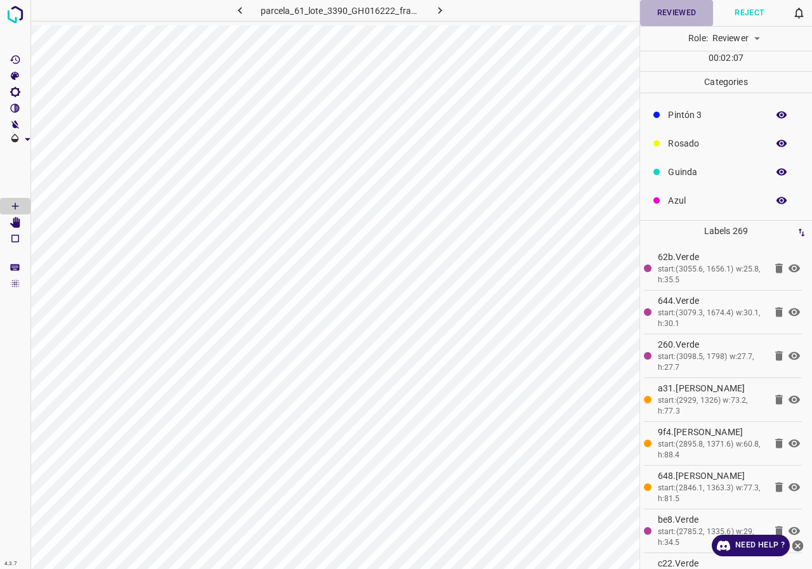
click at [694, 8] on button "Reviewed" at bounding box center [676, 13] width 73 height 26
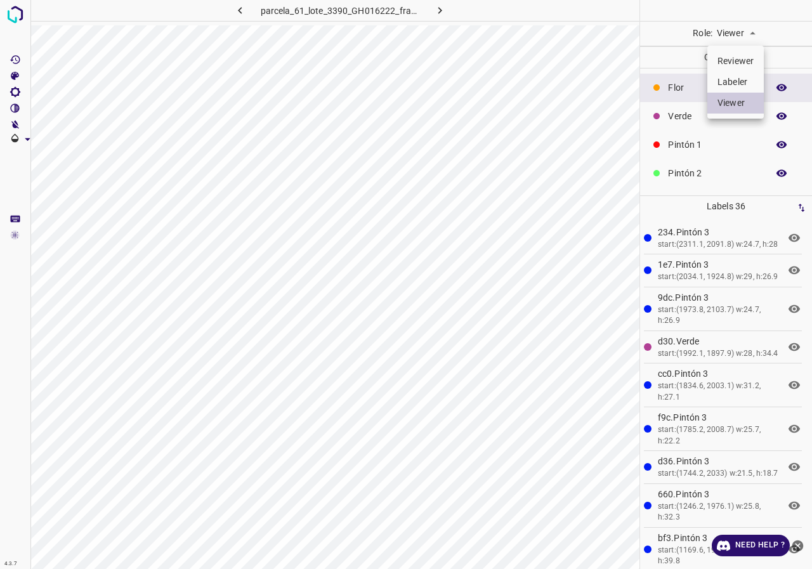
click at [737, 25] on body "4.3.7 parcela_61_lote_3390_GH016222_frame_00038_36736.jpg Role: Viewer viewer C…" at bounding box center [406, 284] width 812 height 569
click at [746, 63] on li "Reviewer" at bounding box center [736, 61] width 56 height 21
type input "reviewer"
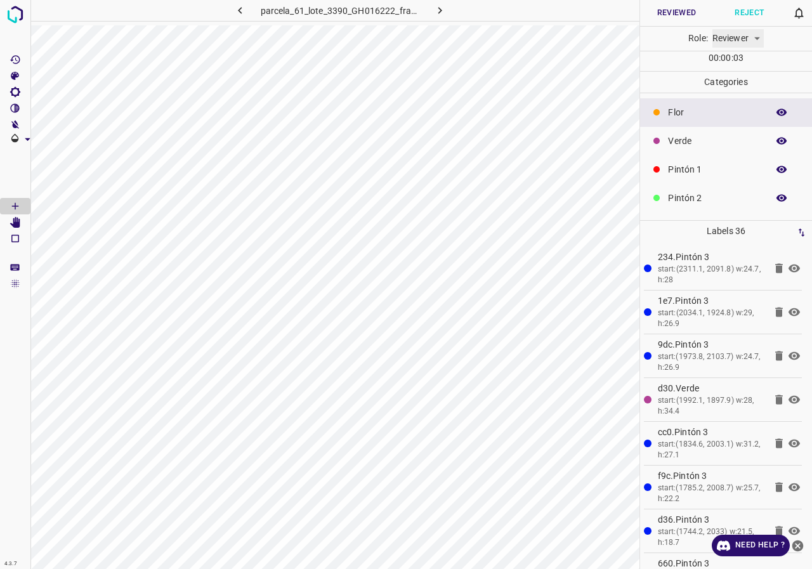
scroll to position [112, 0]
click at [776, 112] on icon "button" at bounding box center [781, 114] width 11 height 11
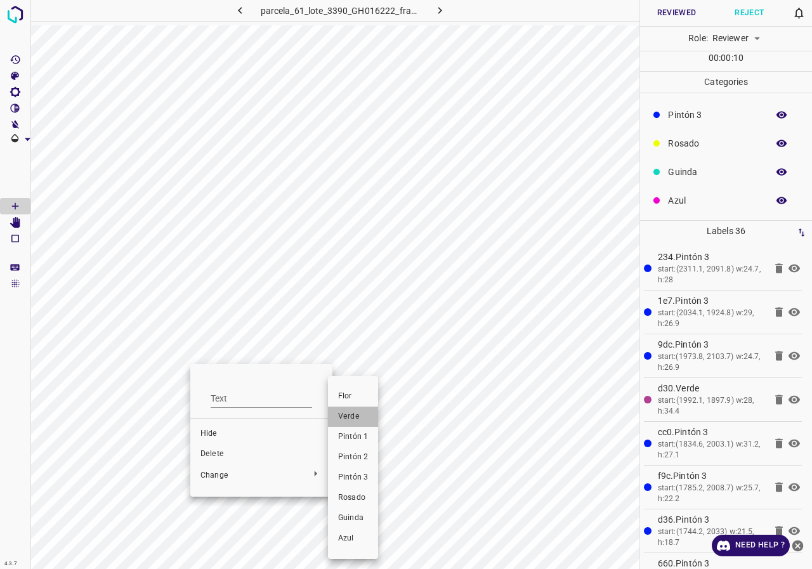
click at [352, 411] on li "Verde" at bounding box center [353, 417] width 50 height 20
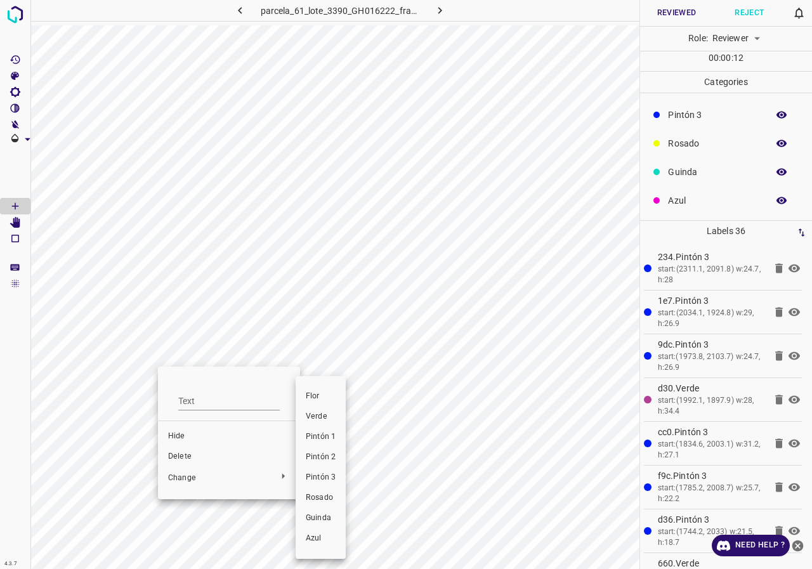
click at [320, 418] on span "Verde" at bounding box center [321, 416] width 30 height 11
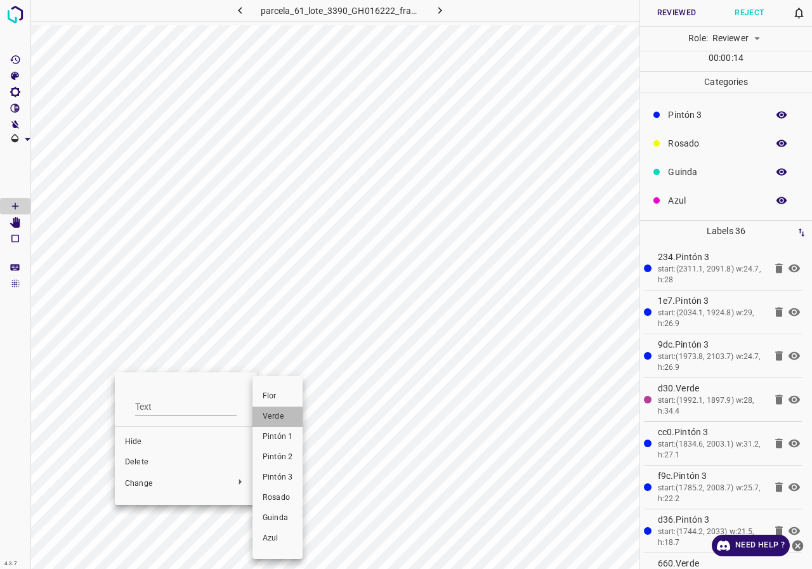
click at [279, 418] on span "Verde" at bounding box center [278, 416] width 30 height 11
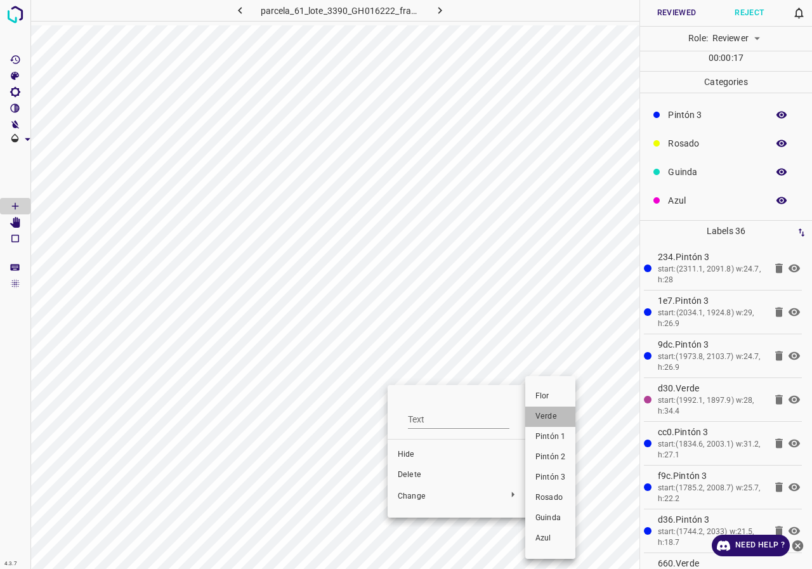
click at [550, 418] on span "Verde" at bounding box center [551, 416] width 30 height 11
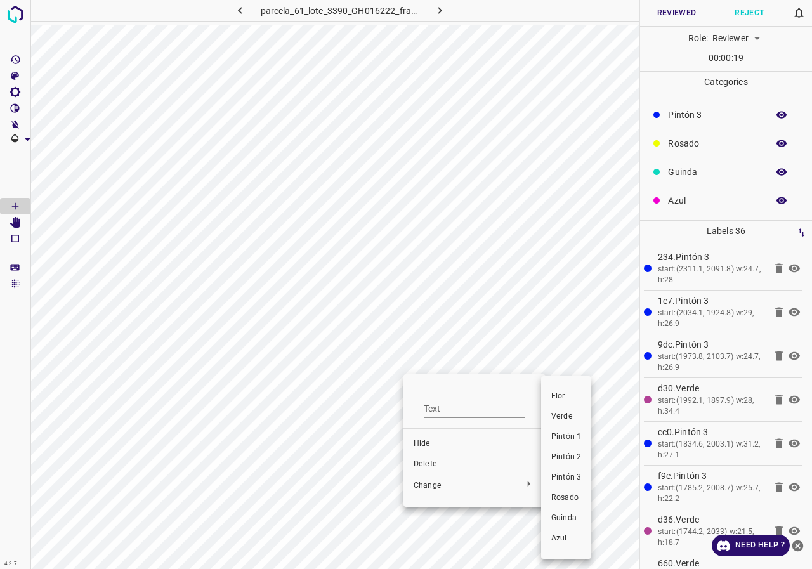
click at [559, 419] on span "Verde" at bounding box center [567, 416] width 30 height 11
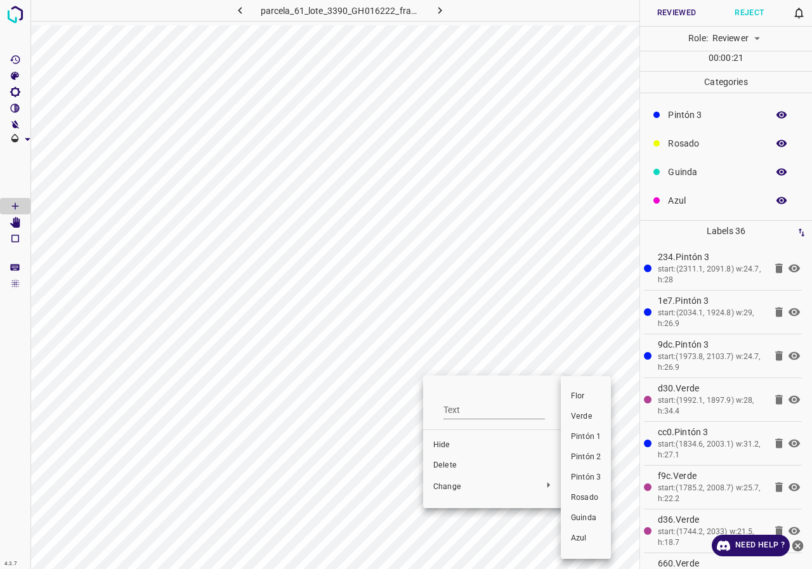
click at [574, 421] on span "Verde" at bounding box center [586, 416] width 30 height 11
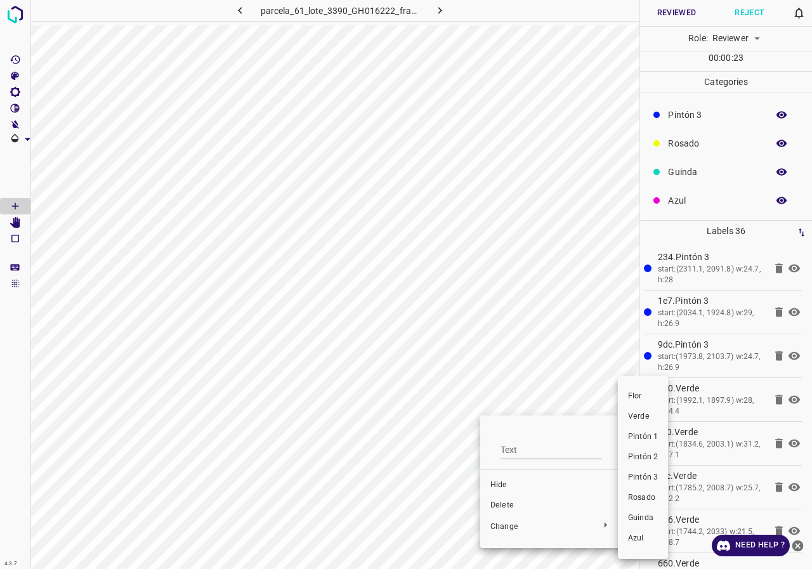
click at [635, 421] on span "Verde" at bounding box center [643, 416] width 30 height 11
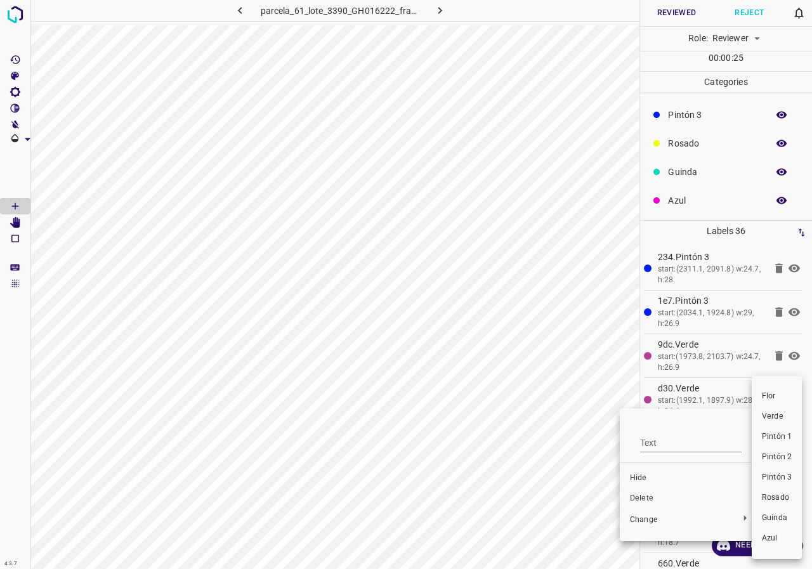
click at [775, 418] on span "Verde" at bounding box center [777, 416] width 30 height 11
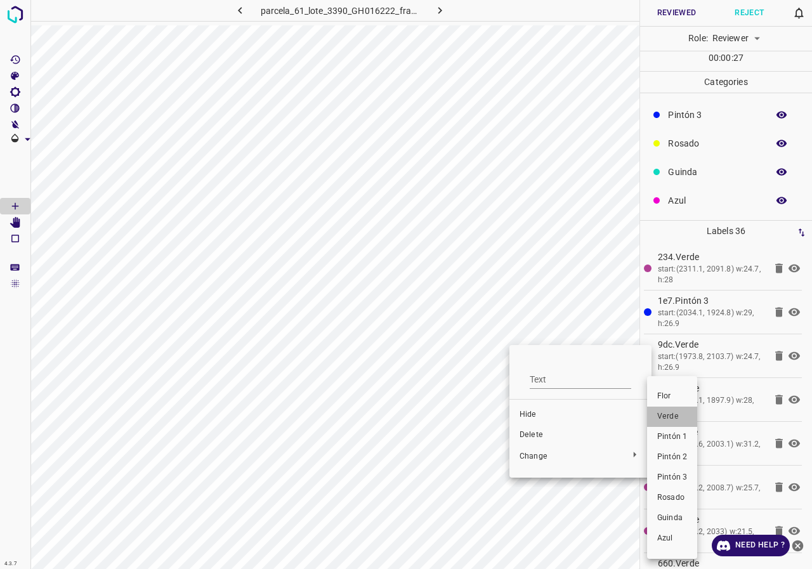
click at [671, 423] on li "Verde" at bounding box center [672, 417] width 50 height 20
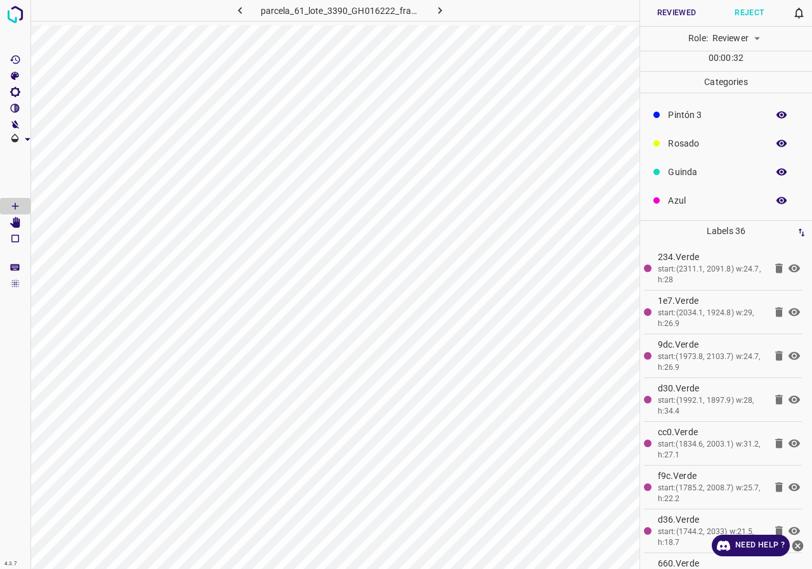
click at [776, 111] on icon "button" at bounding box center [781, 114] width 11 height 11
click at [782, 107] on button "button" at bounding box center [782, 115] width 41 height 17
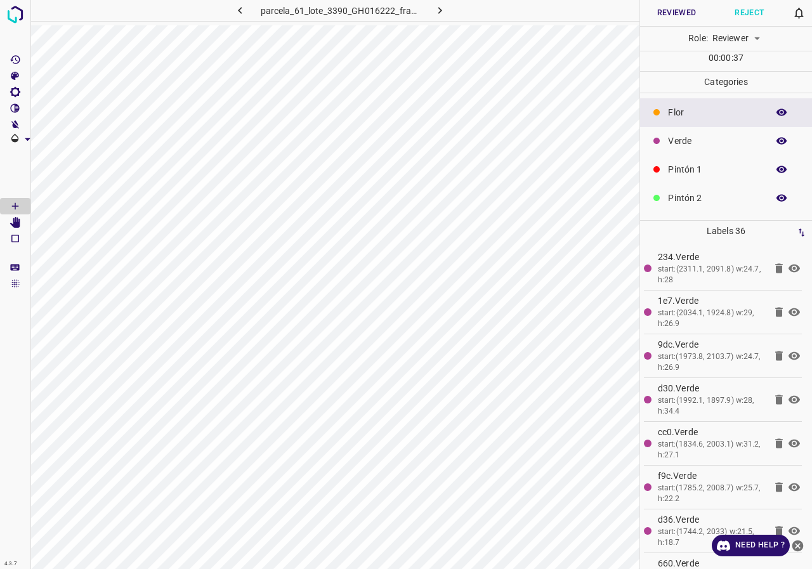
click at [777, 196] on icon "button" at bounding box center [782, 198] width 10 height 7
click at [777, 196] on icon "button" at bounding box center [782, 198] width 10 height 9
click at [568, 327] on div at bounding box center [406, 284] width 812 height 569
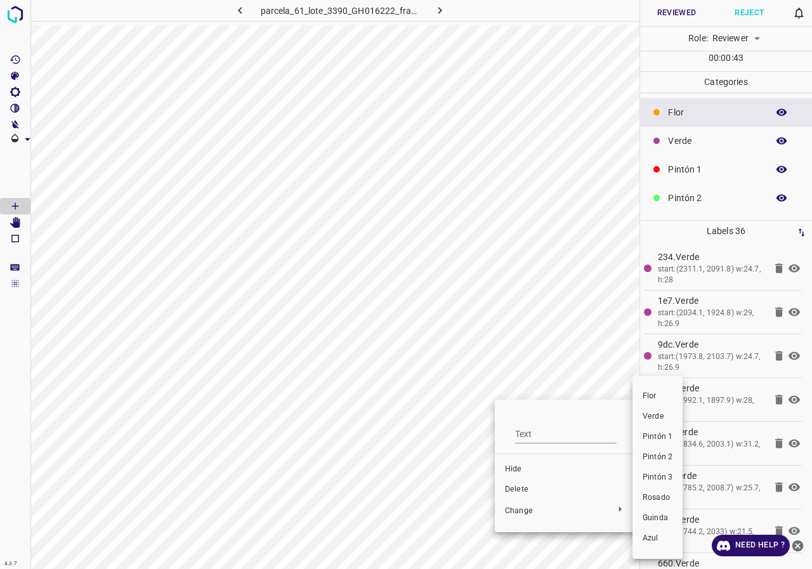
click at [666, 440] on span "Pintón 1" at bounding box center [658, 437] width 30 height 11
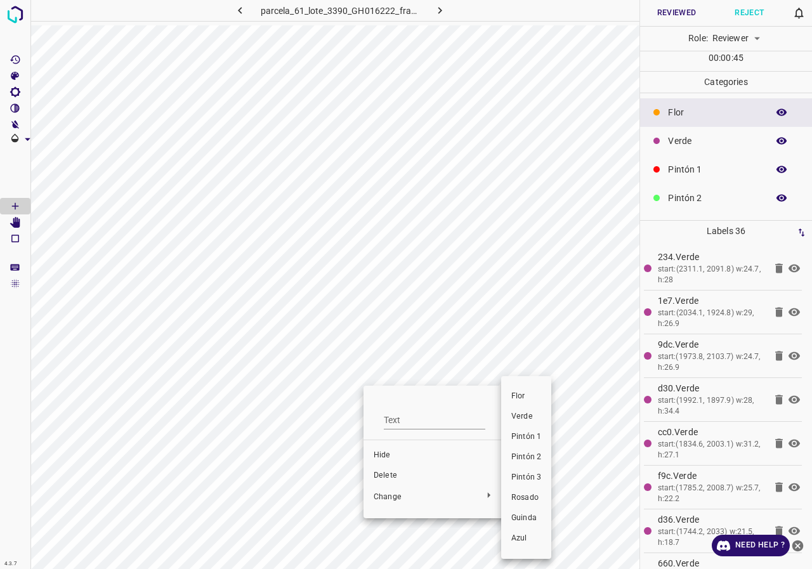
click at [522, 401] on span "Flor" at bounding box center [527, 396] width 30 height 11
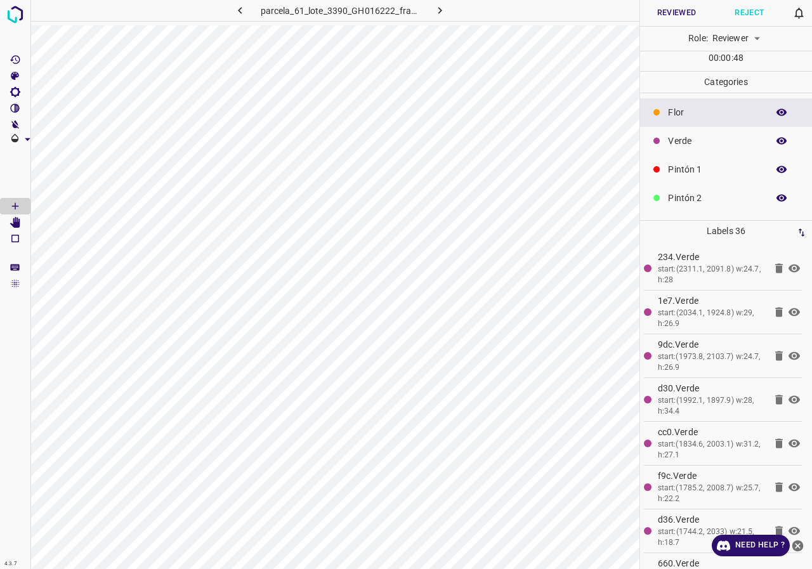
click at [673, 18] on button "Reviewed" at bounding box center [676, 13] width 73 height 26
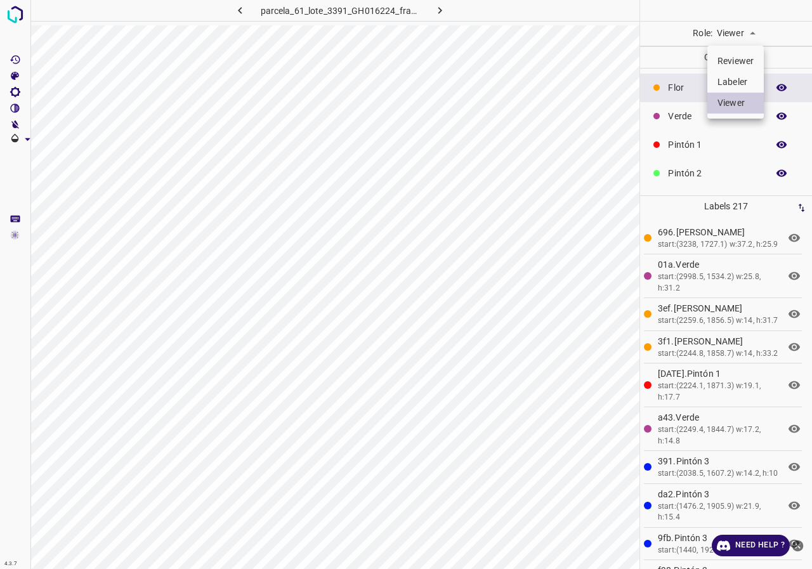
click at [758, 24] on body "4.3.7 parcela_61_lote_3391_GH016224_frame_00044_42542.jpg Role: Viewer viewer C…" at bounding box center [406, 284] width 812 height 569
click at [747, 67] on li "Reviewer" at bounding box center [736, 61] width 56 height 21
type input "reviewer"
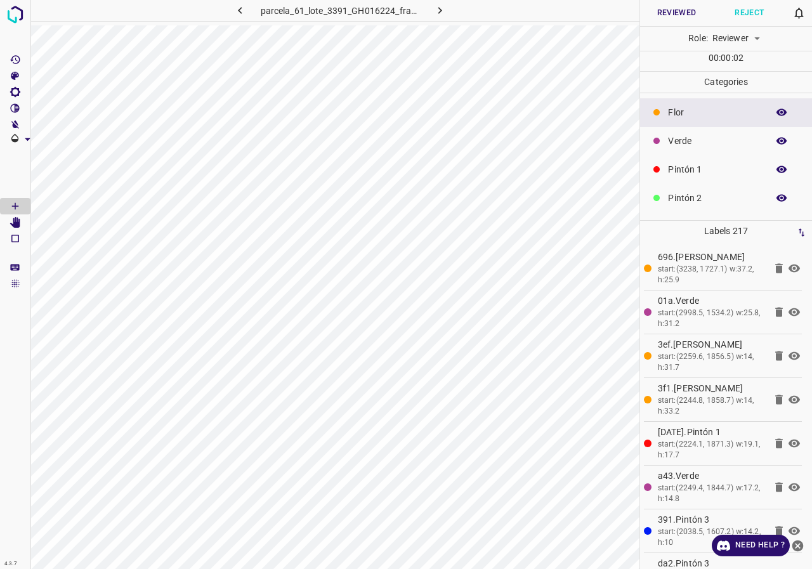
scroll to position [112, 0]
click at [776, 109] on icon "button" at bounding box center [781, 114] width 11 height 11
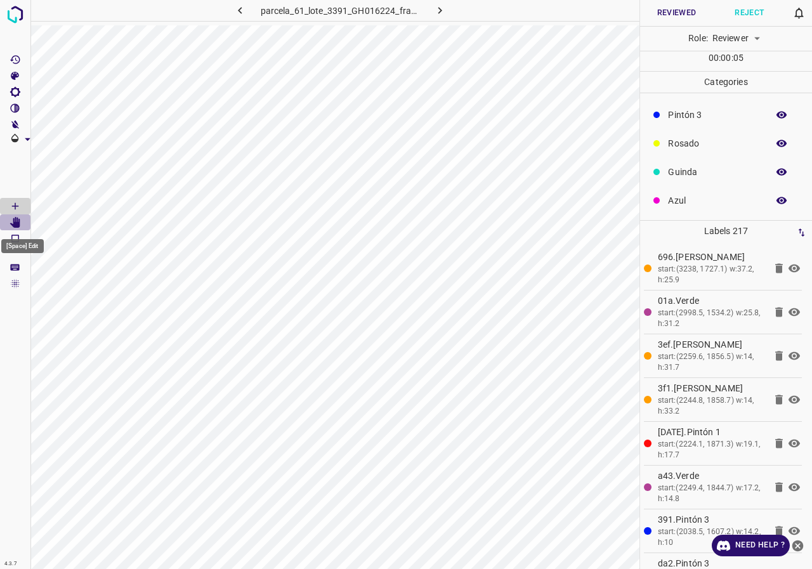
click at [15, 230] on Edit"] "[Space] Edit" at bounding box center [15, 223] width 30 height 17
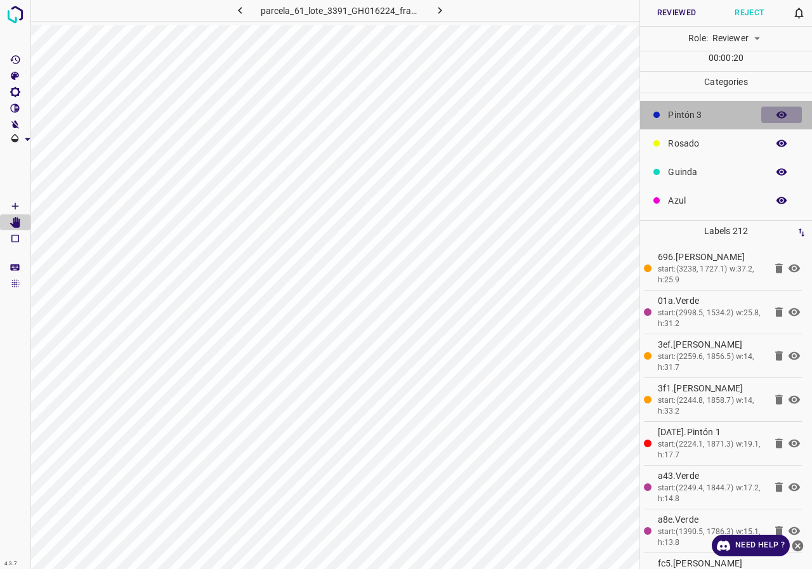
click at [777, 114] on icon "button" at bounding box center [782, 115] width 10 height 7
click at [776, 112] on icon "button" at bounding box center [781, 114] width 11 height 11
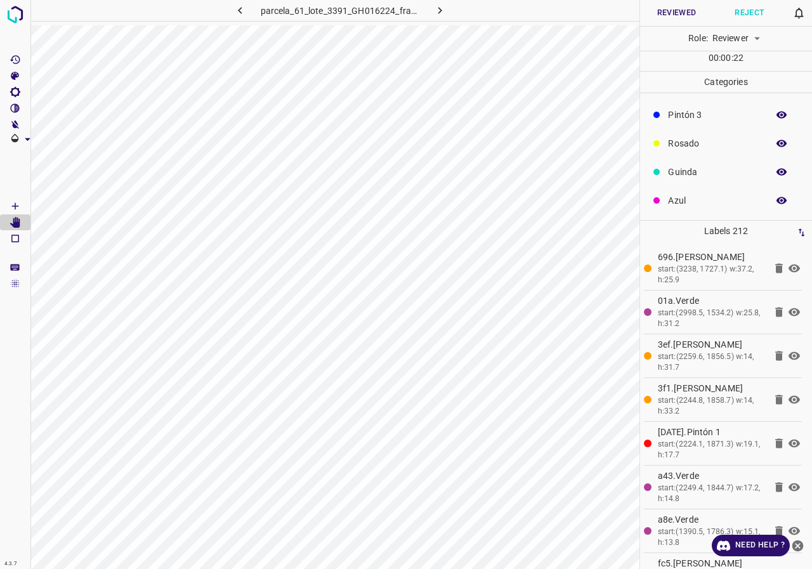
click at [777, 112] on icon "button" at bounding box center [782, 115] width 10 height 7
click at [777, 112] on icon "button" at bounding box center [781, 114] width 11 height 11
click at [776, 169] on icon "button" at bounding box center [781, 171] width 11 height 11
click at [777, 169] on icon "button" at bounding box center [782, 172] width 10 height 9
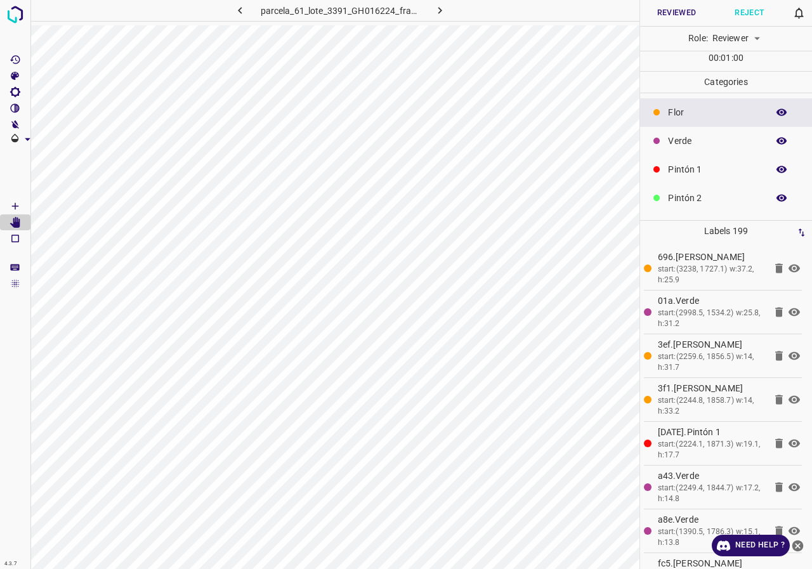
click at [776, 173] on icon "button" at bounding box center [781, 169] width 11 height 11
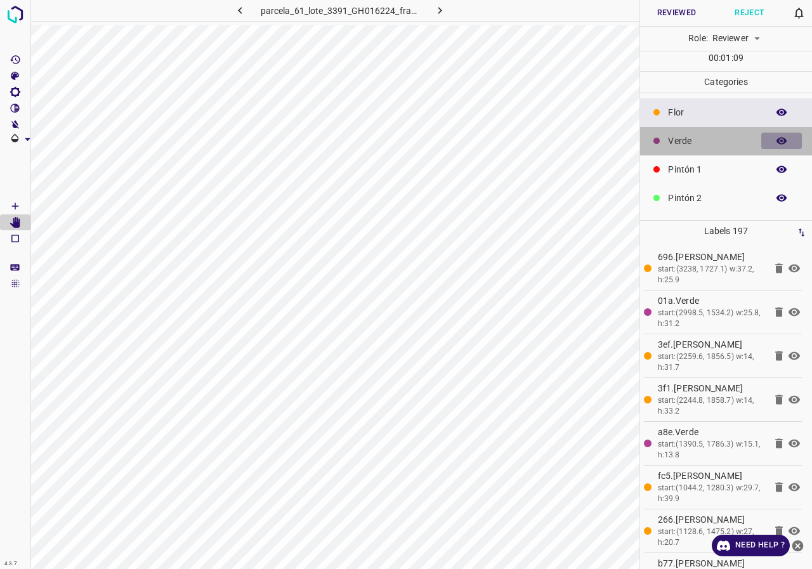
click at [781, 133] on button "button" at bounding box center [782, 141] width 41 height 17
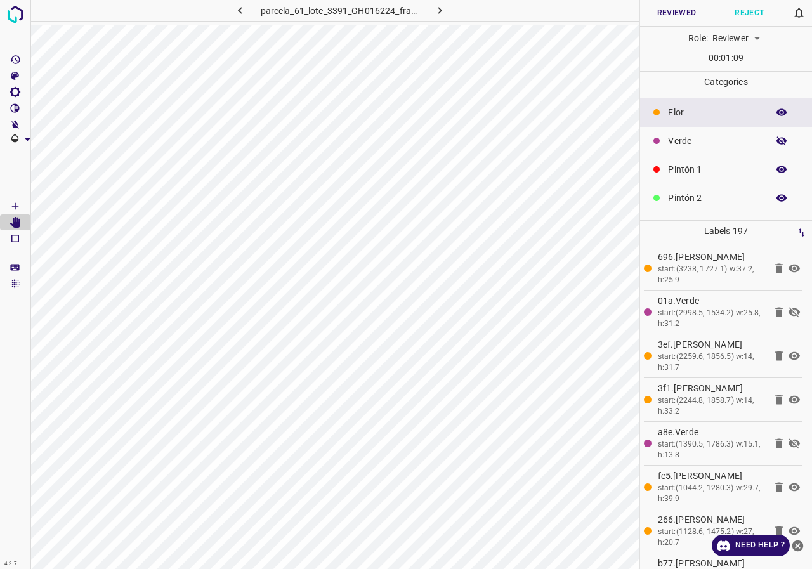
click at [781, 133] on button "button" at bounding box center [782, 141] width 41 height 17
click at [681, 11] on button "Reviewed" at bounding box center [676, 13] width 73 height 26
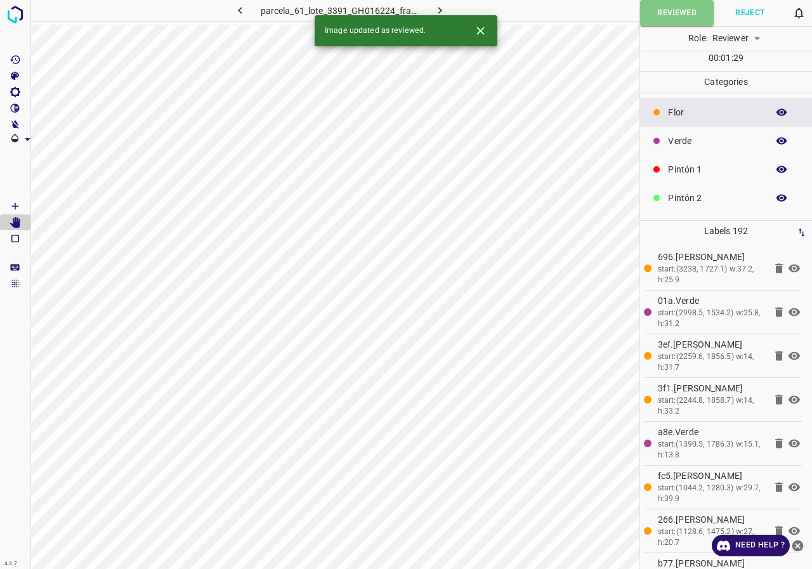
click at [766, 164] on button "button" at bounding box center [782, 169] width 41 height 17
click at [776, 164] on icon "button" at bounding box center [781, 169] width 11 height 11
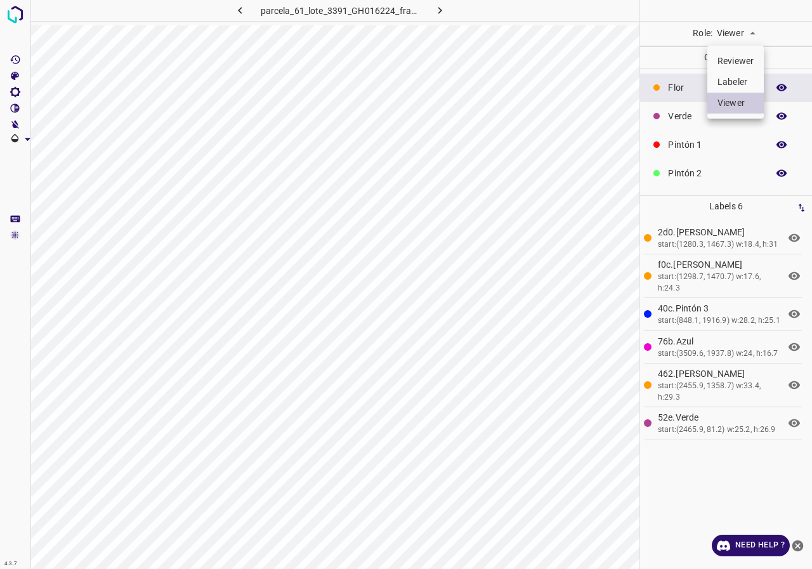
click at [747, 38] on body "4.3.7 parcela_61_lote_3391_GH016224_frame_00051_49315.jpg Role: Viewer viewer C…" at bounding box center [406, 284] width 812 height 569
click at [749, 62] on li "Reviewer" at bounding box center [736, 61] width 56 height 21
type input "reviewer"
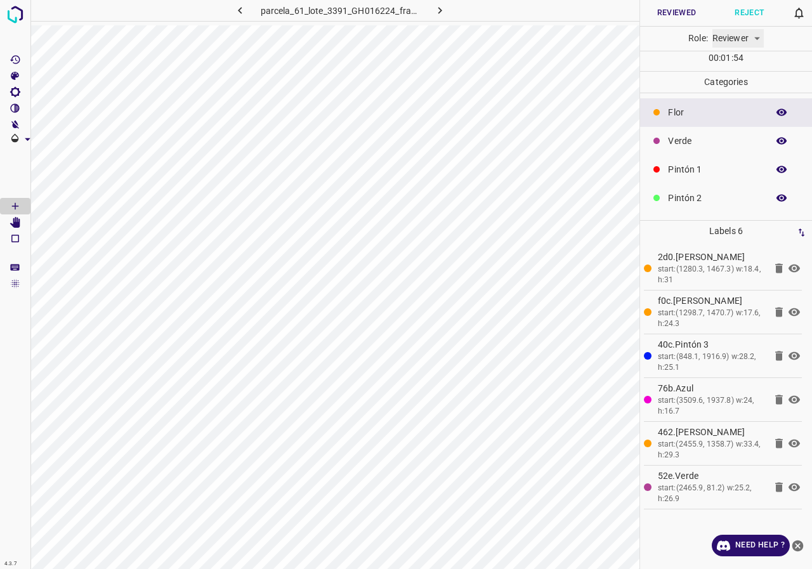
scroll to position [112, 0]
click at [777, 112] on icon "button" at bounding box center [782, 115] width 10 height 7
click at [776, 112] on icon "button" at bounding box center [781, 114] width 11 height 11
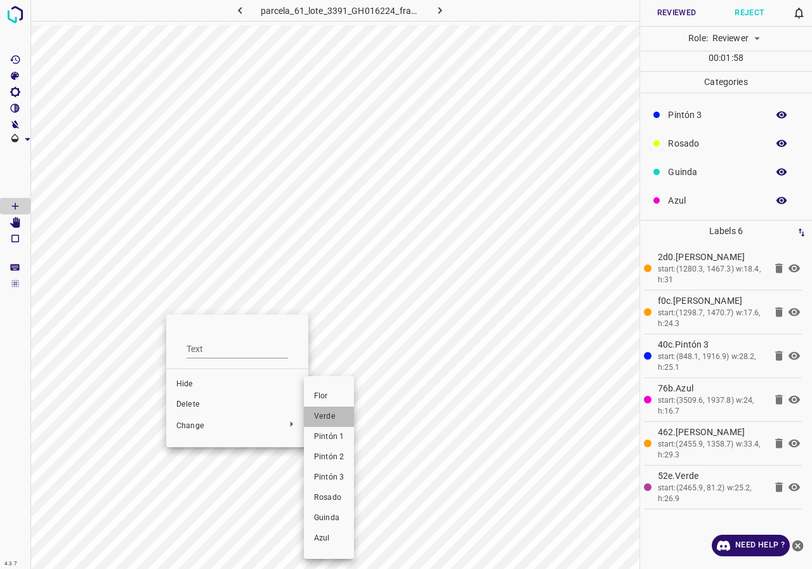
click at [341, 412] on span "Verde" at bounding box center [329, 416] width 30 height 11
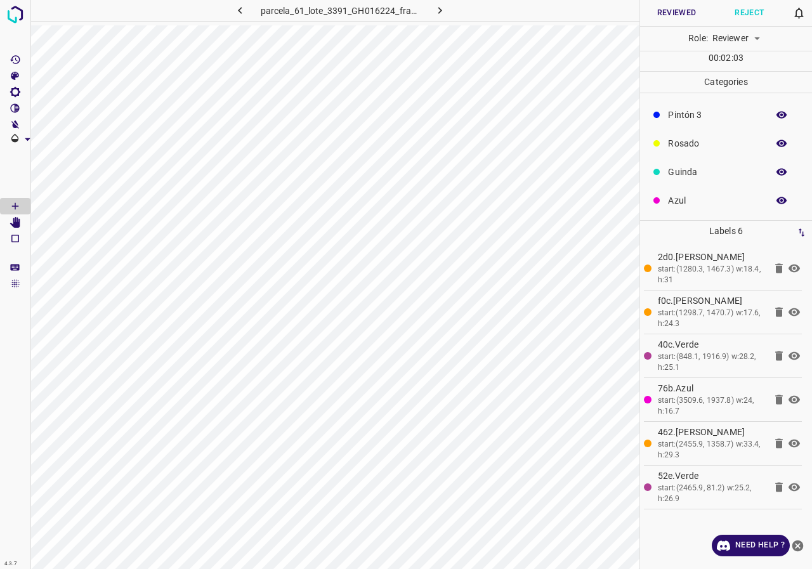
scroll to position [0, 0]
click at [775, 147] on button "button" at bounding box center [782, 141] width 41 height 17
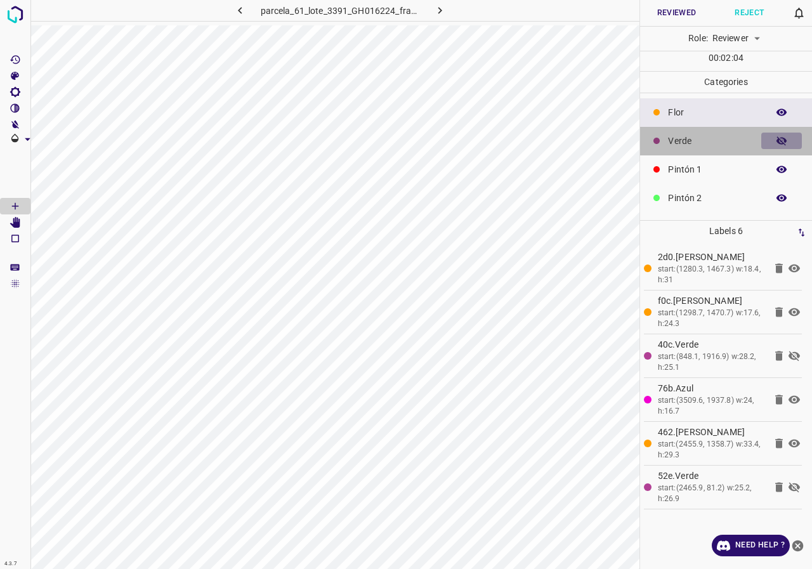
click at [775, 147] on button "button" at bounding box center [782, 141] width 41 height 17
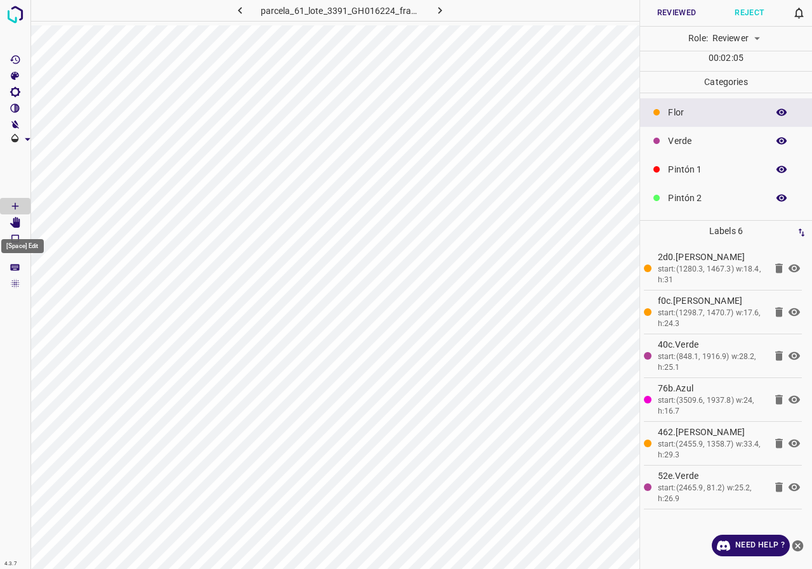
click at [18, 217] on icon "[Space] Edit" at bounding box center [15, 222] width 11 height 11
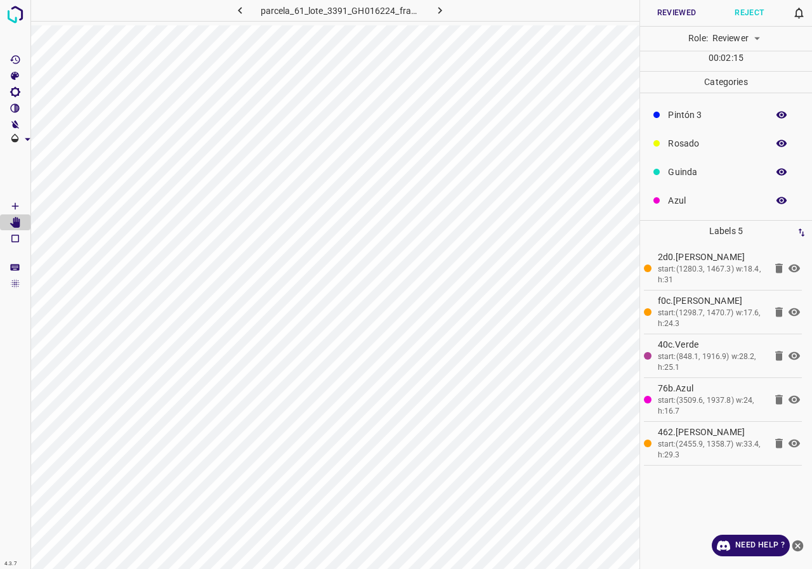
click at [776, 199] on icon "button" at bounding box center [781, 200] width 11 height 11
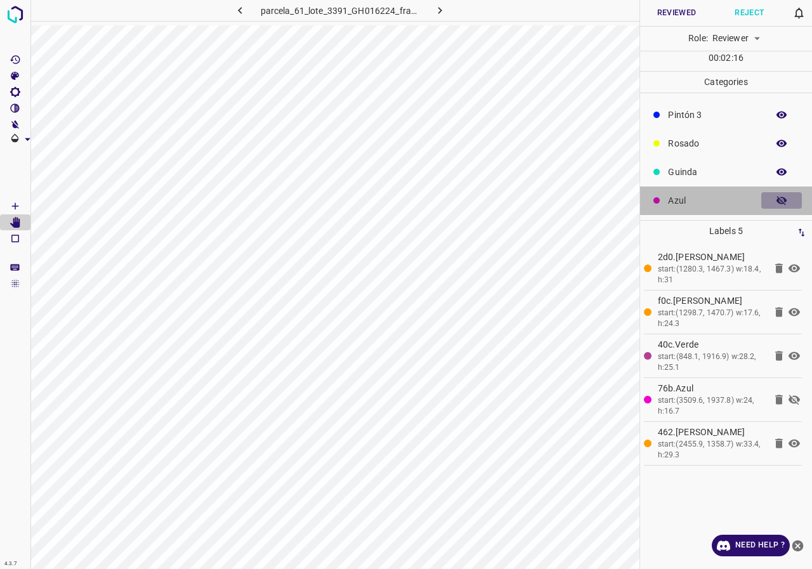
click at [776, 199] on icon "button" at bounding box center [781, 200] width 11 height 11
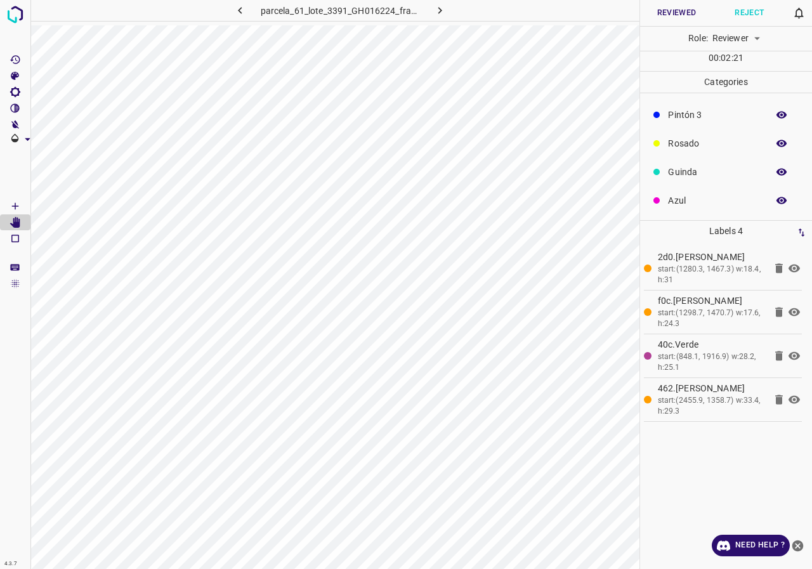
scroll to position [0, 0]
click at [765, 110] on button "button" at bounding box center [782, 112] width 41 height 17
click at [781, 119] on button "button" at bounding box center [782, 112] width 41 height 17
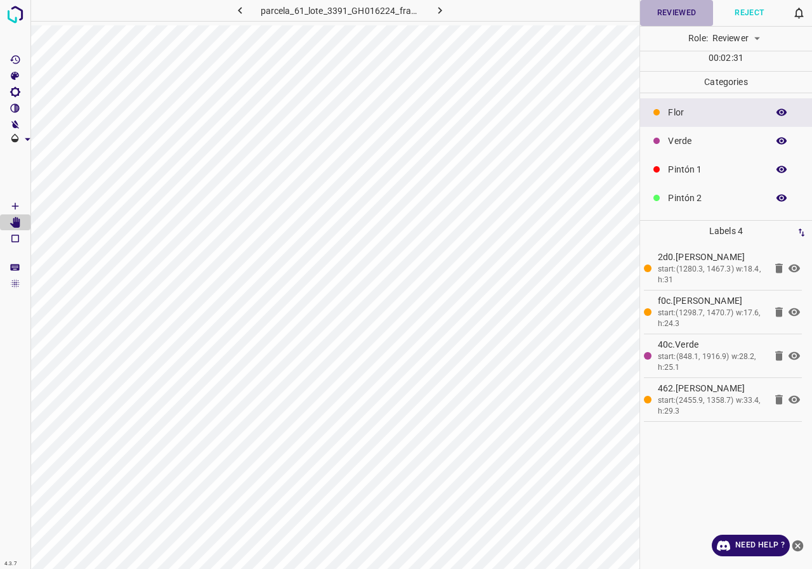
click at [677, 13] on button "Reviewed" at bounding box center [676, 13] width 73 height 26
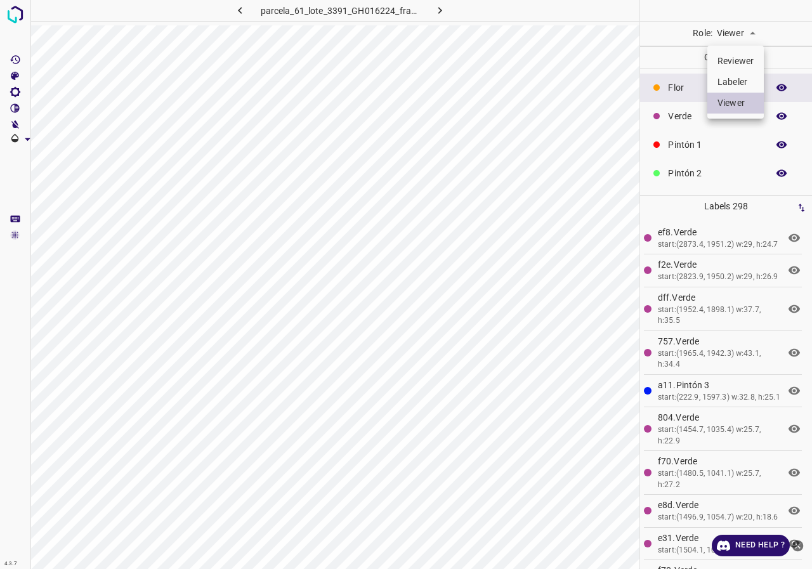
click at [730, 25] on body "4.3.7 parcela_61_lote_3391_GH016224_frame_00095_91891.jpg Role: Viewer viewer C…" at bounding box center [406, 284] width 812 height 569
click at [737, 67] on li "Reviewer" at bounding box center [736, 61] width 56 height 21
type input "reviewer"
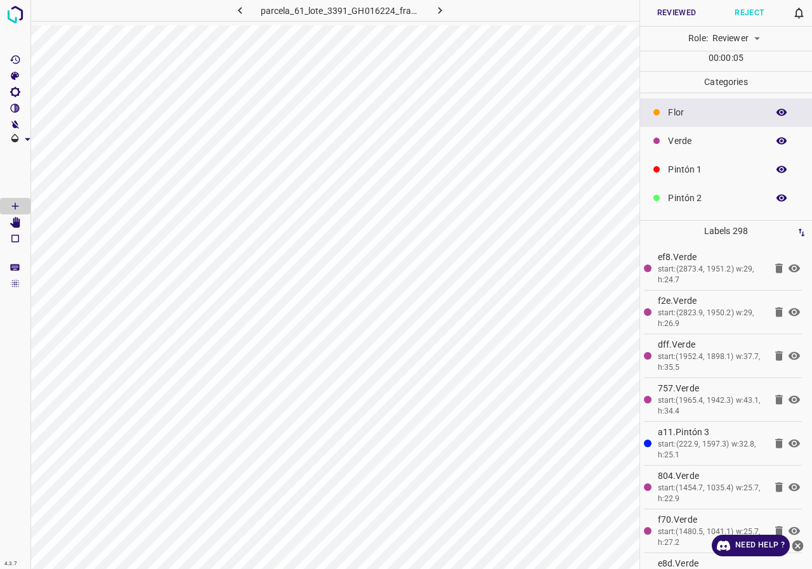
scroll to position [112, 0]
click at [776, 119] on icon "button" at bounding box center [781, 114] width 11 height 11
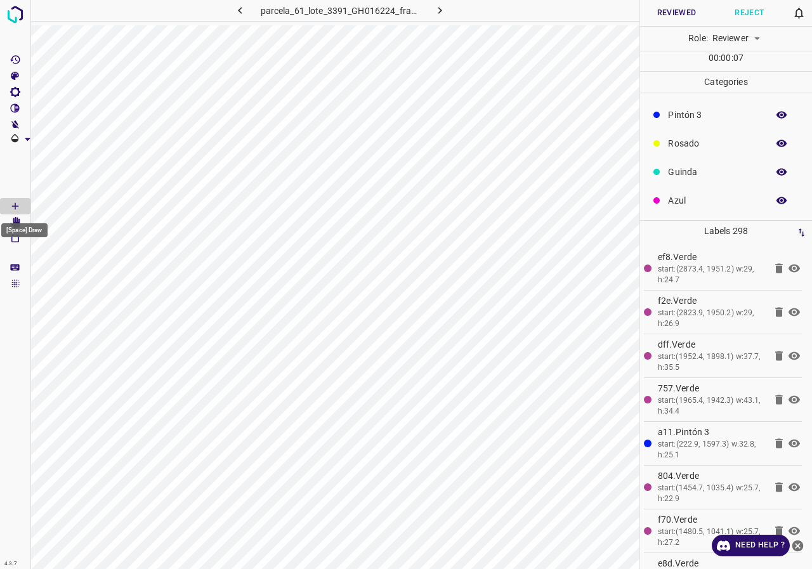
click at [13, 220] on div "[Space] Draw" at bounding box center [24, 227] width 49 height 24
click at [19, 178] on span at bounding box center [15, 172] width 30 height 51
click at [14, 221] on icon "[Space] Edit" at bounding box center [15, 222] width 10 height 11
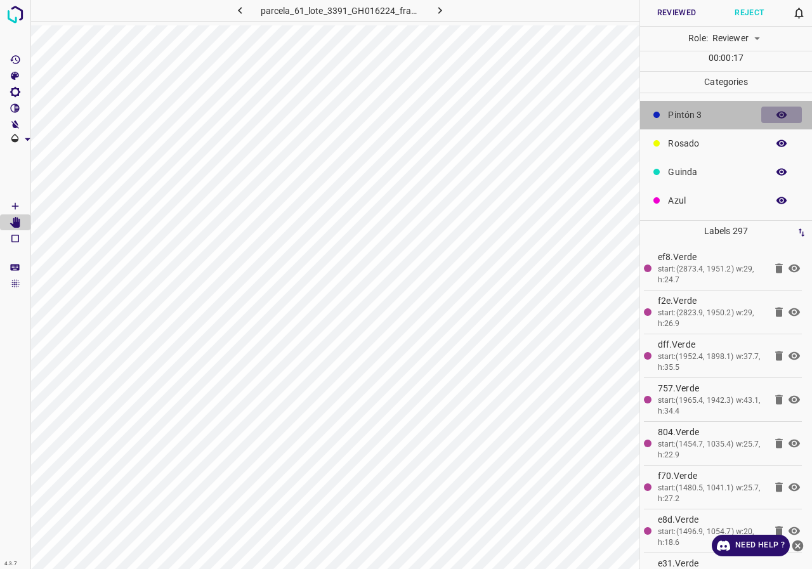
click at [776, 109] on icon "button" at bounding box center [781, 114] width 11 height 11
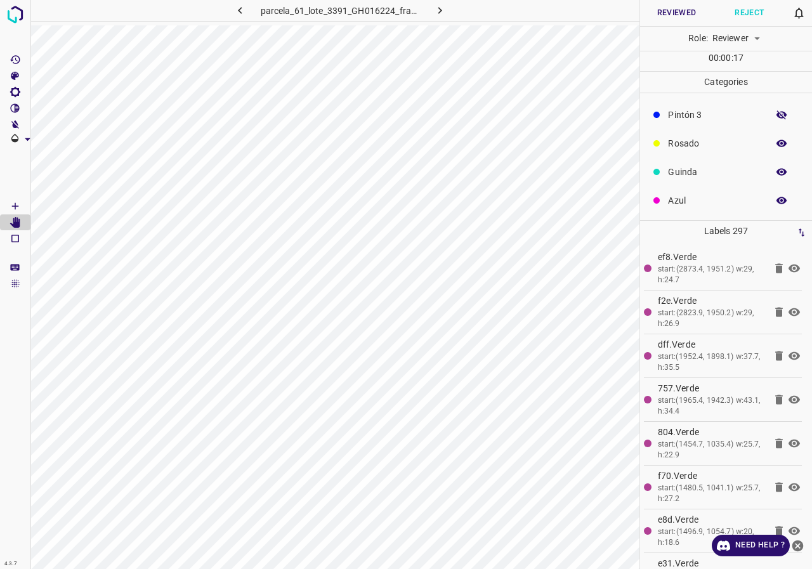
click at [776, 109] on icon "button" at bounding box center [781, 114] width 11 height 11
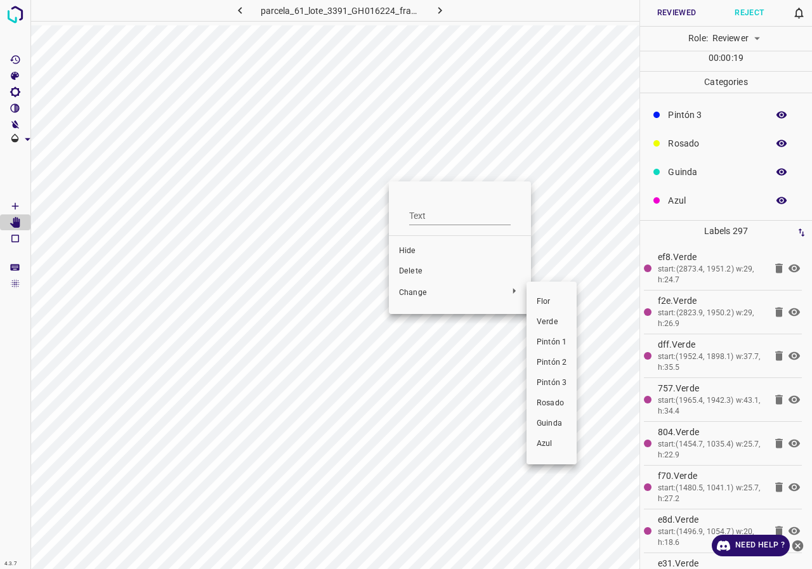
click at [560, 320] on span "Verde" at bounding box center [552, 322] width 30 height 11
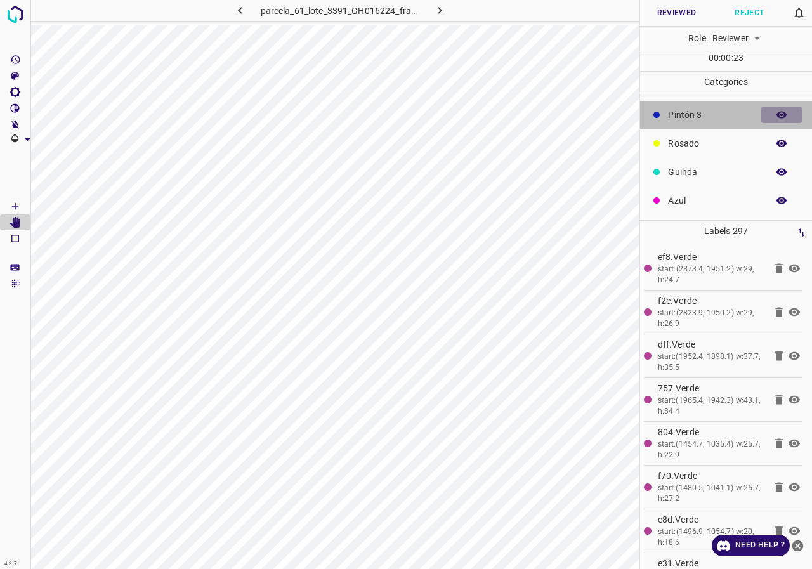
click at [776, 110] on icon "button" at bounding box center [781, 114] width 11 height 11
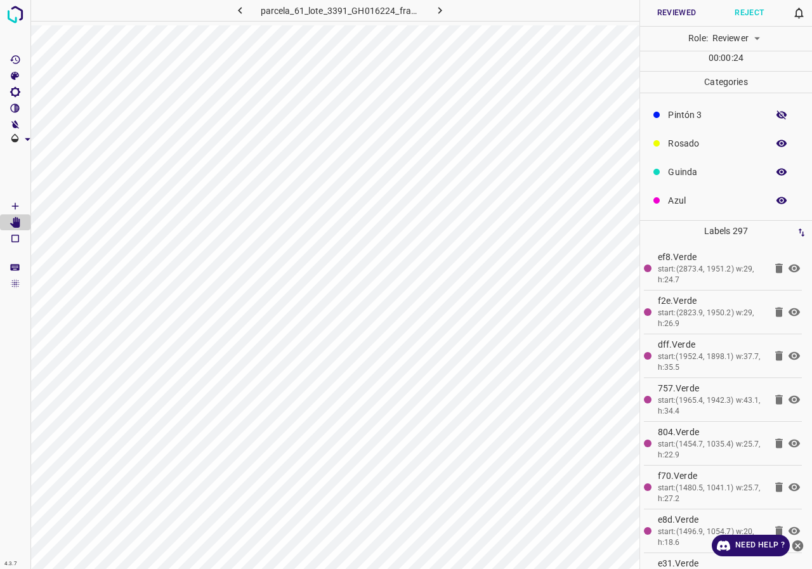
click at [776, 110] on icon "button" at bounding box center [781, 114] width 11 height 11
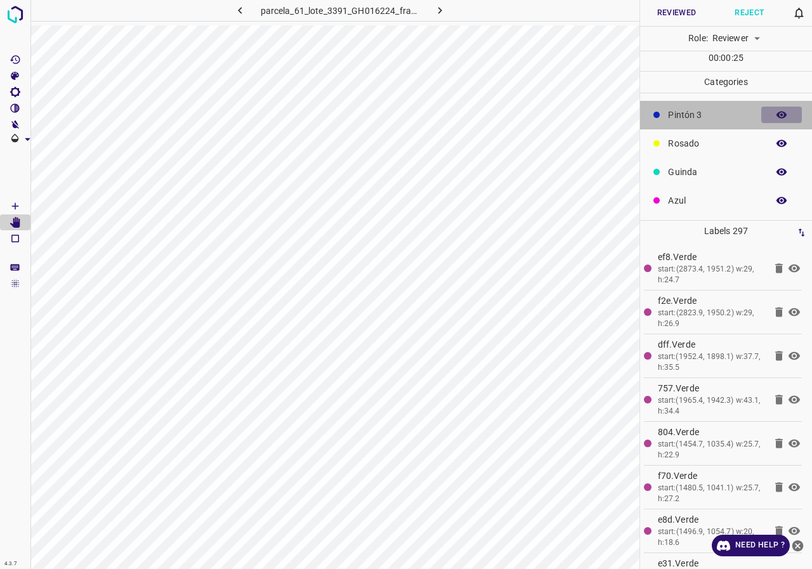
click at [776, 110] on icon "button" at bounding box center [781, 114] width 11 height 11
click at [777, 114] on icon "button" at bounding box center [782, 115] width 10 height 7
click at [777, 114] on icon "button" at bounding box center [782, 114] width 10 height 9
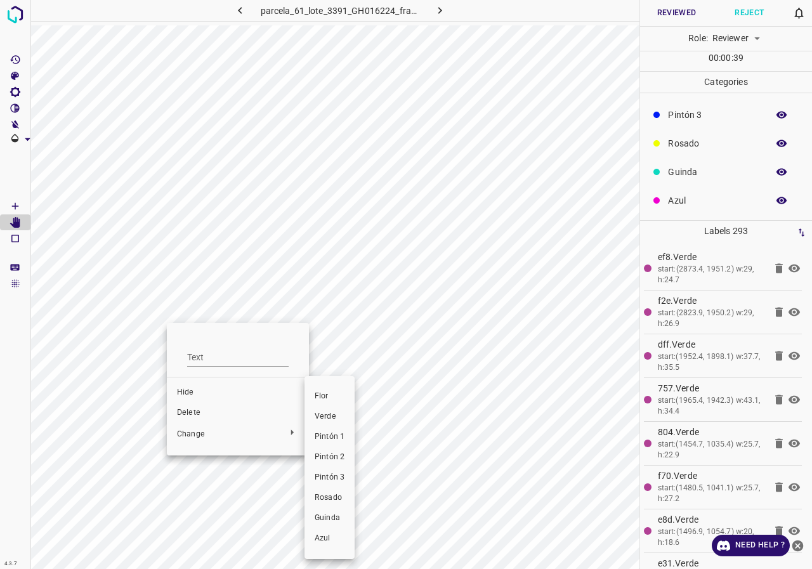
click at [333, 416] on span "Verde" at bounding box center [330, 416] width 30 height 11
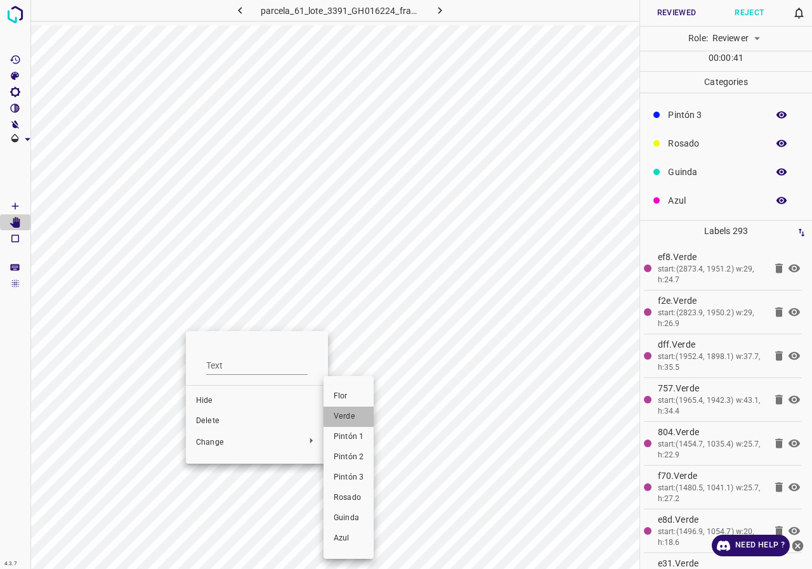
click at [355, 413] on span "Verde" at bounding box center [349, 416] width 30 height 11
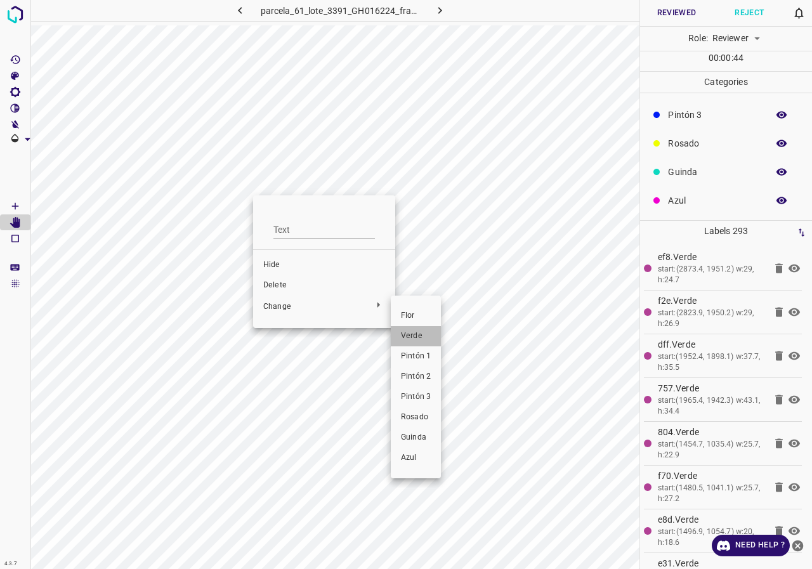
click at [425, 335] on span "Verde" at bounding box center [416, 336] width 30 height 11
click at [402, 338] on span "Verde" at bounding box center [410, 338] width 30 height 11
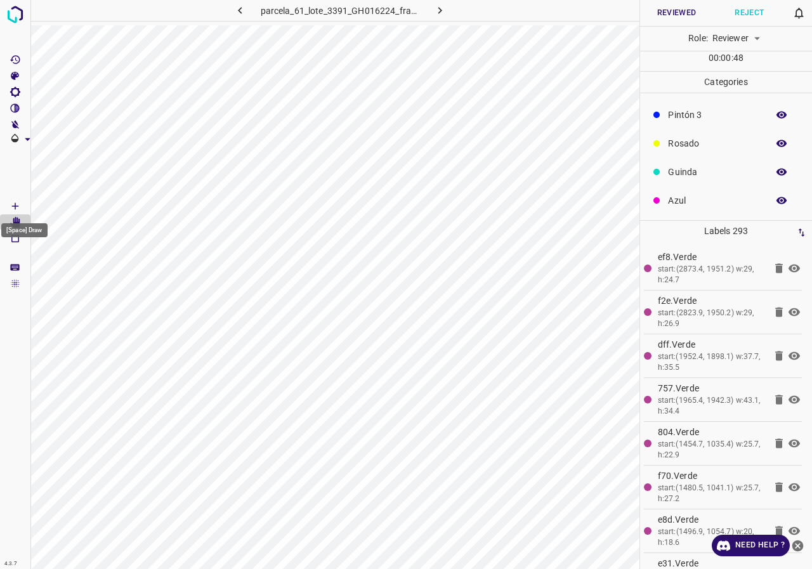
click at [13, 208] on icon "[Space] Draw" at bounding box center [15, 206] width 11 height 11
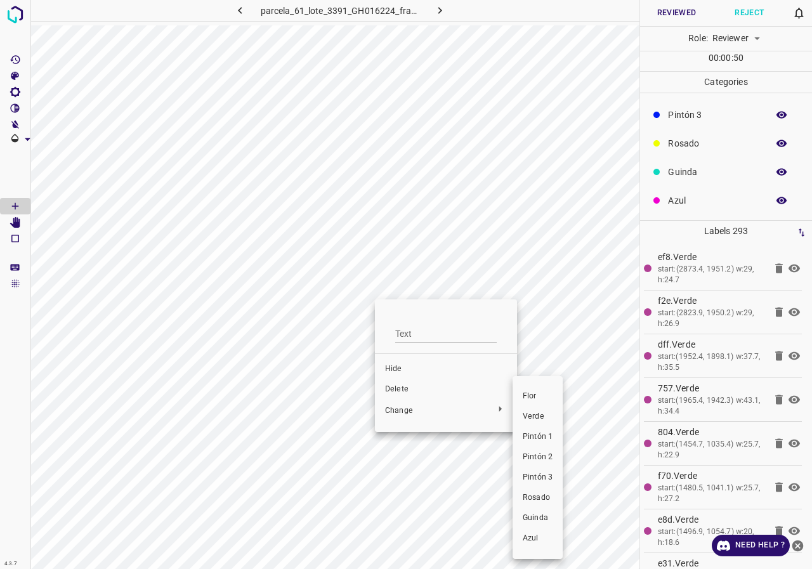
click at [541, 413] on span "Verde" at bounding box center [538, 416] width 30 height 11
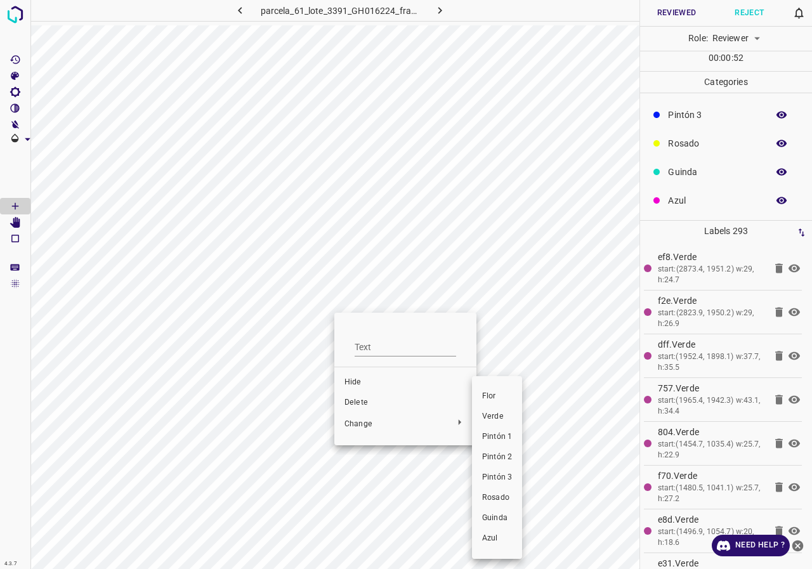
click at [506, 422] on span "Verde" at bounding box center [497, 416] width 30 height 11
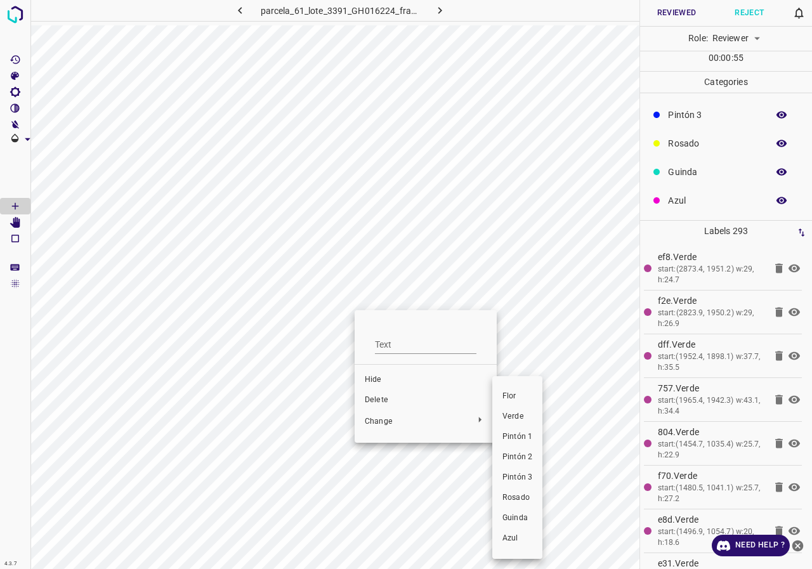
click at [514, 419] on span "Verde" at bounding box center [518, 416] width 30 height 11
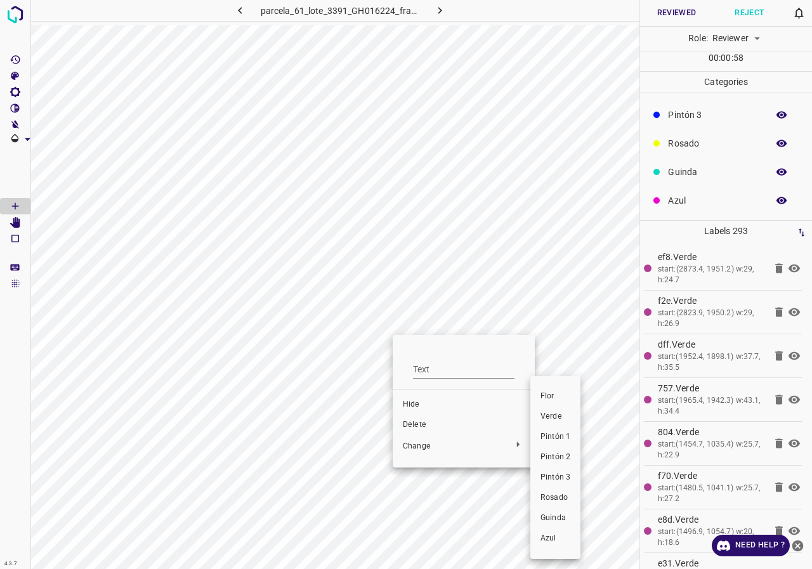
click at [555, 408] on li "Verde" at bounding box center [556, 417] width 50 height 20
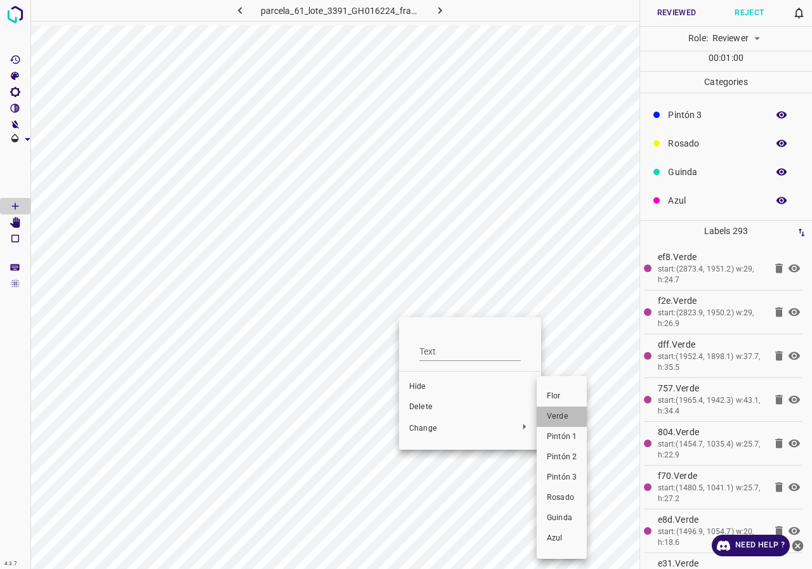
click at [570, 418] on span "Verde" at bounding box center [562, 416] width 30 height 11
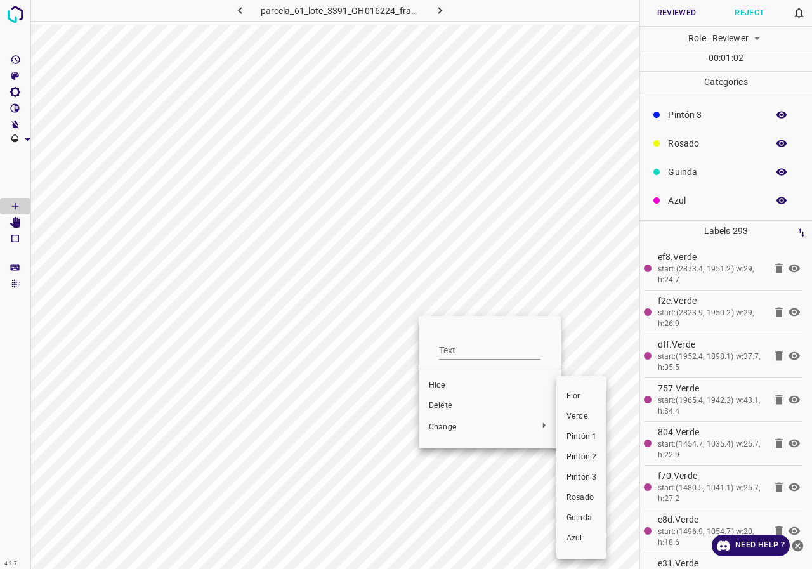
click at [578, 423] on li "Verde" at bounding box center [582, 417] width 50 height 20
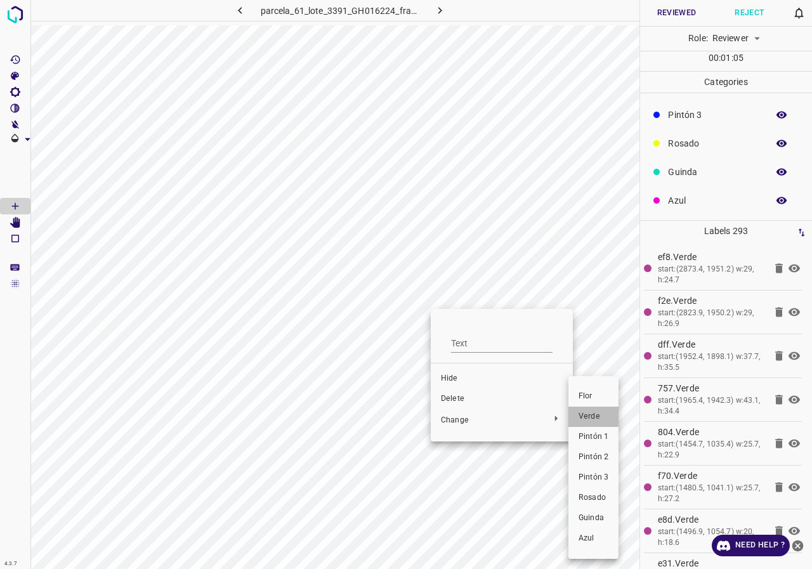
click at [602, 416] on span "Verde" at bounding box center [594, 416] width 30 height 11
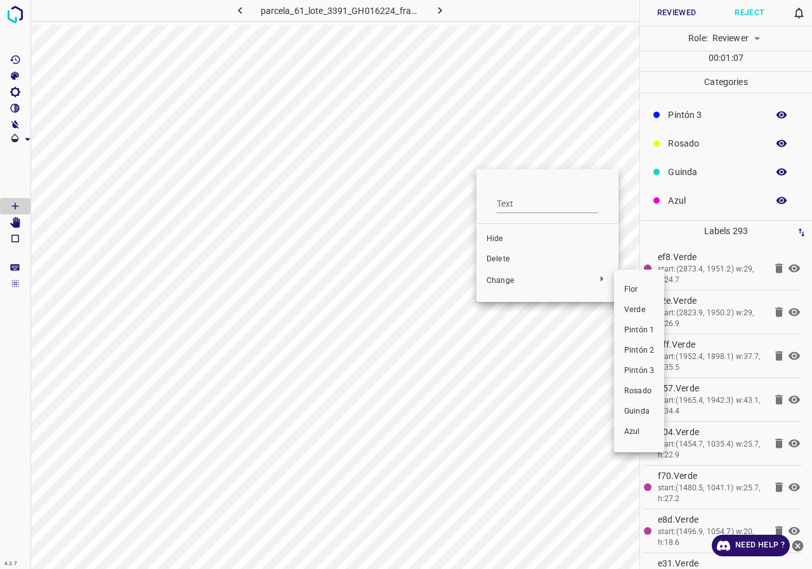
drag, startPoint x: 633, startPoint y: 306, endPoint x: 646, endPoint y: 303, distance: 13.6
click at [644, 305] on span "Verde" at bounding box center [639, 310] width 30 height 11
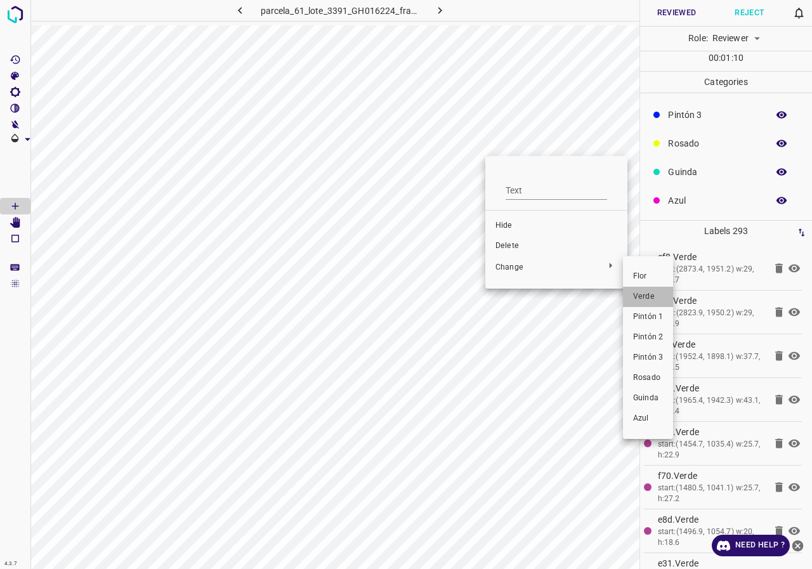
click at [653, 291] on span "Verde" at bounding box center [648, 296] width 30 height 11
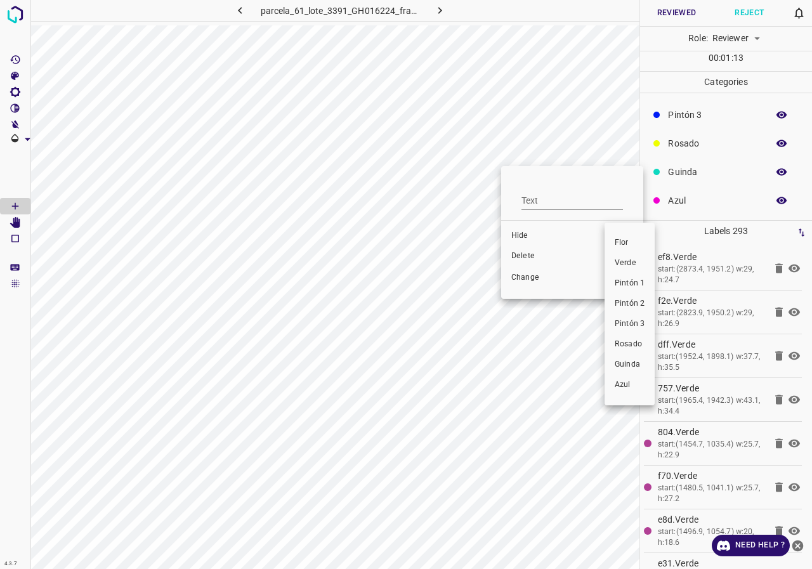
click at [624, 261] on span "Verde" at bounding box center [630, 263] width 30 height 11
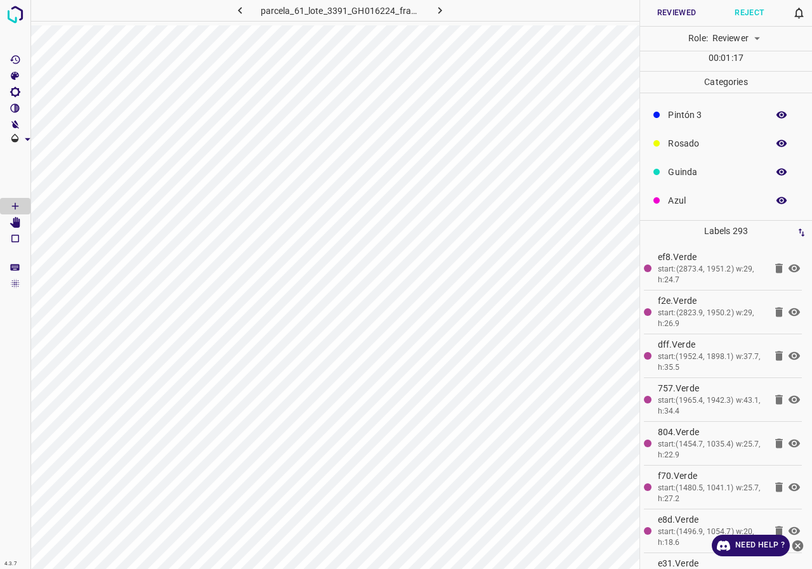
click at [13, 223] on icon "[Space] Edit" at bounding box center [15, 222] width 11 height 11
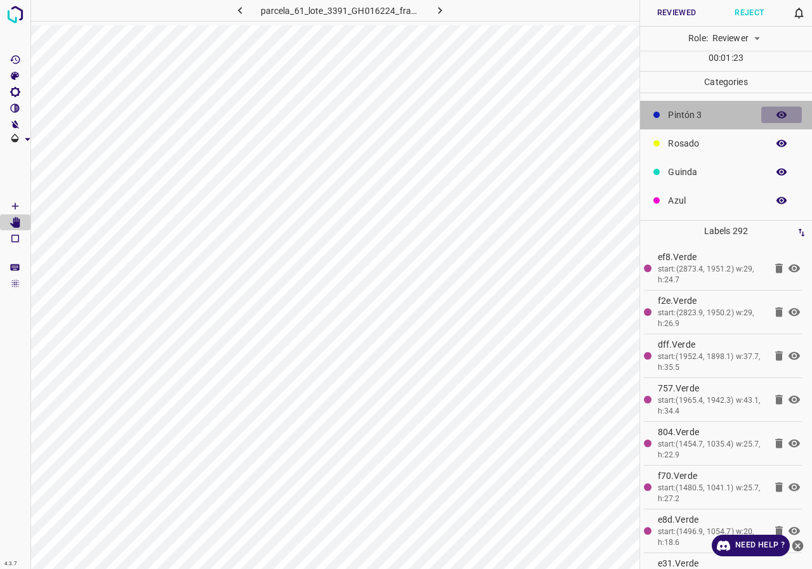
click at [777, 112] on icon "button" at bounding box center [782, 115] width 10 height 7
click at [776, 112] on icon "button" at bounding box center [781, 114] width 11 height 11
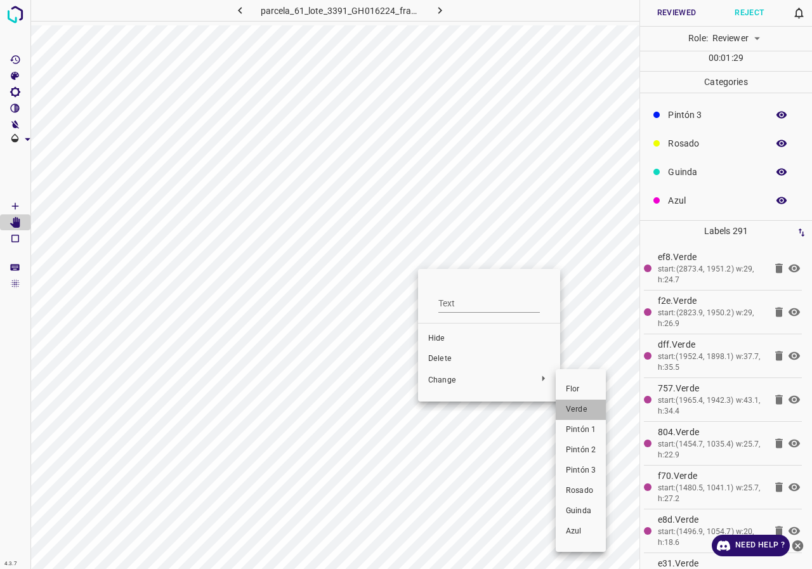
click at [573, 406] on span "Verde" at bounding box center [581, 409] width 30 height 11
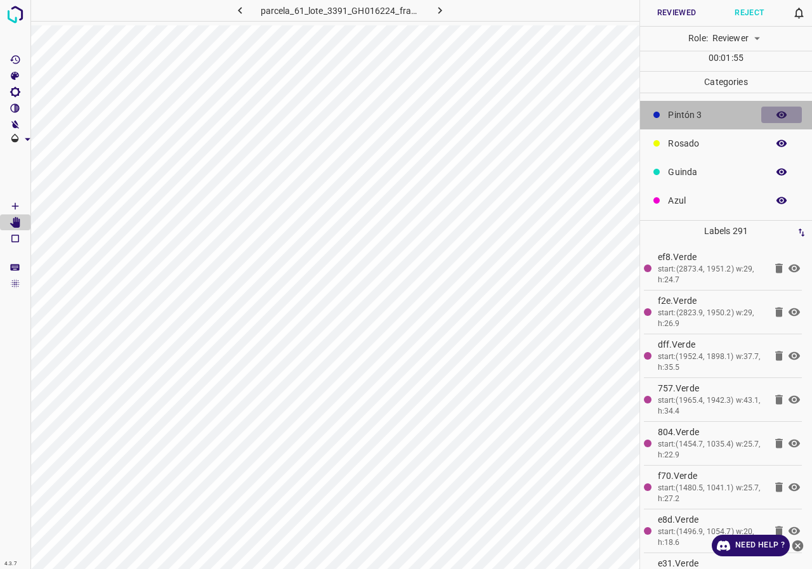
click at [766, 110] on button "button" at bounding box center [782, 115] width 41 height 17
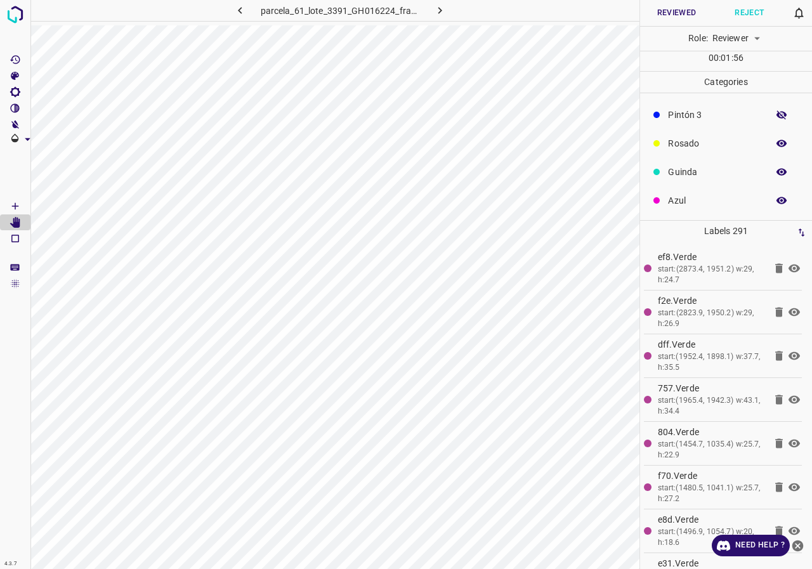
click at [777, 116] on icon "button" at bounding box center [782, 114] width 10 height 9
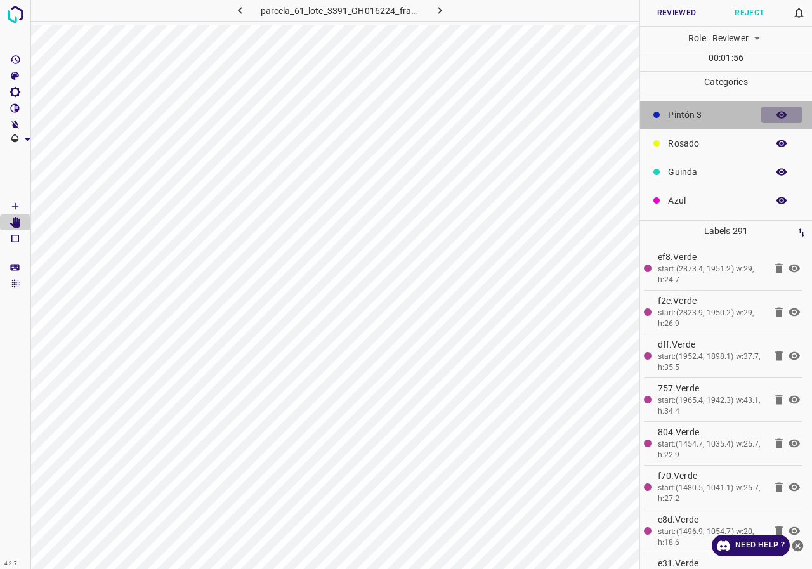
click at [777, 116] on icon "button" at bounding box center [782, 115] width 10 height 7
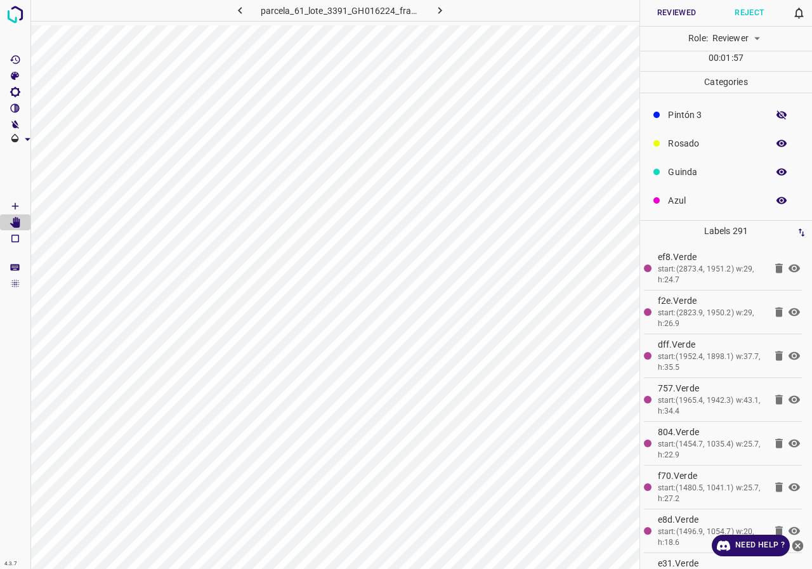
click at [777, 116] on icon "button" at bounding box center [782, 114] width 10 height 9
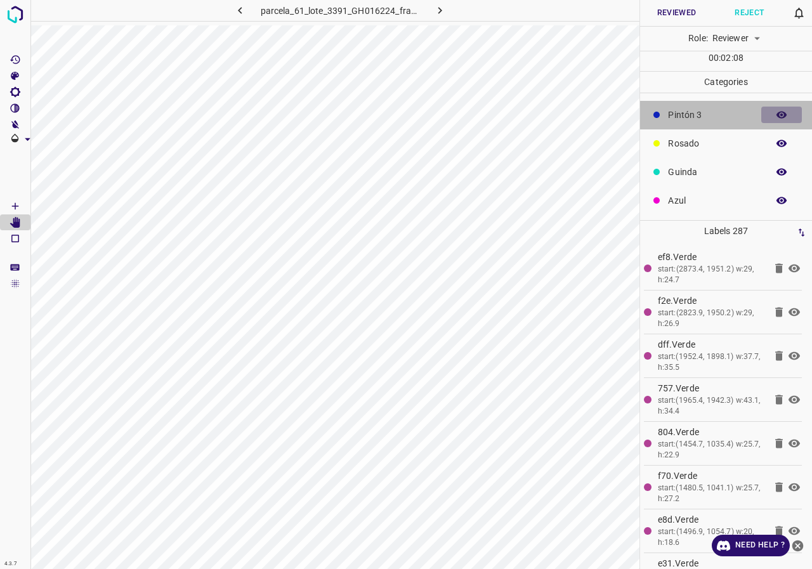
click at [776, 109] on icon "button" at bounding box center [781, 114] width 11 height 11
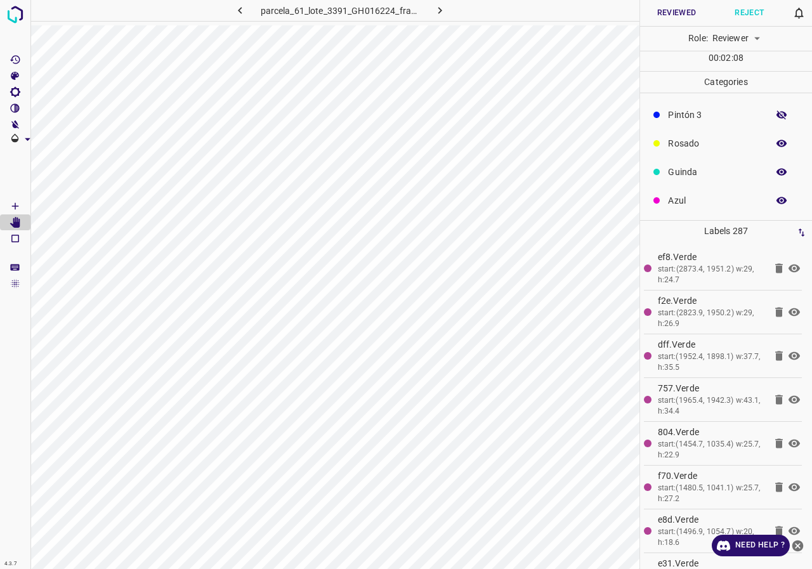
click at [776, 109] on icon "button" at bounding box center [781, 114] width 11 height 11
click at [769, 164] on button "button" at bounding box center [782, 172] width 41 height 17
click at [770, 166] on button "button" at bounding box center [782, 172] width 41 height 17
click at [776, 140] on icon "button" at bounding box center [781, 143] width 11 height 11
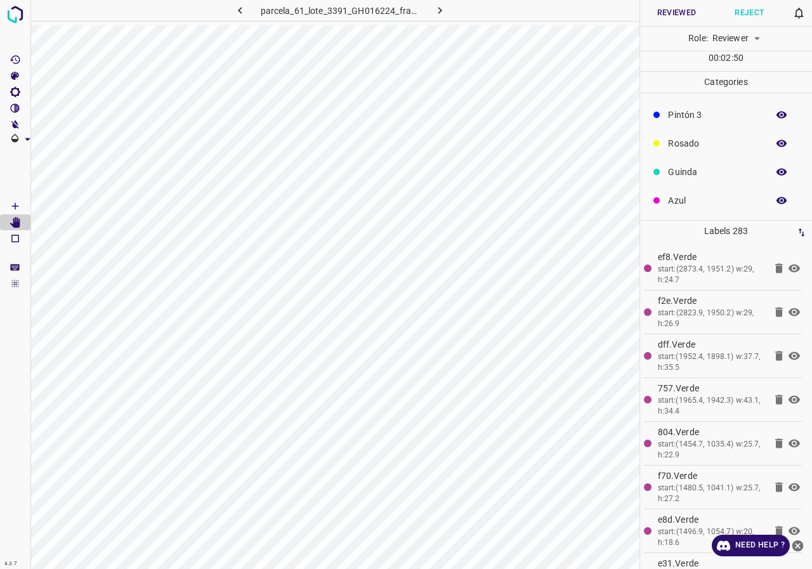
scroll to position [0, 0]
click at [776, 138] on icon "button" at bounding box center [781, 140] width 11 height 11
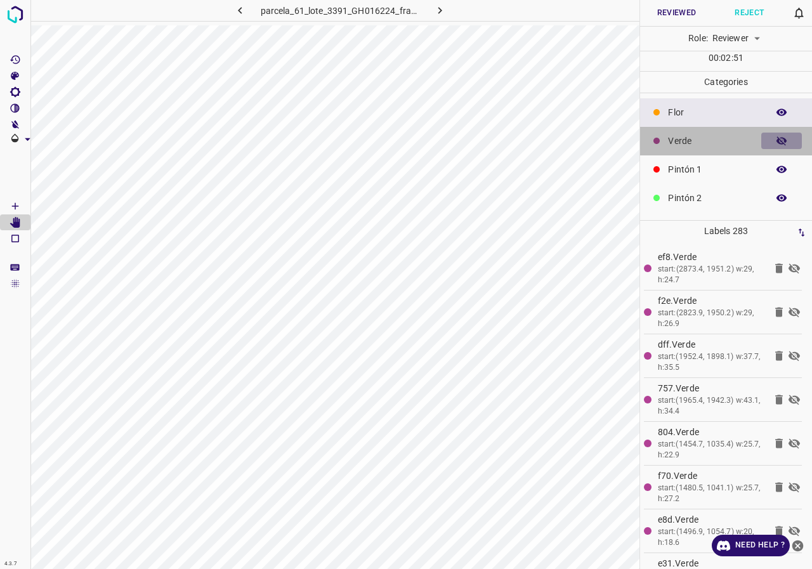
click at [776, 138] on icon "button" at bounding box center [781, 140] width 11 height 11
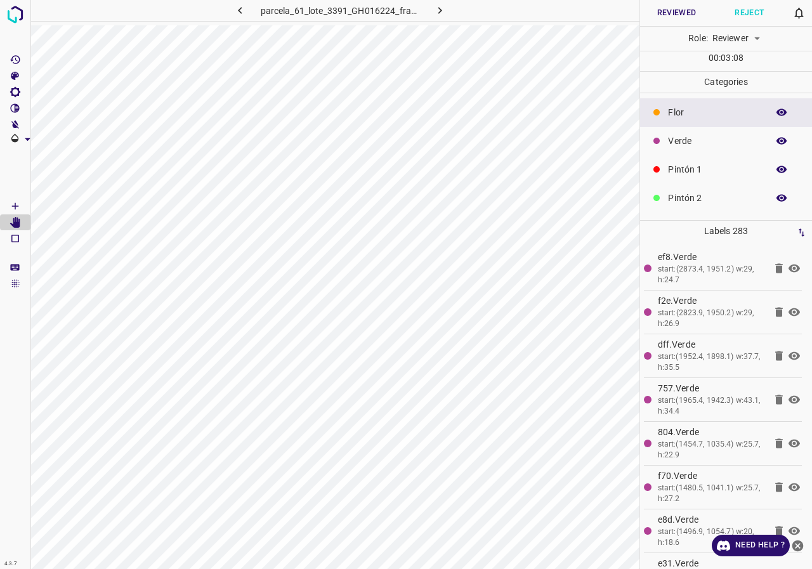
click at [776, 136] on icon "button" at bounding box center [781, 140] width 11 height 11
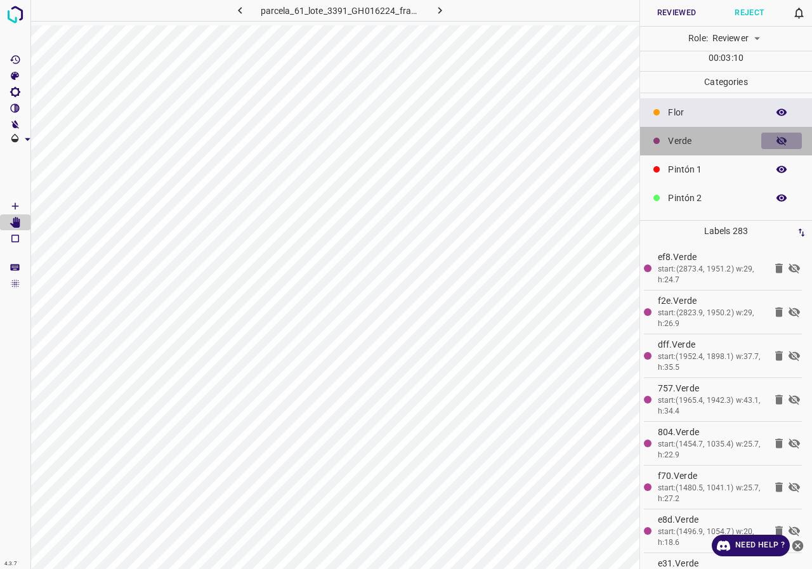
click at [776, 136] on icon "button" at bounding box center [781, 140] width 11 height 11
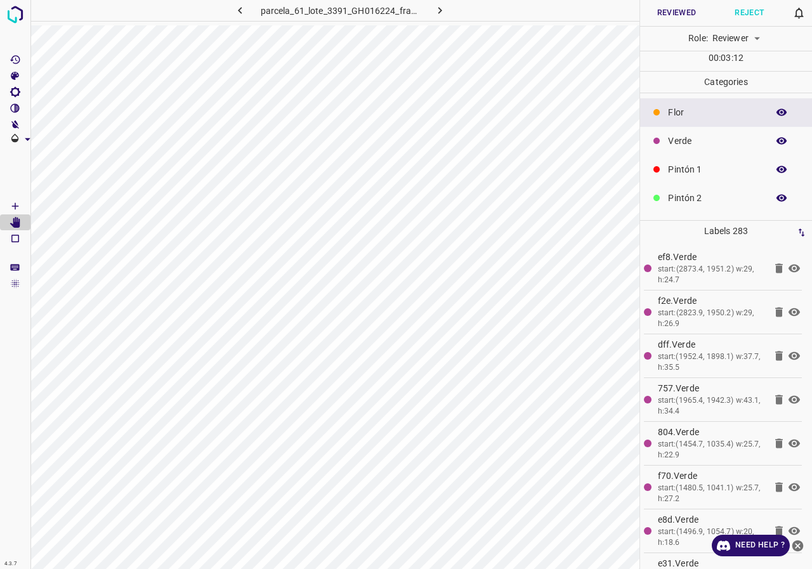
scroll to position [112, 0]
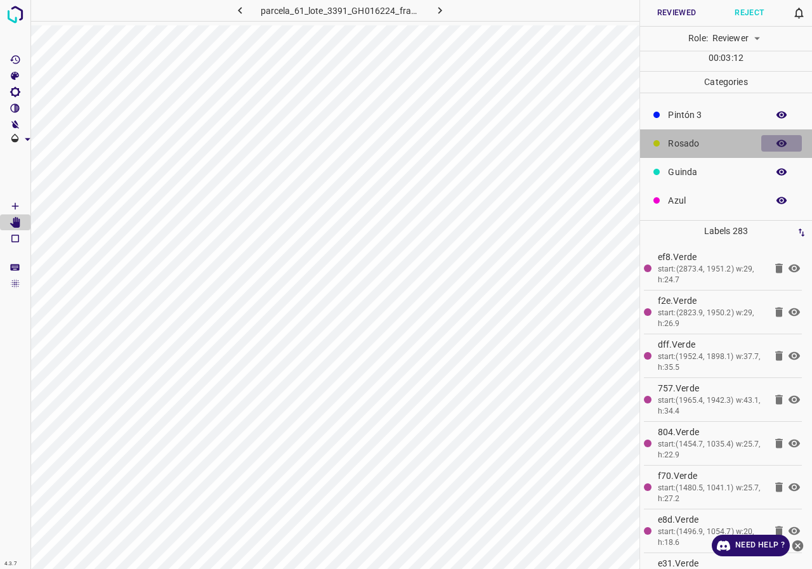
click at [776, 149] on icon "button" at bounding box center [781, 143] width 11 height 11
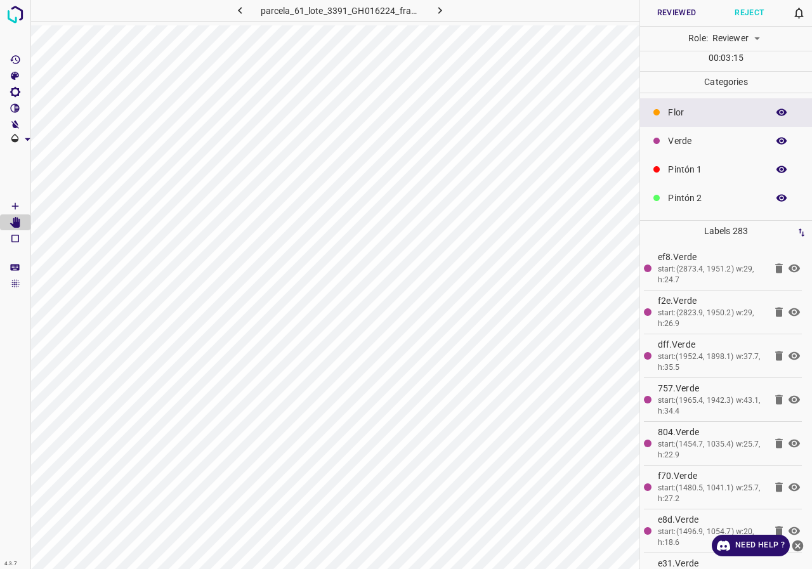
click at [776, 195] on icon "button" at bounding box center [781, 197] width 11 height 11
click at [777, 139] on icon "button" at bounding box center [782, 141] width 10 height 7
click at [777, 139] on icon "button" at bounding box center [782, 140] width 10 height 9
click at [781, 164] on button "button" at bounding box center [782, 169] width 41 height 17
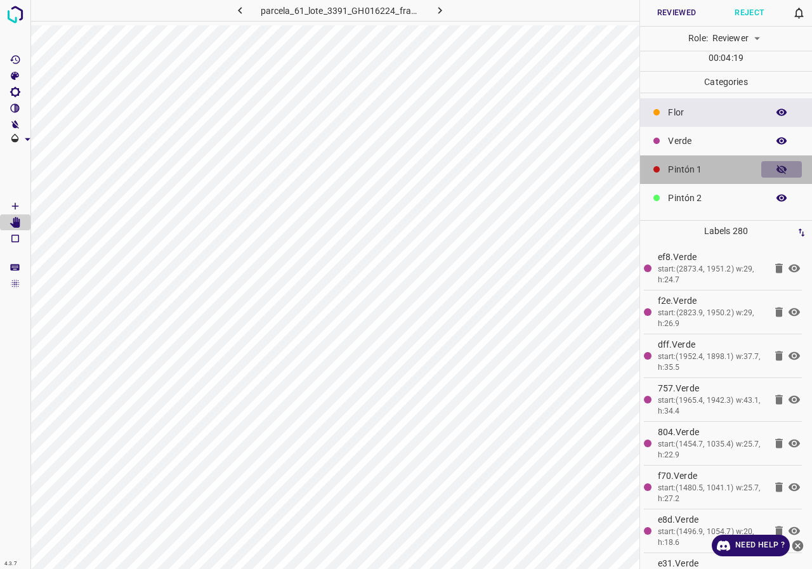
click at [781, 164] on button "button" at bounding box center [782, 169] width 41 height 17
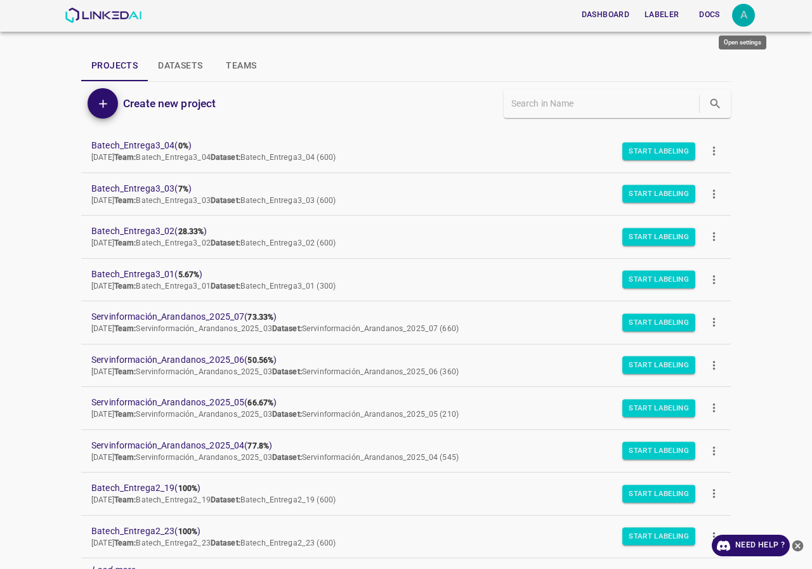
click at [749, 15] on div "A" at bounding box center [743, 15] width 23 height 23
click at [718, 111] on li "Logout" at bounding box center [705, 117] width 100 height 21
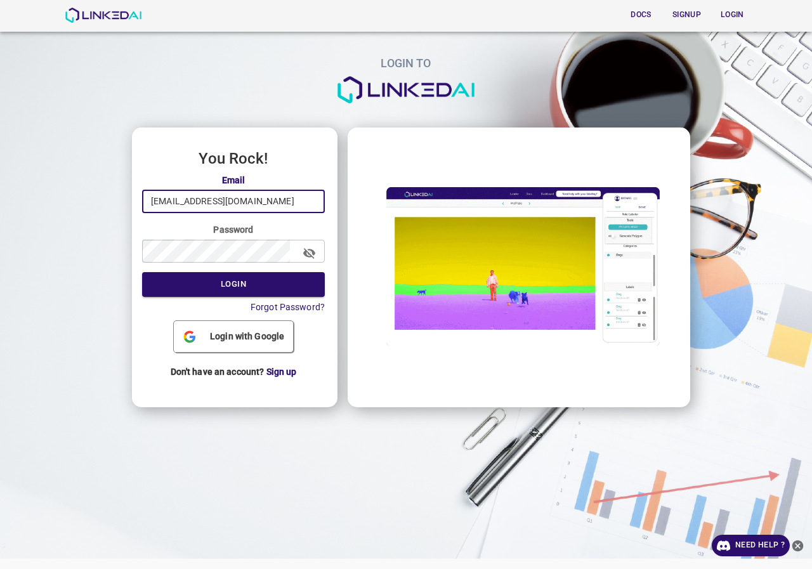
click at [267, 208] on input "[EMAIL_ADDRESS][DOMAIN_NAME]" at bounding box center [233, 201] width 183 height 23
type input "[EMAIL_ADDRESS][DOMAIN_NAME]"
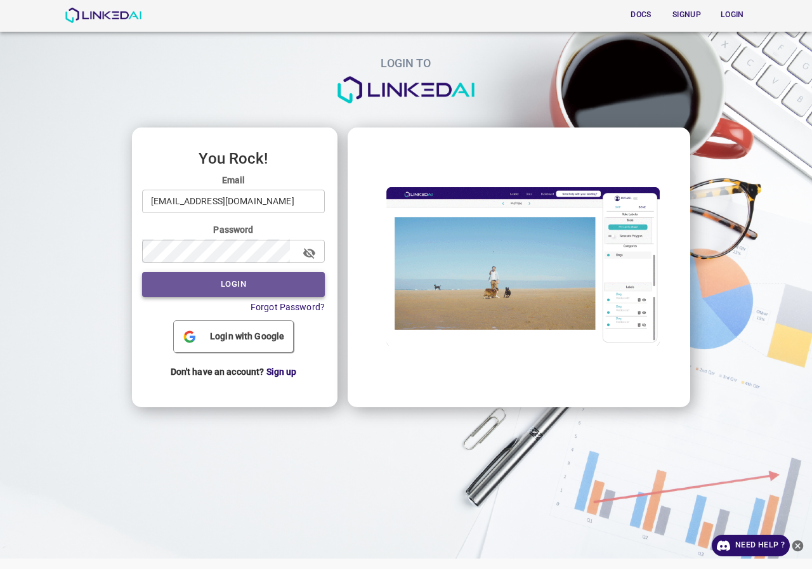
click at [260, 284] on button "Login" at bounding box center [233, 284] width 183 height 25
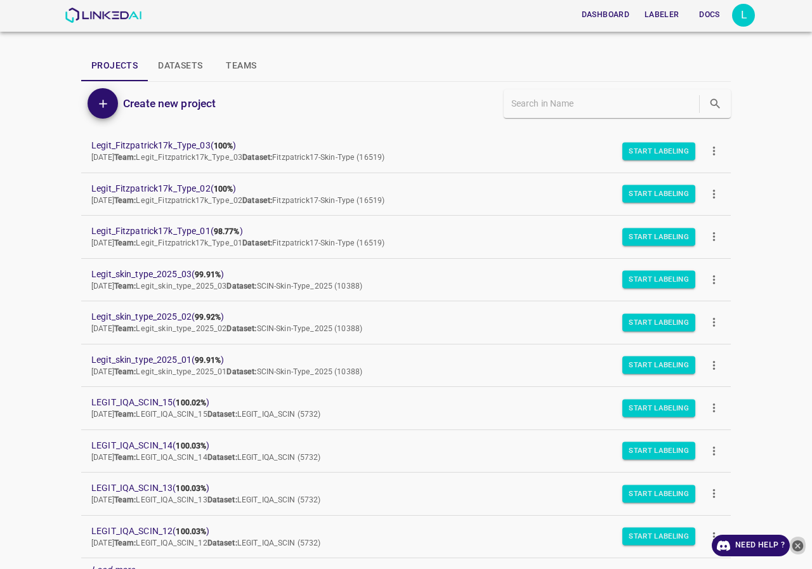
click at [798, 545] on icon "close-help" at bounding box center [797, 545] width 13 height 13
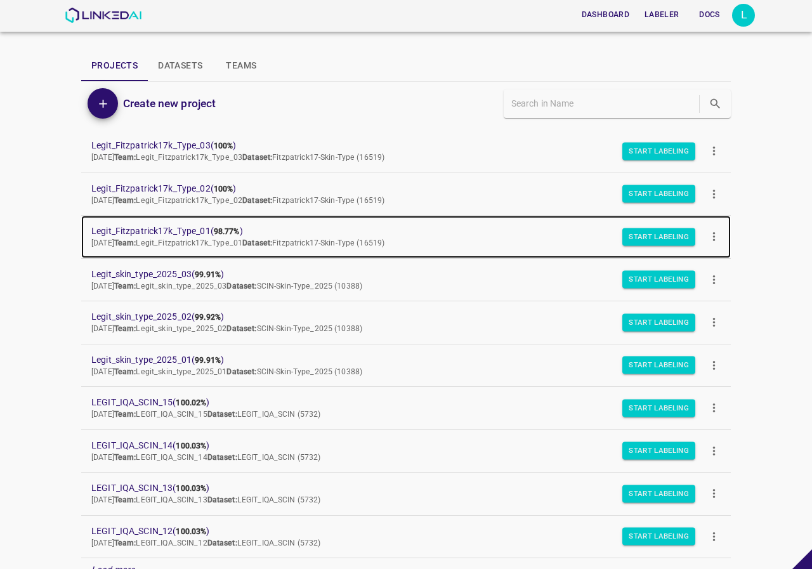
click at [206, 230] on span "Legit_Fitzpatrick17k_Type_01 ( 98.77% )" at bounding box center [395, 231] width 609 height 13
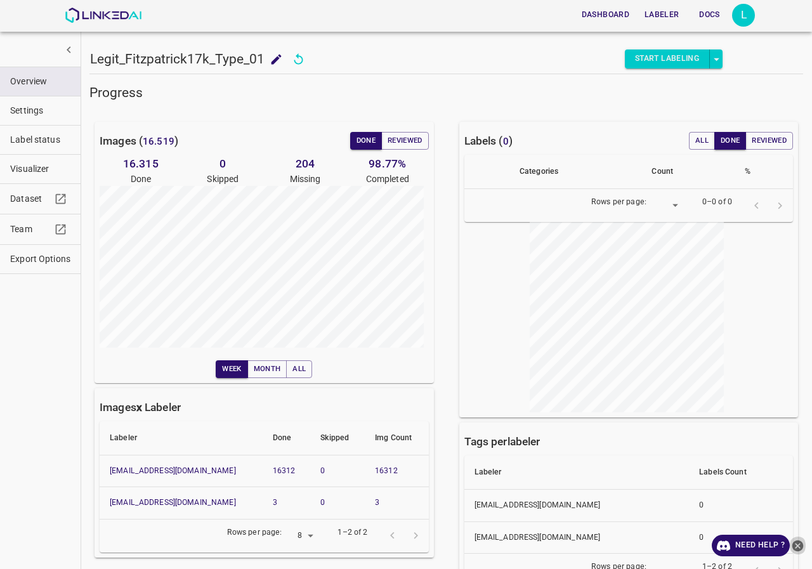
click at [799, 546] on icon "close-help" at bounding box center [798, 545] width 11 height 11
click at [47, 178] on button "Visualizer" at bounding box center [40, 169] width 81 height 29
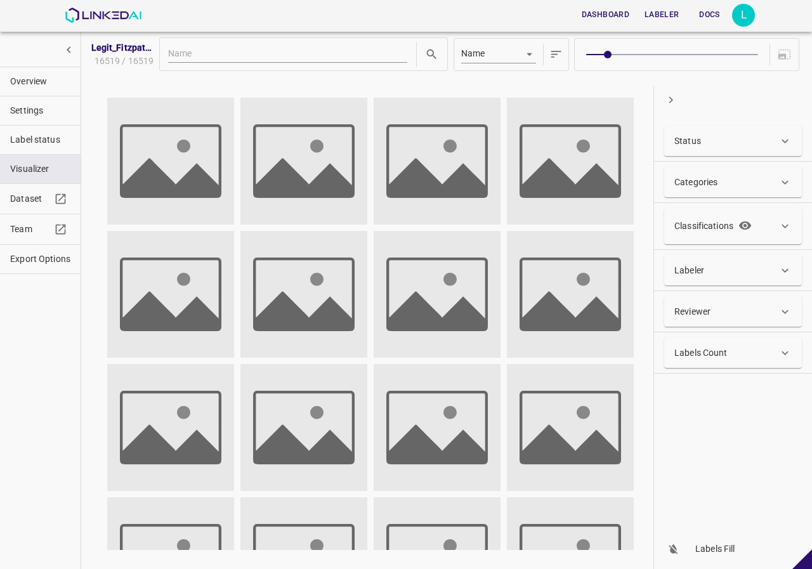
click at [721, 234] on div "Classifications" at bounding box center [716, 226] width 83 height 21
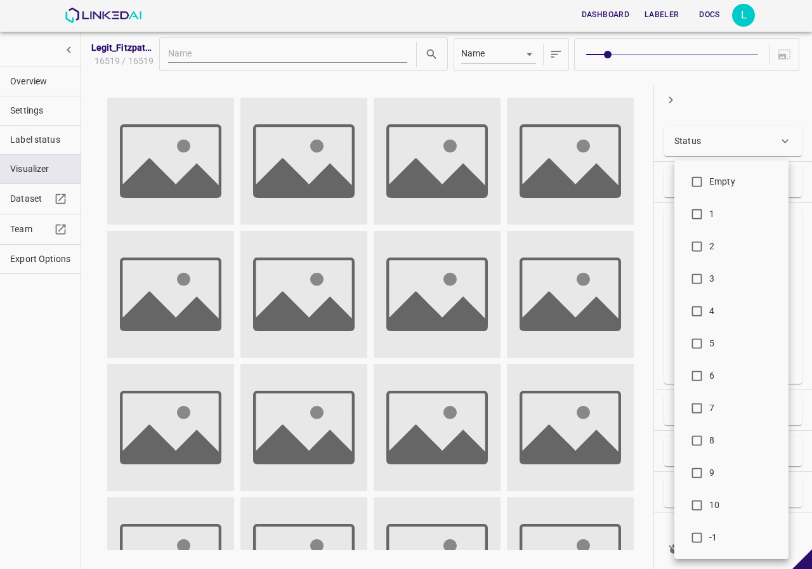
click at [722, 291] on body "Dashboard Labeler Docs L Legit_Fitzpatrick17k_Type_01 16519 / 16519 Name key St…" at bounding box center [406, 284] width 812 height 569
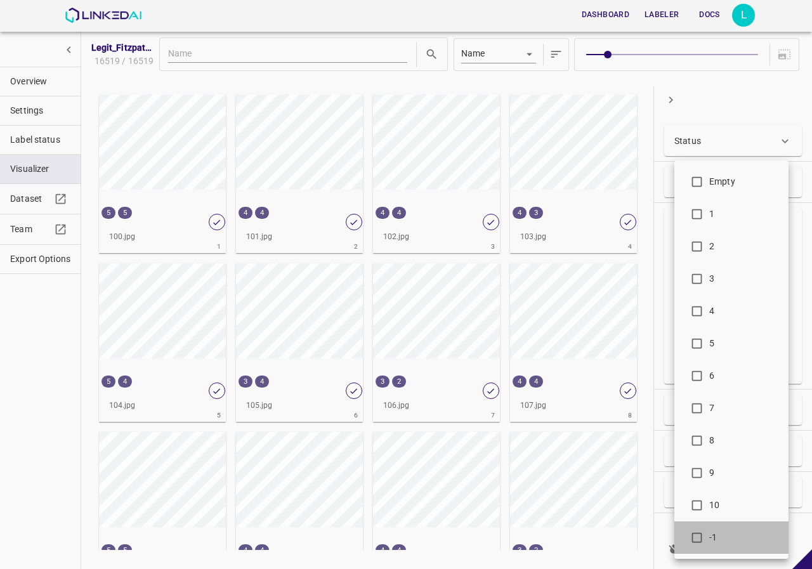
click at [725, 540] on span "-1" at bounding box center [744, 537] width 69 height 13
type input "-1"
checkbox input "true"
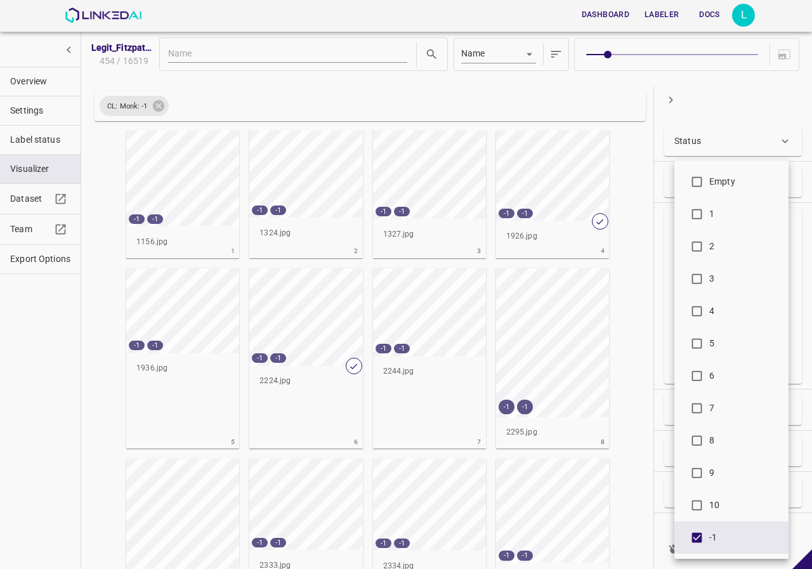
click at [77, 305] on div at bounding box center [406, 284] width 812 height 569
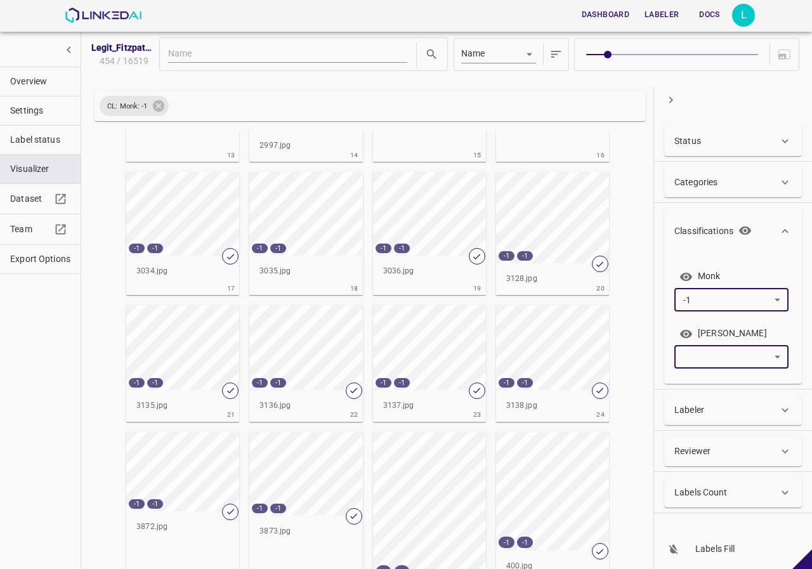
scroll to position [571, 0]
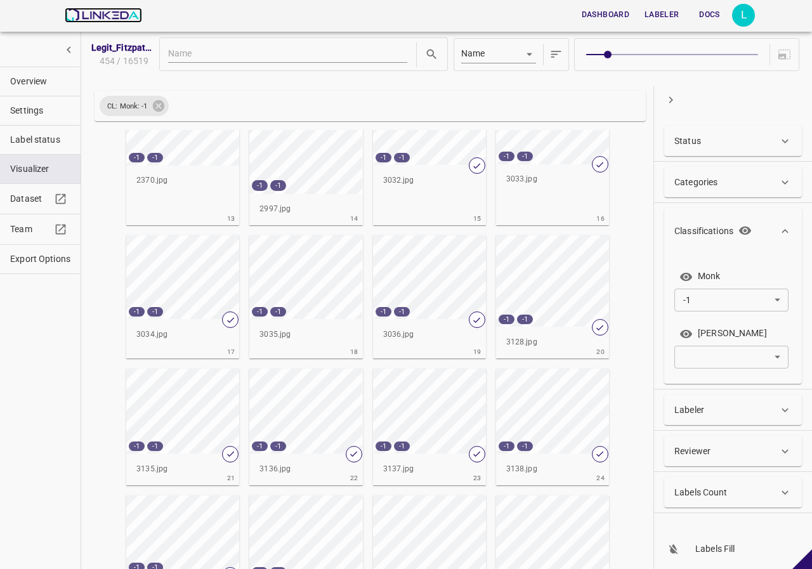
click at [109, 18] on img at bounding box center [103, 15] width 77 height 15
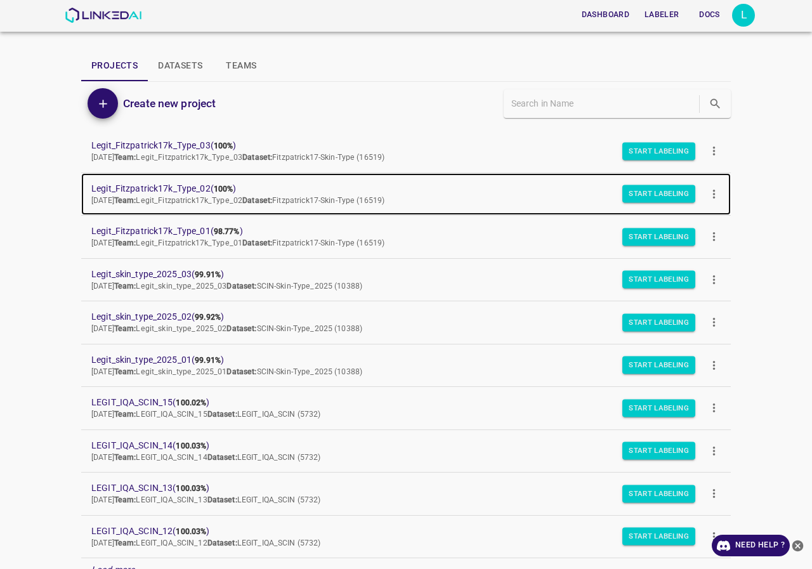
click at [178, 183] on span "Legit_Fitzpatrick17k_Type_02 ( 100% )" at bounding box center [395, 188] width 609 height 13
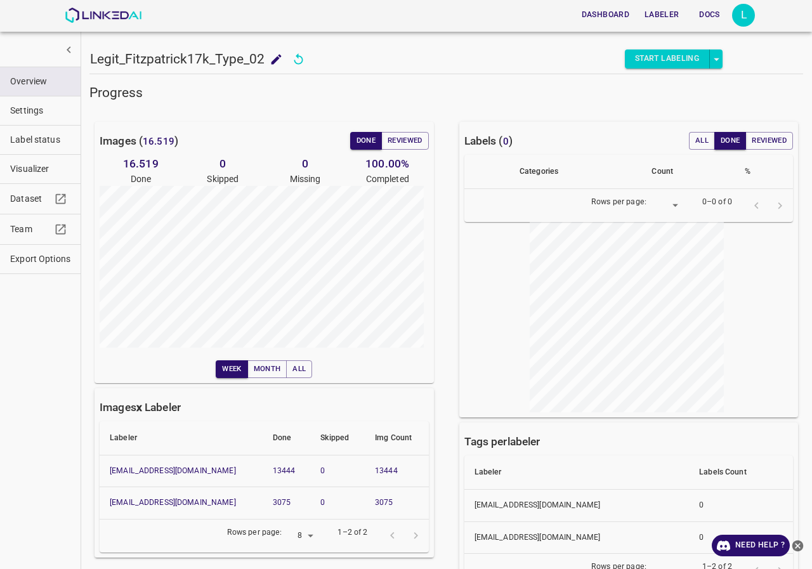
click at [23, 178] on button "Visualizer" at bounding box center [40, 169] width 81 height 29
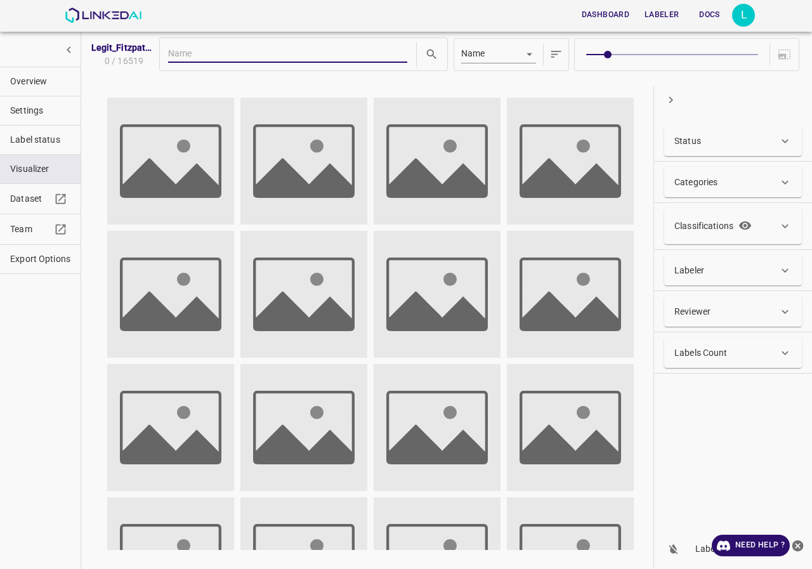
click at [703, 230] on p "Classifications" at bounding box center [704, 226] width 59 height 13
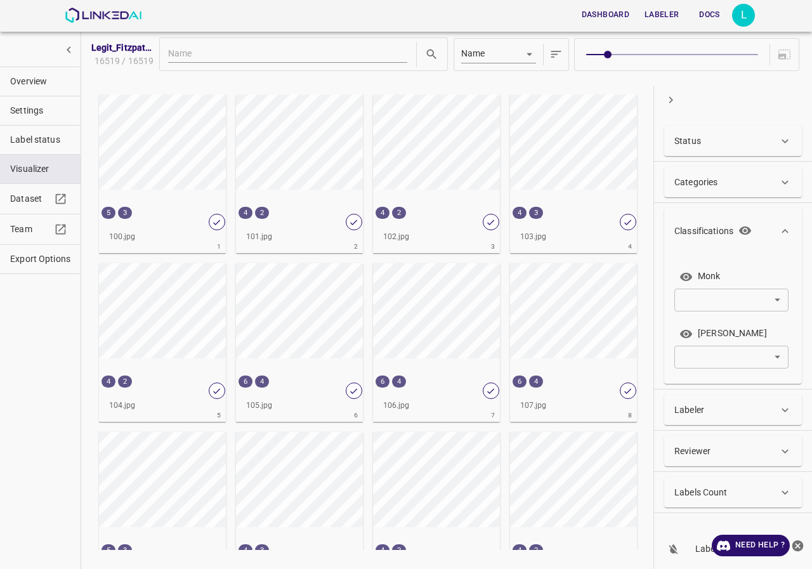
click at [708, 307] on body "Dashboard Labeler Docs L Legit_[PERSON_NAME]17k_Type_02 16519 / 16519 Name key …" at bounding box center [406, 284] width 812 height 569
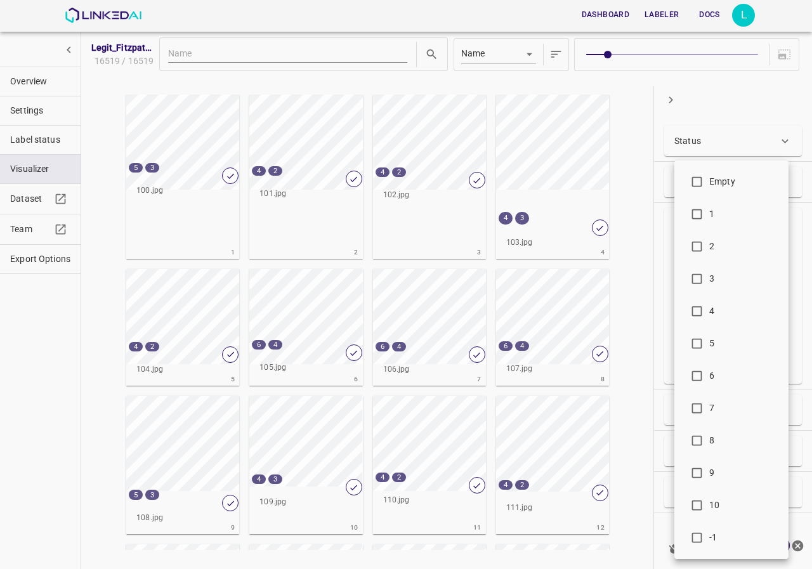
click at [704, 543] on input "checkbox" at bounding box center [697, 540] width 25 height 25
checkbox input "true"
type input "-1"
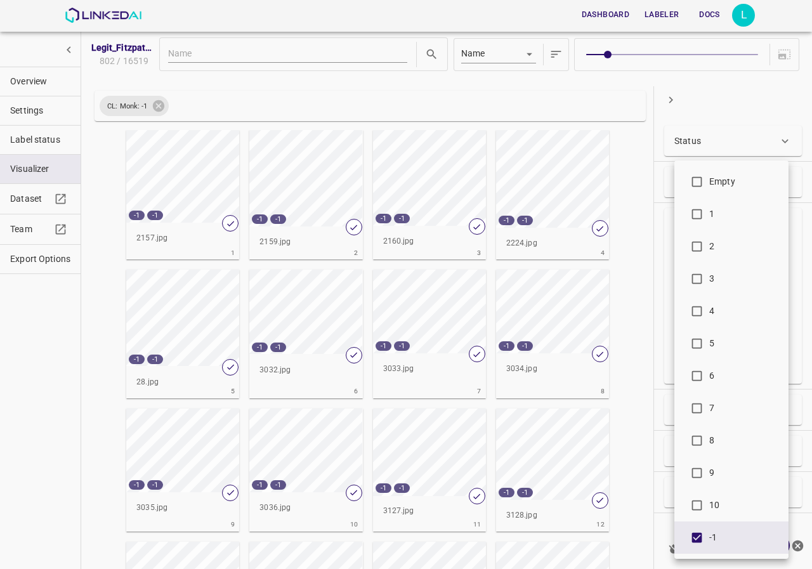
click at [644, 156] on div at bounding box center [406, 284] width 812 height 569
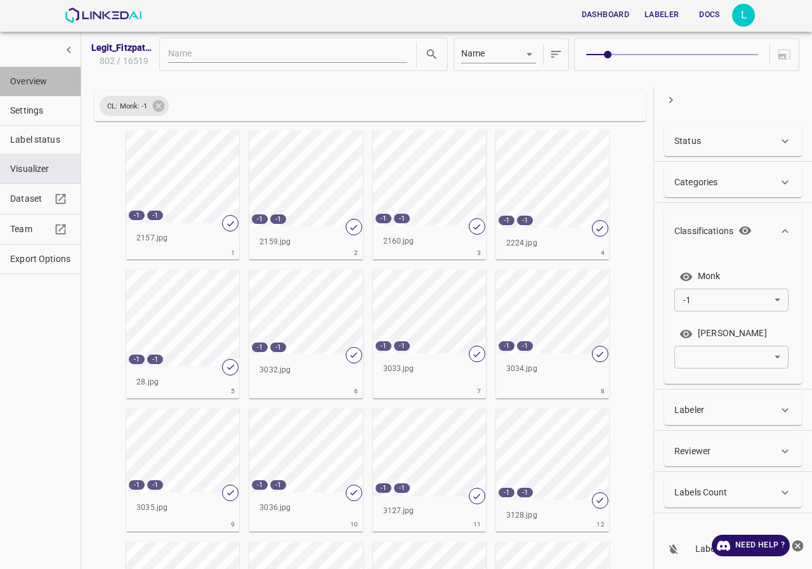
click at [35, 77] on span "Overview" at bounding box center [40, 81] width 60 height 13
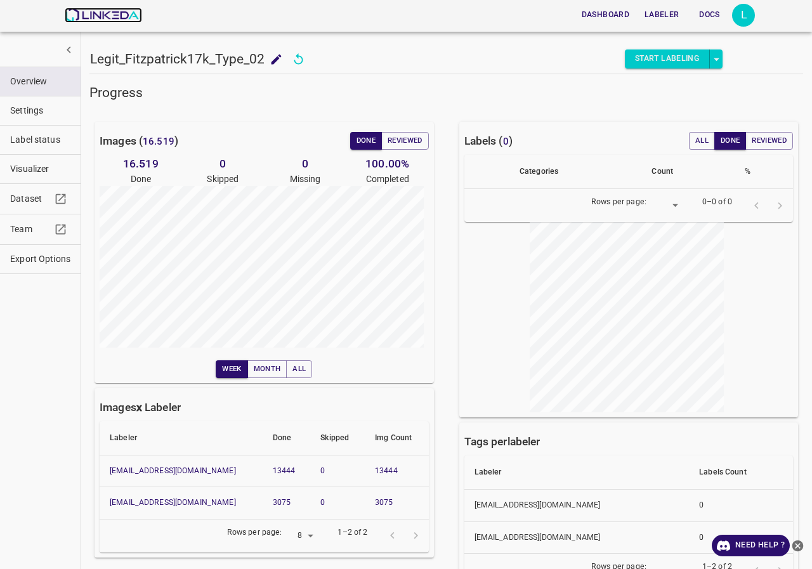
click at [105, 15] on img at bounding box center [103, 15] width 77 height 15
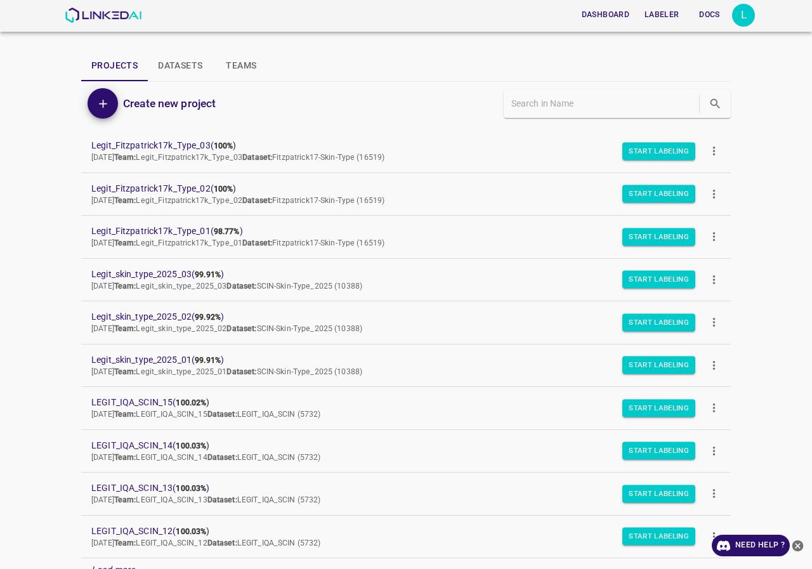
click at [0, 150] on div "Dashboard Labeler Docs L Projects Datasets Teams Create new project Legit_Fitzp…" at bounding box center [406, 284] width 812 height 569
click at [380, 67] on div "Projects Datasets Teams" at bounding box center [406, 66] width 650 height 30
click at [739, 22] on div "L" at bounding box center [743, 15] width 23 height 23
click at [724, 117] on li "Logout" at bounding box center [705, 117] width 100 height 21
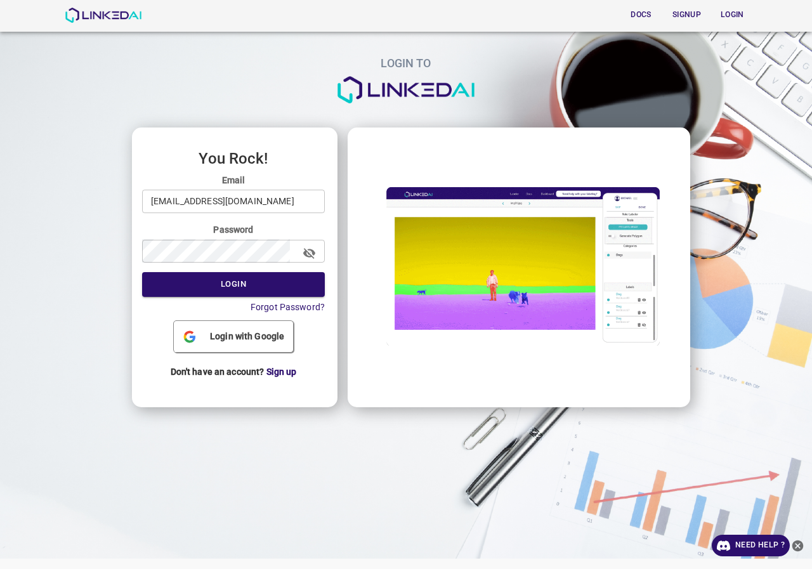
click at [244, 187] on div "Email [EMAIL_ADDRESS][DOMAIN_NAME] ​" at bounding box center [233, 193] width 183 height 39
click at [244, 198] on input "[EMAIL_ADDRESS][DOMAIN_NAME]" at bounding box center [233, 201] width 183 height 23
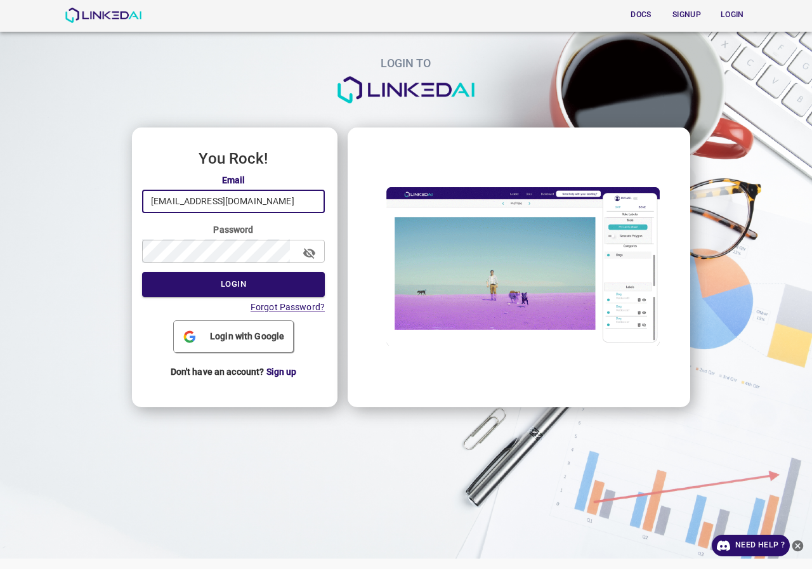
type input "[EMAIL_ADDRESS][DOMAIN_NAME]"
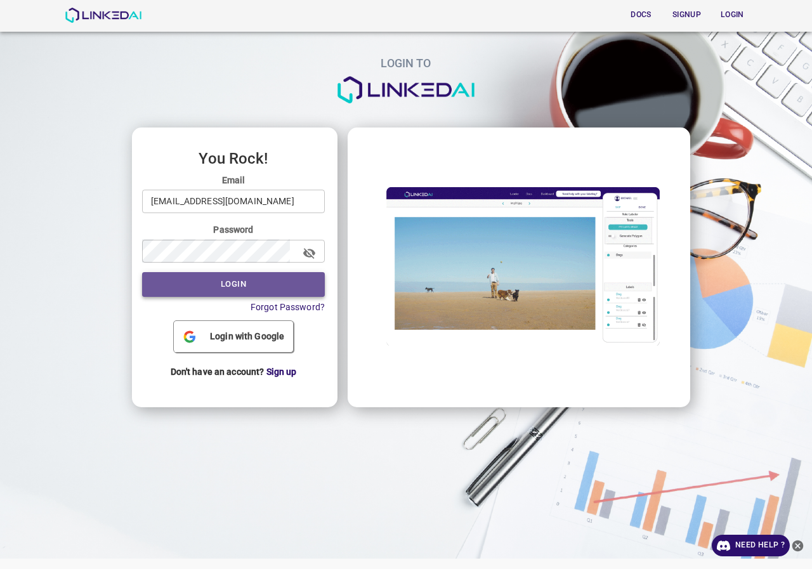
click at [217, 283] on button "Login" at bounding box center [233, 284] width 183 height 25
